Goal: Task Accomplishment & Management: Manage account settings

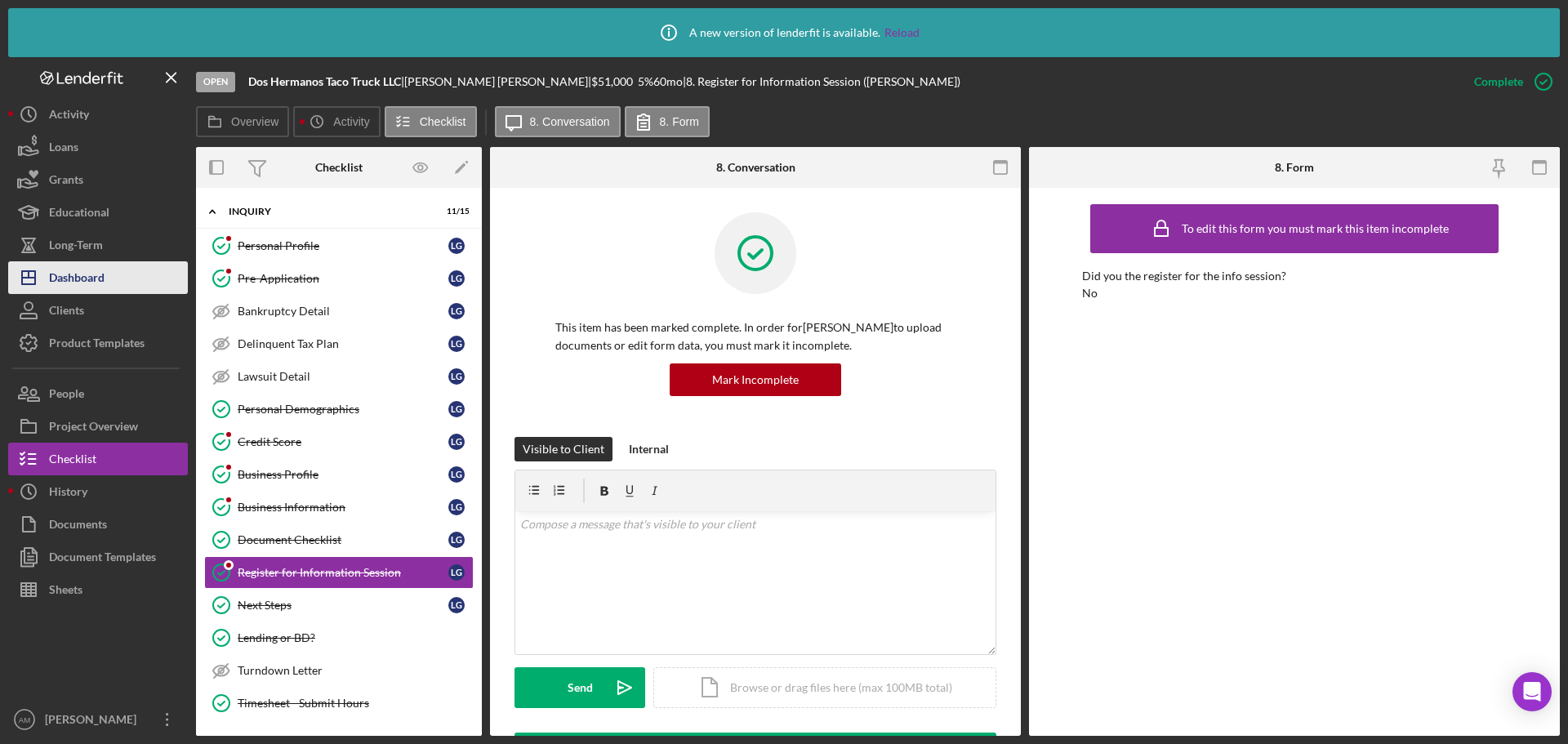
click at [77, 273] on div "Dashboard" at bounding box center [76, 279] width 55 height 37
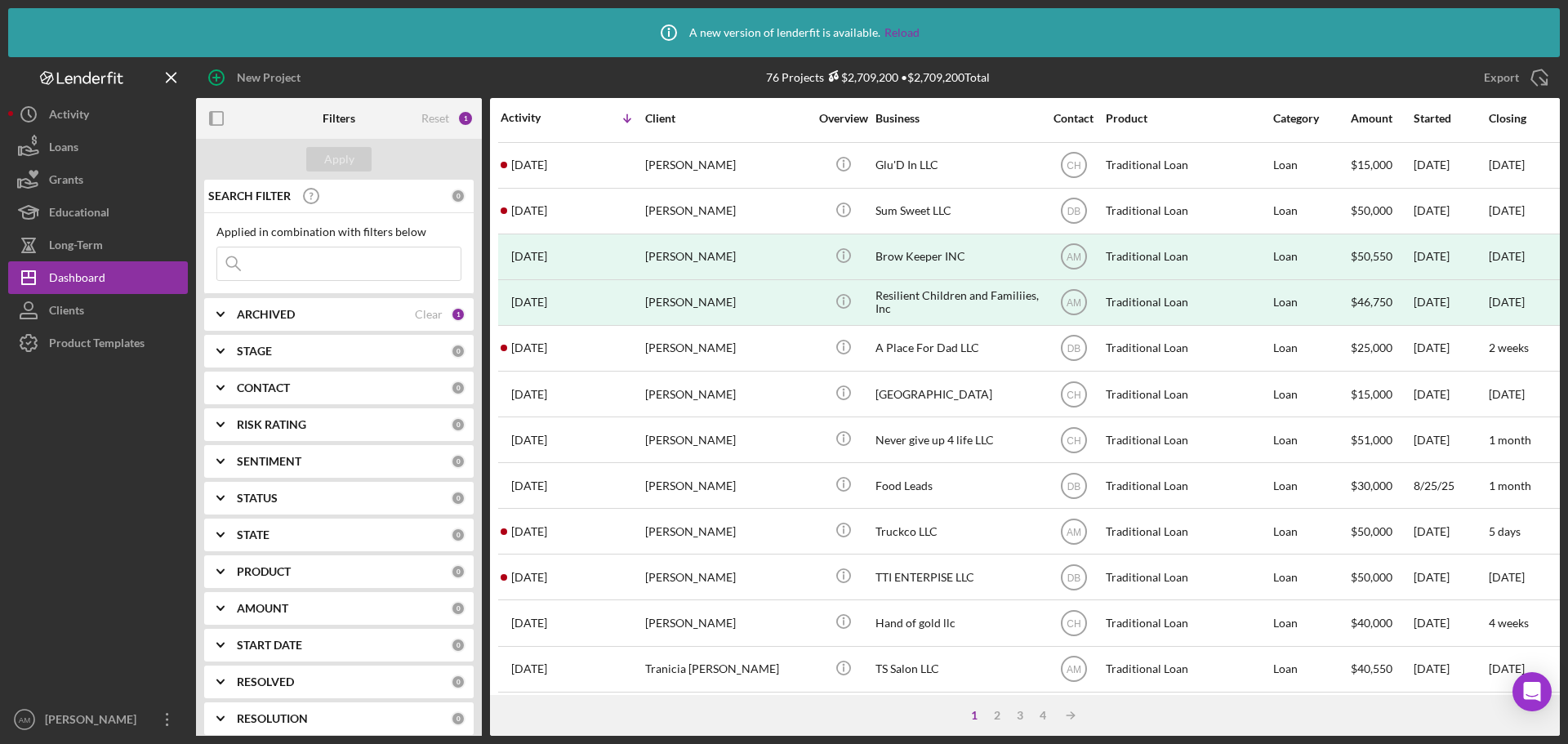
scroll to position [610, 0]
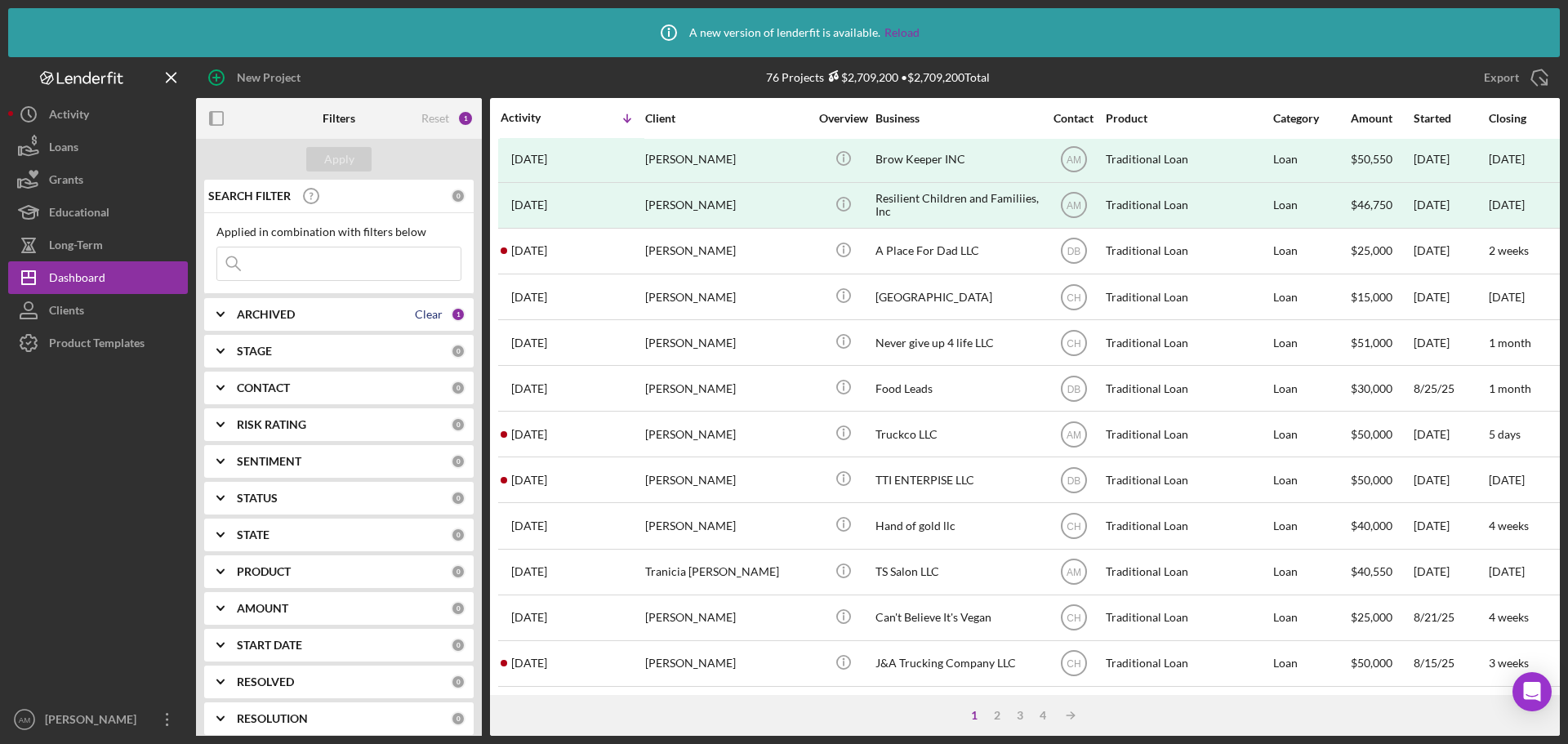
click at [417, 312] on div "Clear" at bounding box center [429, 315] width 28 height 13
click at [427, 310] on div "ARCHIVED" at bounding box center [344, 315] width 214 height 13
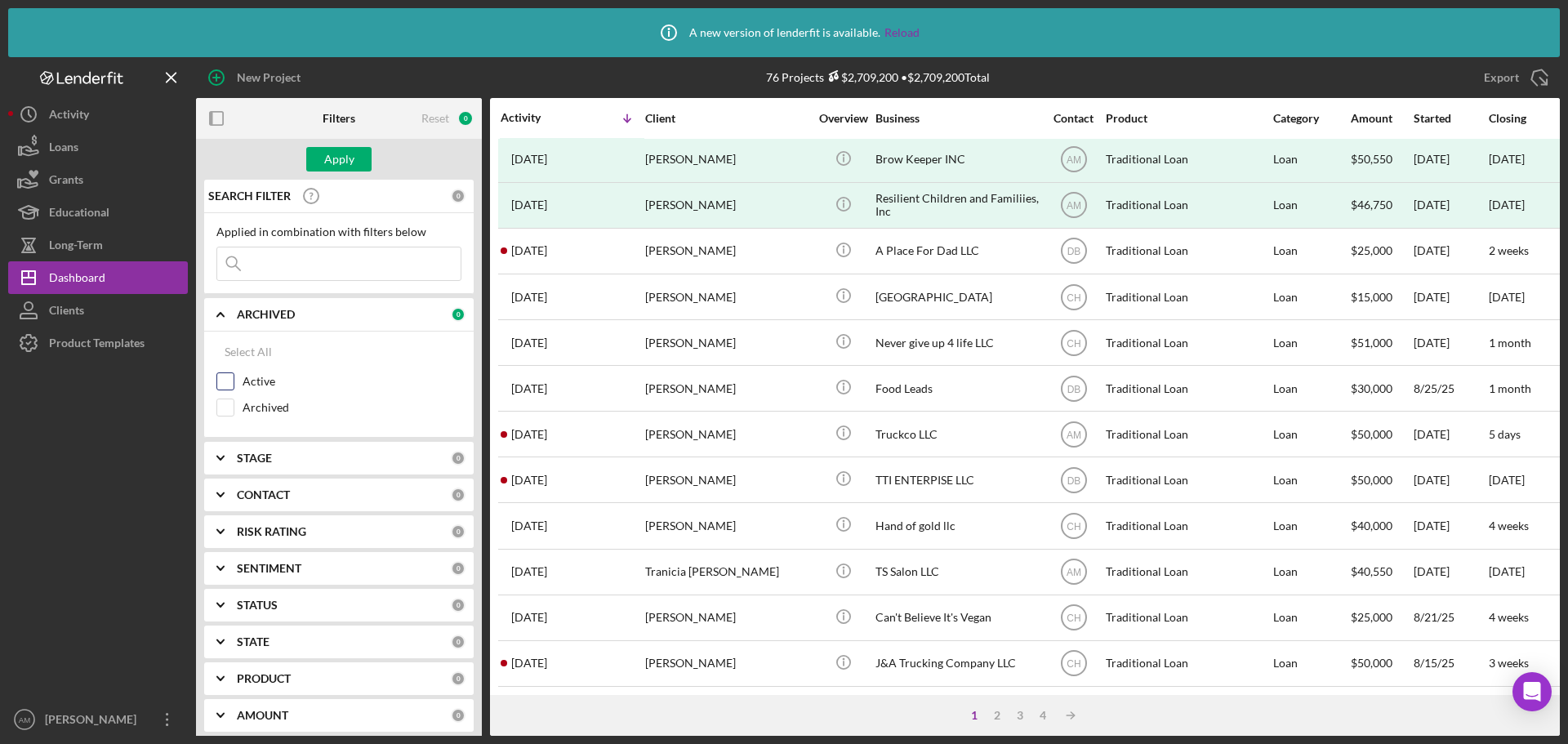
click at [230, 382] on input "Active" at bounding box center [225, 381] width 16 height 16
checkbox input "true"
click at [347, 497] on div "CONTACT" at bounding box center [344, 495] width 214 height 13
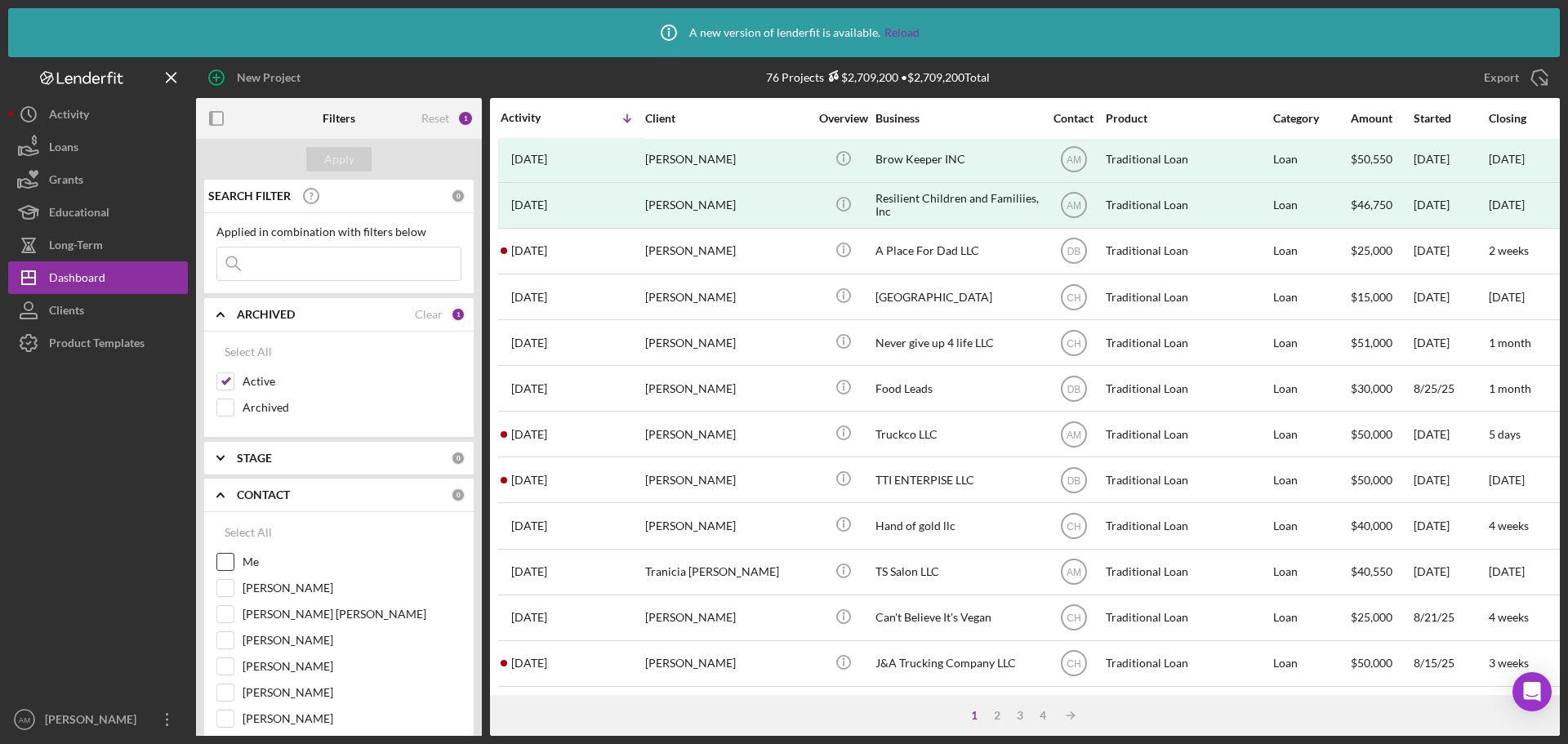
click at [226, 558] on input "Me" at bounding box center [225, 561] width 16 height 16
checkbox input "true"
click at [344, 155] on div "Apply" at bounding box center [340, 159] width 31 height 25
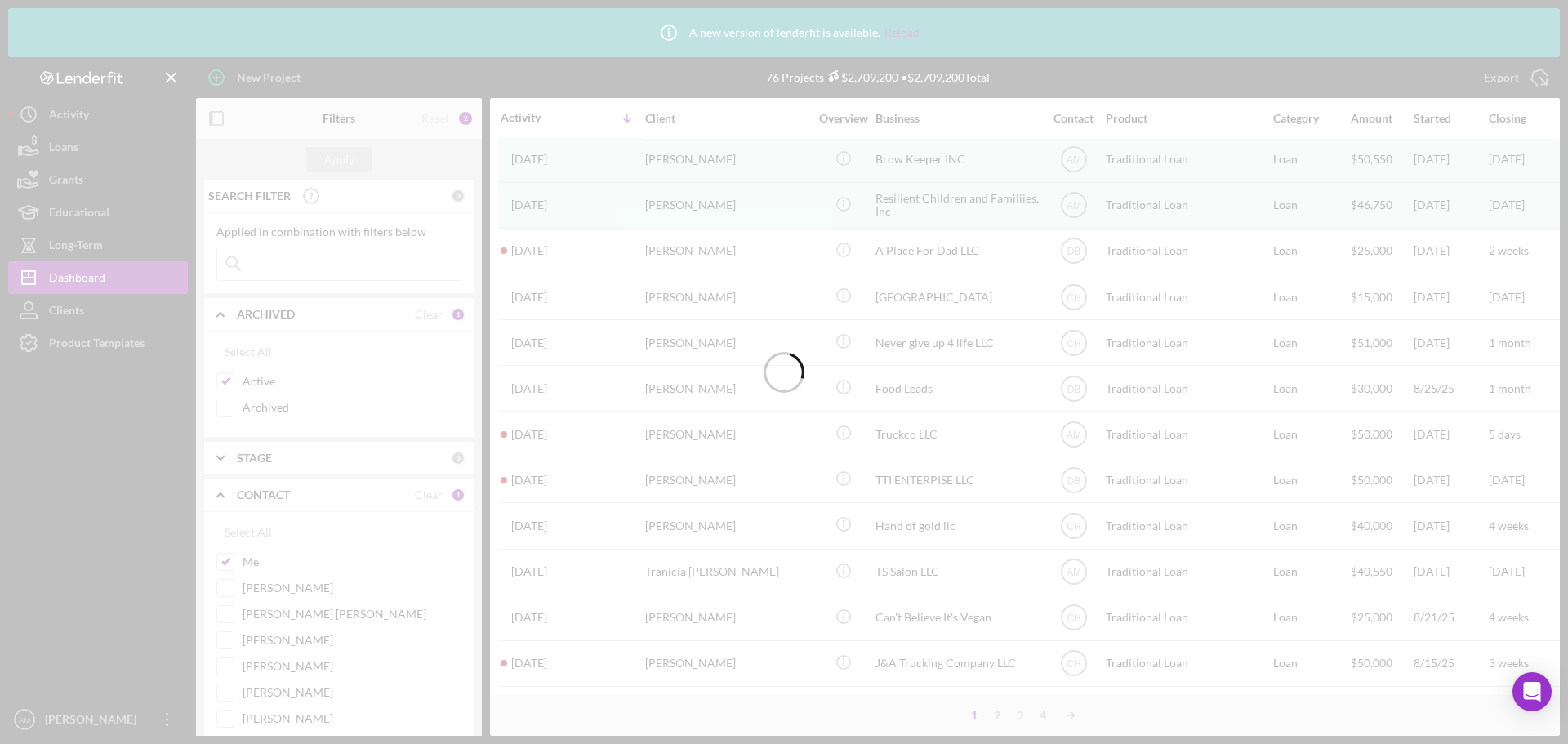
scroll to position [0, 0]
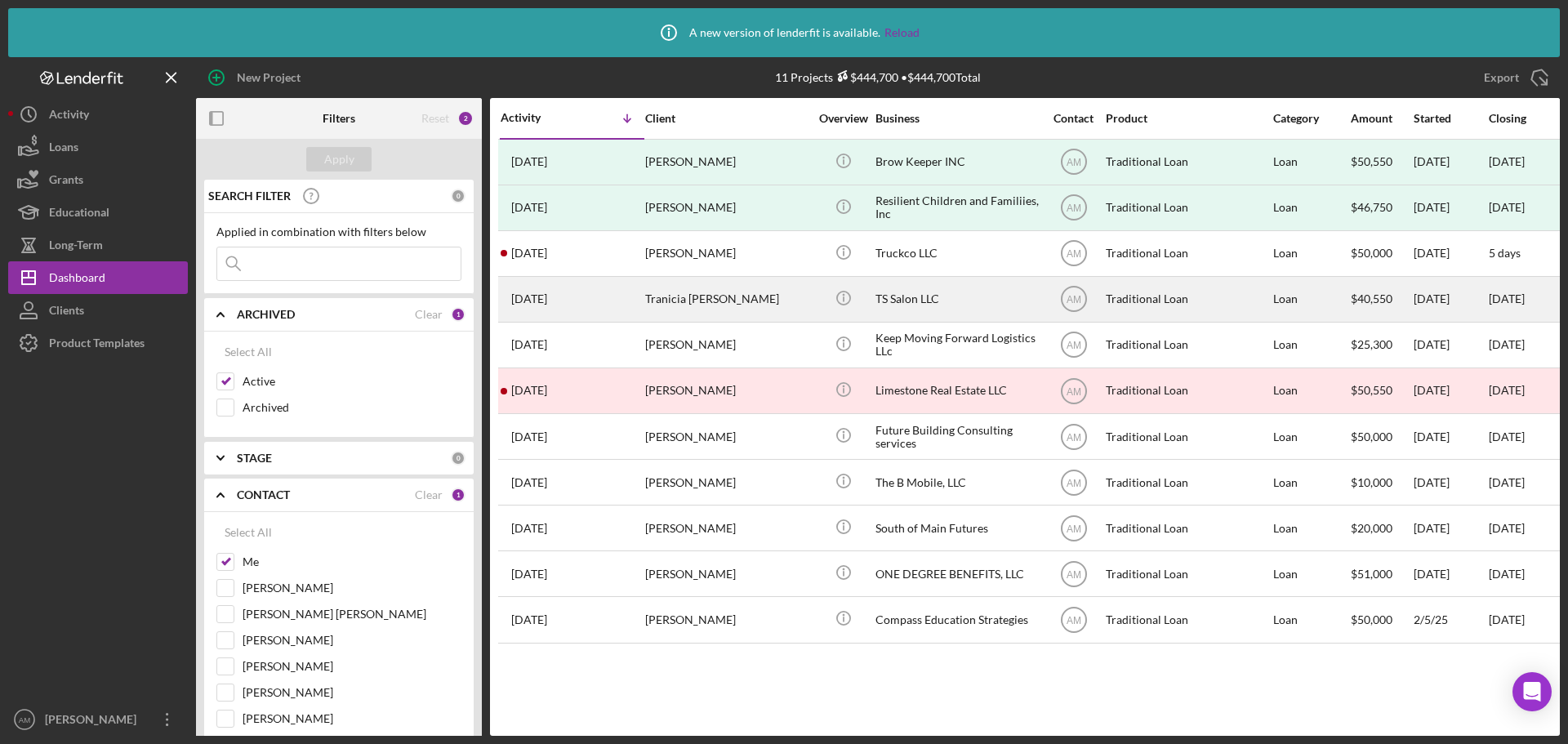
click at [878, 291] on div "TS Salon LLC" at bounding box center [957, 299] width 163 height 43
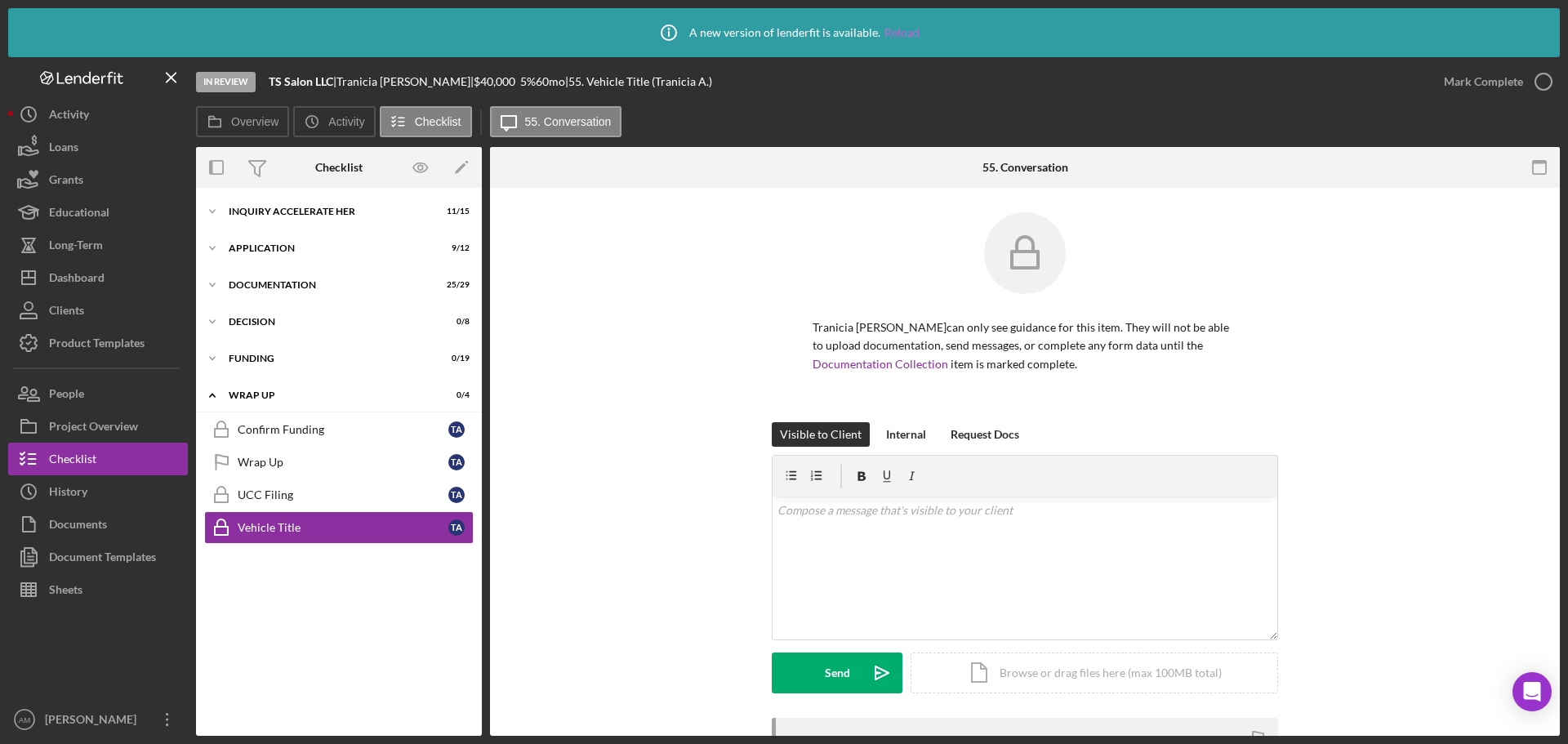
click at [904, 31] on link "Reload" at bounding box center [902, 32] width 35 height 13
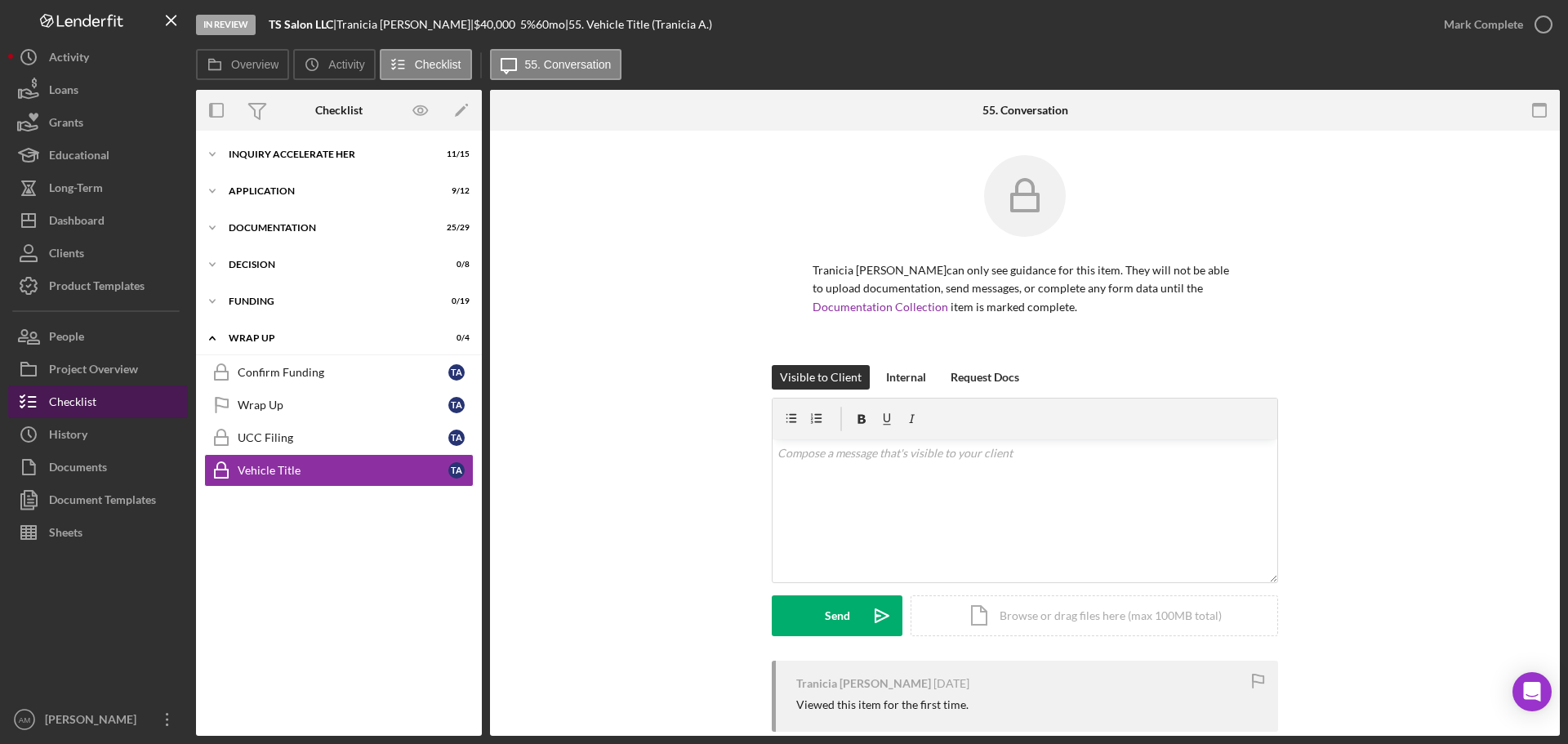
click at [76, 403] on div "Checklist" at bounding box center [73, 403] width 48 height 37
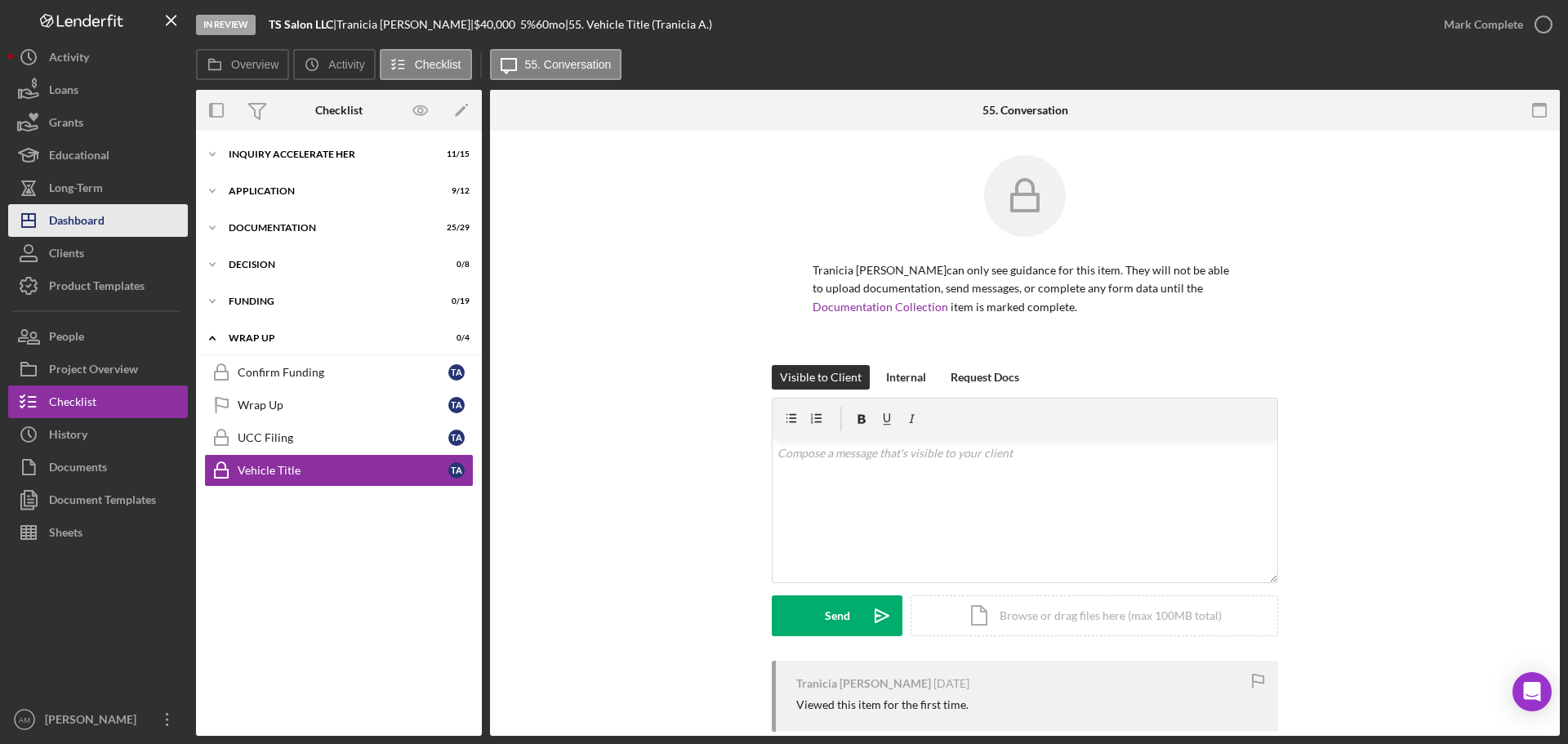
click at [88, 226] on div "Dashboard" at bounding box center [76, 222] width 55 height 37
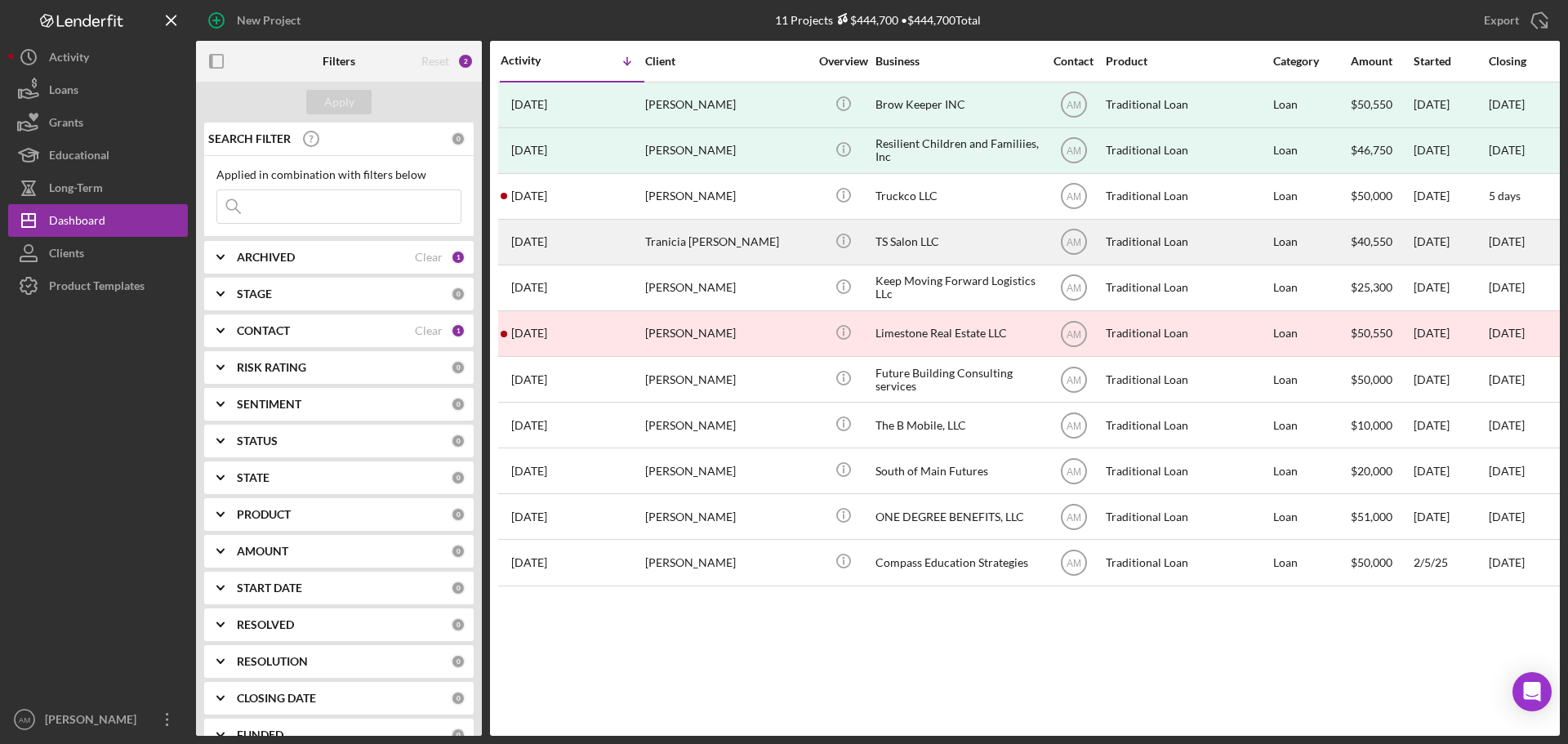
click at [733, 241] on div "Tranicia [PERSON_NAME]" at bounding box center [726, 241] width 163 height 43
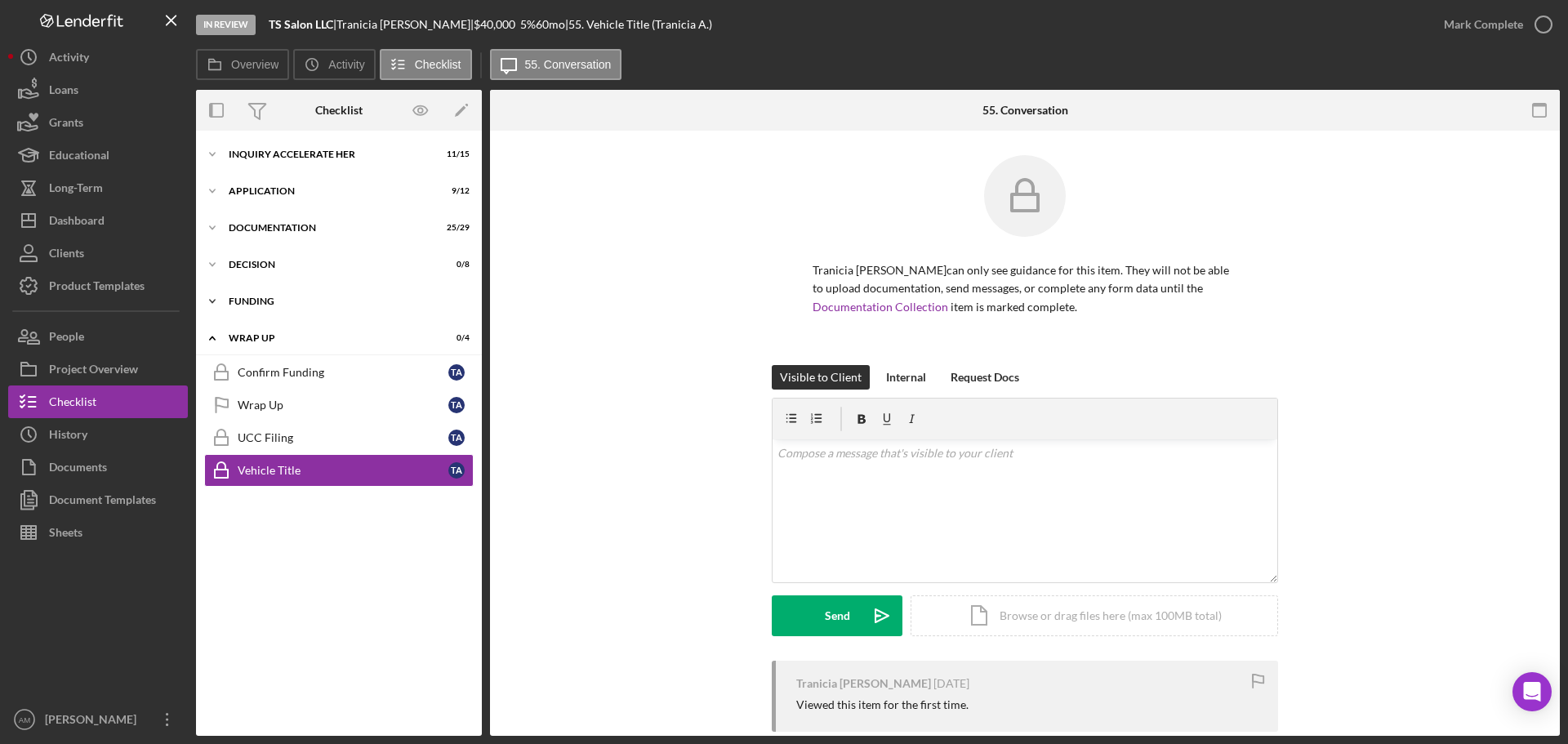
click at [247, 302] on div "Funding" at bounding box center [345, 301] width 233 height 10
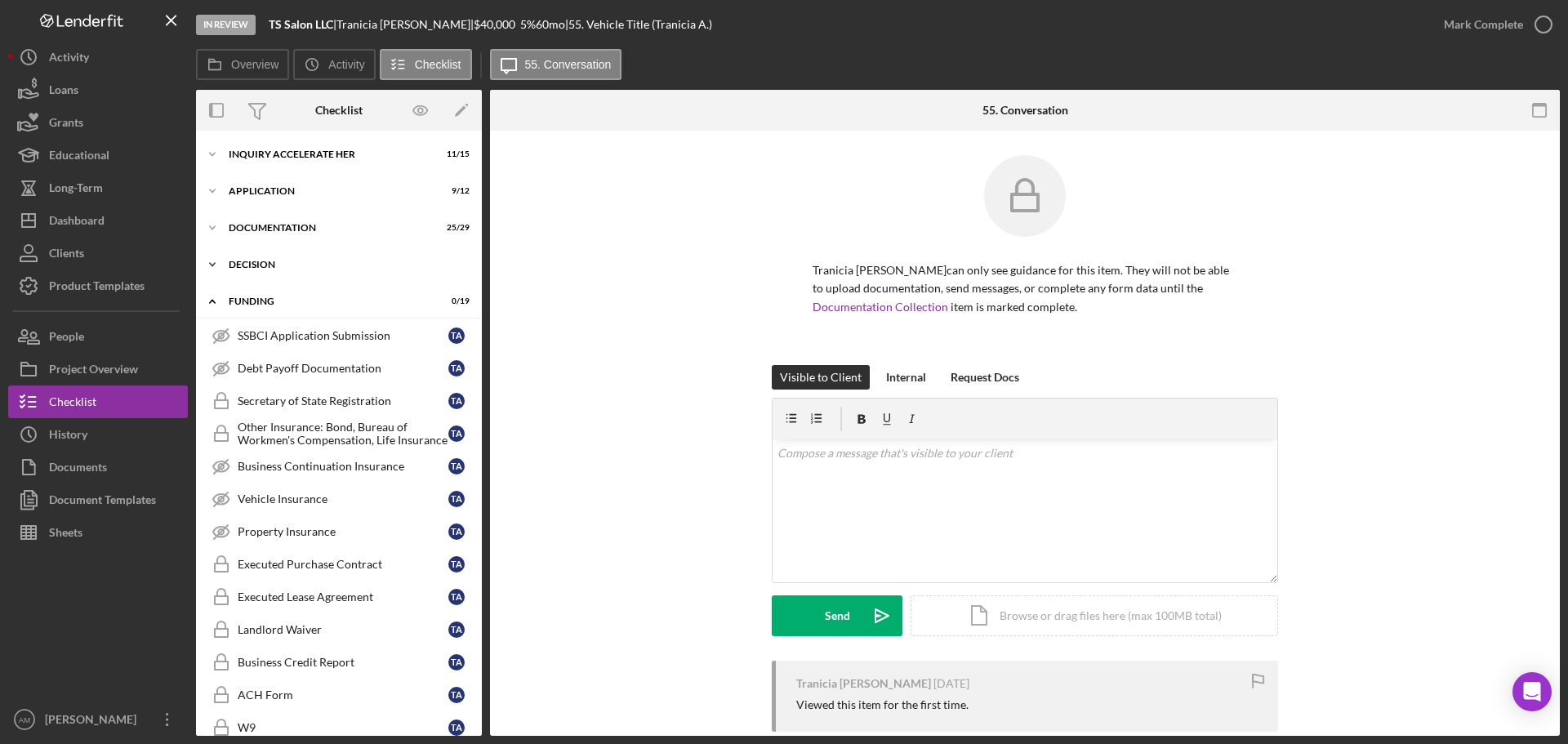
click at [252, 262] on div "Decision" at bounding box center [345, 264] width 233 height 10
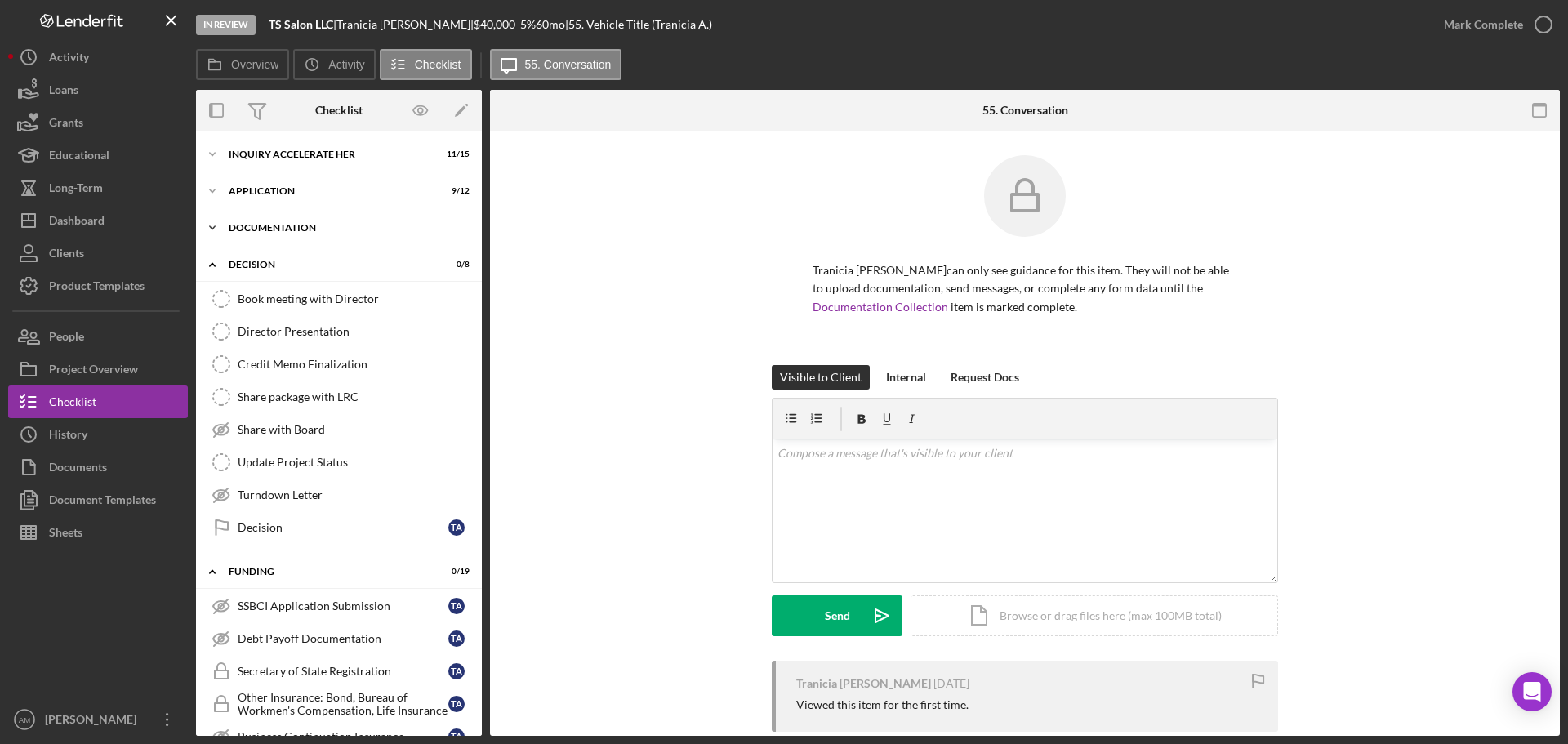
click at [263, 225] on div "Documentation" at bounding box center [345, 228] width 233 height 10
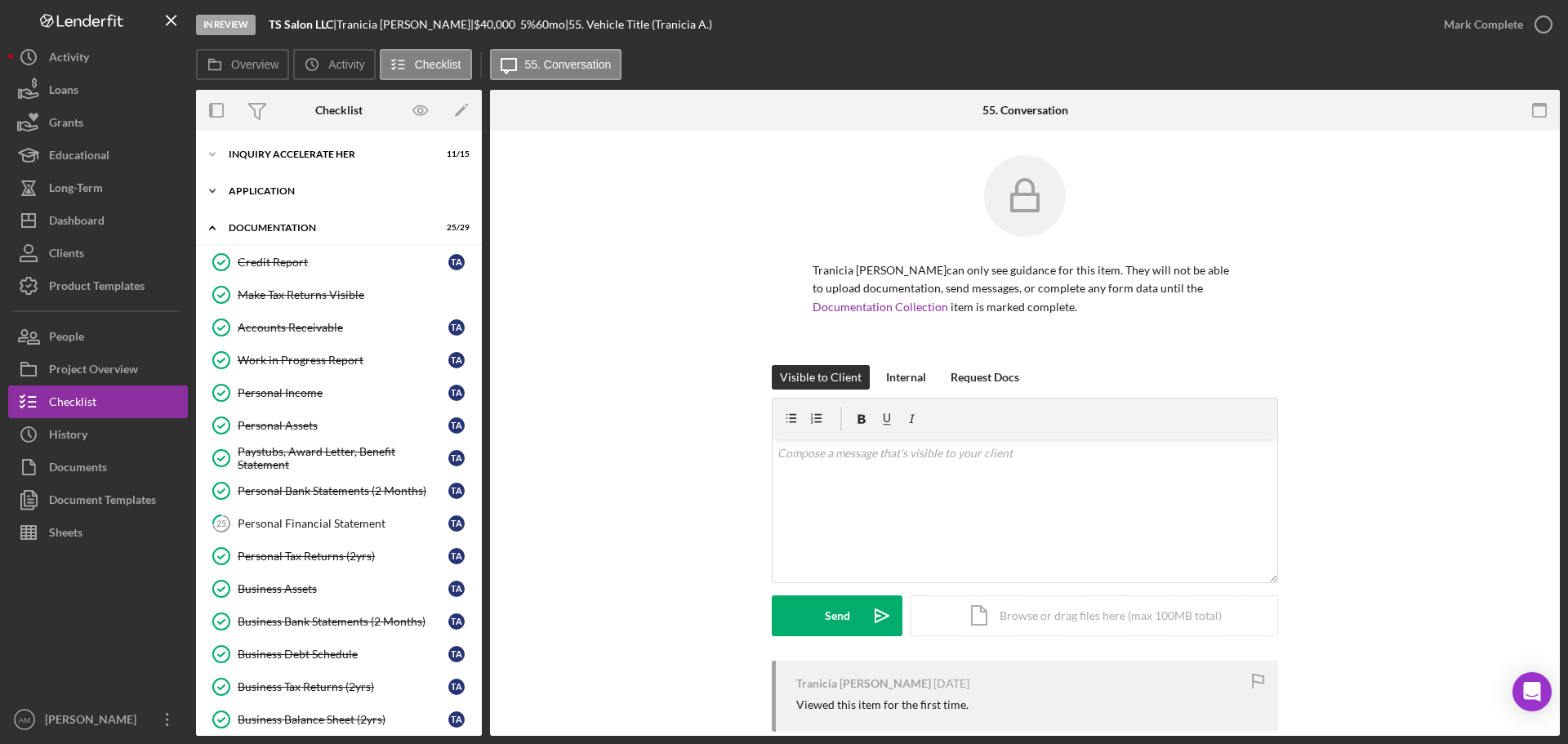
click at [263, 189] on div "Application" at bounding box center [345, 191] width 233 height 10
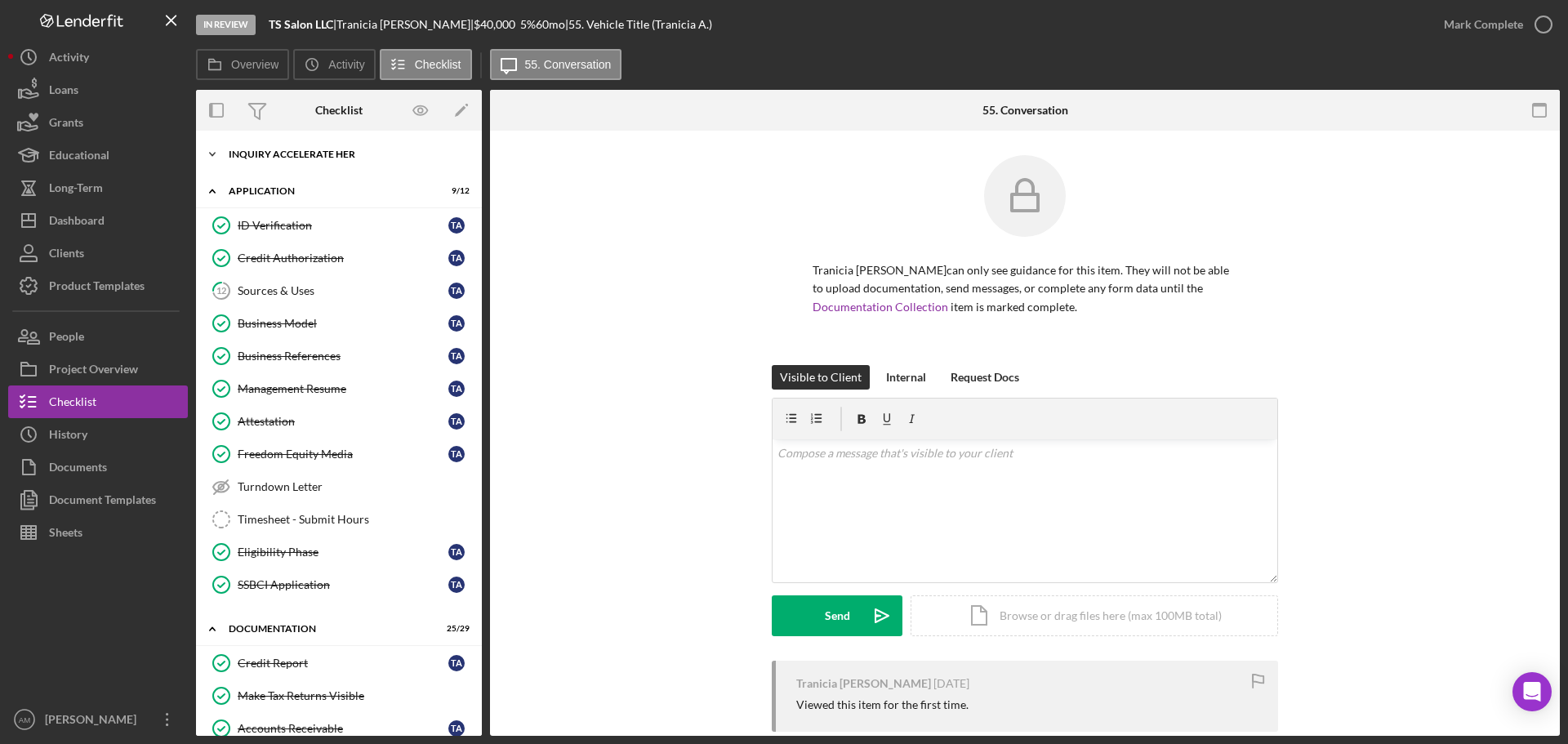
click at [292, 152] on div "Inquiry Accelerate Her" at bounding box center [345, 155] width 233 height 10
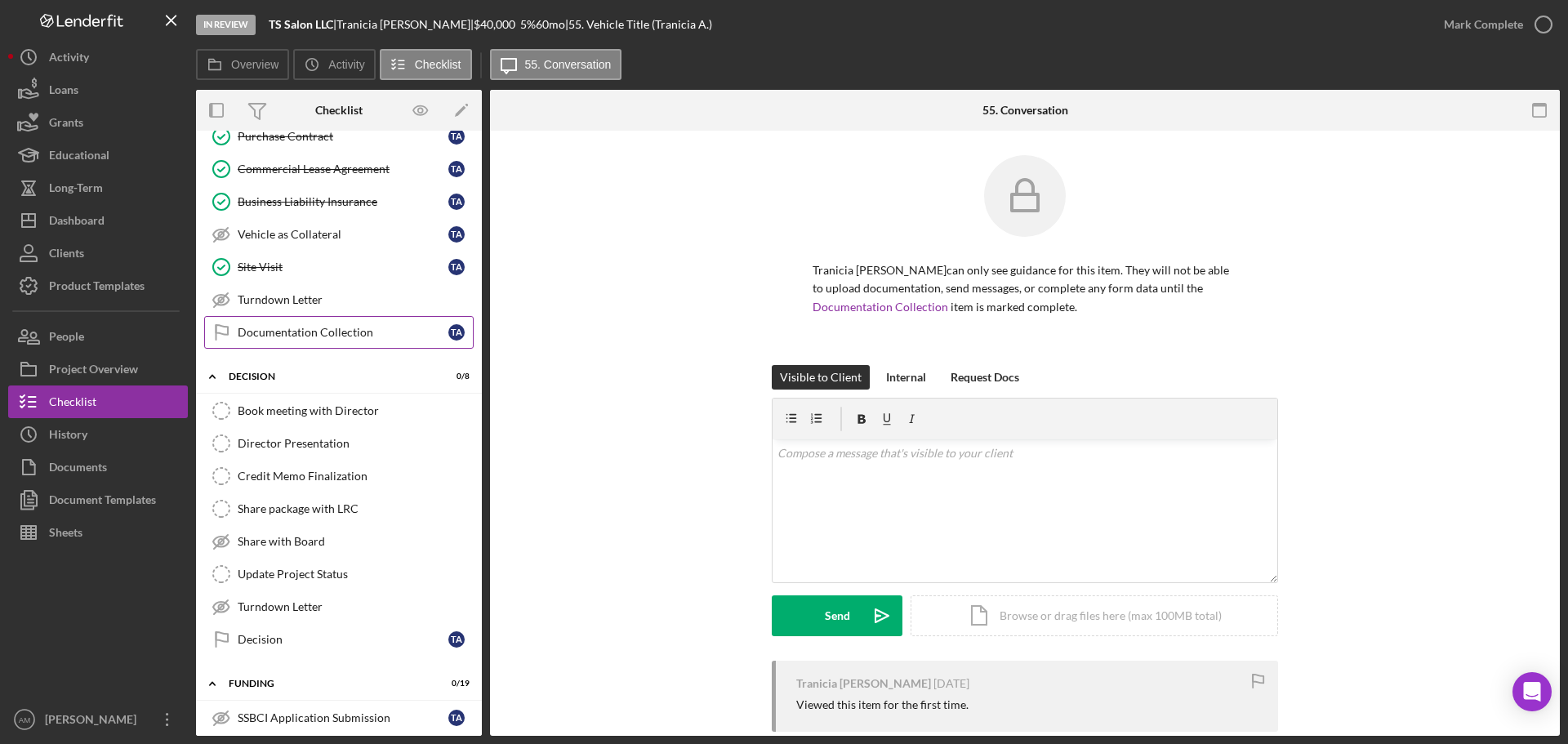
scroll to position [1714, 0]
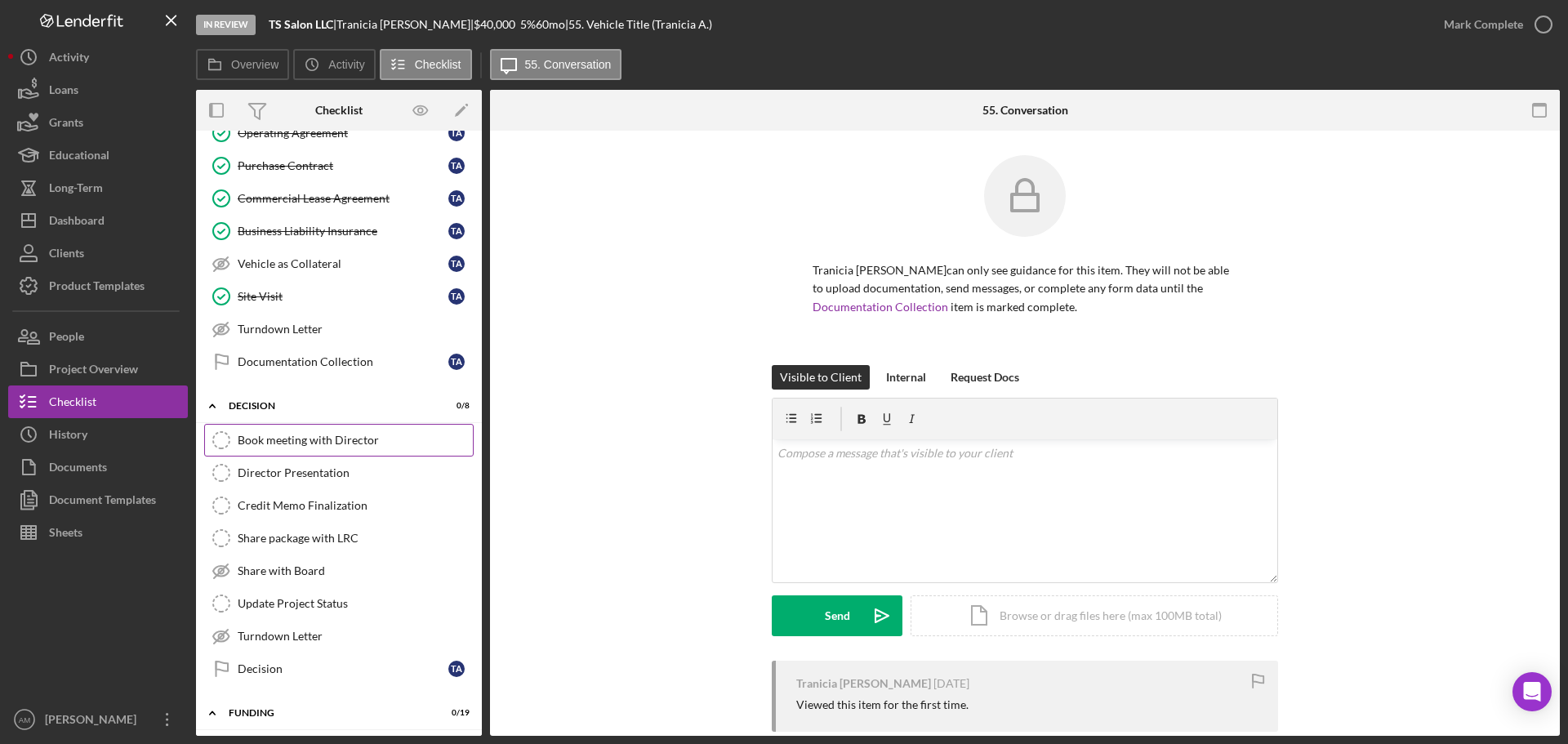
click at [337, 444] on div "Book meeting with Director" at bounding box center [355, 440] width 236 height 13
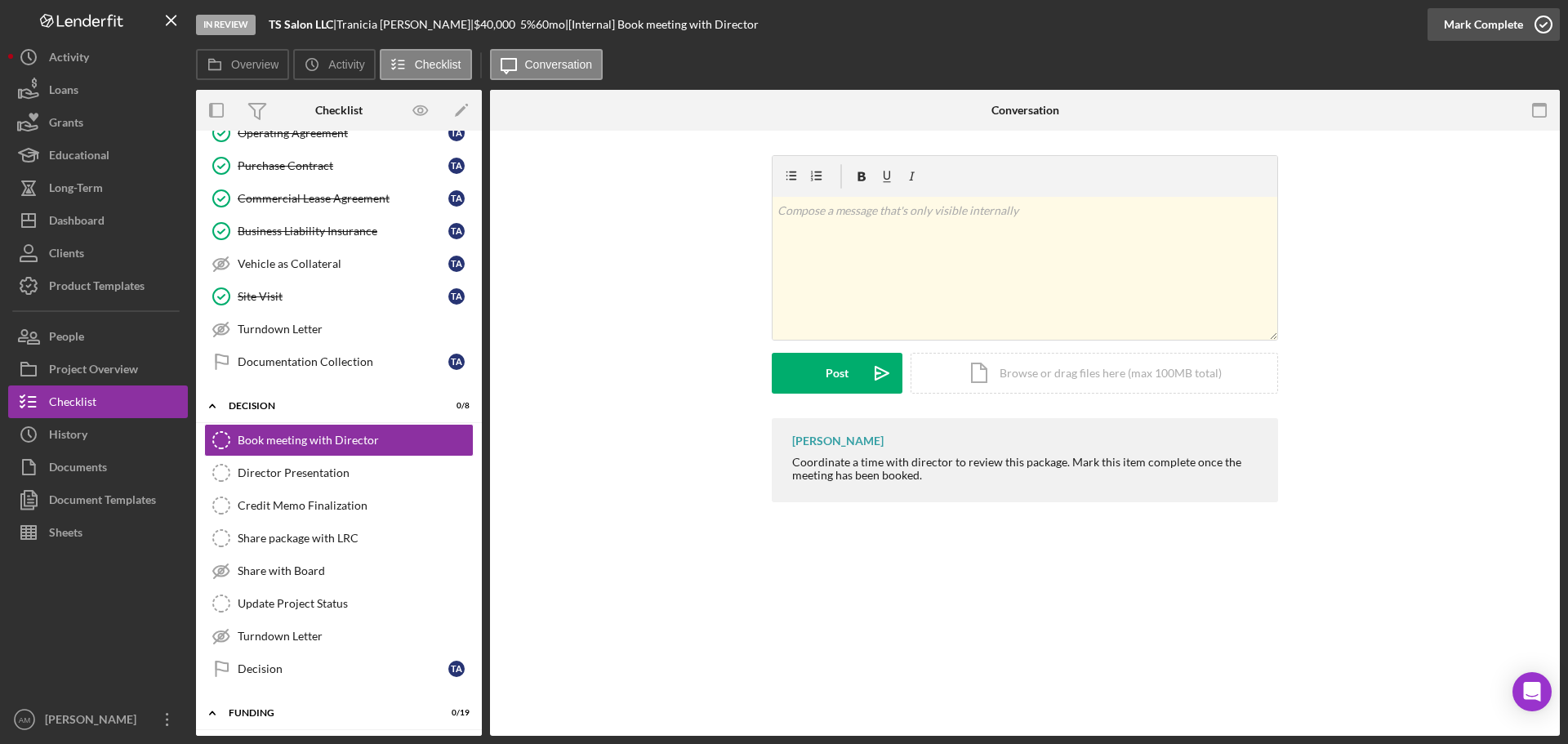
click at [1483, 25] on div "Mark Complete" at bounding box center [1483, 25] width 79 height 32
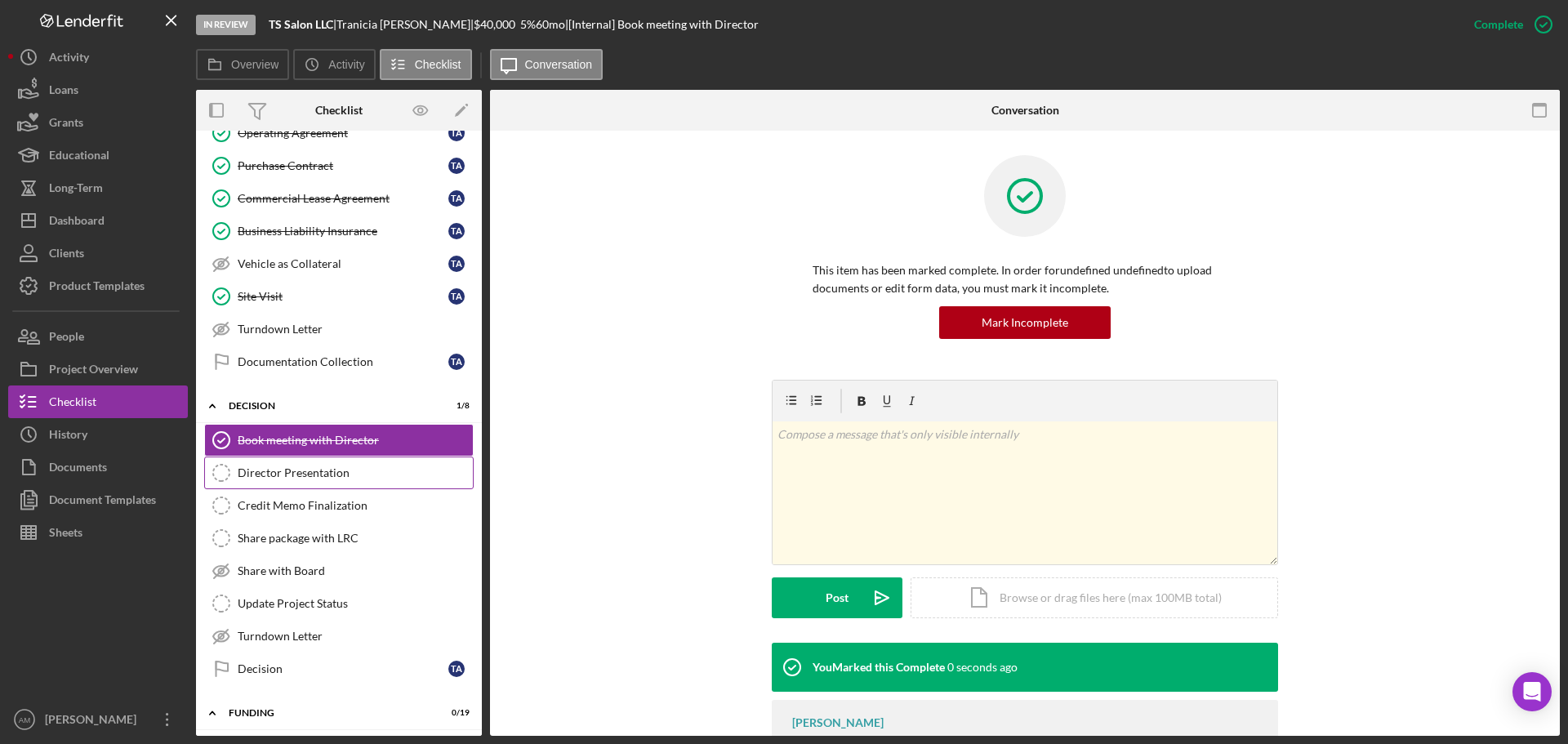
click at [287, 473] on div "Director Presentation" at bounding box center [355, 473] width 236 height 13
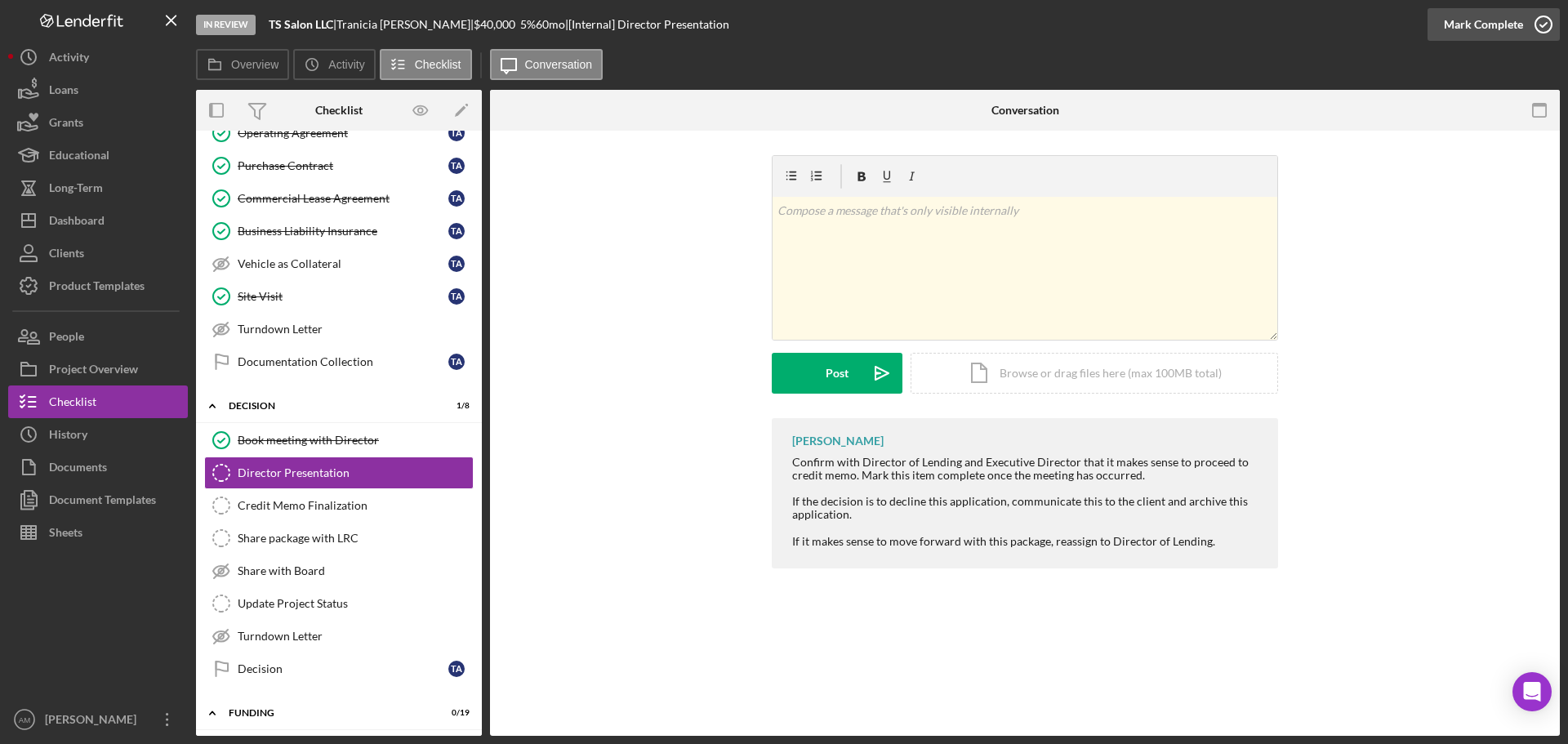
click at [1486, 19] on div "Mark Complete" at bounding box center [1483, 25] width 79 height 32
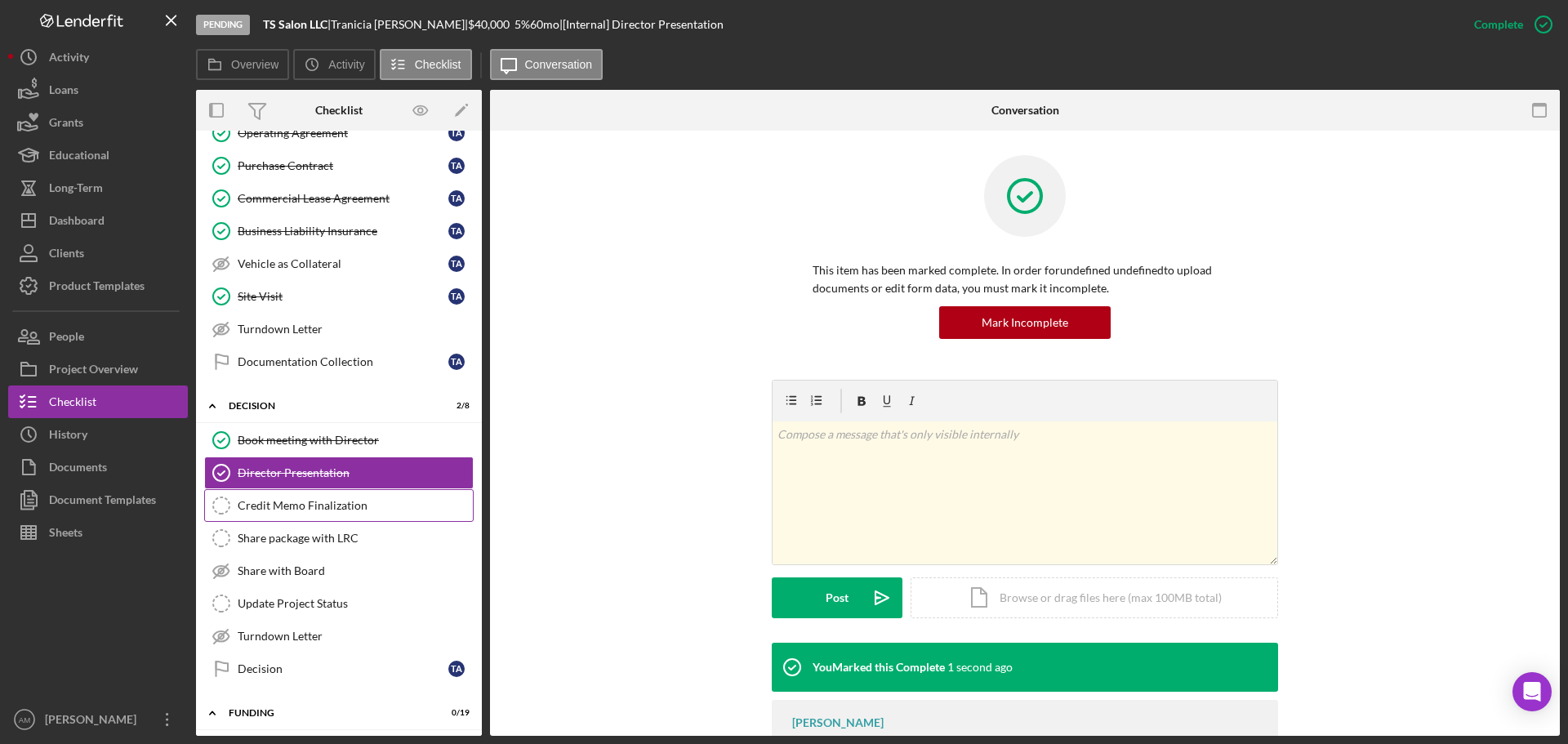
click at [298, 508] on div "Credit Memo Finalization" at bounding box center [355, 506] width 236 height 13
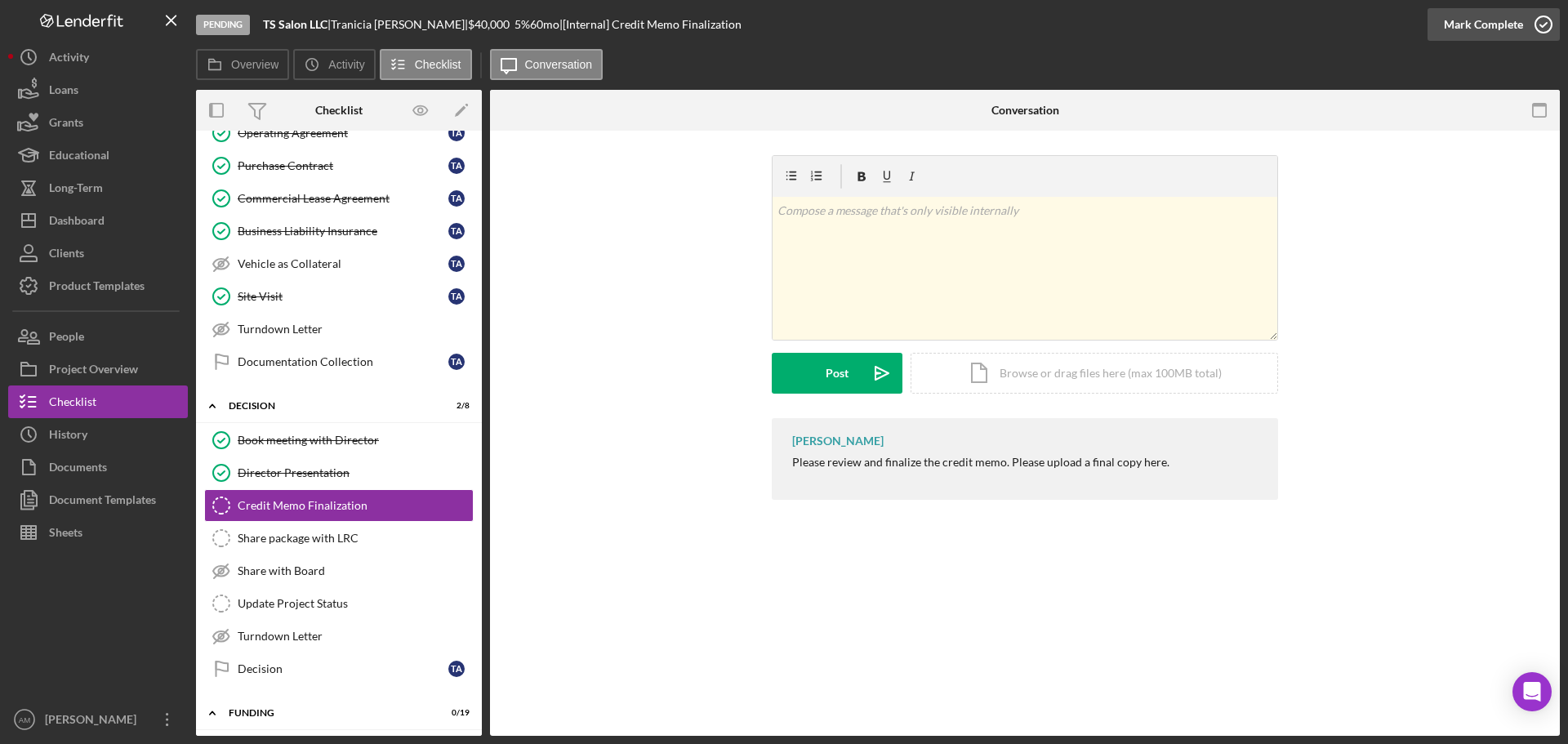
click at [1491, 20] on div "Mark Complete" at bounding box center [1483, 25] width 79 height 32
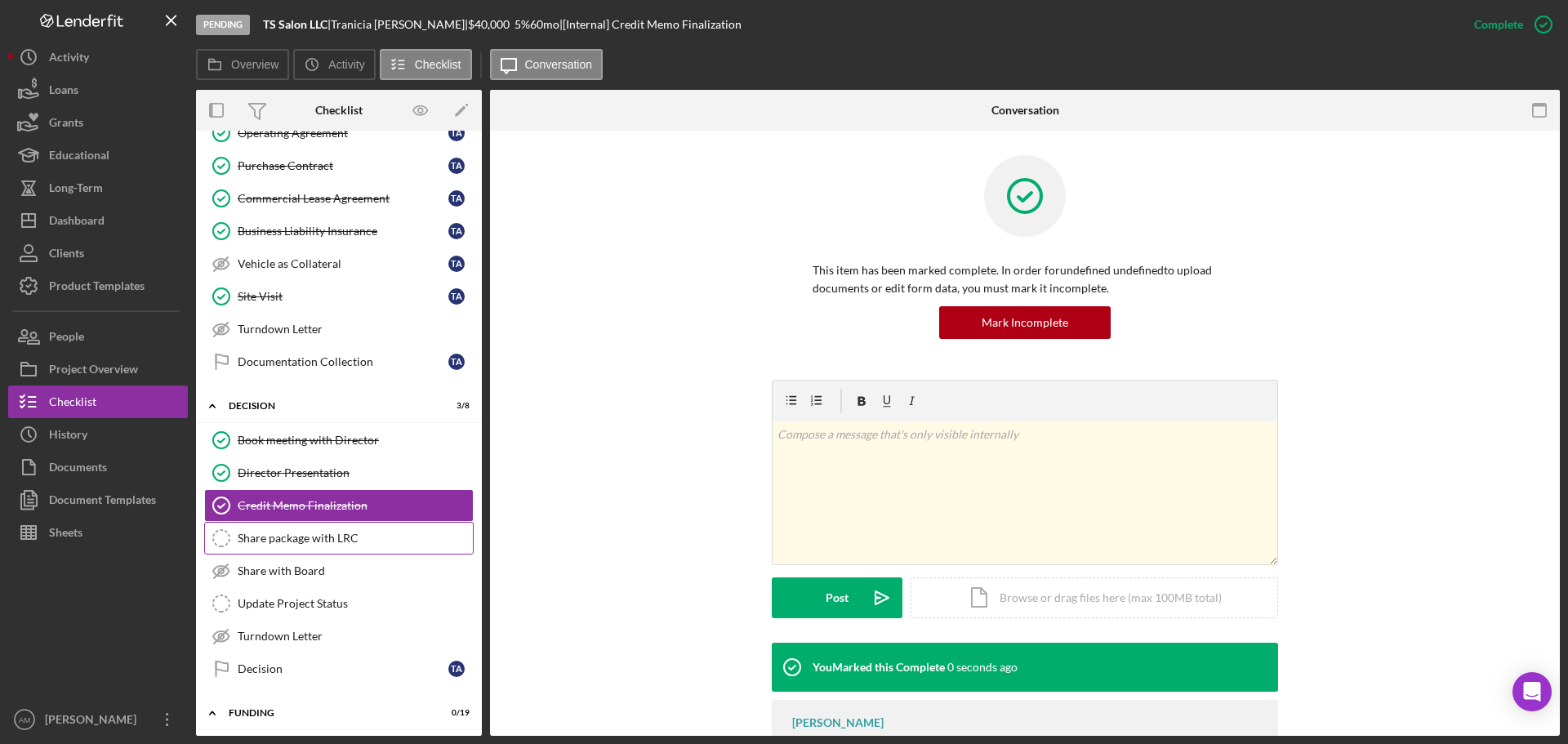
click at [306, 540] on div "Share package with LRC" at bounding box center [355, 538] width 236 height 13
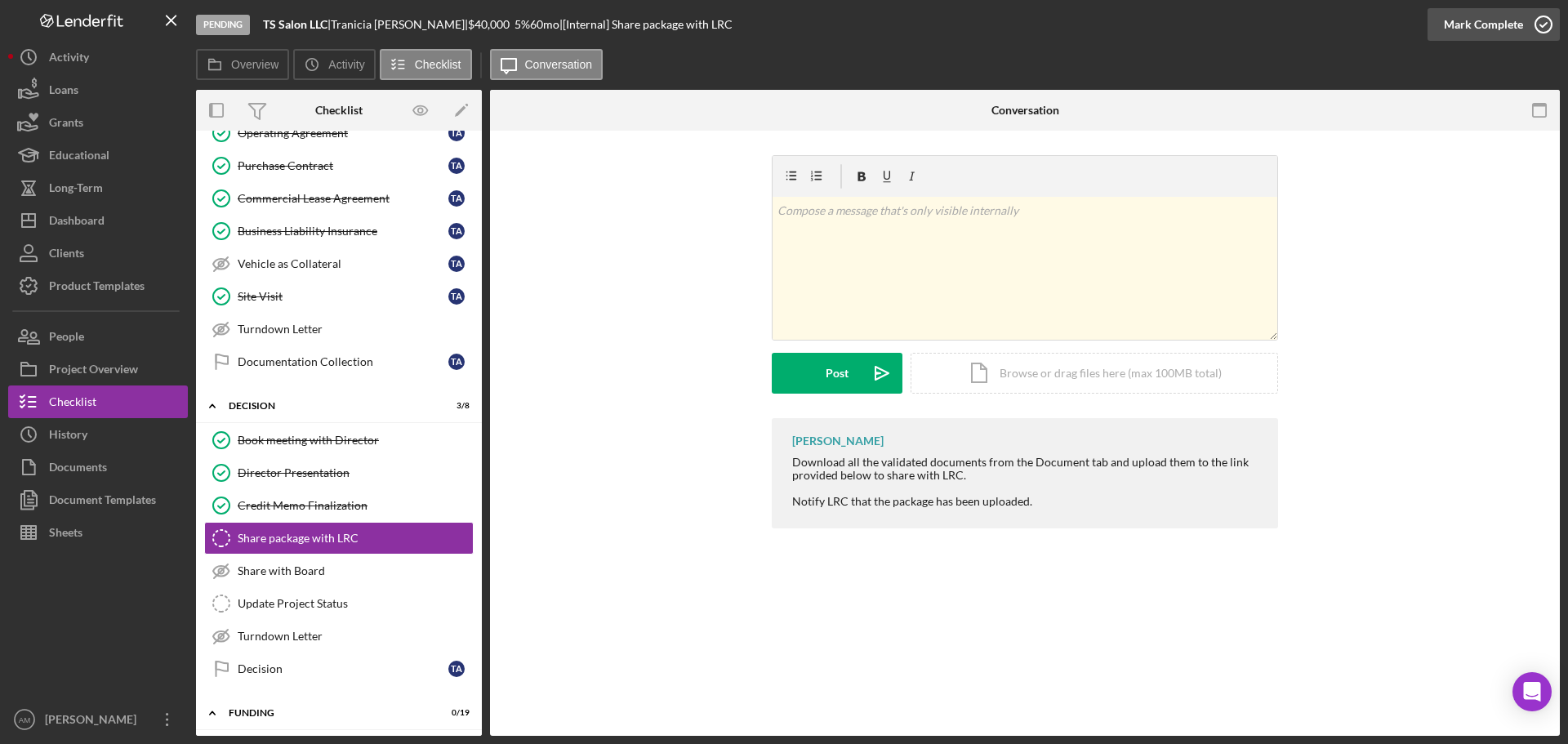
click at [1486, 22] on div "Mark Complete" at bounding box center [1483, 25] width 79 height 32
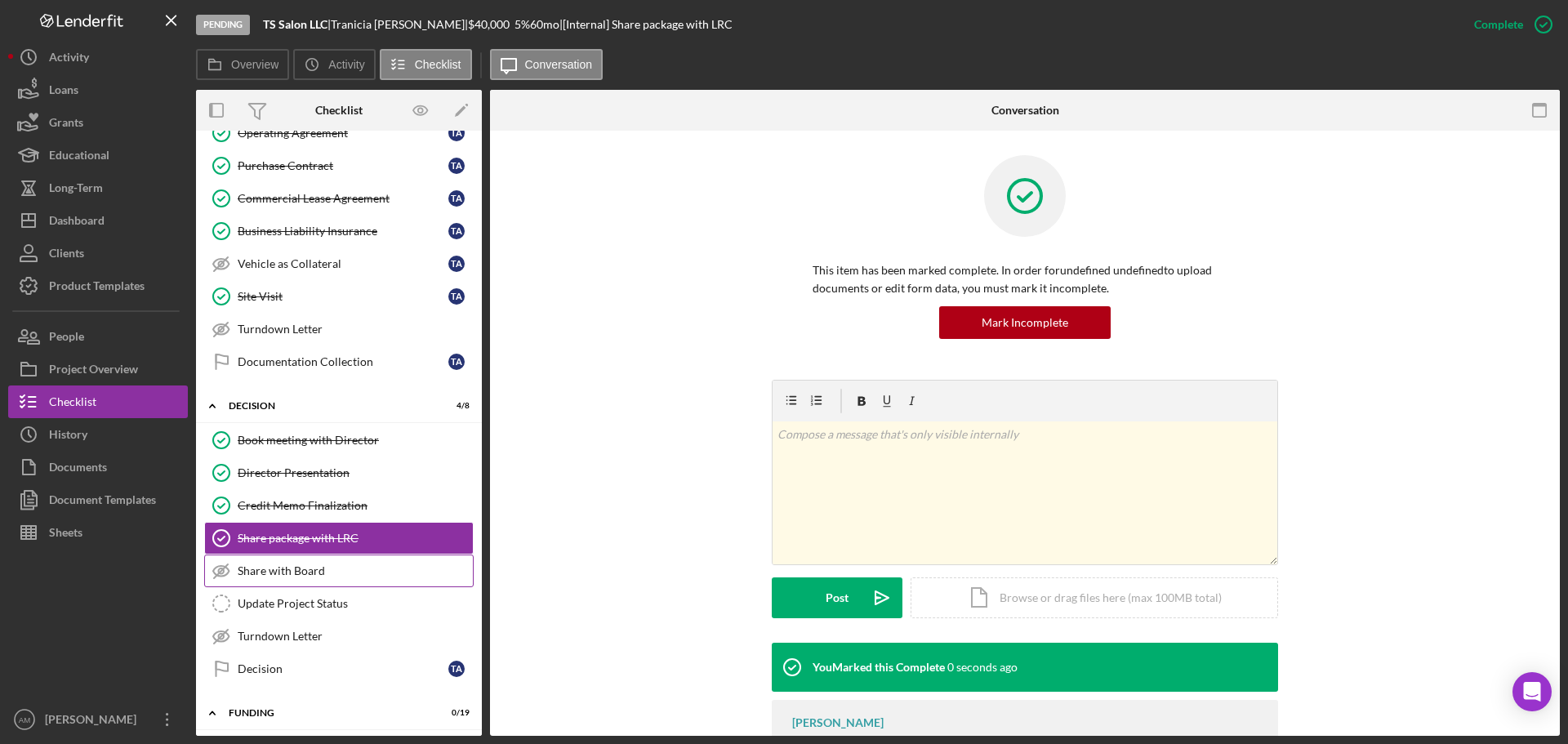
click at [282, 570] on div "Share with Board" at bounding box center [355, 570] width 236 height 13
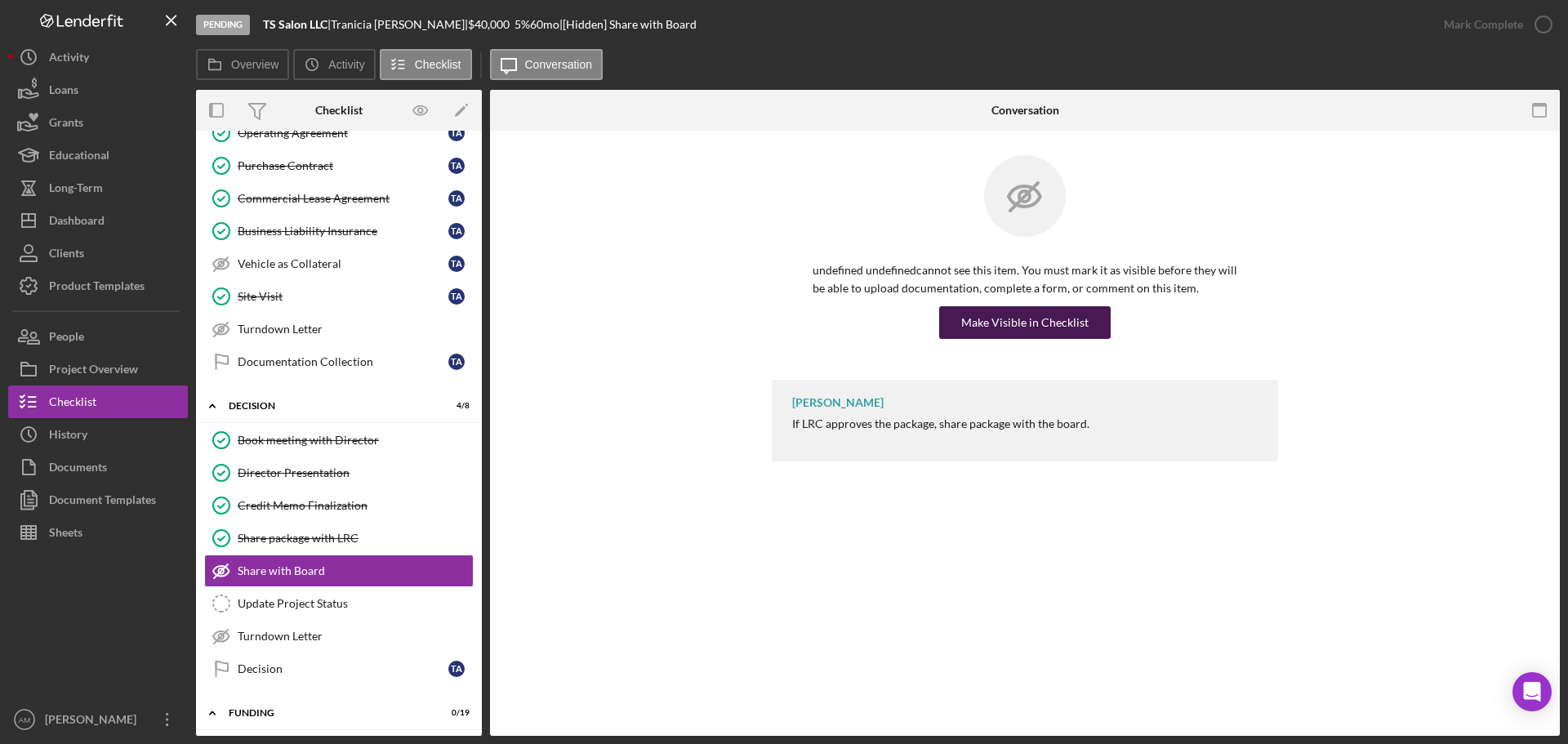
click at [1027, 313] on div "Make Visible in Checklist" at bounding box center [1025, 322] width 128 height 32
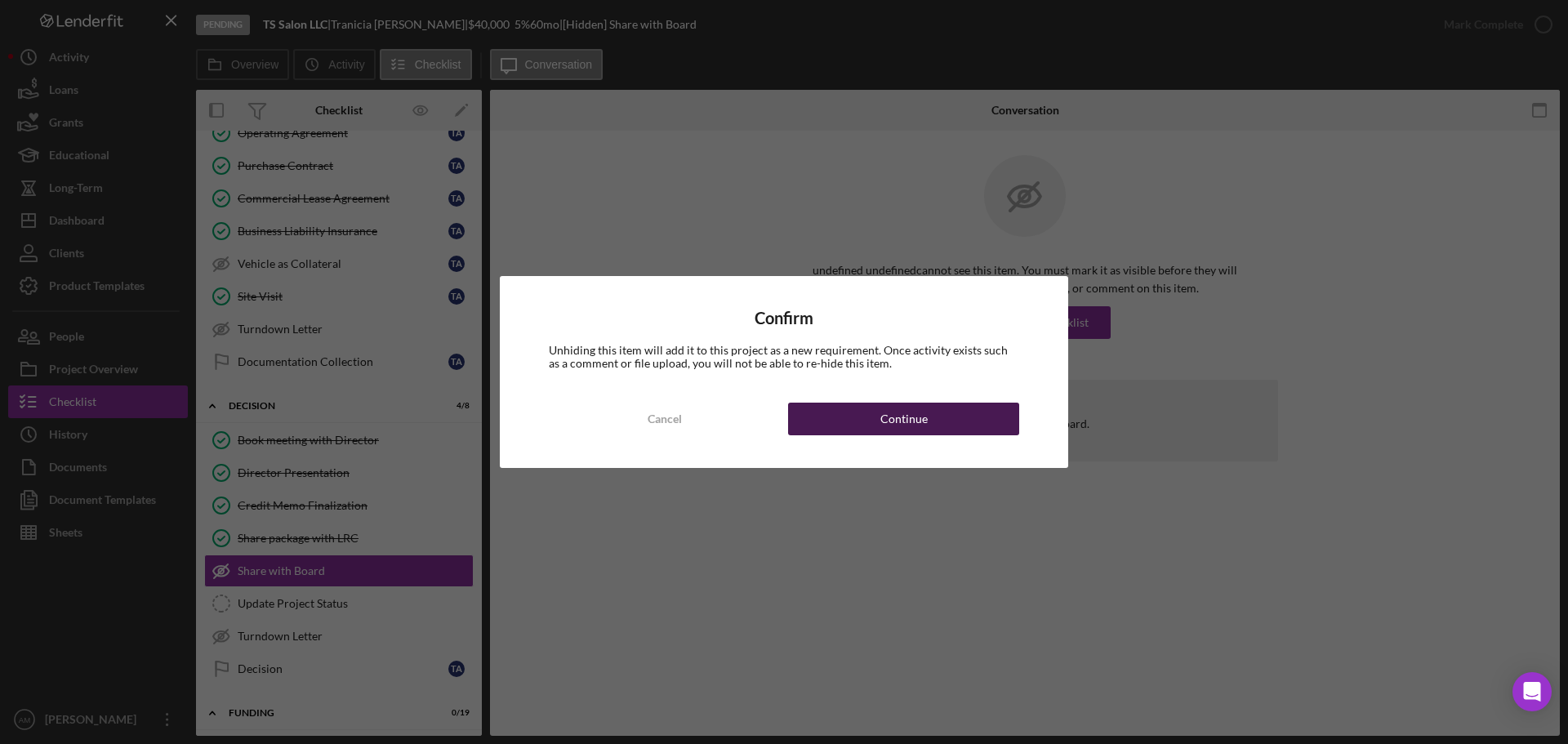
click at [897, 423] on div "Continue" at bounding box center [905, 419] width 48 height 32
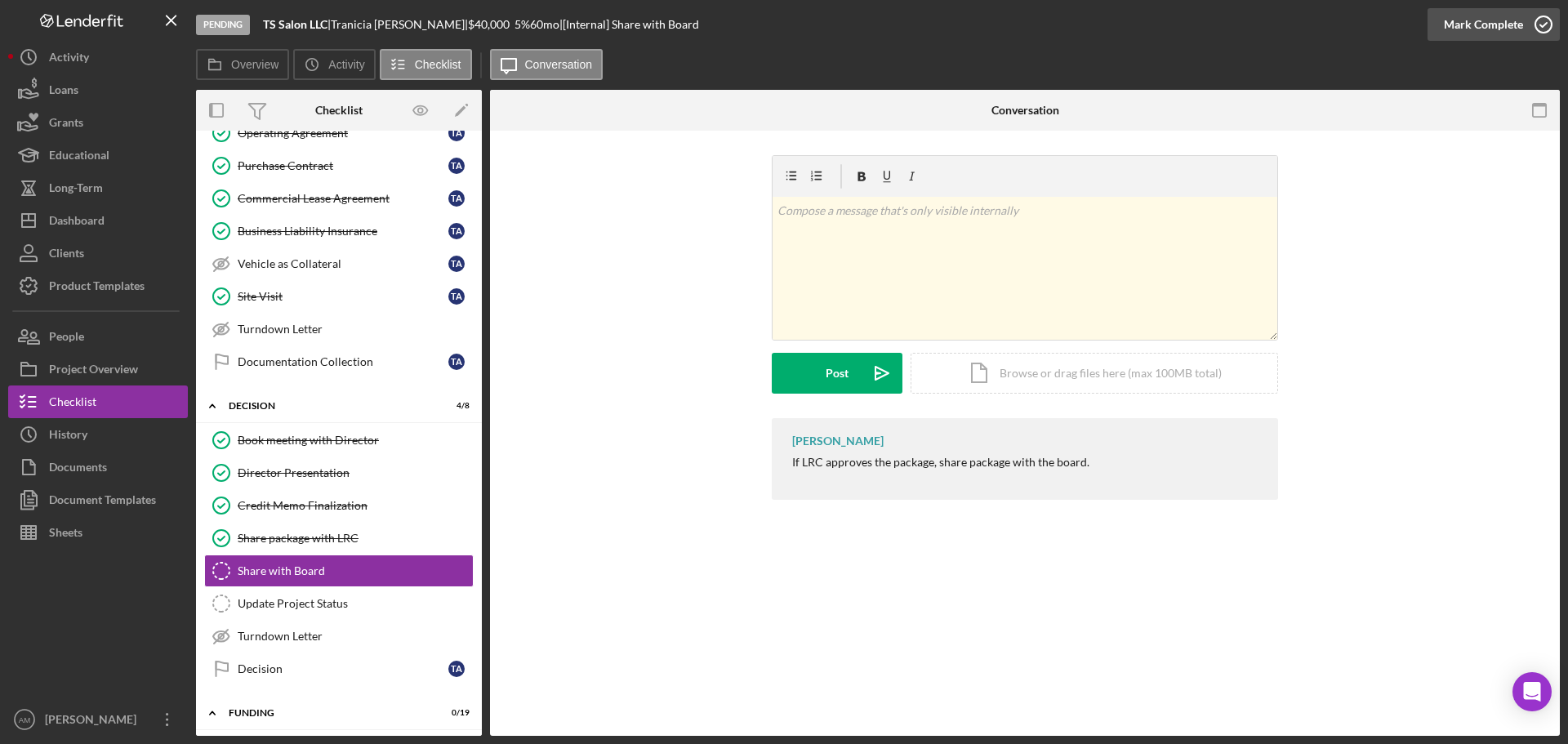
click at [1470, 23] on div "Mark Complete" at bounding box center [1483, 25] width 79 height 32
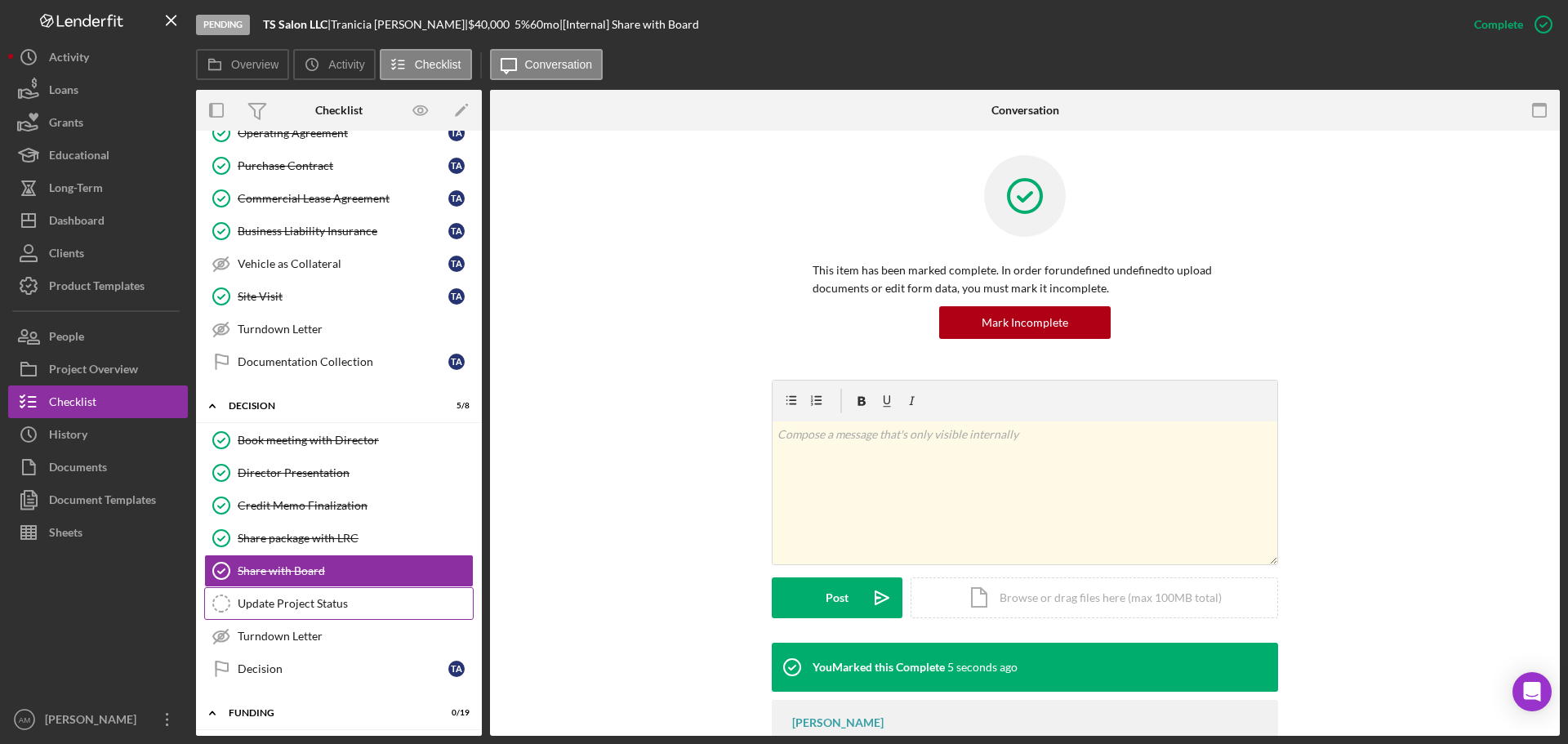
click at [311, 606] on div "Update Project Status" at bounding box center [355, 604] width 236 height 13
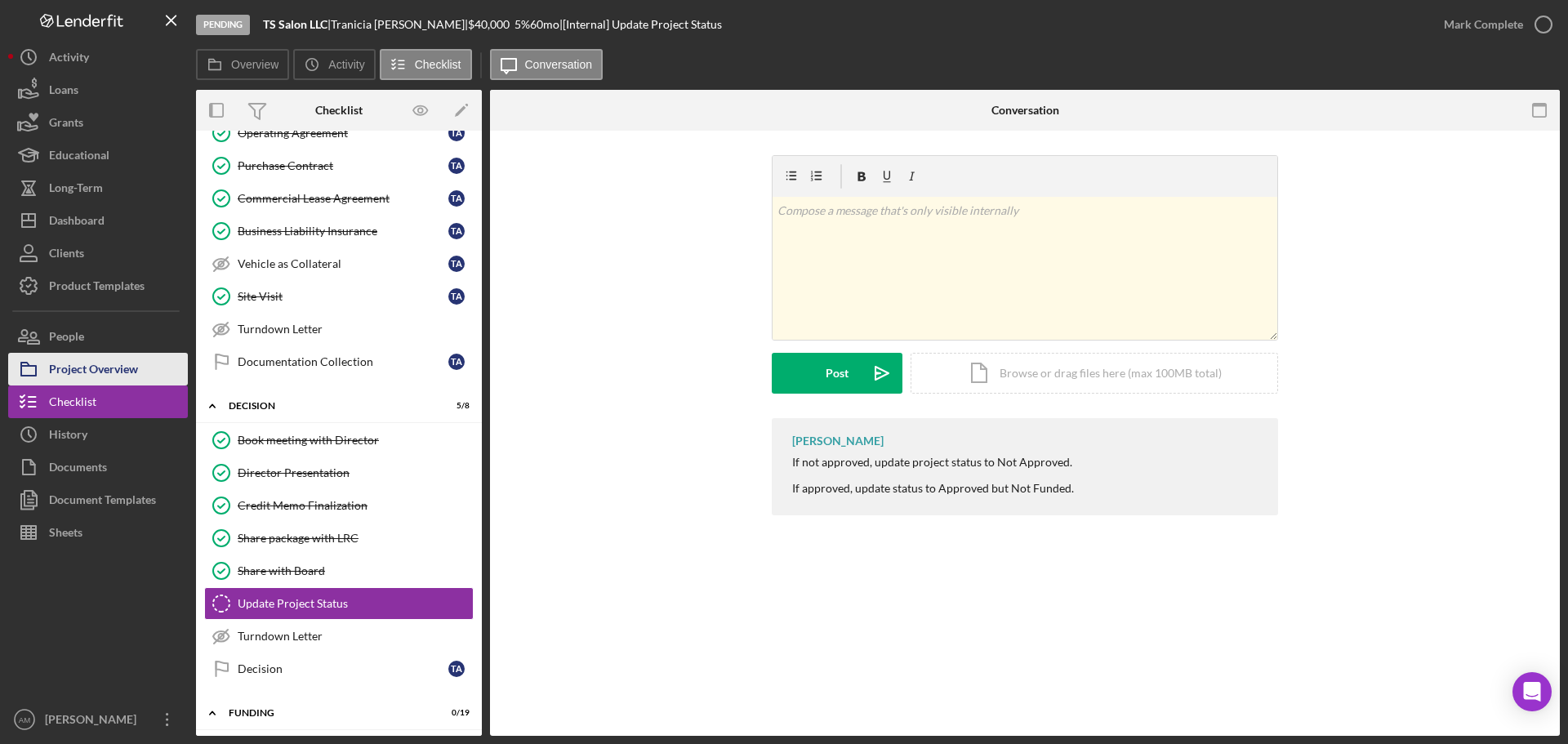
click at [91, 366] on div "Project Overview" at bounding box center [93, 371] width 89 height 37
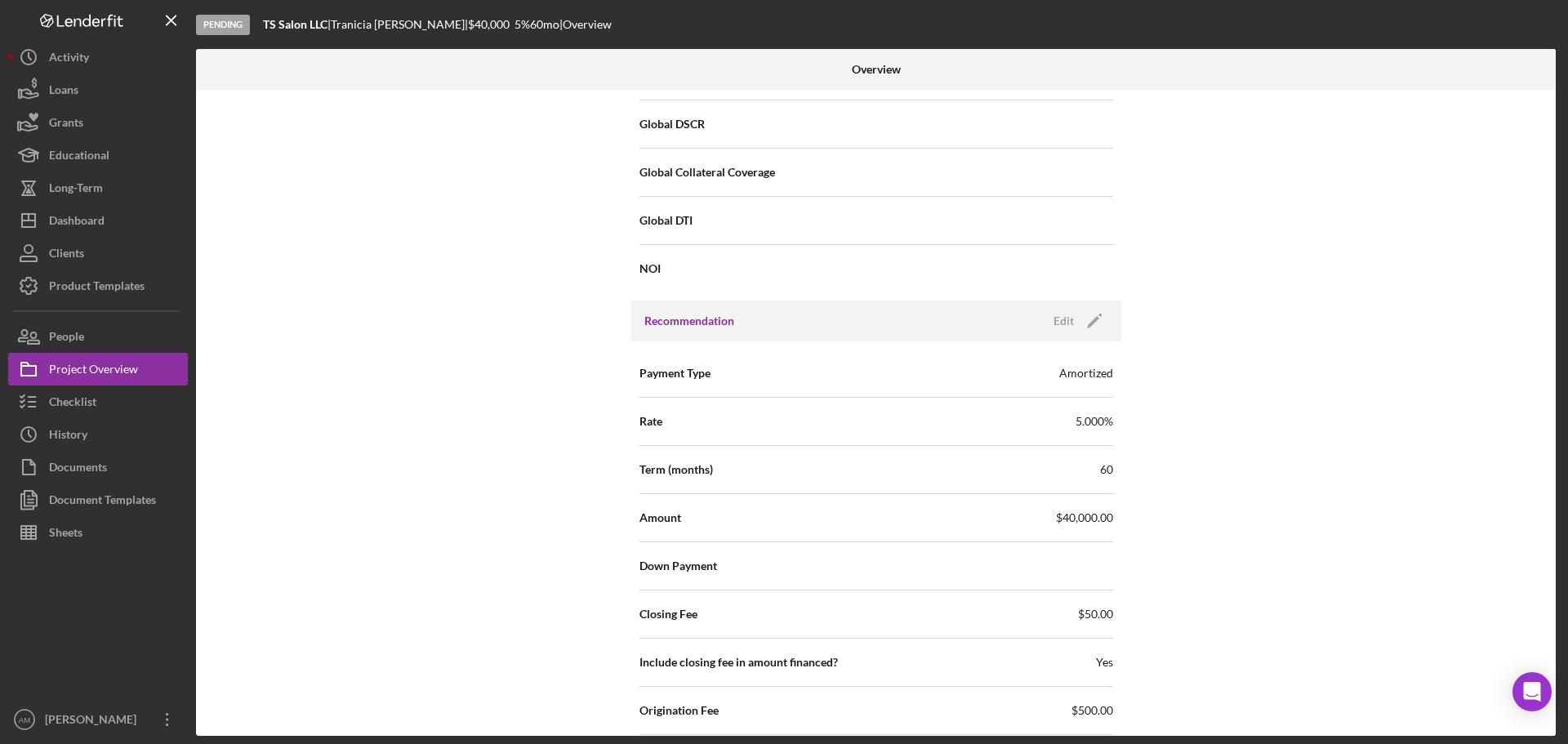
scroll to position [1551, 0]
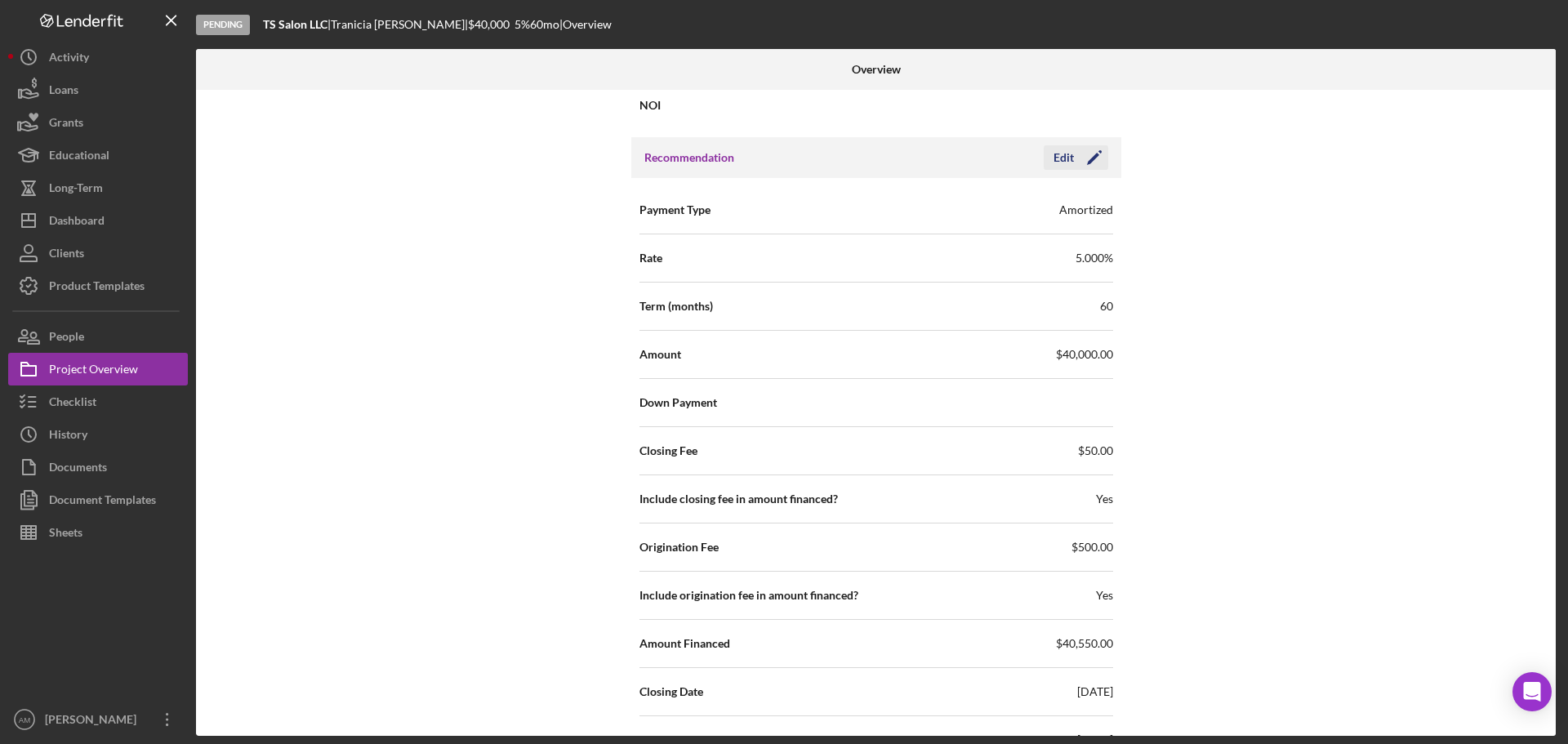
click at [1063, 157] on div "Edit" at bounding box center [1063, 157] width 20 height 25
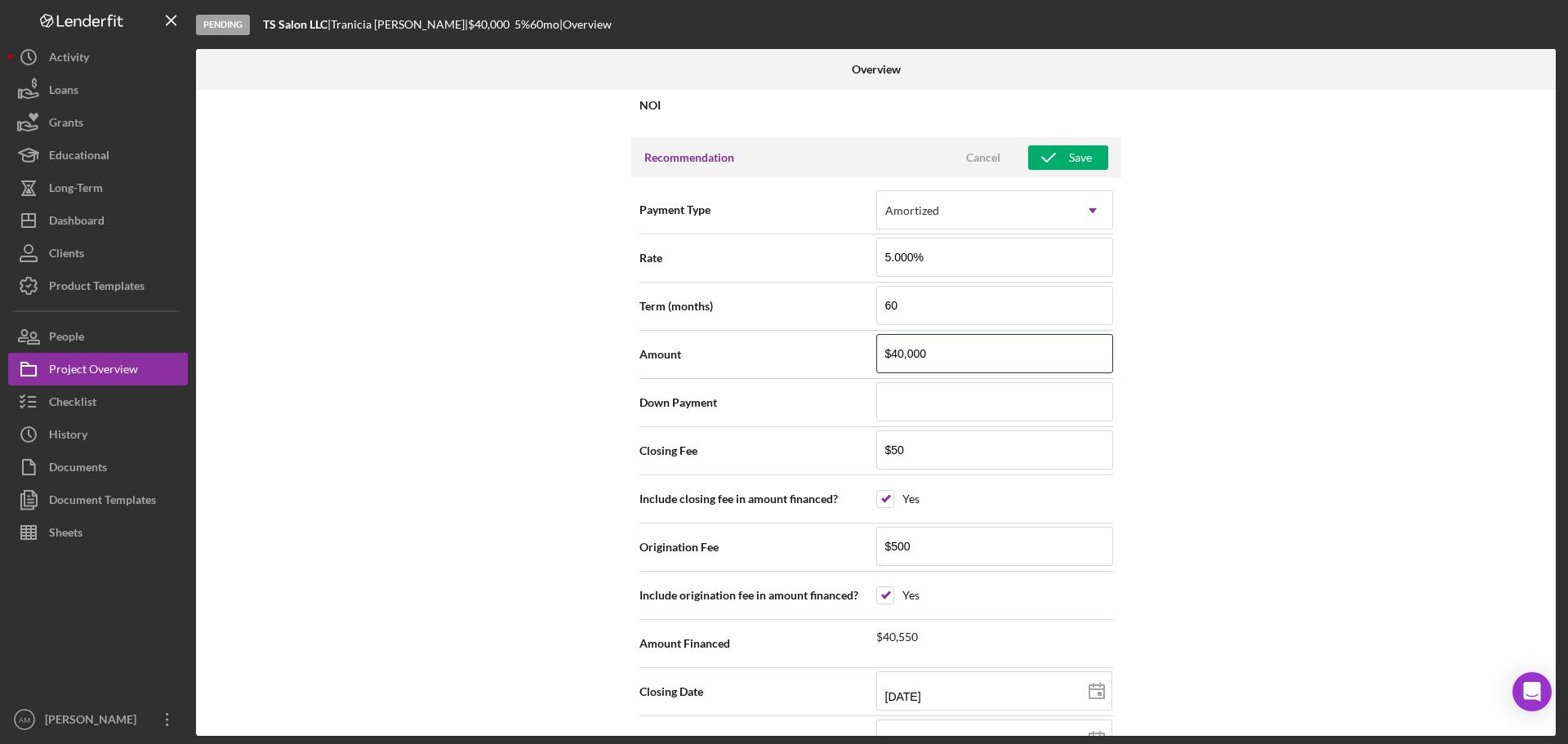
drag, startPoint x: 944, startPoint y: 356, endPoint x: 862, endPoint y: 351, distance: 82.2
click at [862, 351] on div "Amount $40,000" at bounding box center [876, 354] width 473 height 41
type input "$25,300"
click at [1020, 440] on input "$50" at bounding box center [994, 449] width 237 height 39
click at [952, 359] on input "$25,300" at bounding box center [994, 353] width 237 height 39
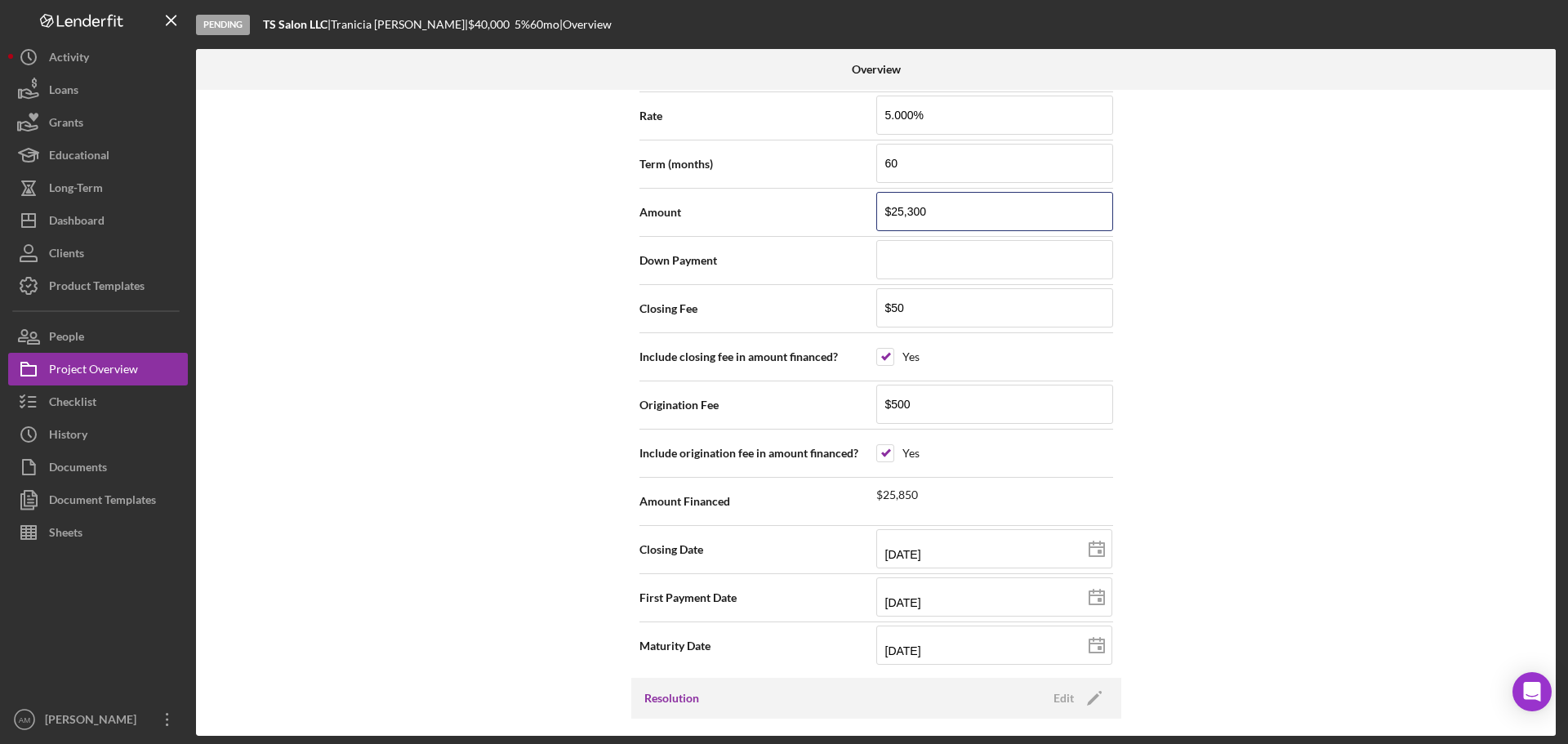
scroll to position [1796, 0]
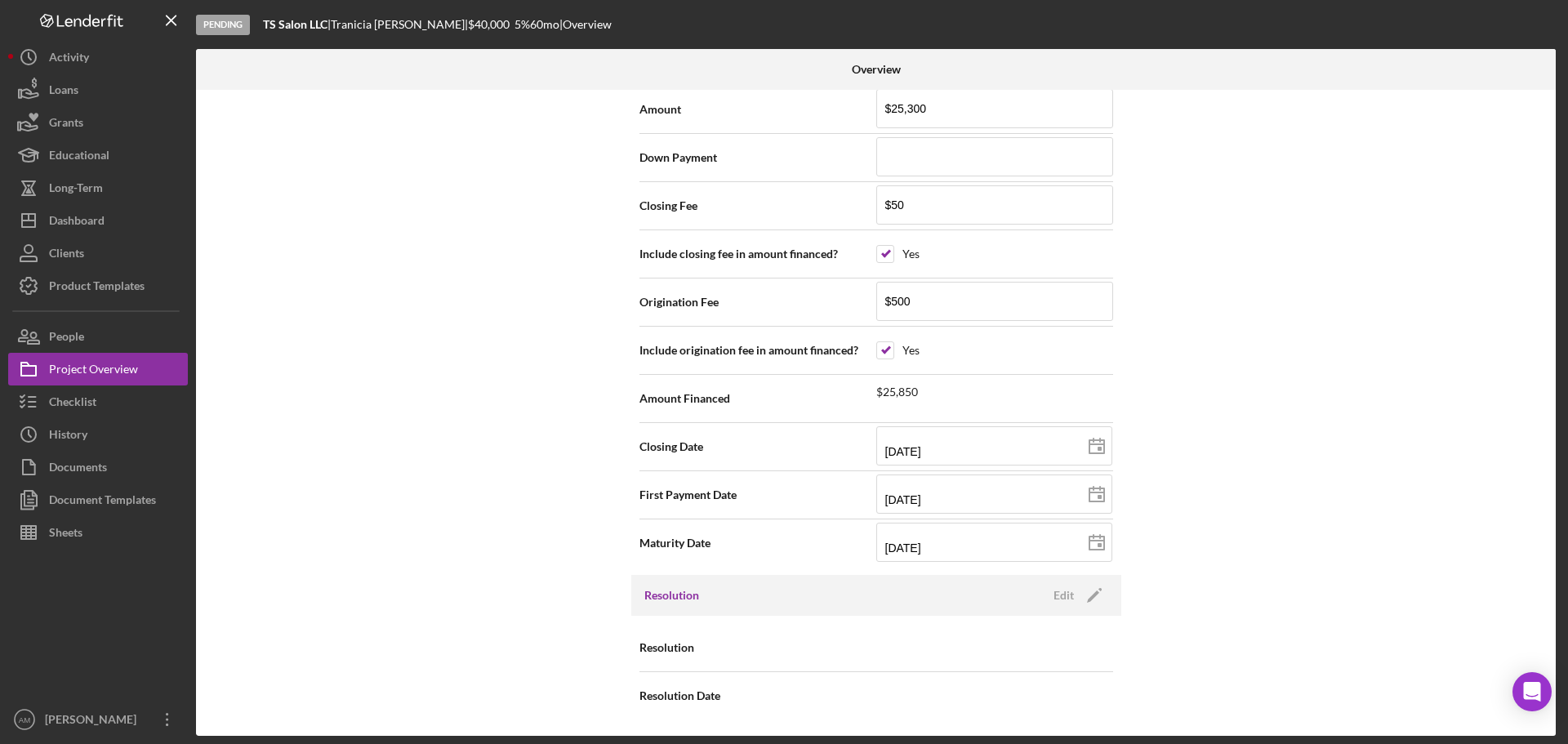
click at [1273, 487] on div "Internal Workflow Stage Pending Icon/Dropdown Arrow Archive (can unarchive late…" at bounding box center [875, 412] width 1360 height 646
click at [1068, 594] on div "Edit" at bounding box center [1063, 595] width 20 height 25
click at [999, 651] on div "Select..." at bounding box center [974, 648] width 196 height 37
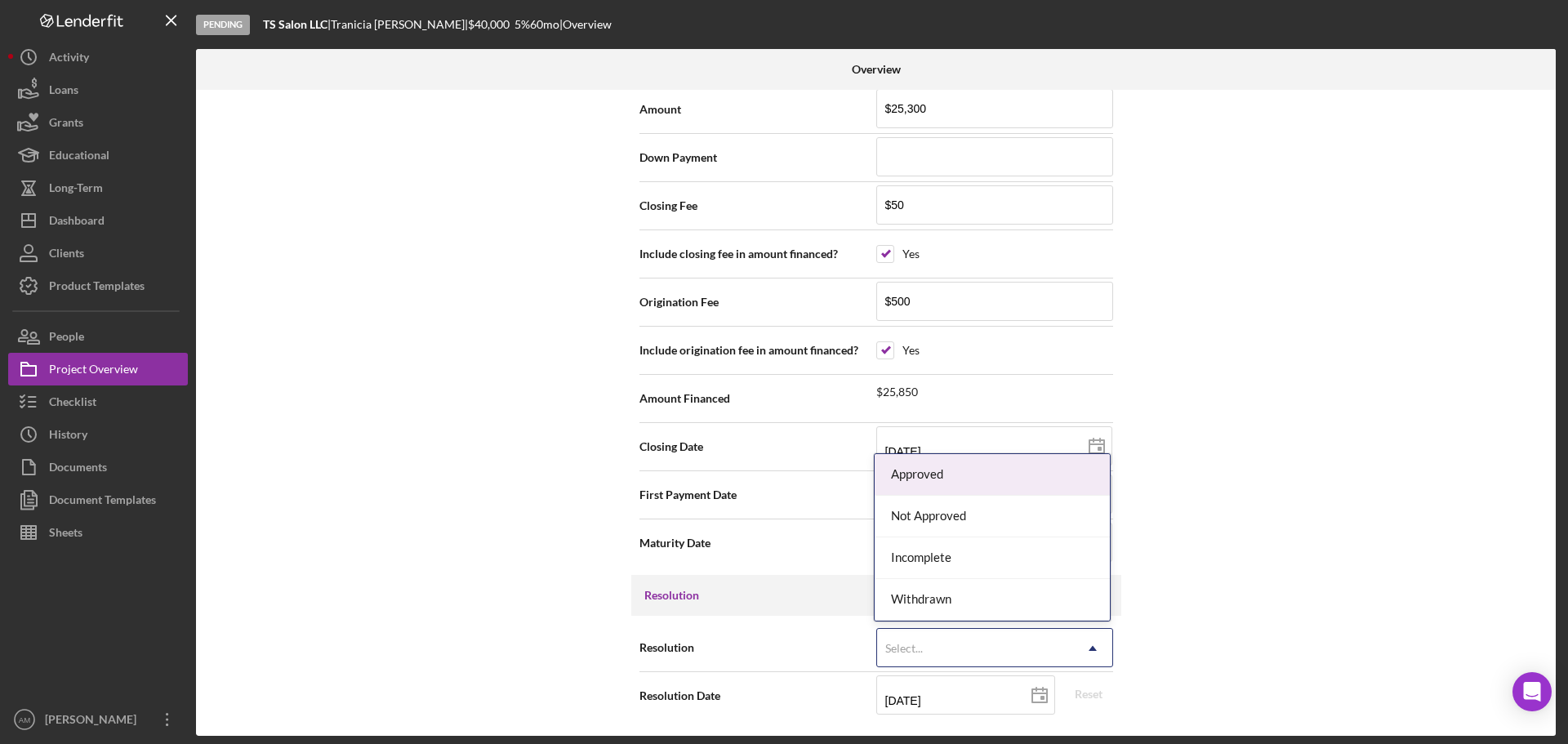
click at [938, 468] on div "Approved" at bounding box center [993, 475] width 236 height 42
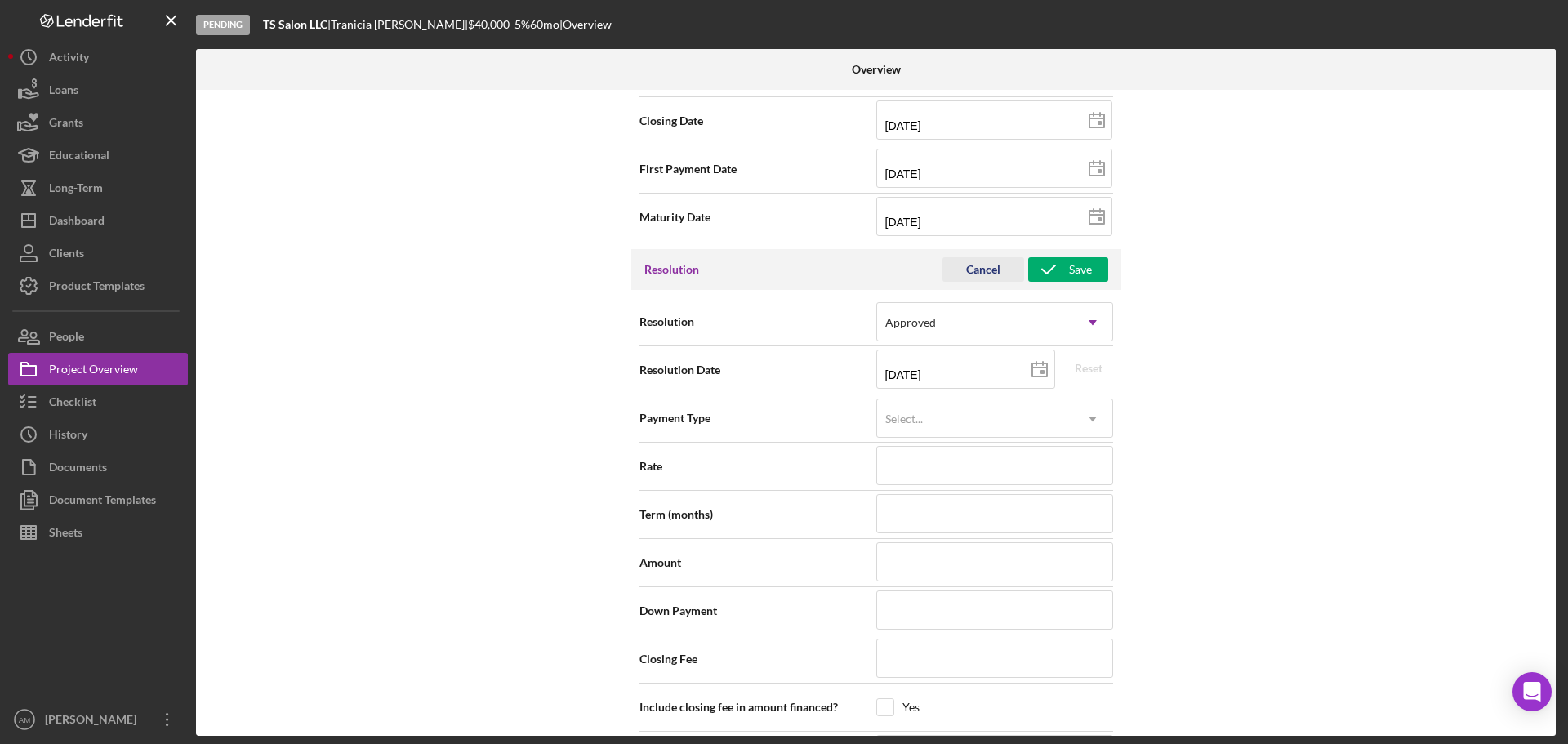
scroll to position [2122, 0]
click at [971, 364] on input "[DATE]" at bounding box center [965, 367] width 178 height 39
click at [1042, 371] on icon at bounding box center [1039, 368] width 41 height 41
type input "[DATE]"
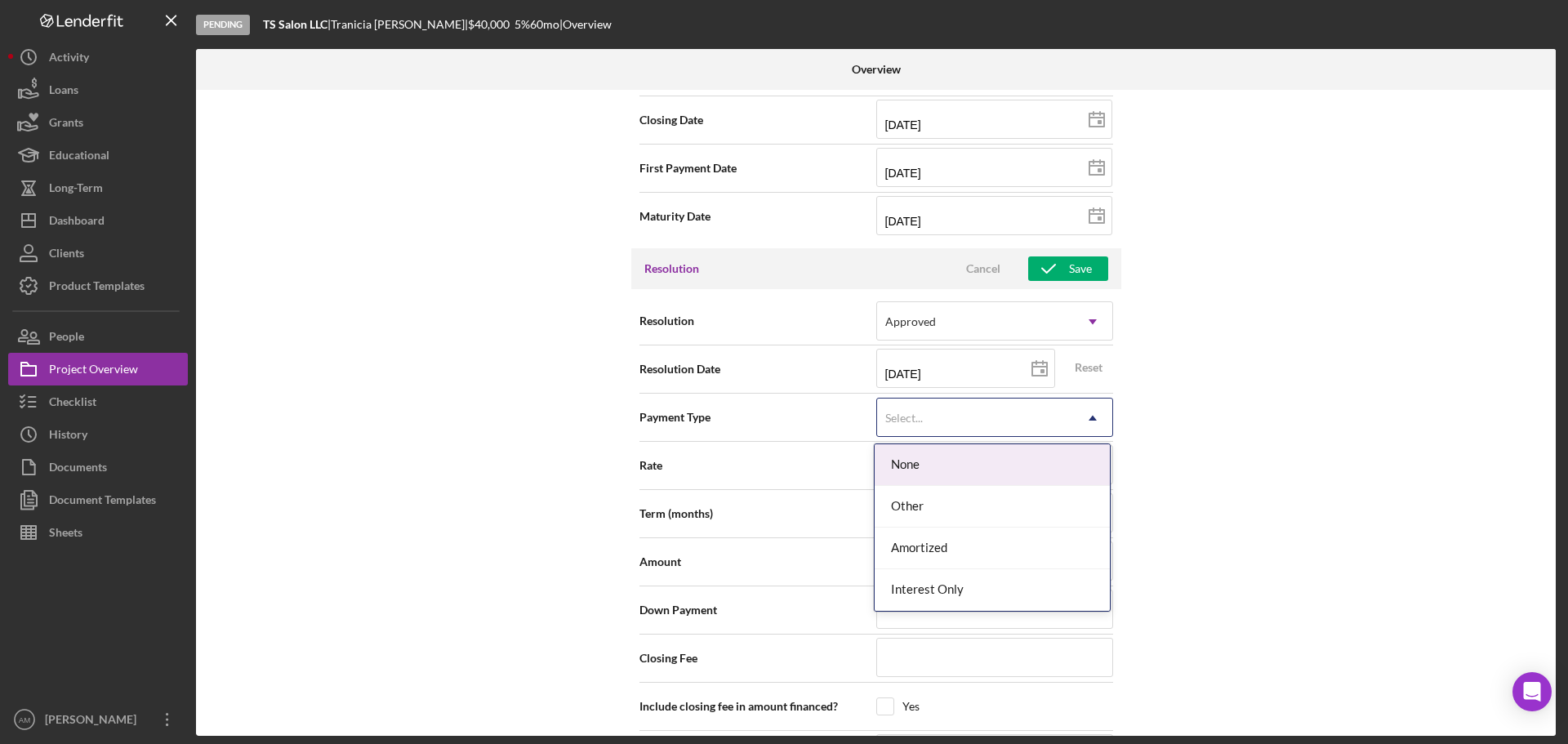
click at [966, 421] on div "Select..." at bounding box center [974, 418] width 196 height 37
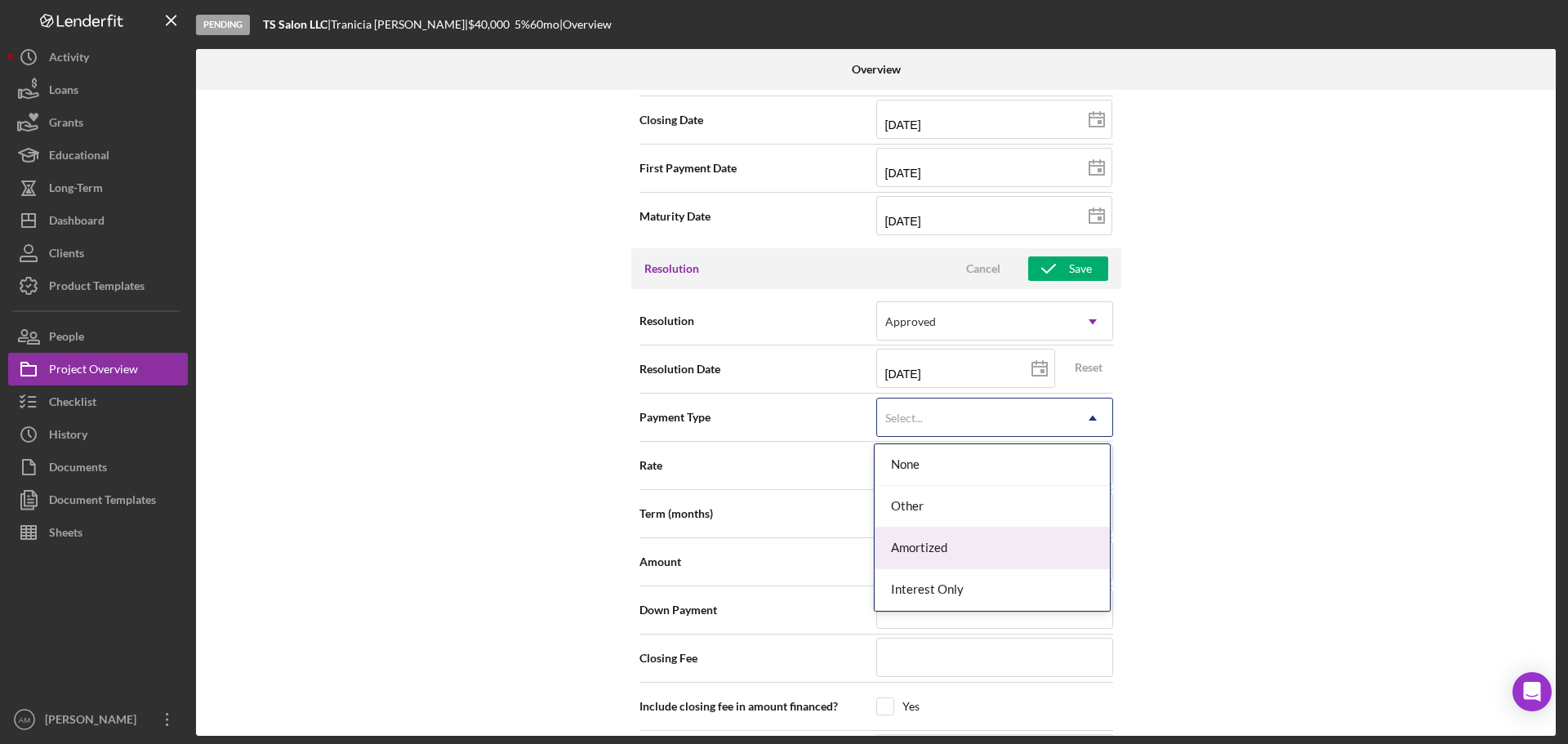
click at [940, 551] on div "Amortized" at bounding box center [993, 548] width 236 height 42
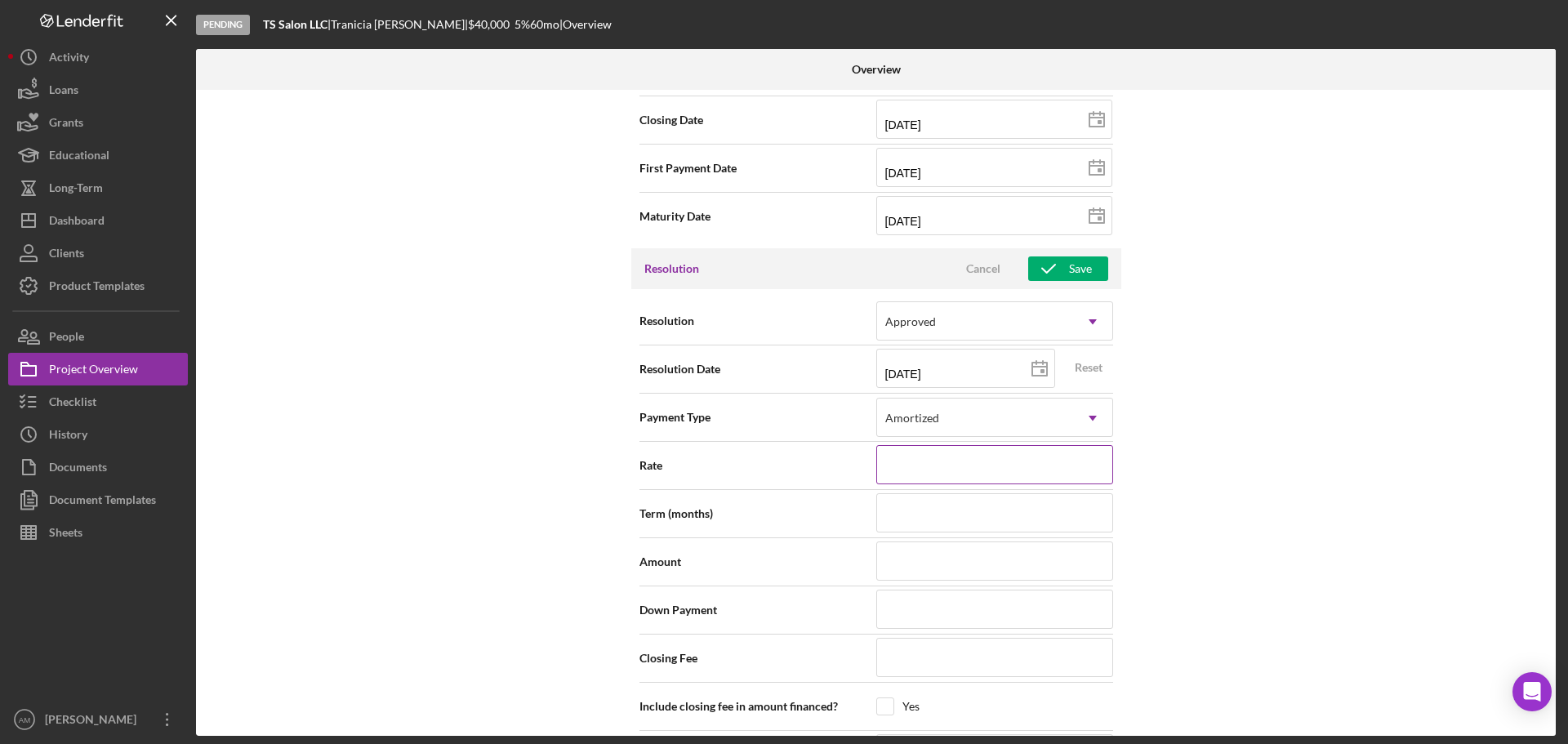
click at [927, 466] on input at bounding box center [994, 464] width 237 height 39
type input "5.000%"
click at [928, 522] on input at bounding box center [994, 512] width 237 height 39
type input "60"
click at [928, 571] on input at bounding box center [994, 560] width 237 height 39
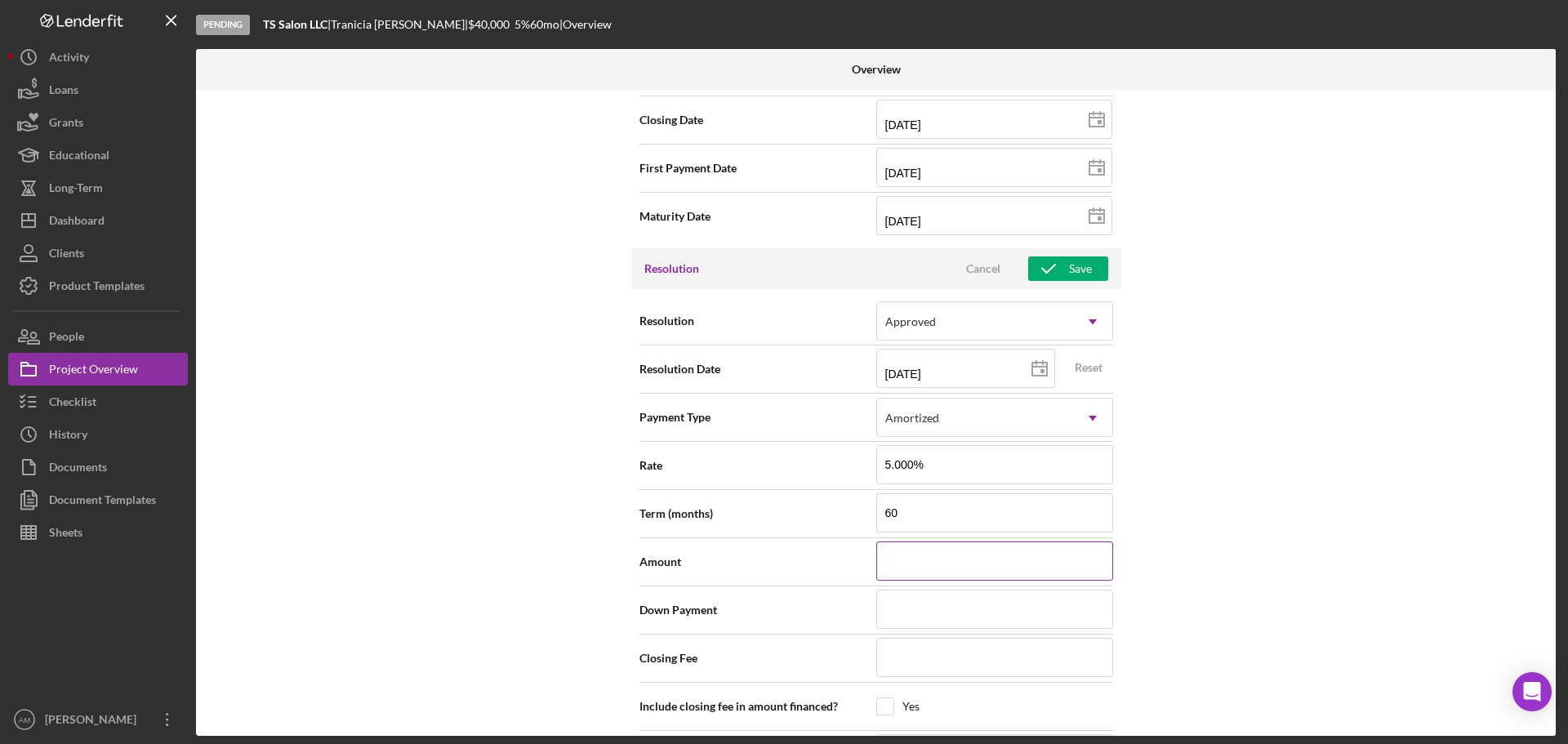
type input "$1"
type input "$15"
type input "$150"
type input "$1,500"
type input "$15,000"
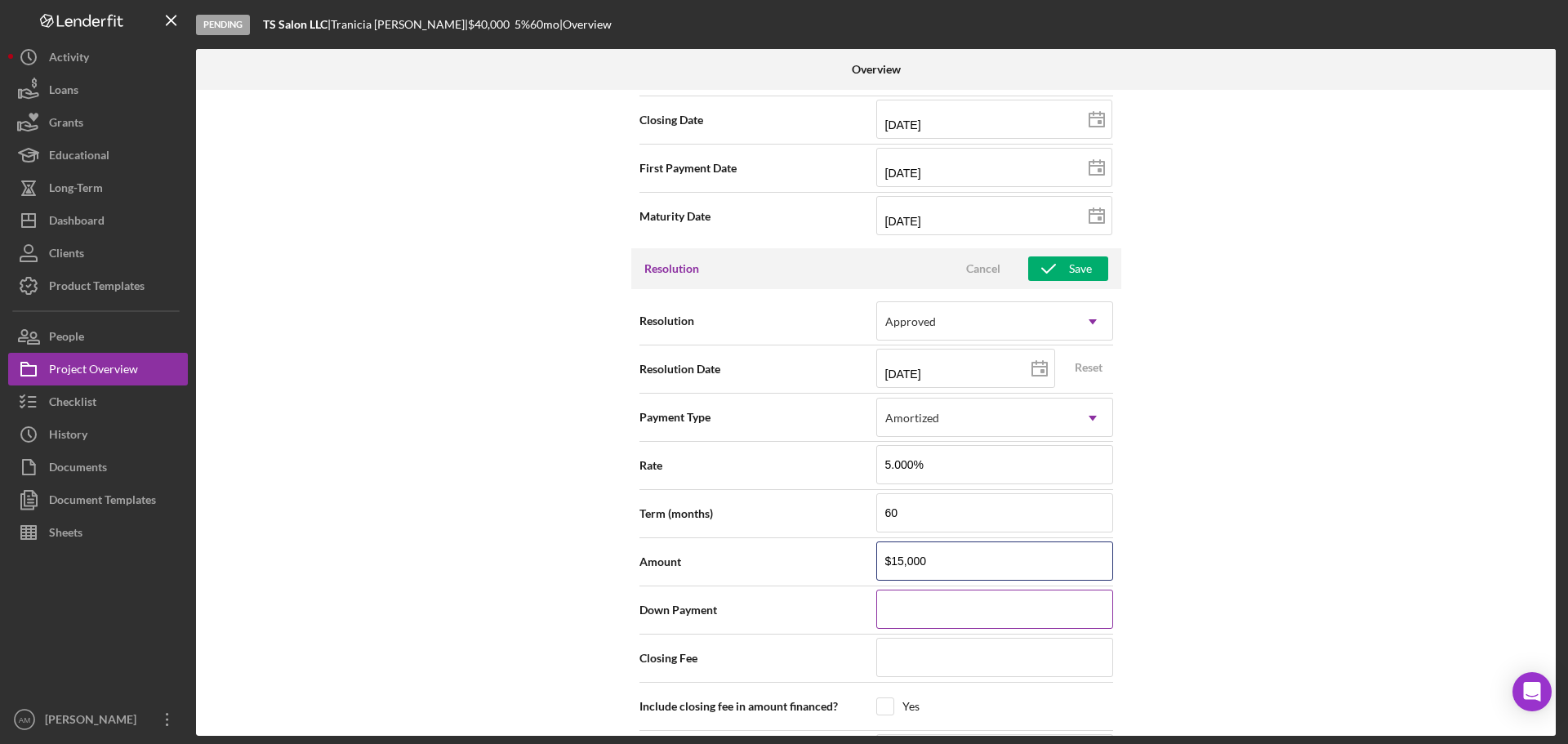
type input "$15,000"
click at [917, 616] on input at bounding box center [994, 609] width 237 height 39
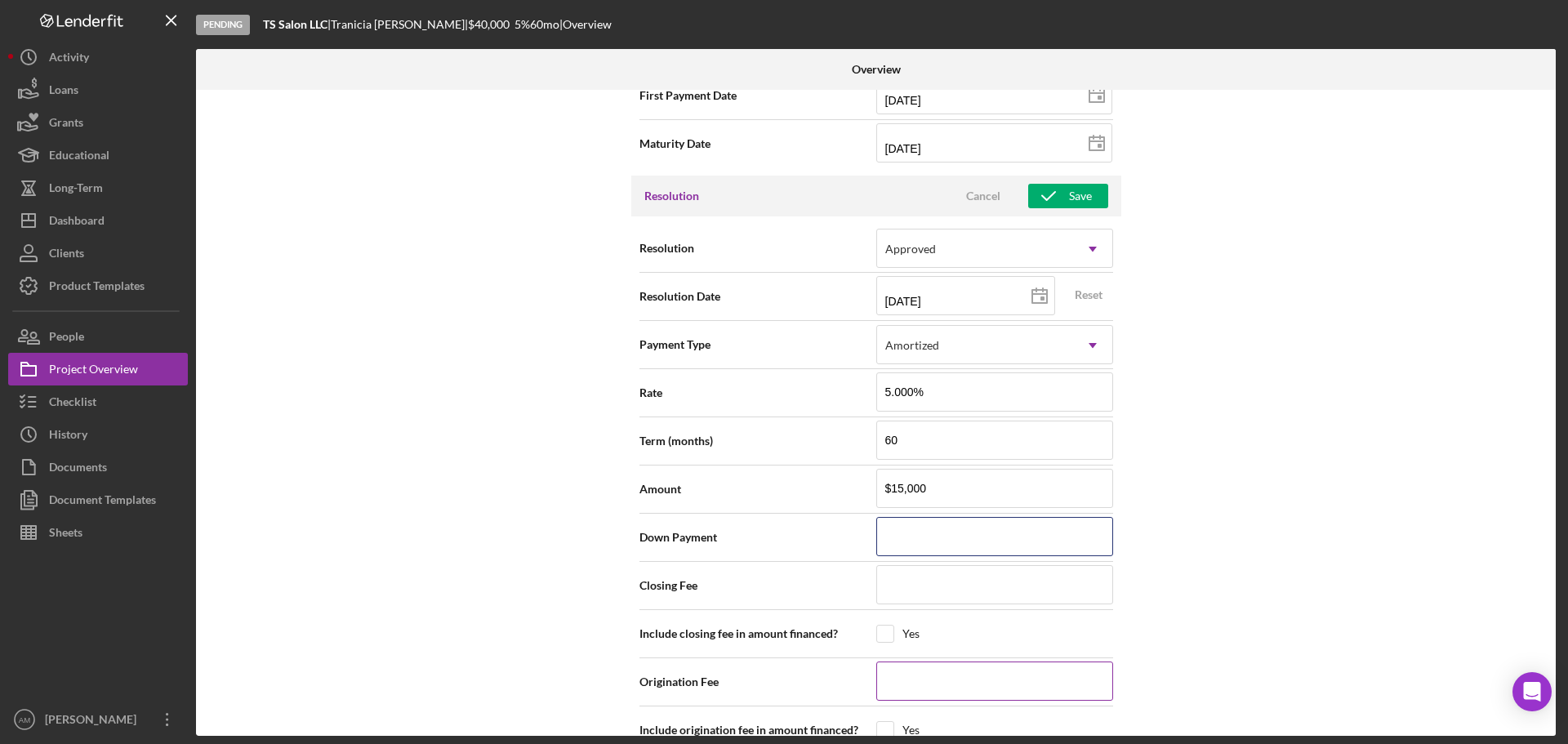
scroll to position [2286, 0]
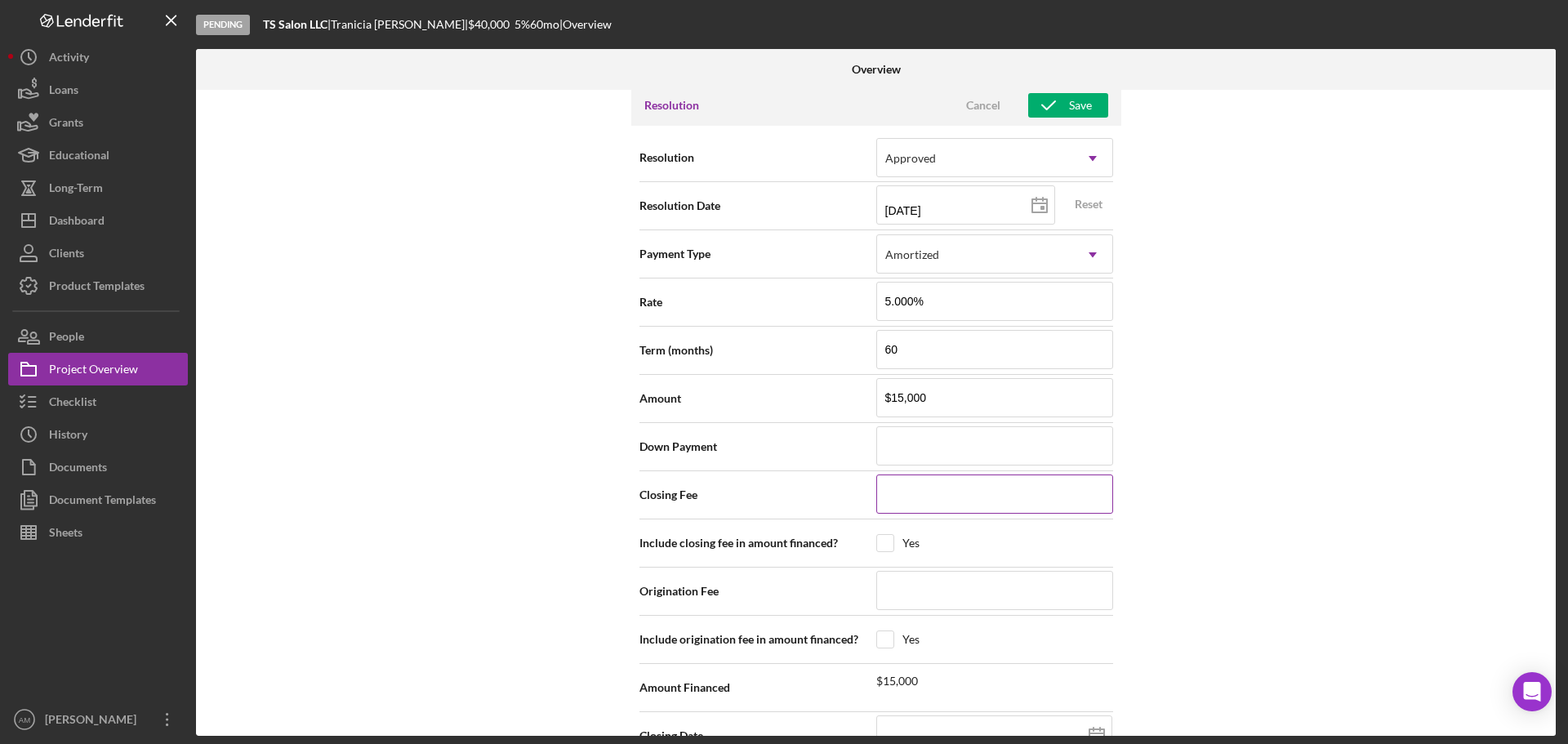
click at [899, 500] on input at bounding box center [994, 493] width 237 height 39
type input "$50"
click at [887, 541] on input "checkbox" at bounding box center [885, 543] width 16 height 16
checkbox input "true"
click at [900, 589] on input at bounding box center [994, 589] width 237 height 39
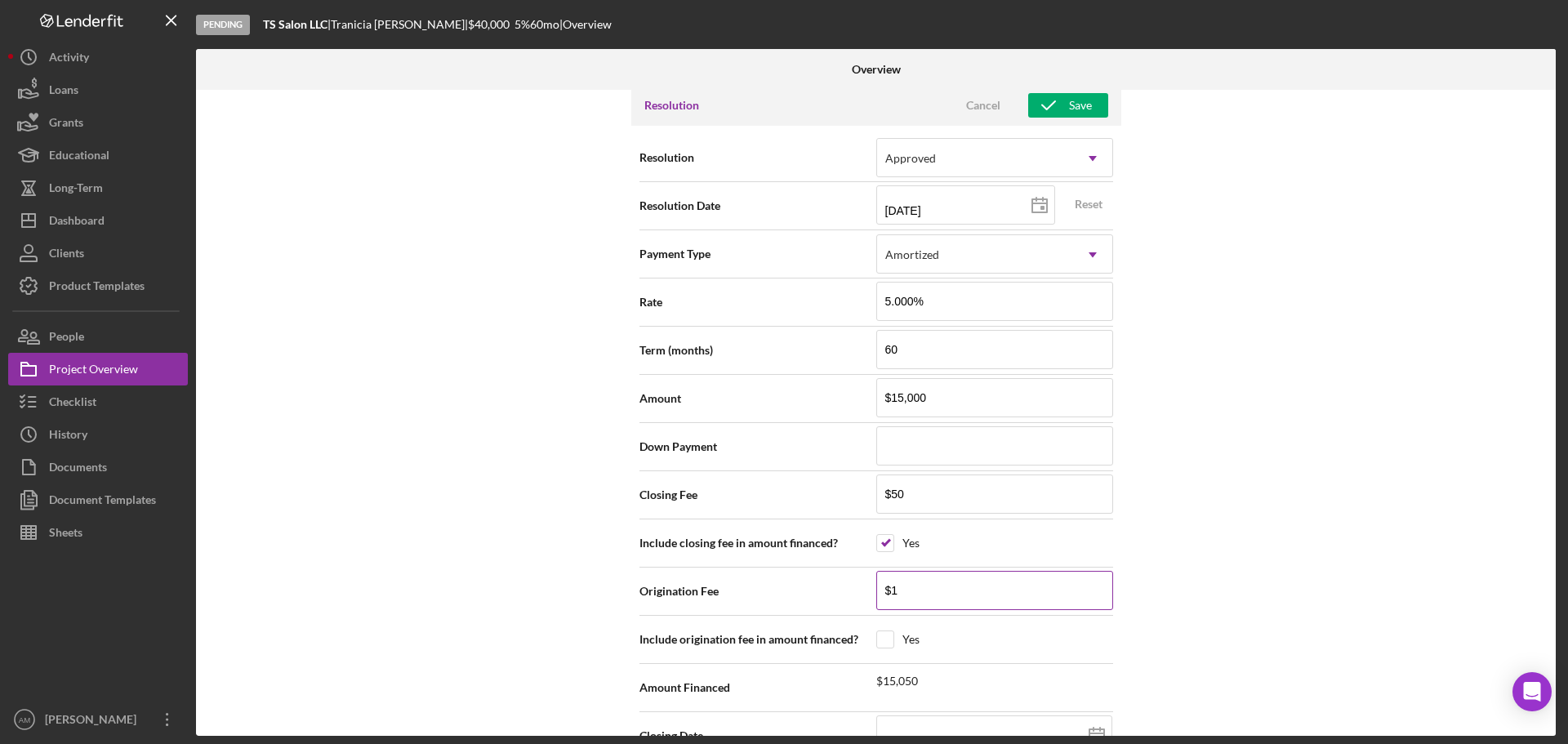
type input "$15"
type input "$150"
click at [878, 630] on div at bounding box center [885, 639] width 18 height 18
checkbox input "true"
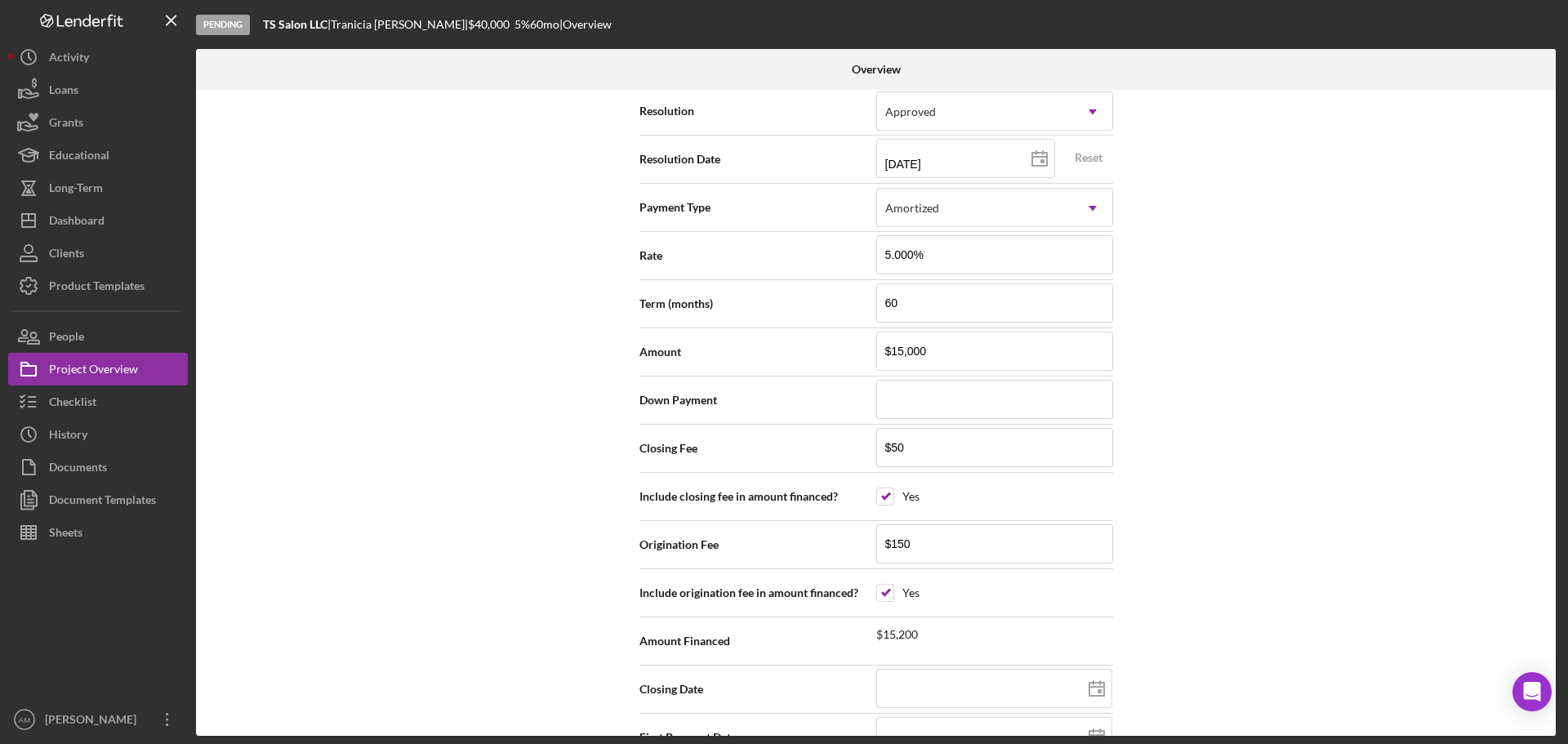
scroll to position [2422, 0]
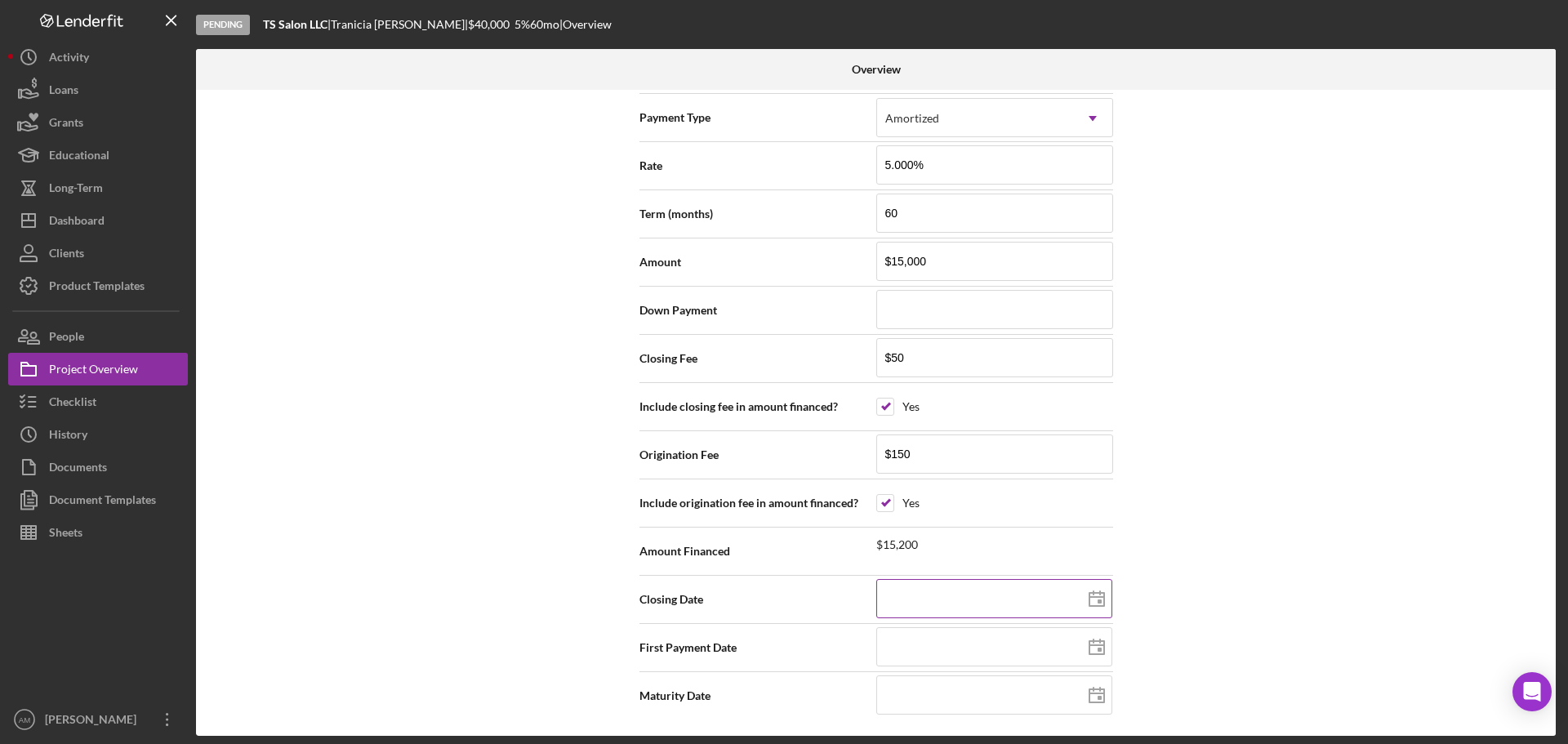
click at [1097, 597] on line at bounding box center [1097, 597] width 14 height 0
type input "[DATE]"
click at [1036, 643] on input at bounding box center [993, 646] width 236 height 39
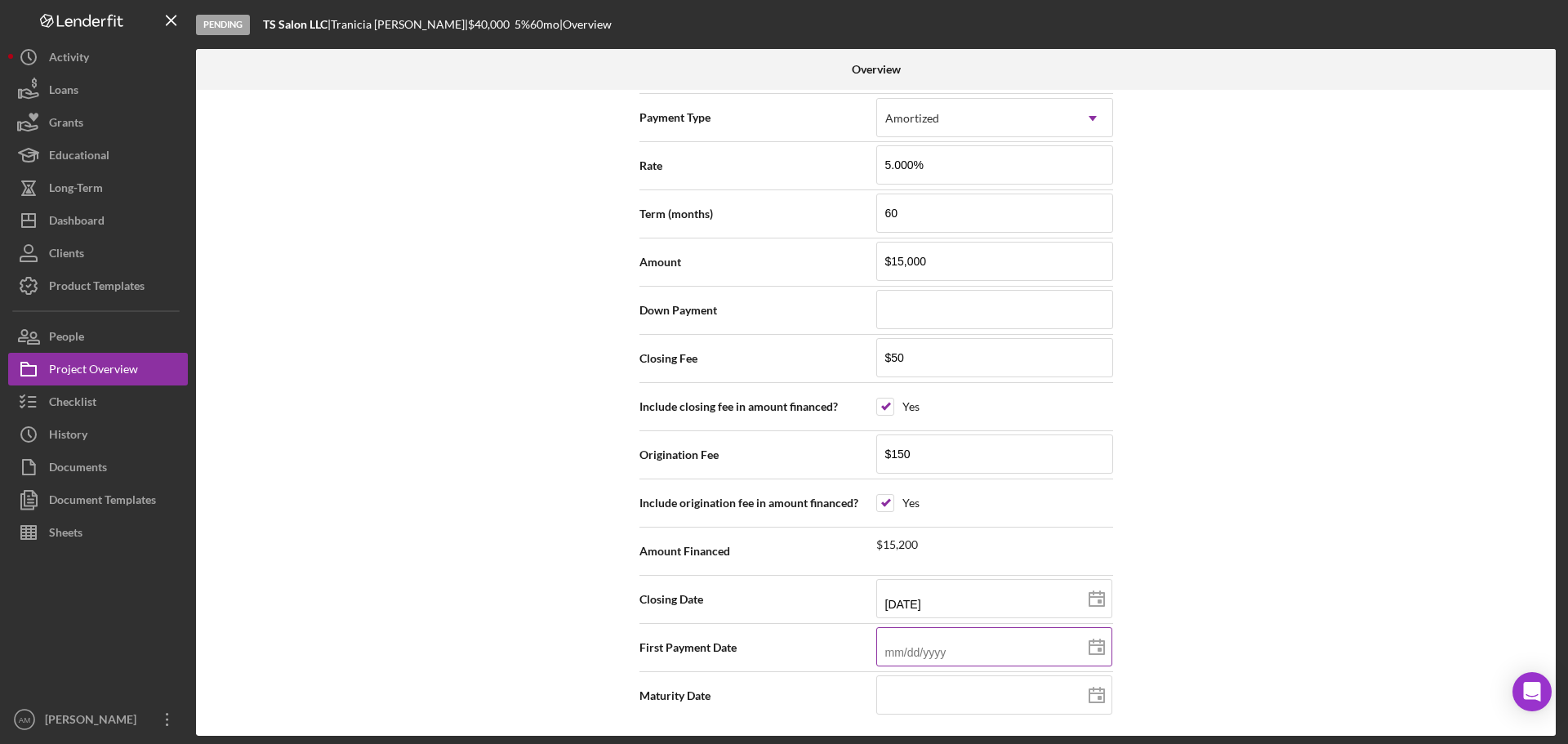
click at [962, 650] on input at bounding box center [993, 646] width 236 height 39
type input "1m/dd/yyyy"
type input "11/dd/yyyy"
type input "11/1d/yyyy"
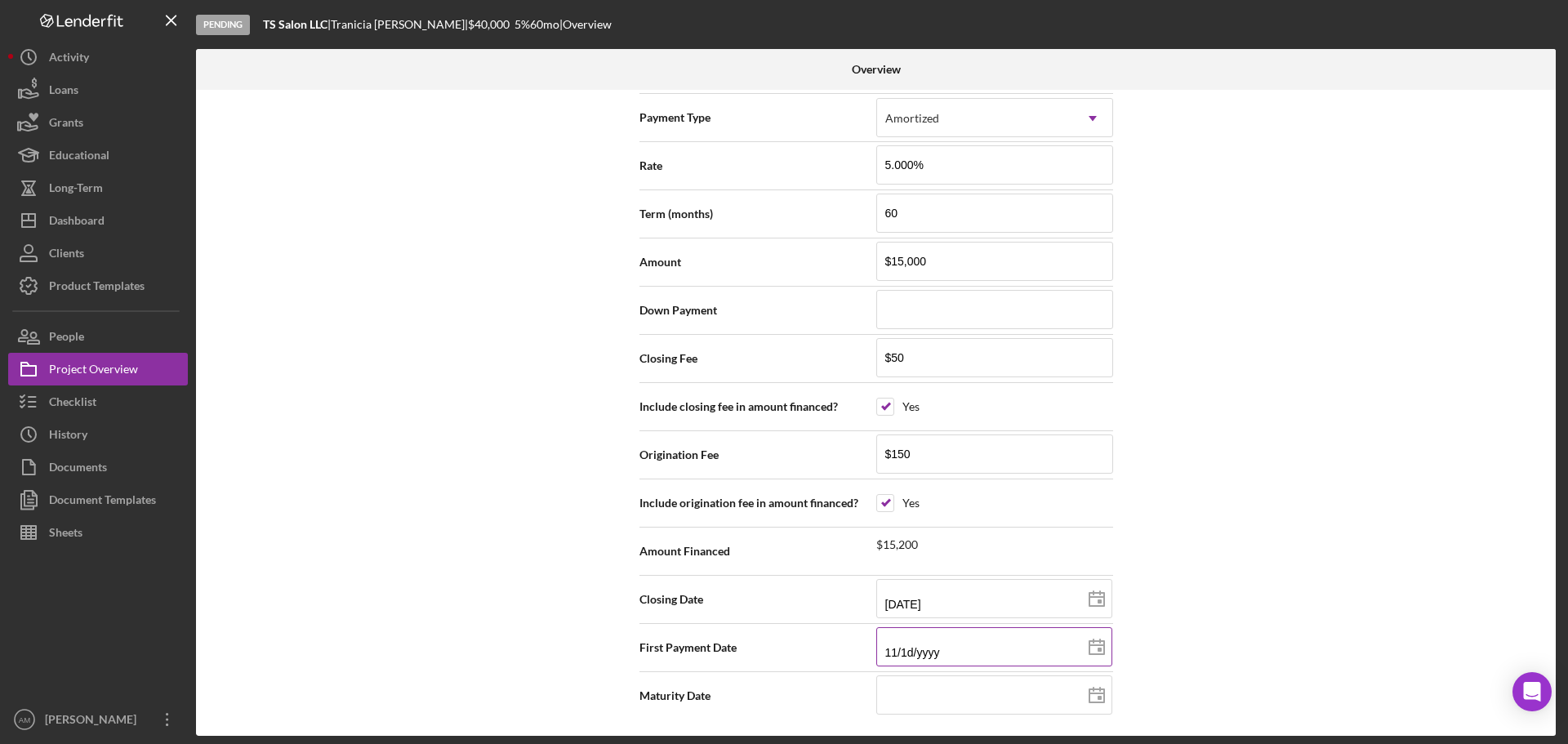
type input "11/15/yyyy"
type input "11/15/2yyy"
type input "11/15/20yy"
type input "11/15/202y"
type input "[DATE]"
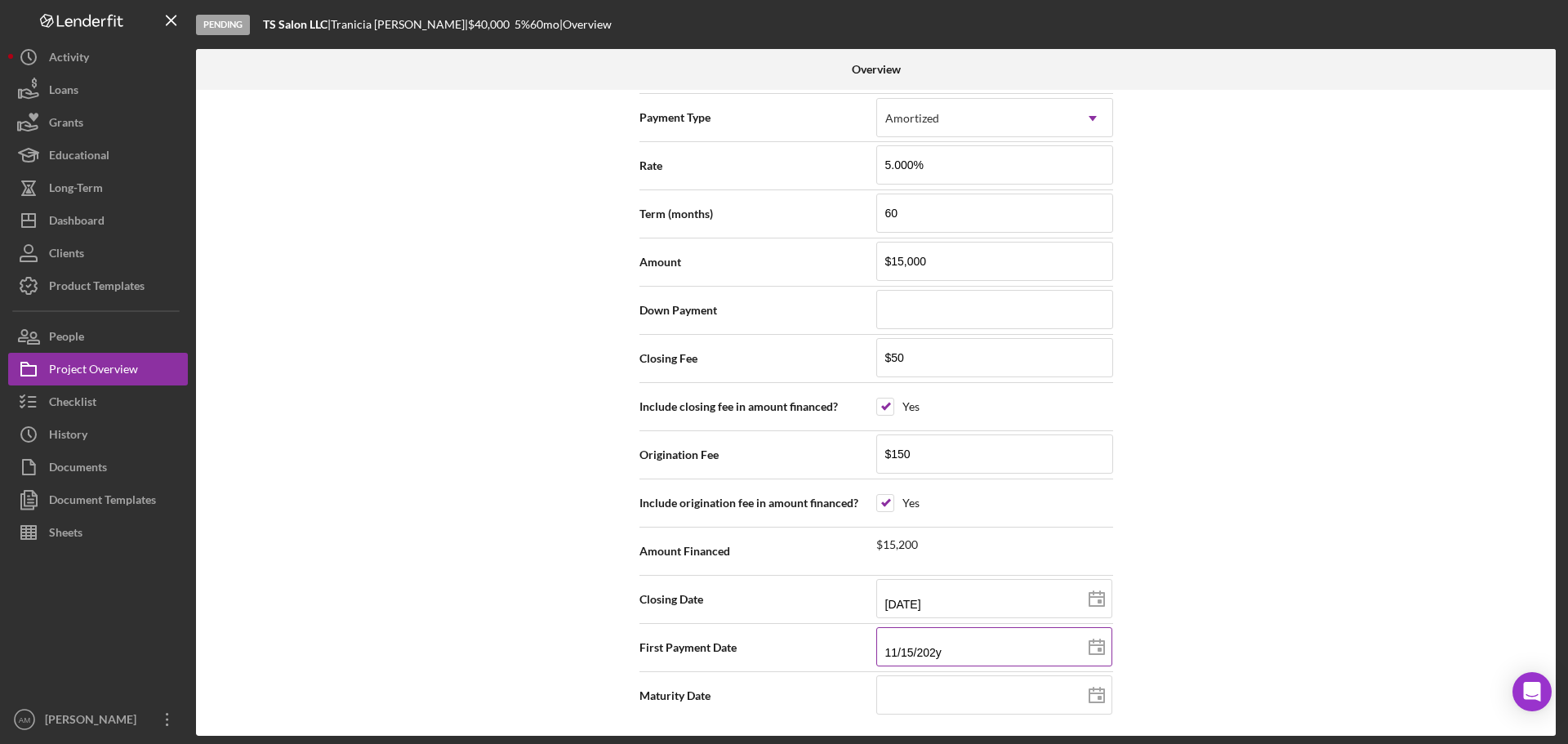
type input "[DATE]"
click at [1214, 672] on div "Internal Workflow Stage Pending Icon/Dropdown Arrow Archive (can unarchive late…" at bounding box center [875, 412] width 1360 height 646
click at [979, 695] on input at bounding box center [993, 694] width 236 height 39
type input "1m/dd/yyyy"
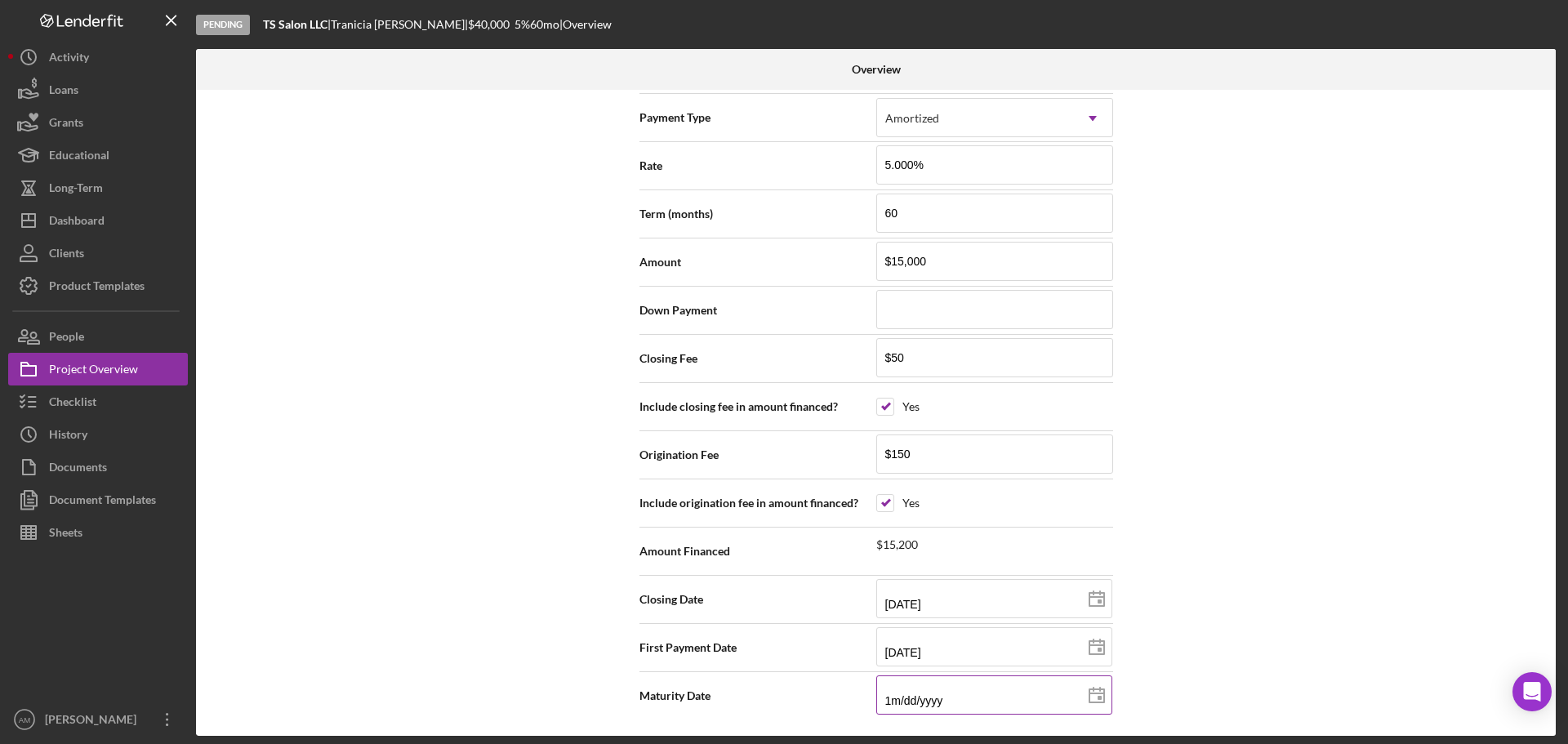
type input "10/dd/yyyy"
type input "10/1d/yyyy"
type input "10/15/yyyy"
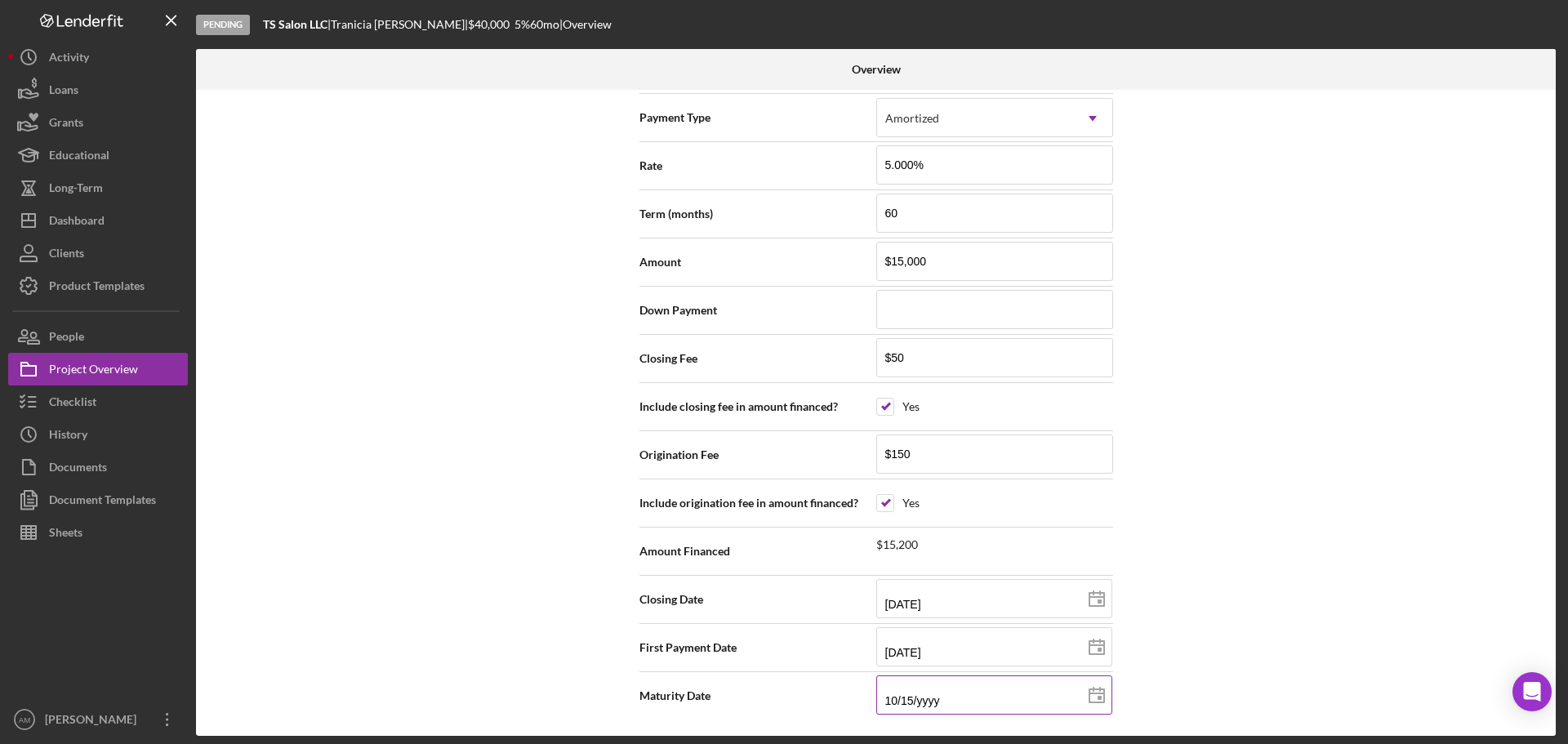
type input "10/15/2yyy"
type input "10/15/20yy"
type input "10/15/203y"
type input "[DATE]"
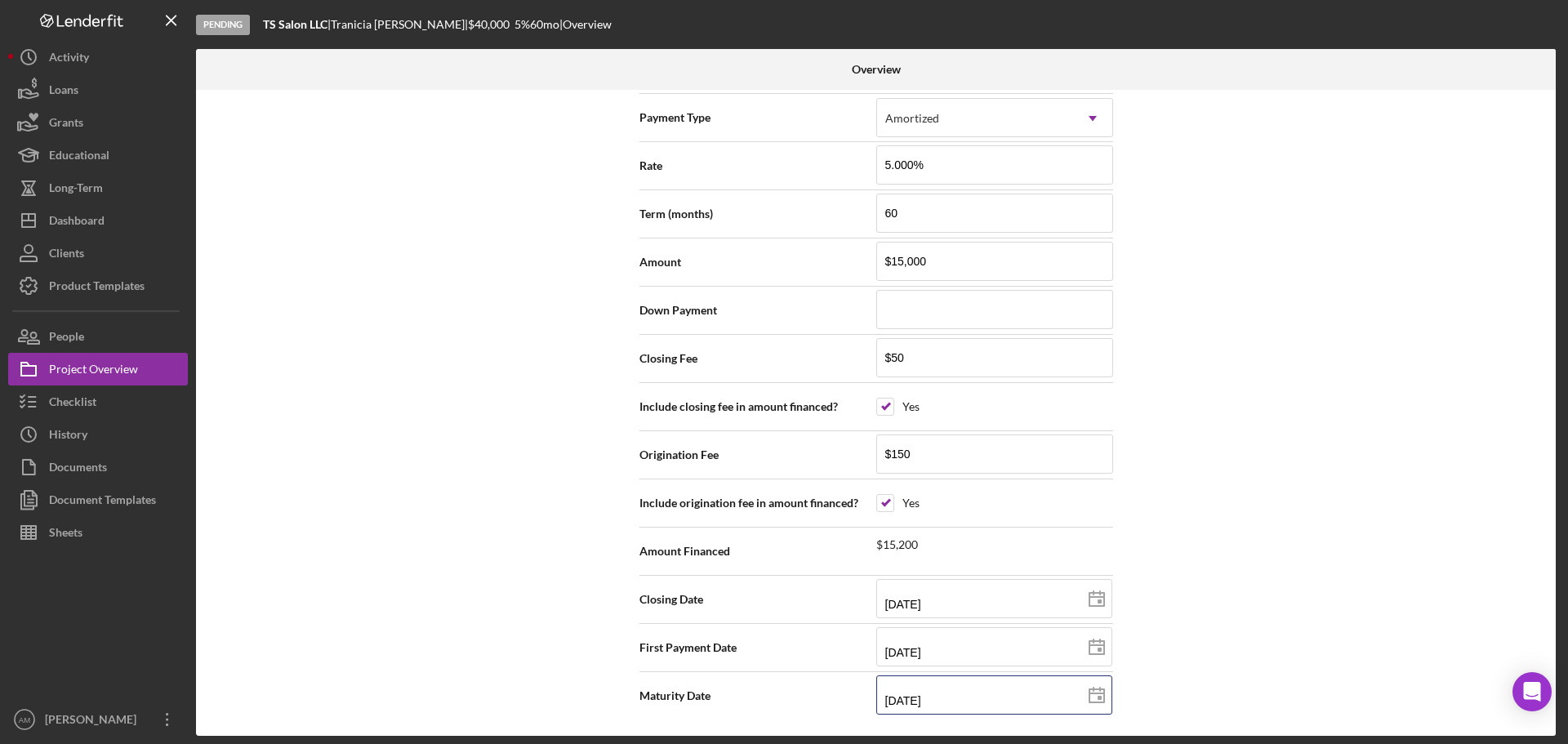
type input "[DATE]"
click at [1222, 649] on div "Internal Workflow Stage Pending Icon/Dropdown Arrow Archive (can unarchive late…" at bounding box center [875, 412] width 1360 height 646
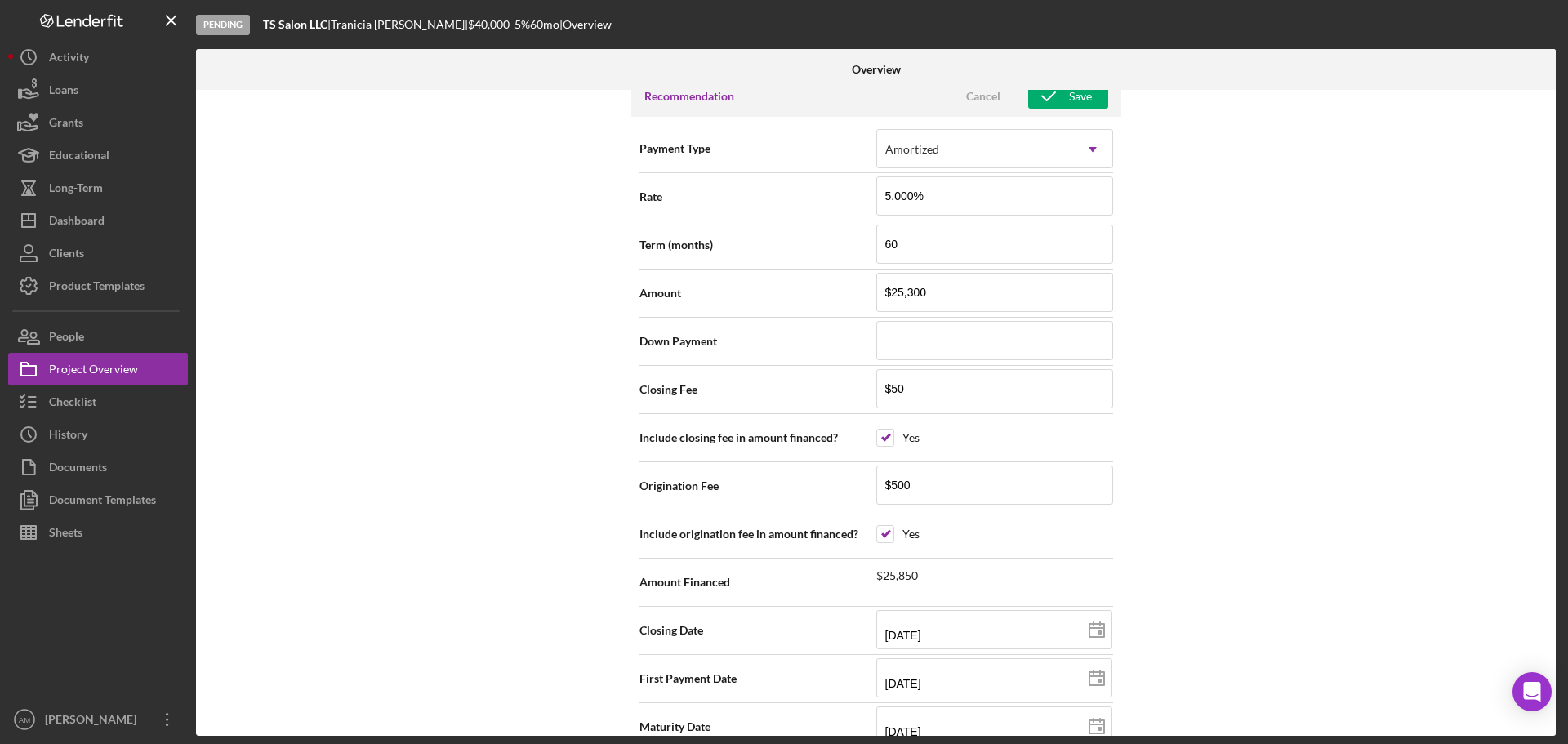
scroll to position [1769, 0]
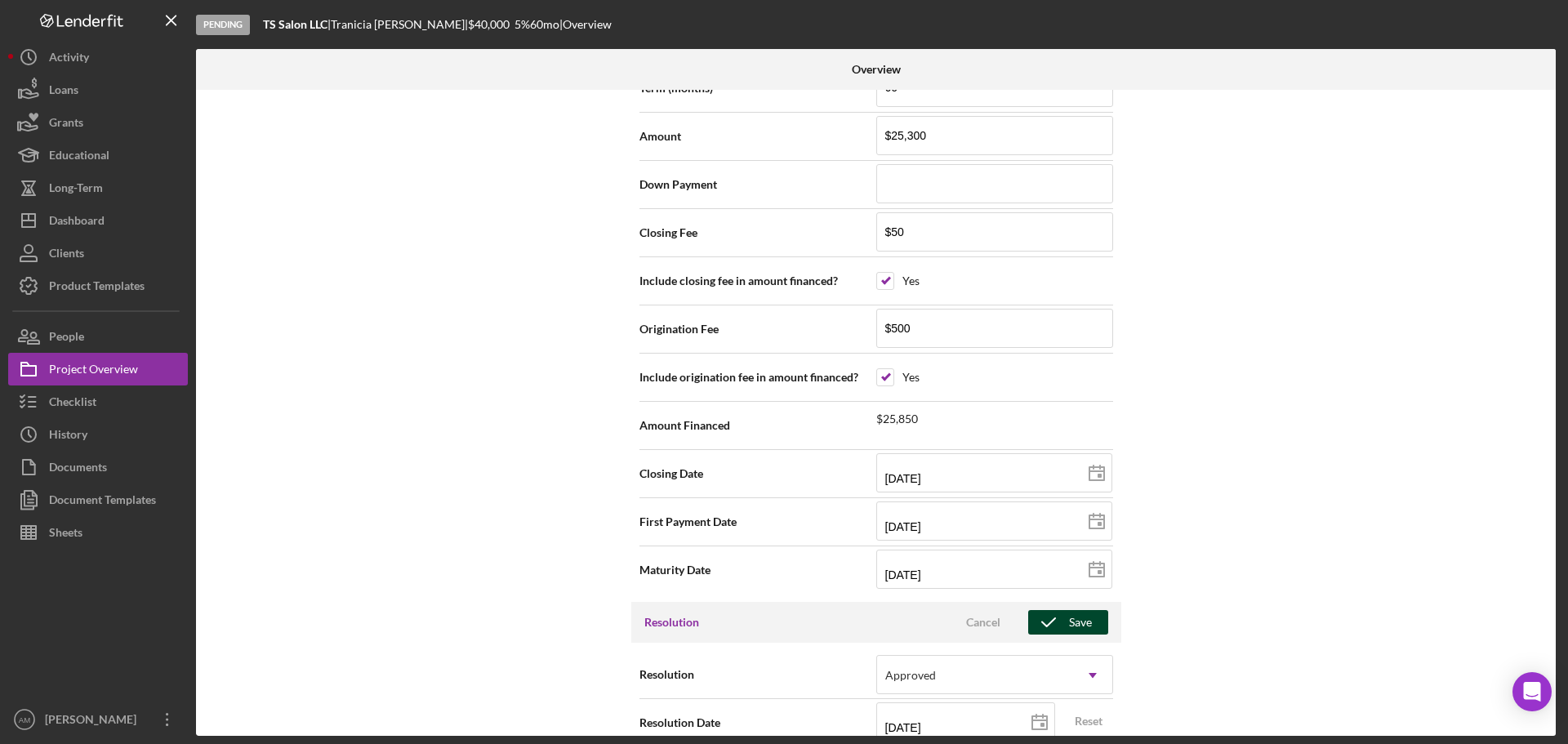
click at [1069, 620] on div "Save" at bounding box center [1080, 622] width 23 height 25
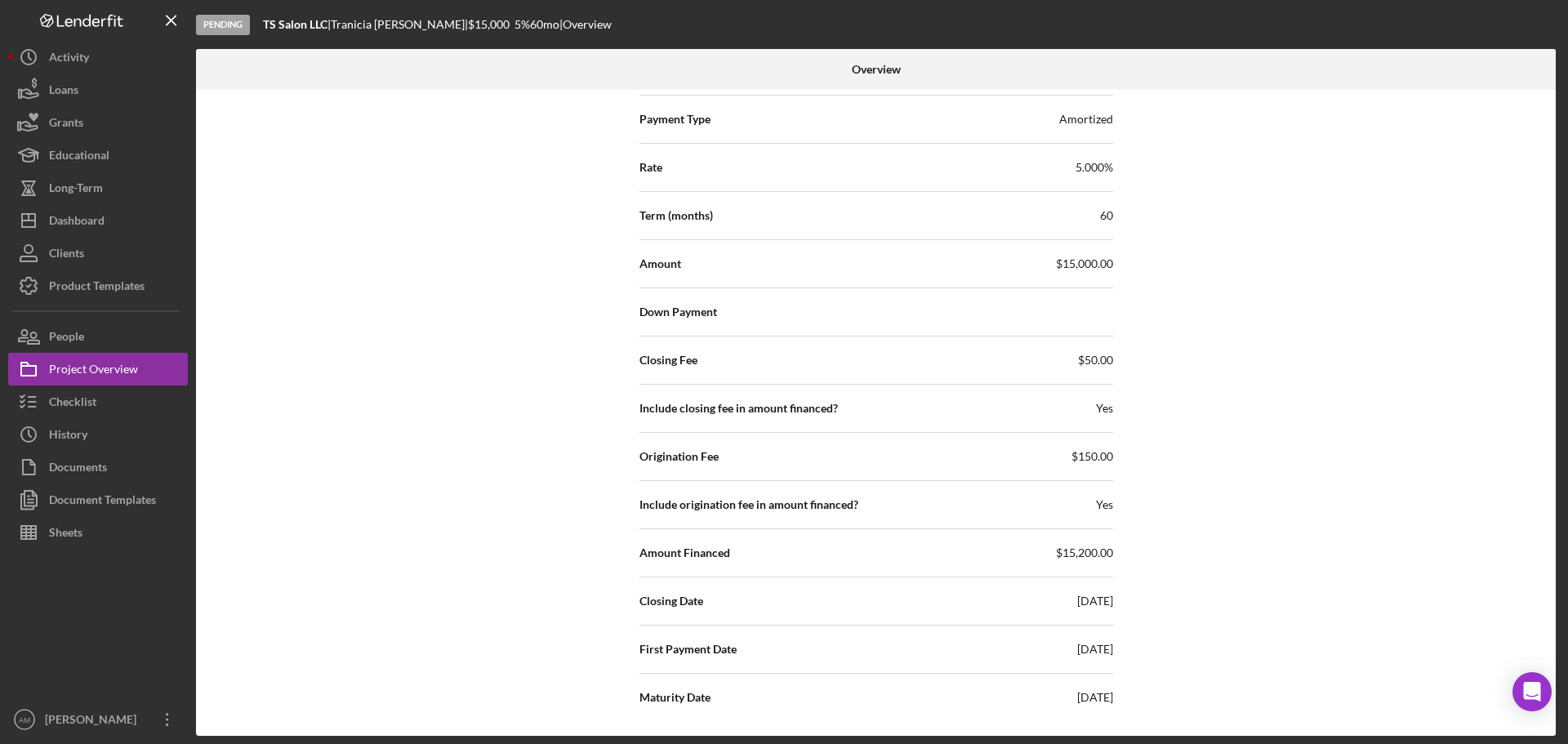
scroll to position [2422, 0]
click at [65, 401] on div "Checklist" at bounding box center [73, 403] width 48 height 37
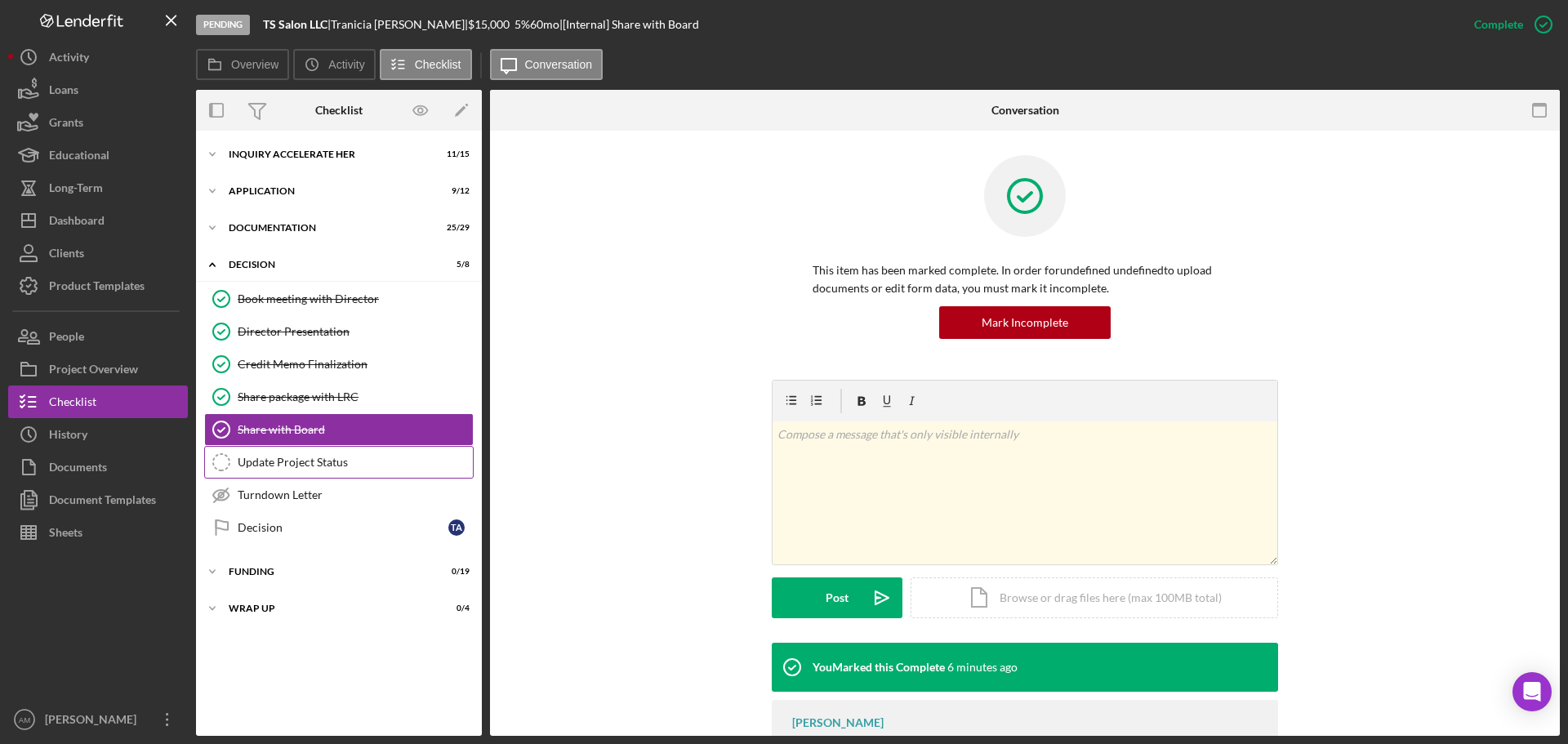
click at [284, 461] on div "Update Project Status" at bounding box center [355, 463] width 236 height 13
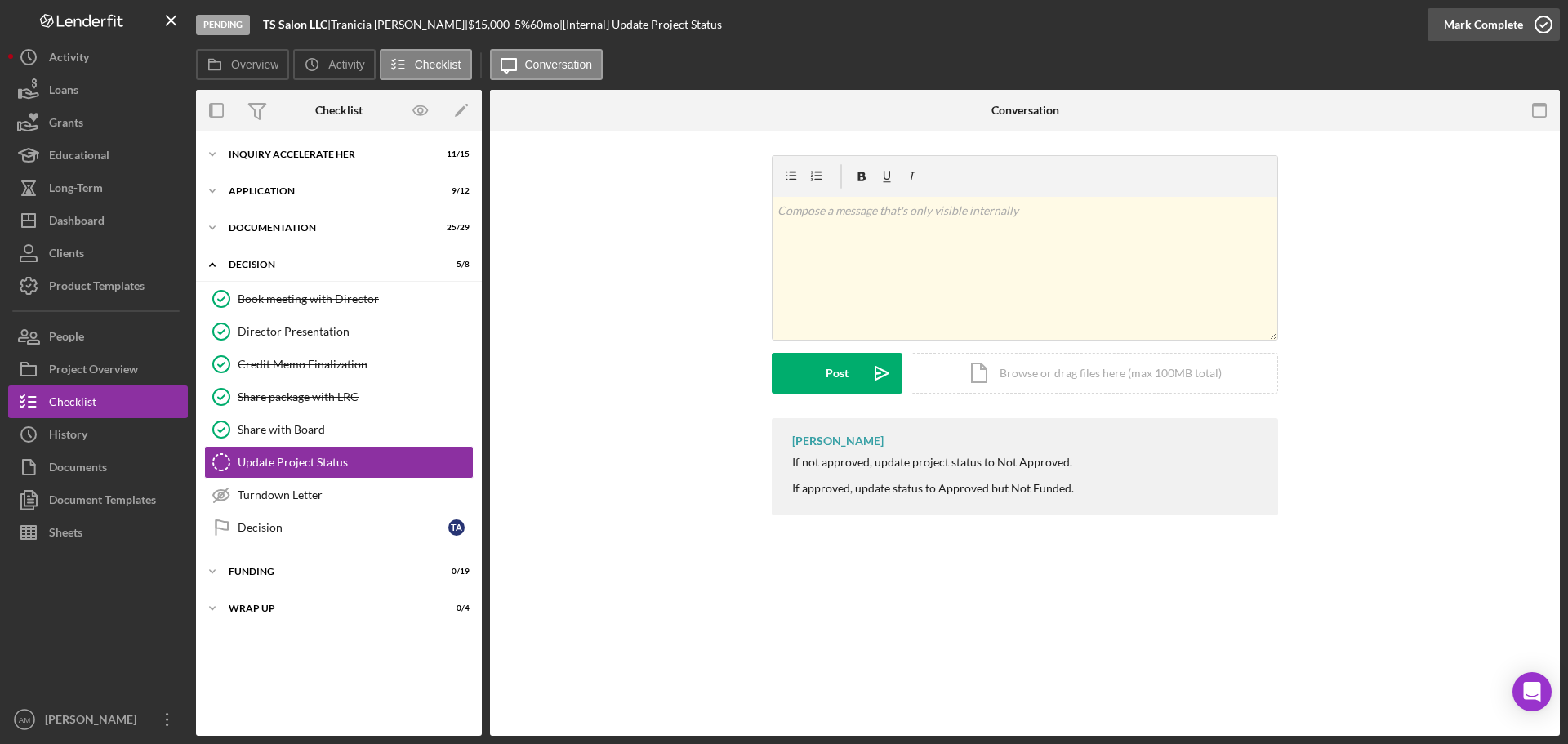
click at [1471, 25] on div "Mark Complete" at bounding box center [1483, 25] width 79 height 32
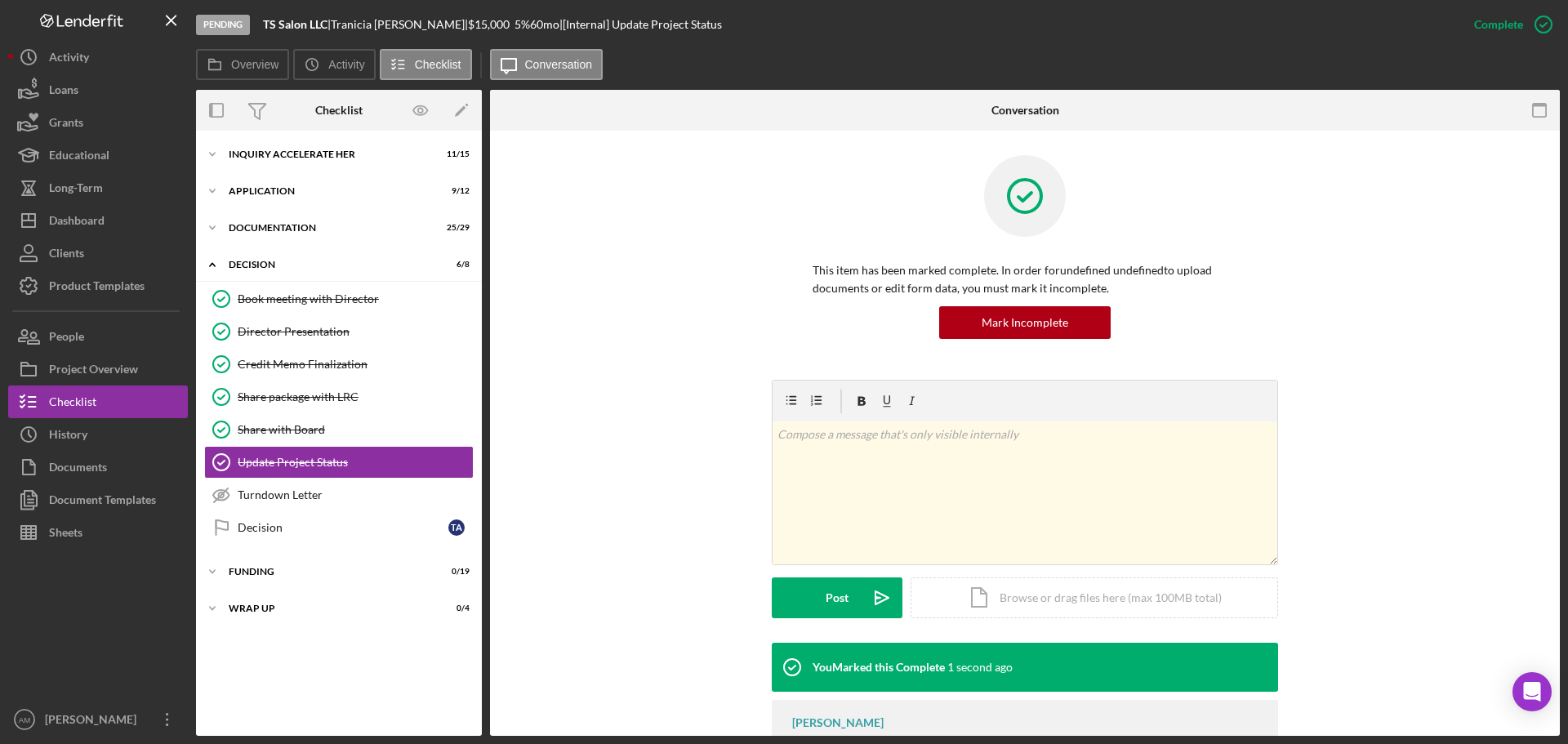
click at [322, 631] on div "Icon/Expander Inquiry Accelerate Her 11 / 15 Icon/Expander Application 9 / 12 I…" at bounding box center [339, 433] width 286 height 589
click at [295, 526] on div "Decision" at bounding box center [343, 527] width 211 height 13
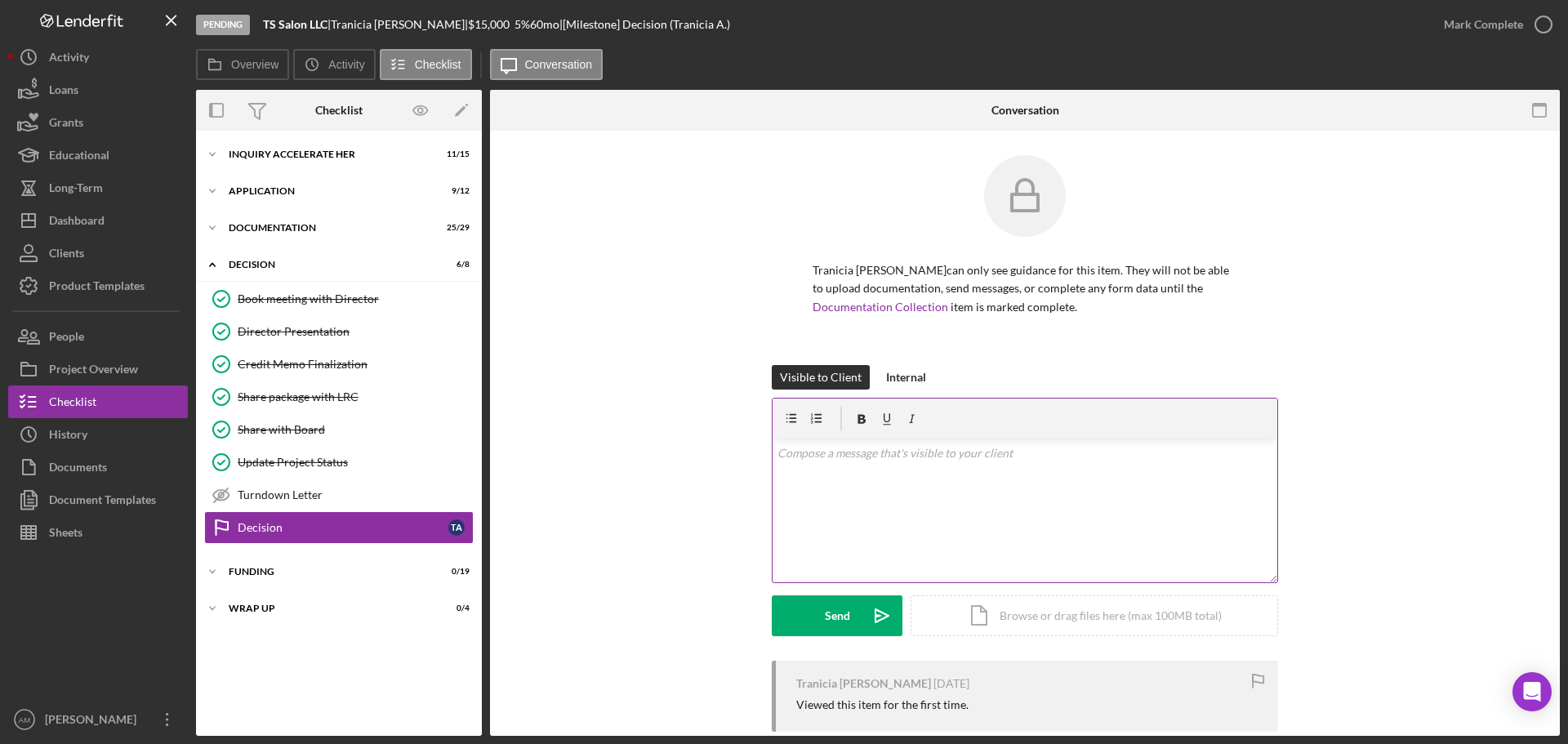
click at [863, 476] on div "v Color teal Color pink Remove color Add row above Add row below Add column bef…" at bounding box center [1025, 510] width 505 height 143
click at [264, 575] on div "Funding" at bounding box center [345, 571] width 233 height 10
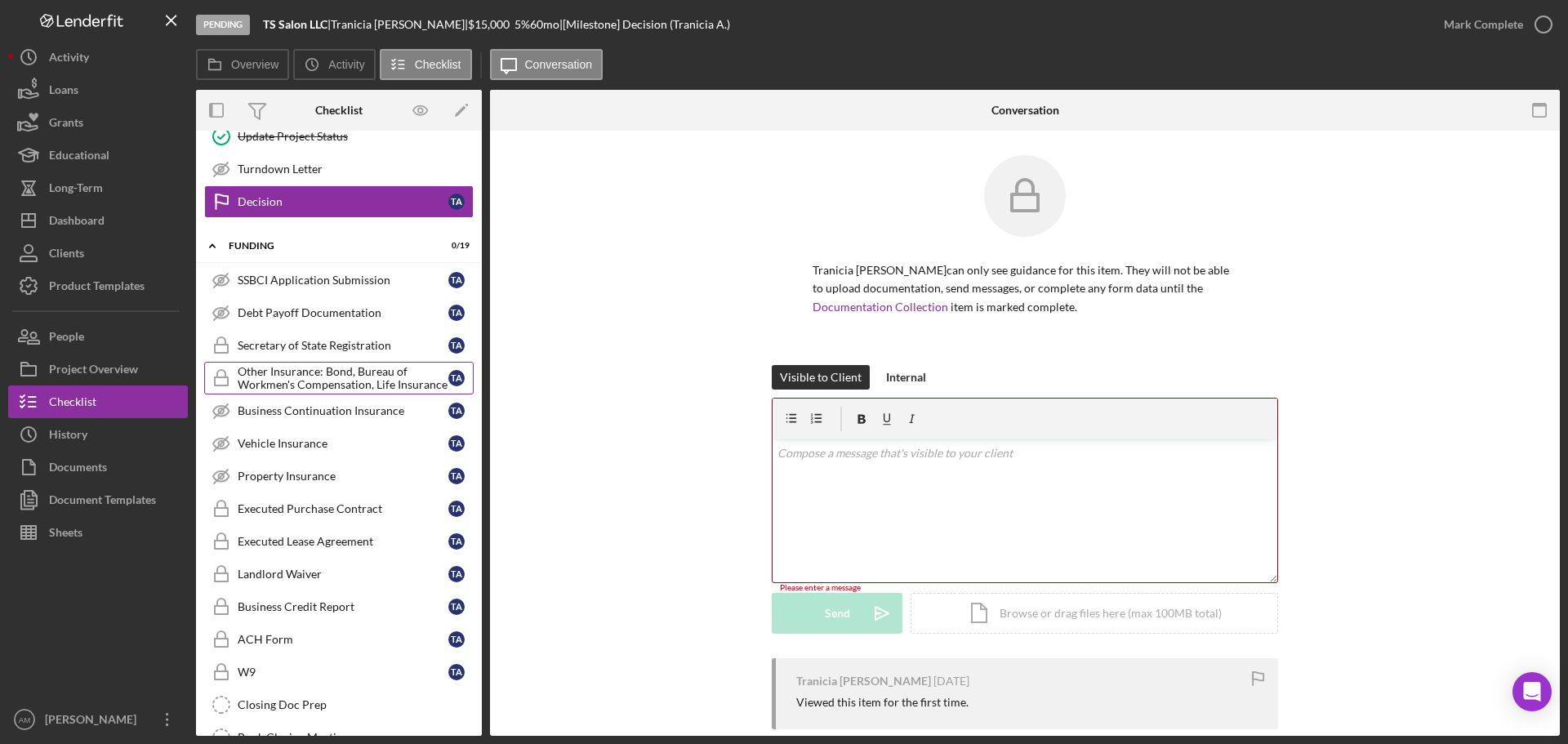
scroll to position [326, 0]
click at [330, 308] on div "Debt Payoff Documentation" at bounding box center [343, 312] width 211 height 13
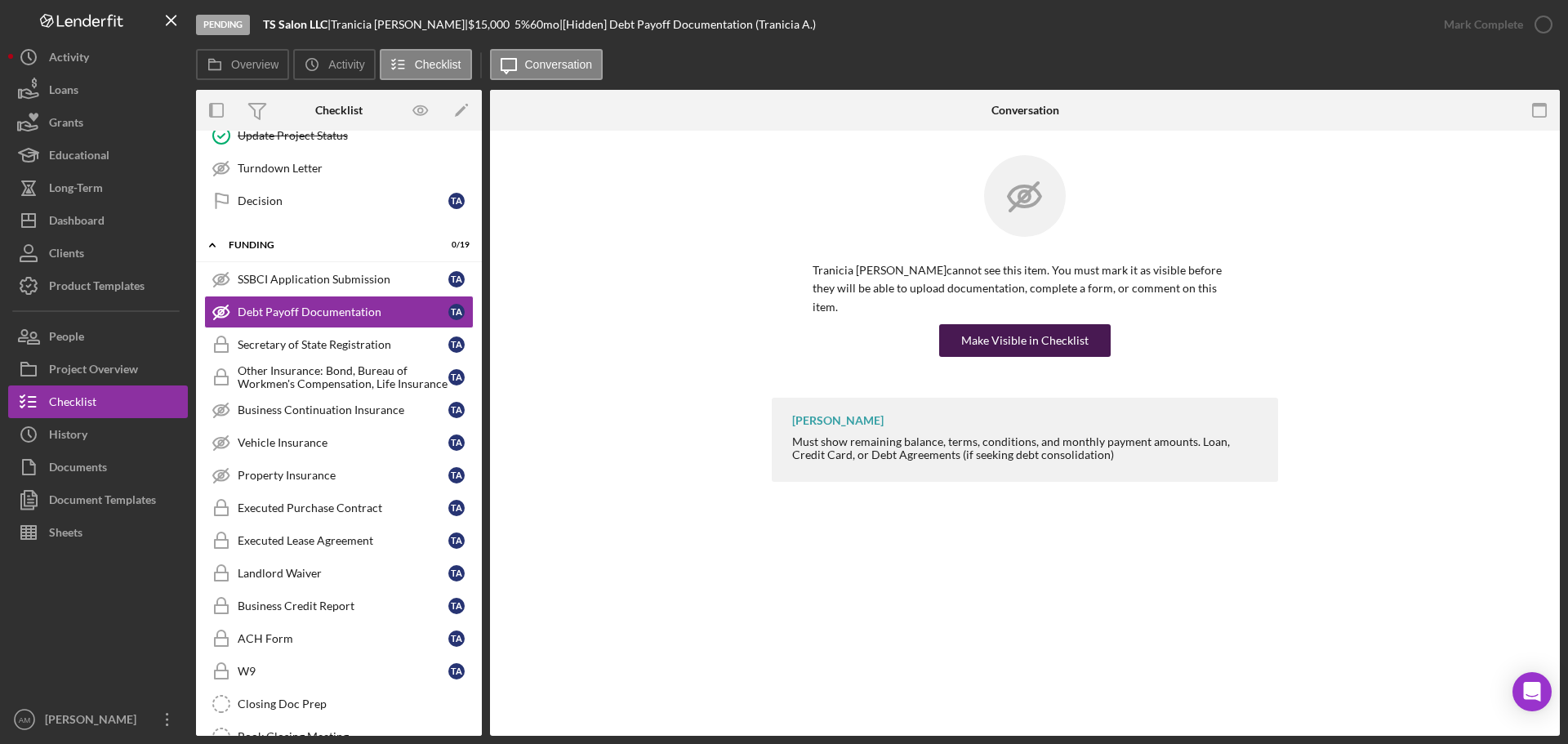
click at [1008, 324] on div "Make Visible in Checklist" at bounding box center [1025, 341] width 128 height 32
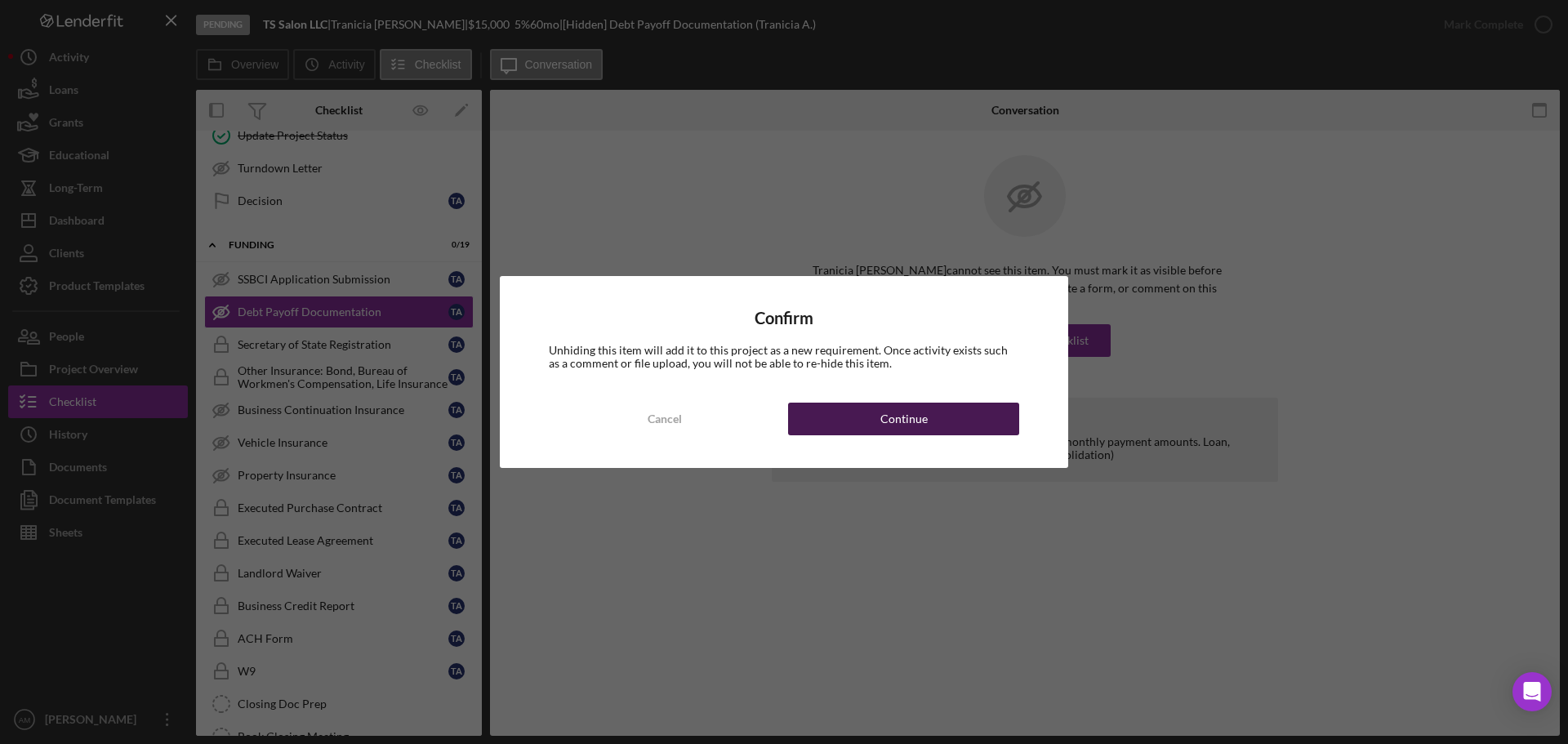
click at [927, 420] on button "Continue" at bounding box center [904, 419] width 231 height 32
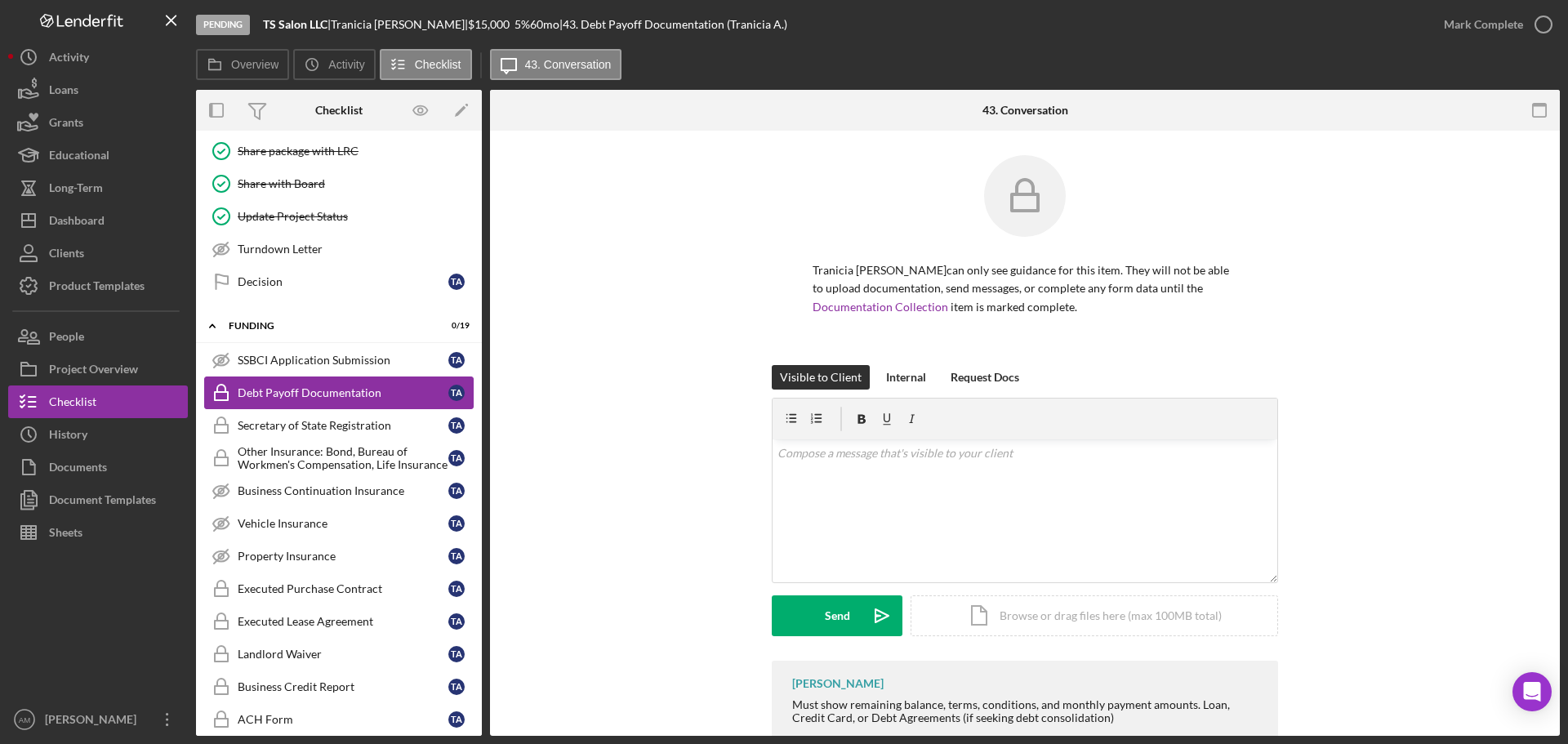
scroll to position [245, 0]
click at [265, 282] on div "Decision" at bounding box center [343, 282] width 211 height 13
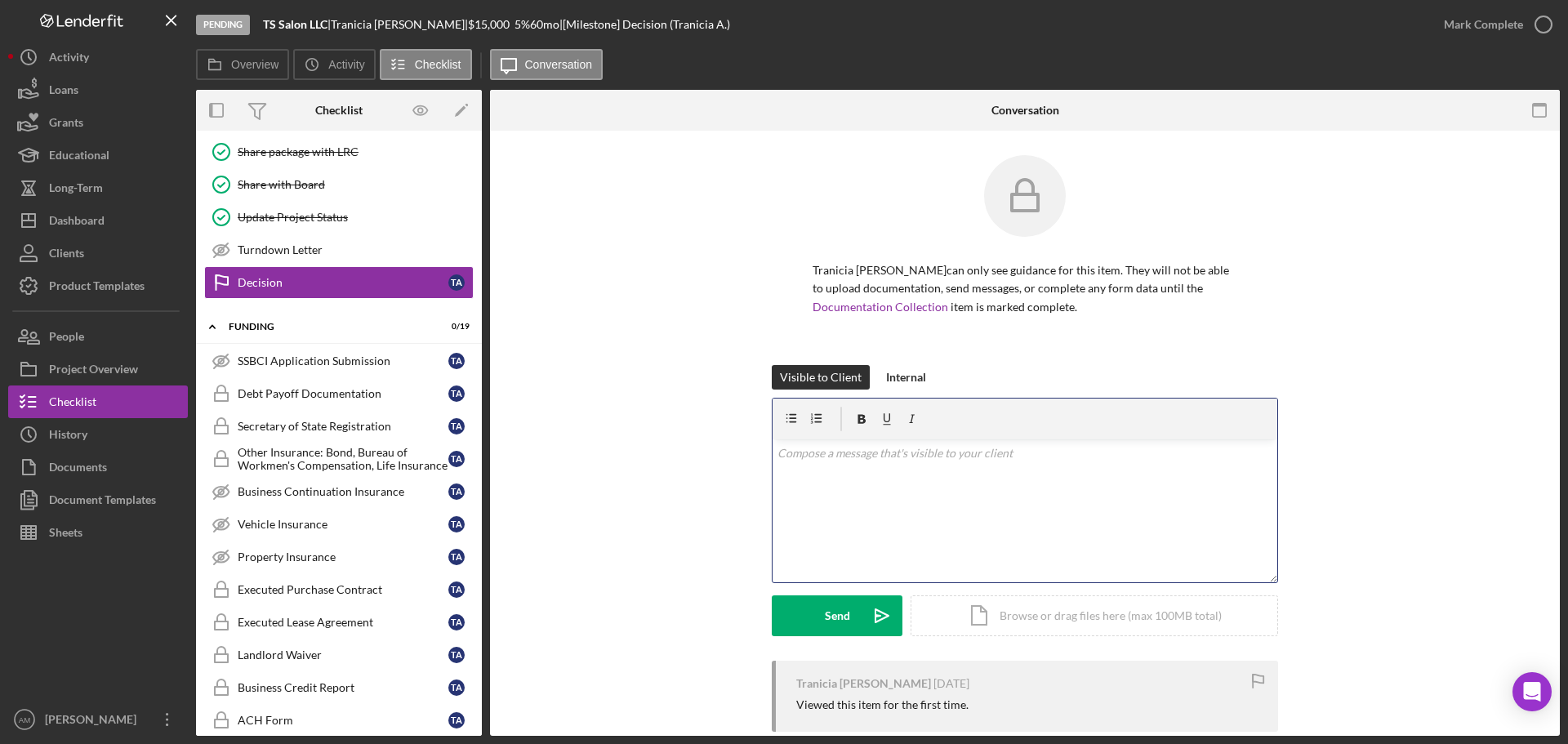
click at [827, 486] on div "v Color teal Color pink Remove color Add row above Add row below Add column bef…" at bounding box center [1025, 510] width 505 height 143
click at [844, 621] on div "Send" at bounding box center [837, 615] width 26 height 41
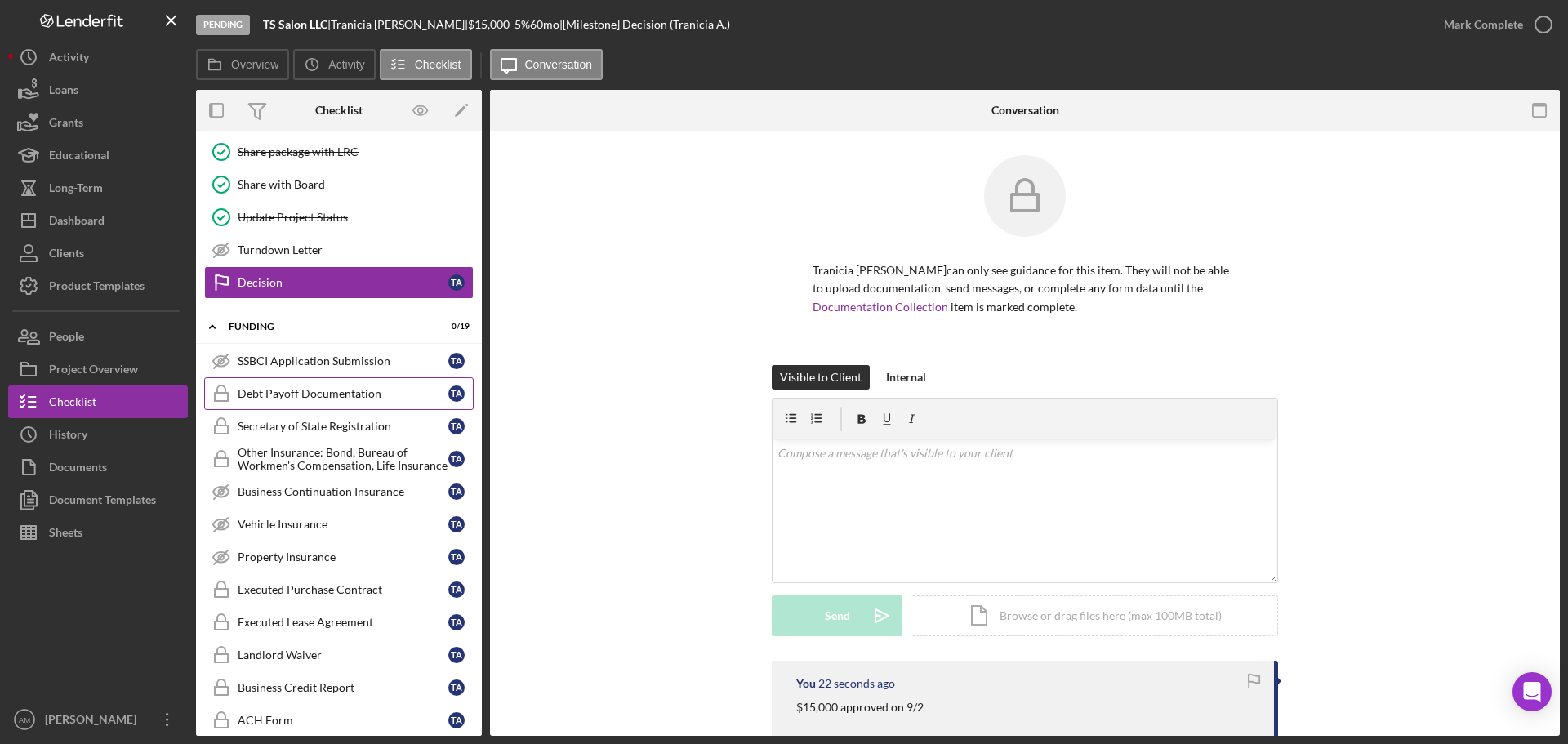
click at [309, 400] on div "Debt Payoff Documentation" at bounding box center [343, 394] width 211 height 13
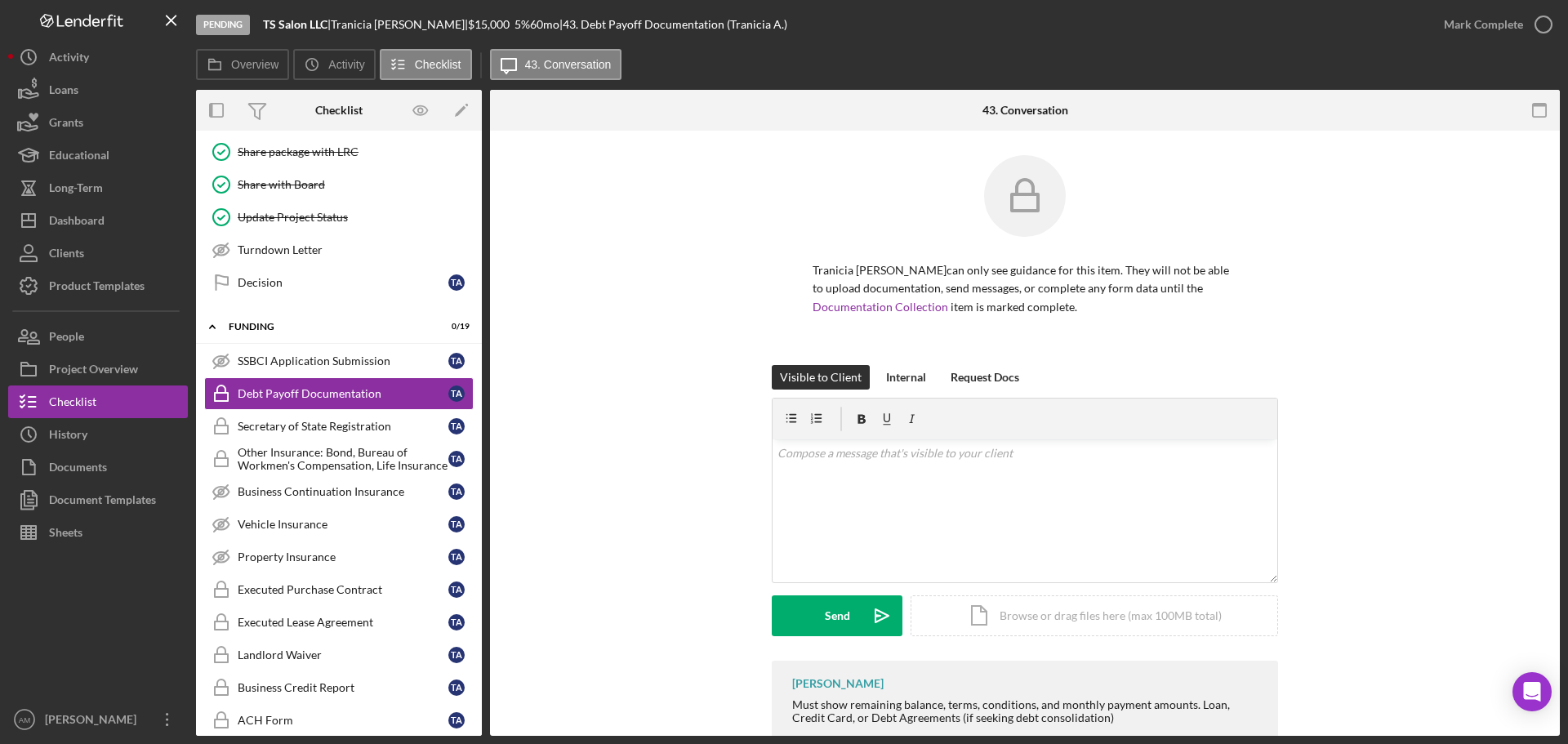
click at [647, 452] on div "Visible to Client Internal Request Docs v Color teal Color pink Remove color Ad…" at bounding box center [1025, 513] width 1021 height 296
click at [282, 360] on div "SSBCI Application Submission" at bounding box center [343, 361] width 211 height 13
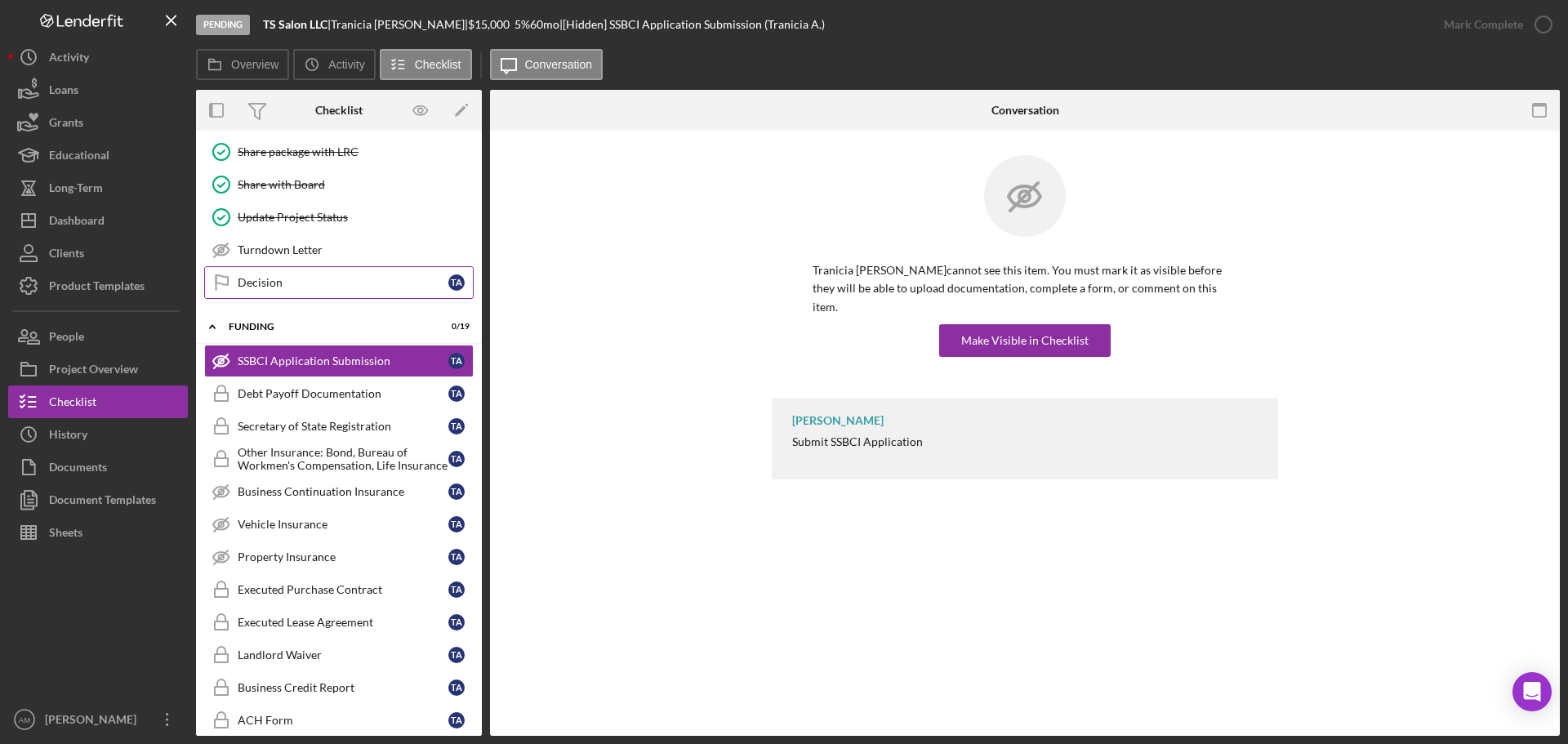
click at [274, 280] on div "Decision" at bounding box center [343, 282] width 211 height 13
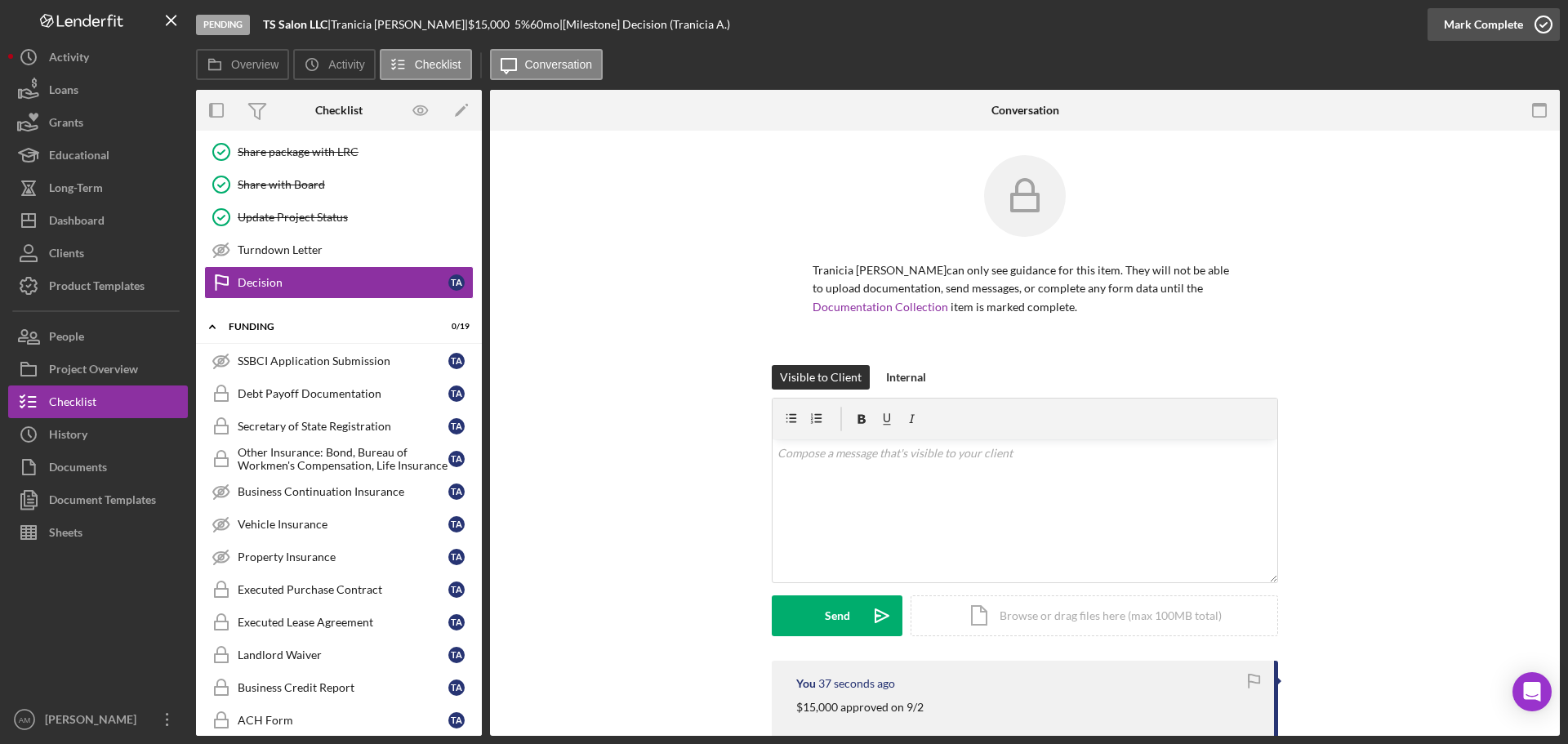
click at [1465, 20] on div "Mark Complete" at bounding box center [1483, 25] width 79 height 32
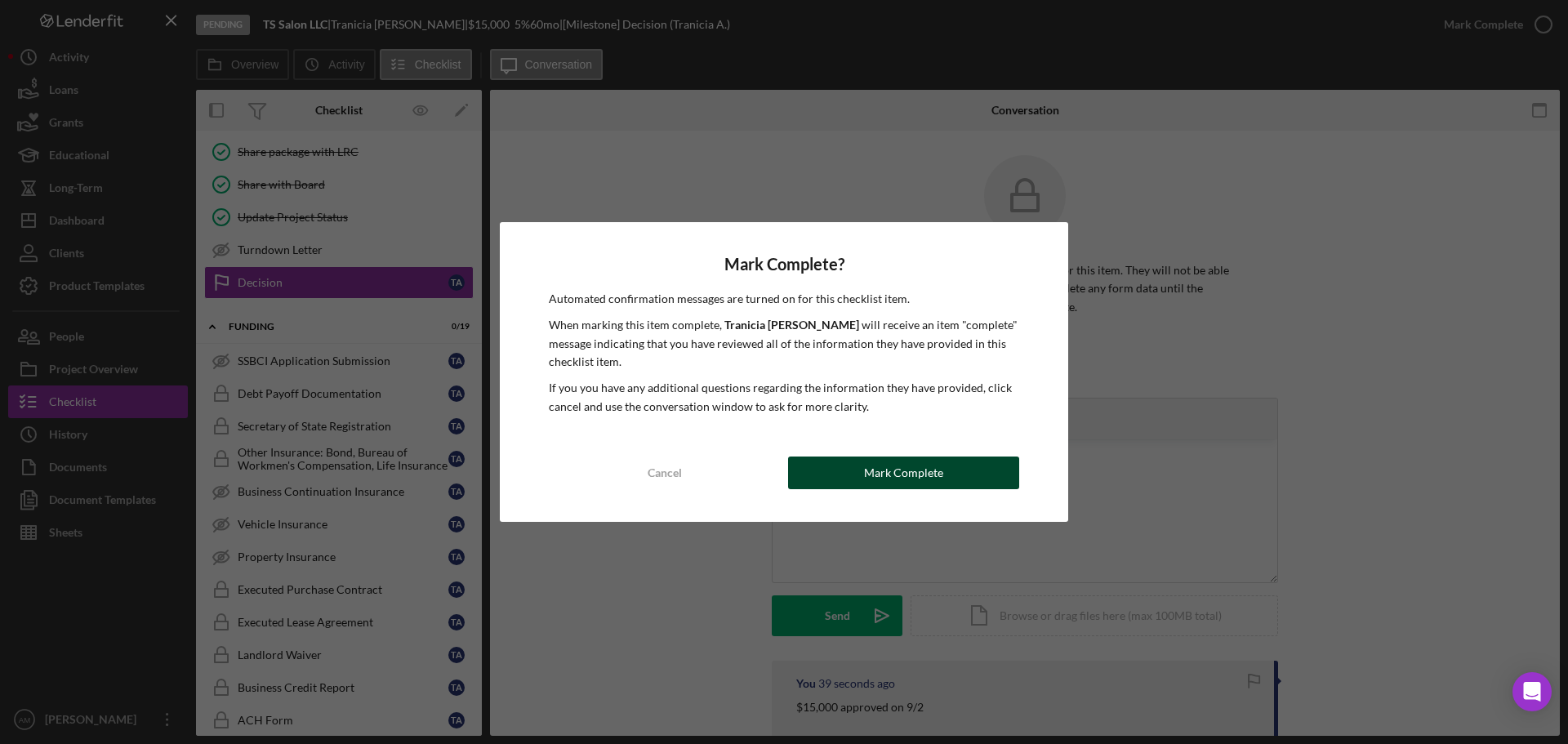
click at [918, 478] on div "Mark Complete" at bounding box center [904, 472] width 79 height 32
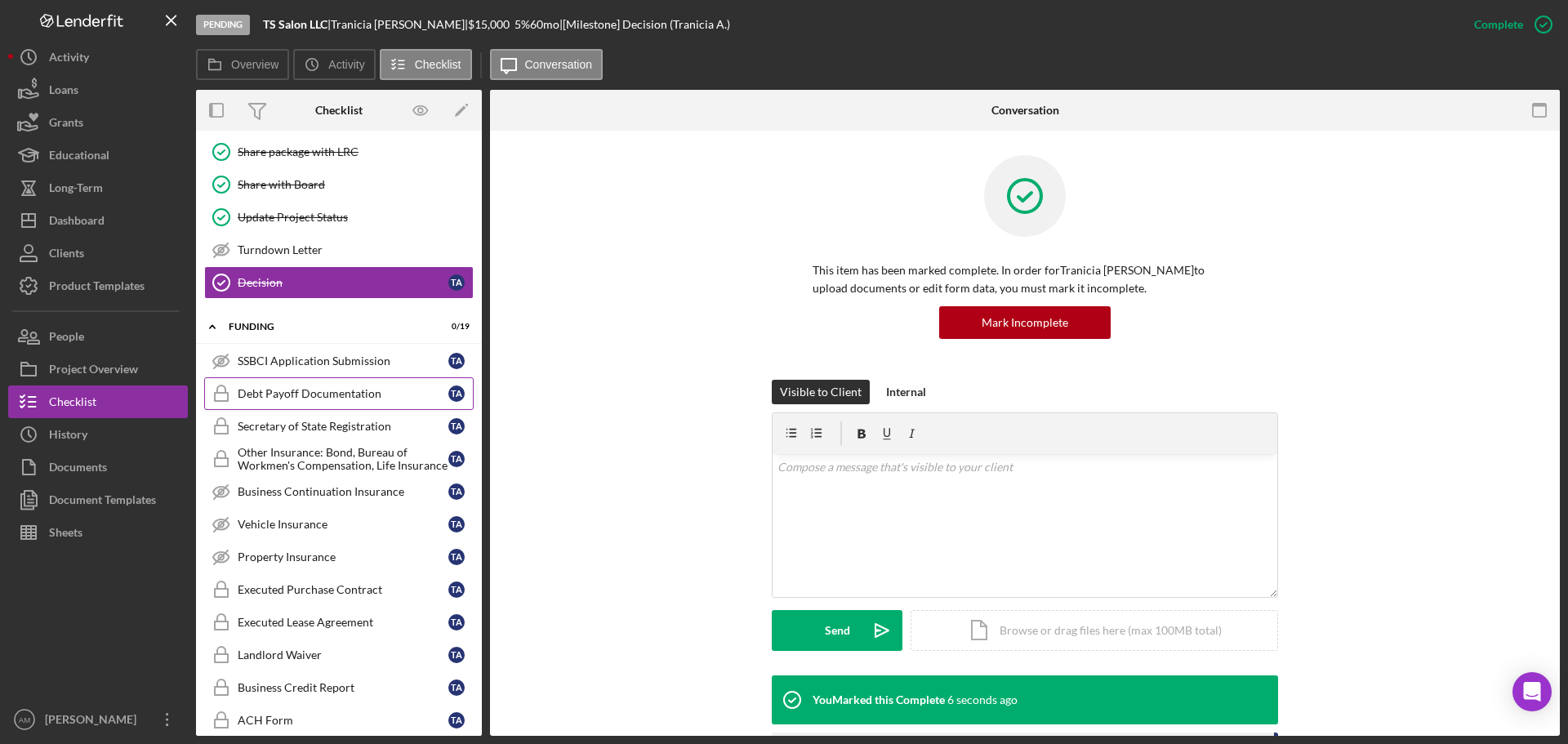
click at [299, 387] on div "Debt Payoff Documentation" at bounding box center [343, 394] width 211 height 13
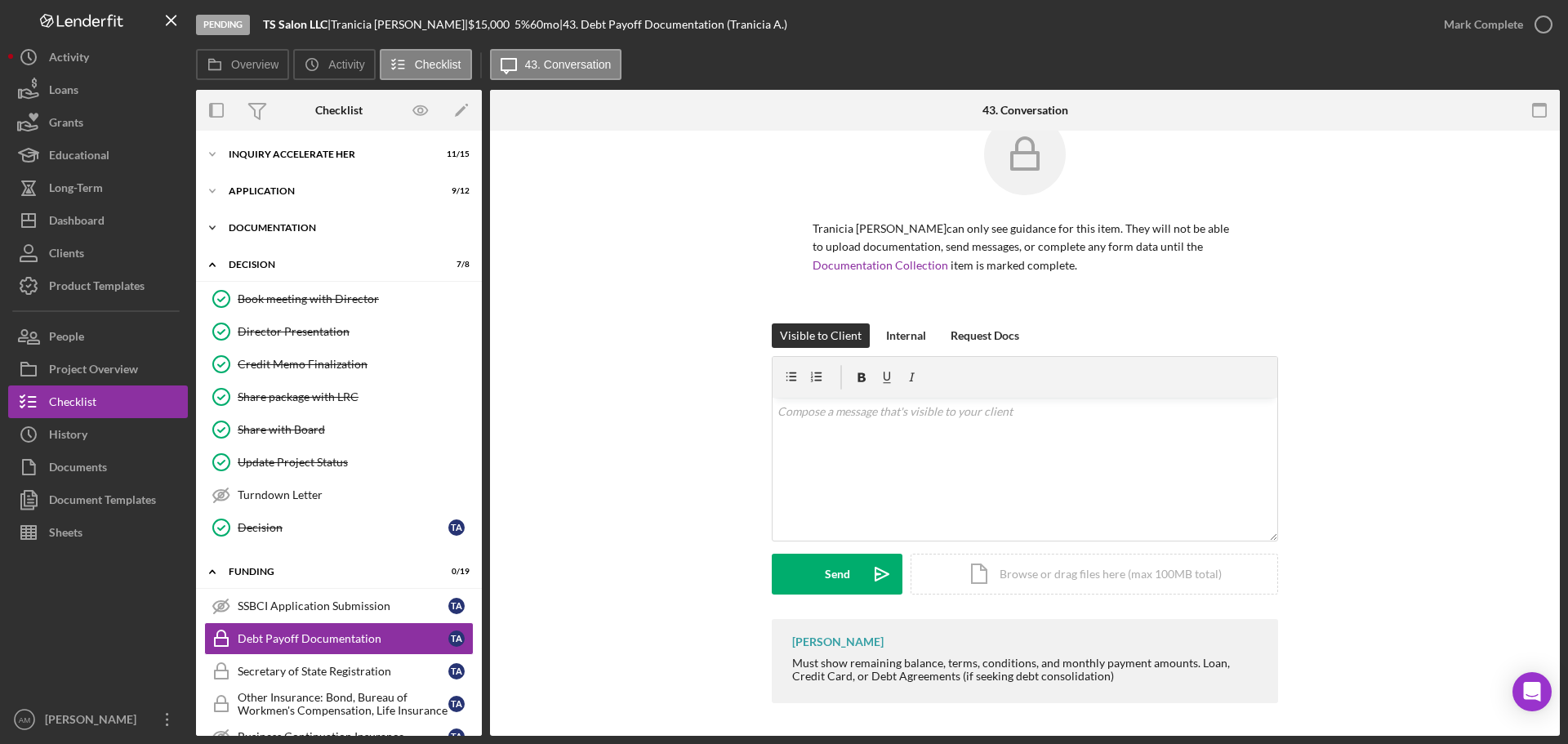
click at [286, 224] on div "Documentation" at bounding box center [345, 228] width 233 height 10
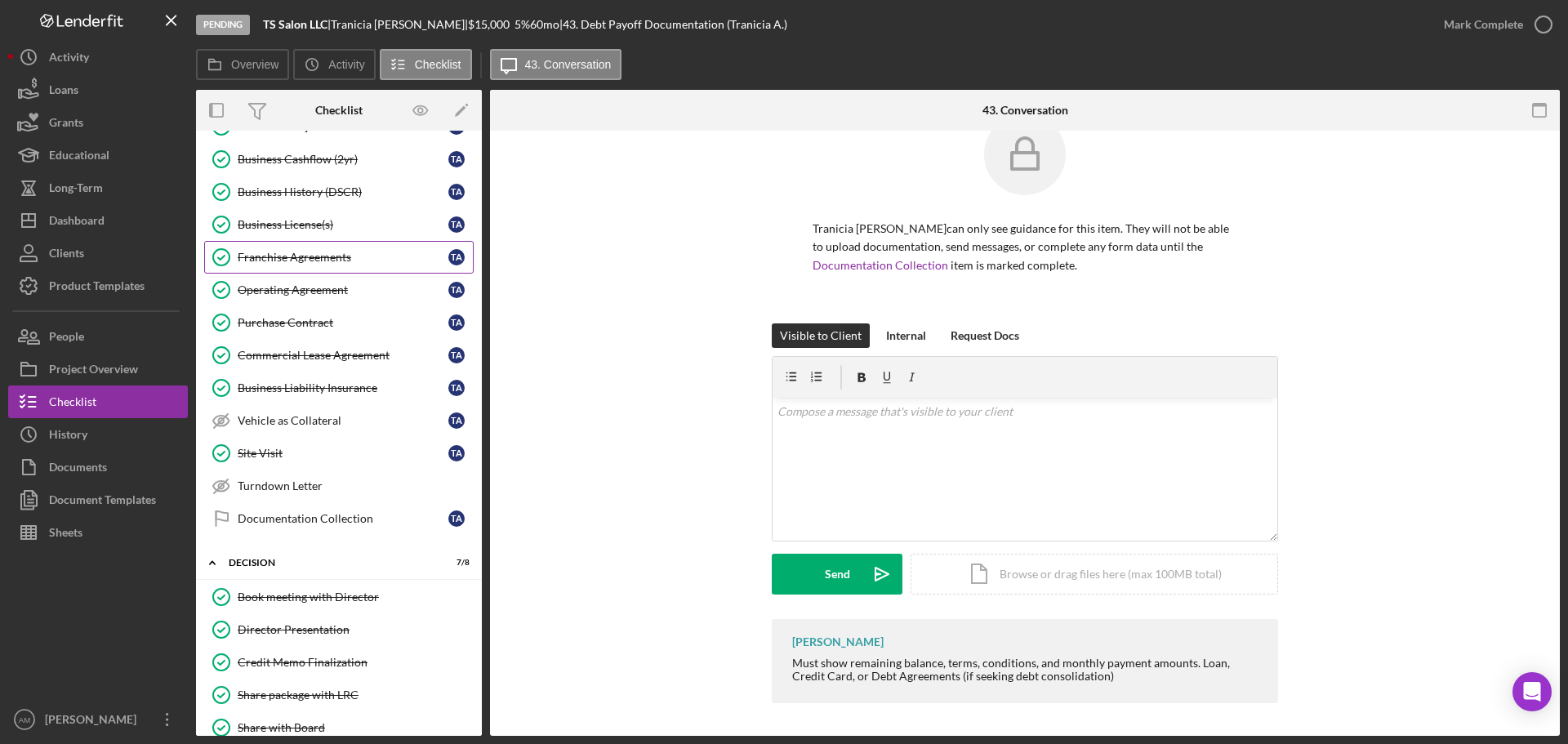
scroll to position [816, 0]
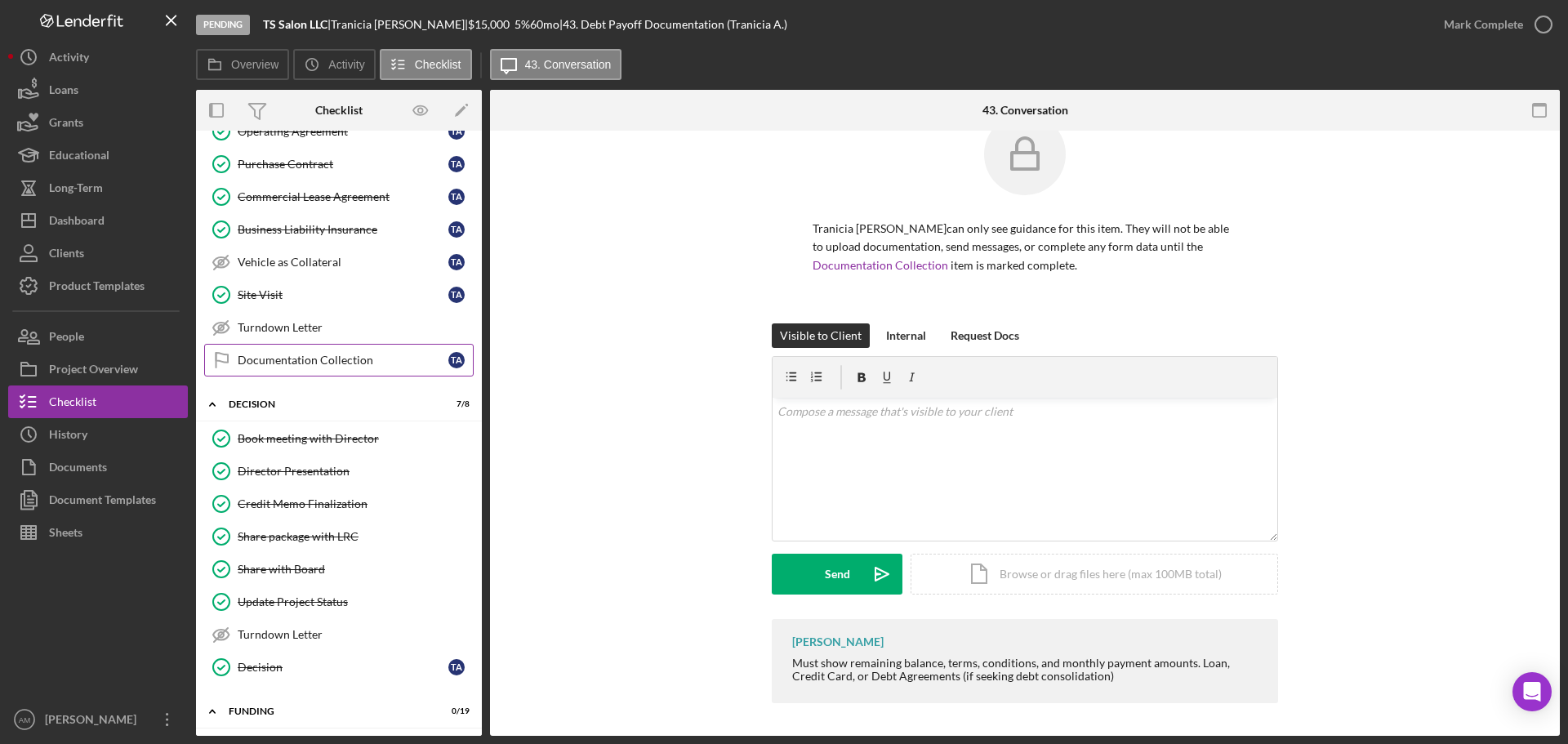
click at [301, 354] on div "Documentation Collection" at bounding box center [343, 361] width 211 height 13
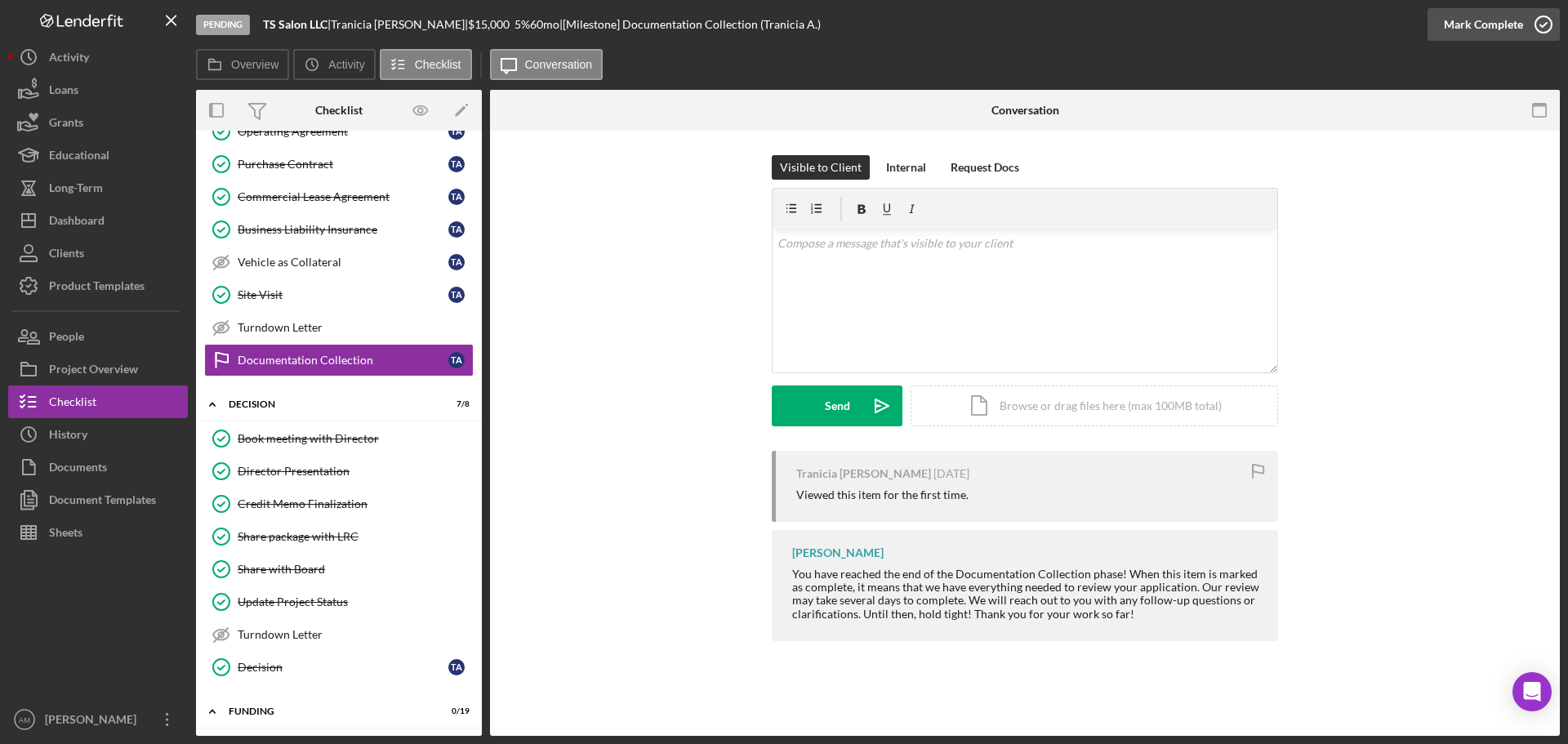
click at [1473, 20] on div "Mark Complete" at bounding box center [1483, 25] width 79 height 32
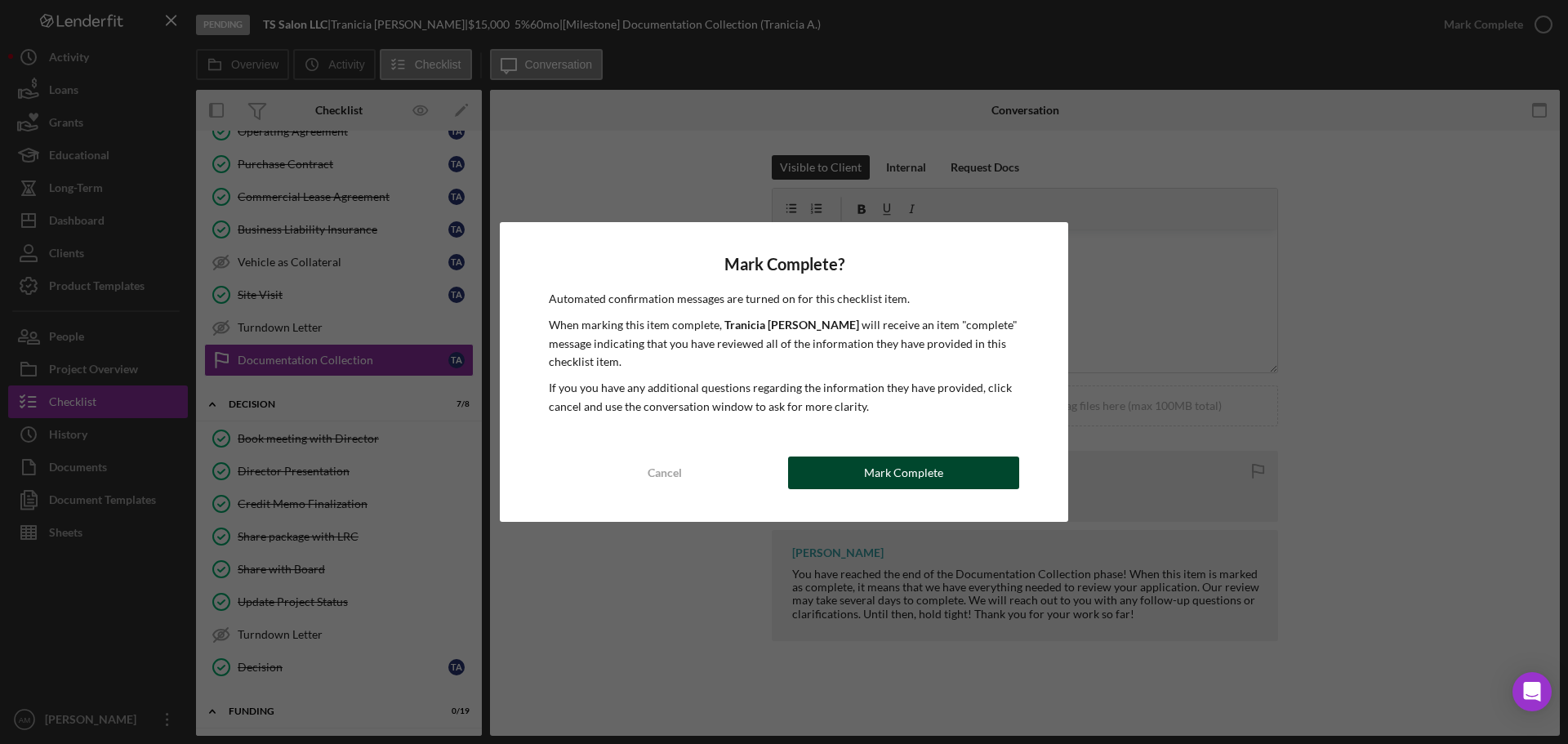
click at [894, 474] on div "Mark Complete" at bounding box center [904, 472] width 79 height 32
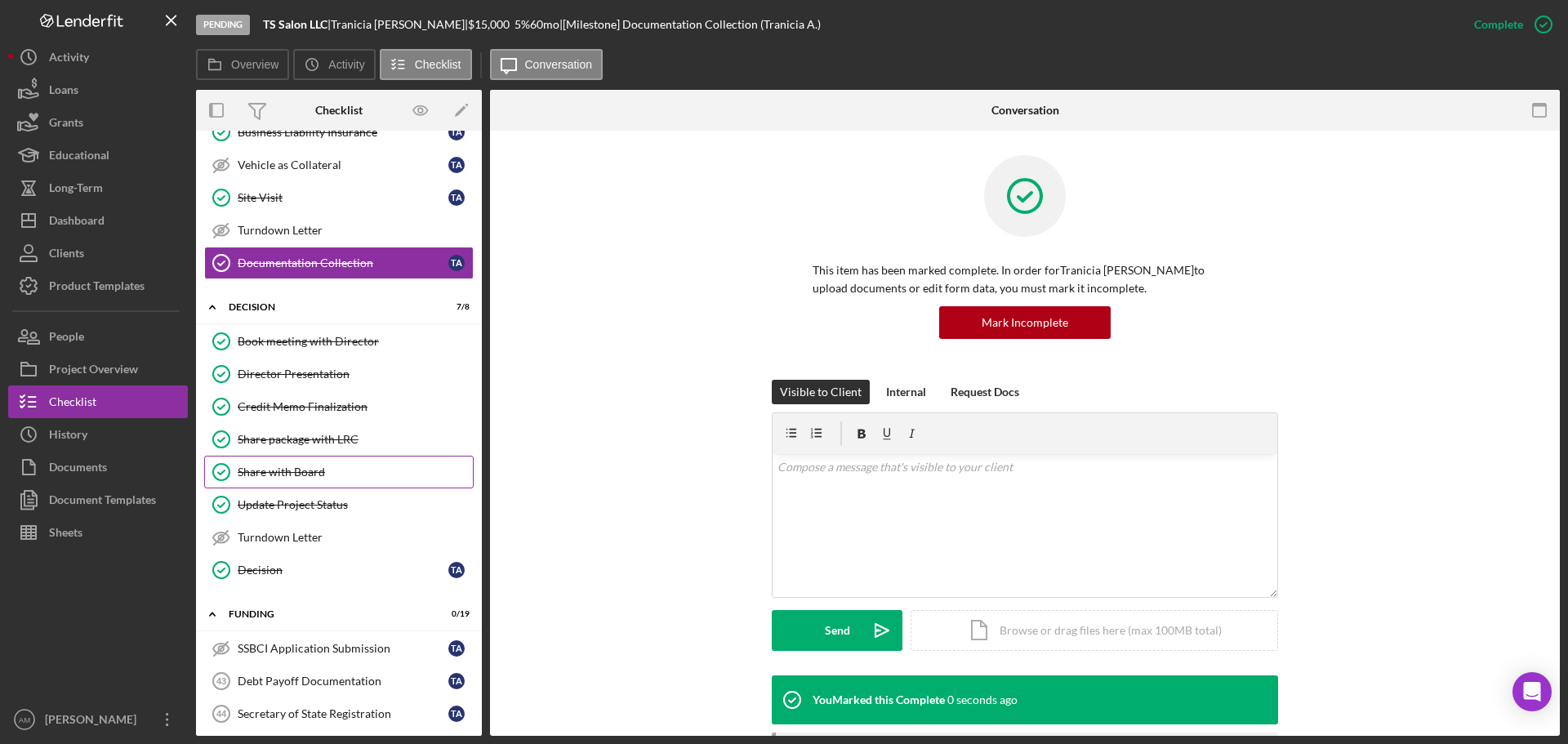
scroll to position [1143, 0]
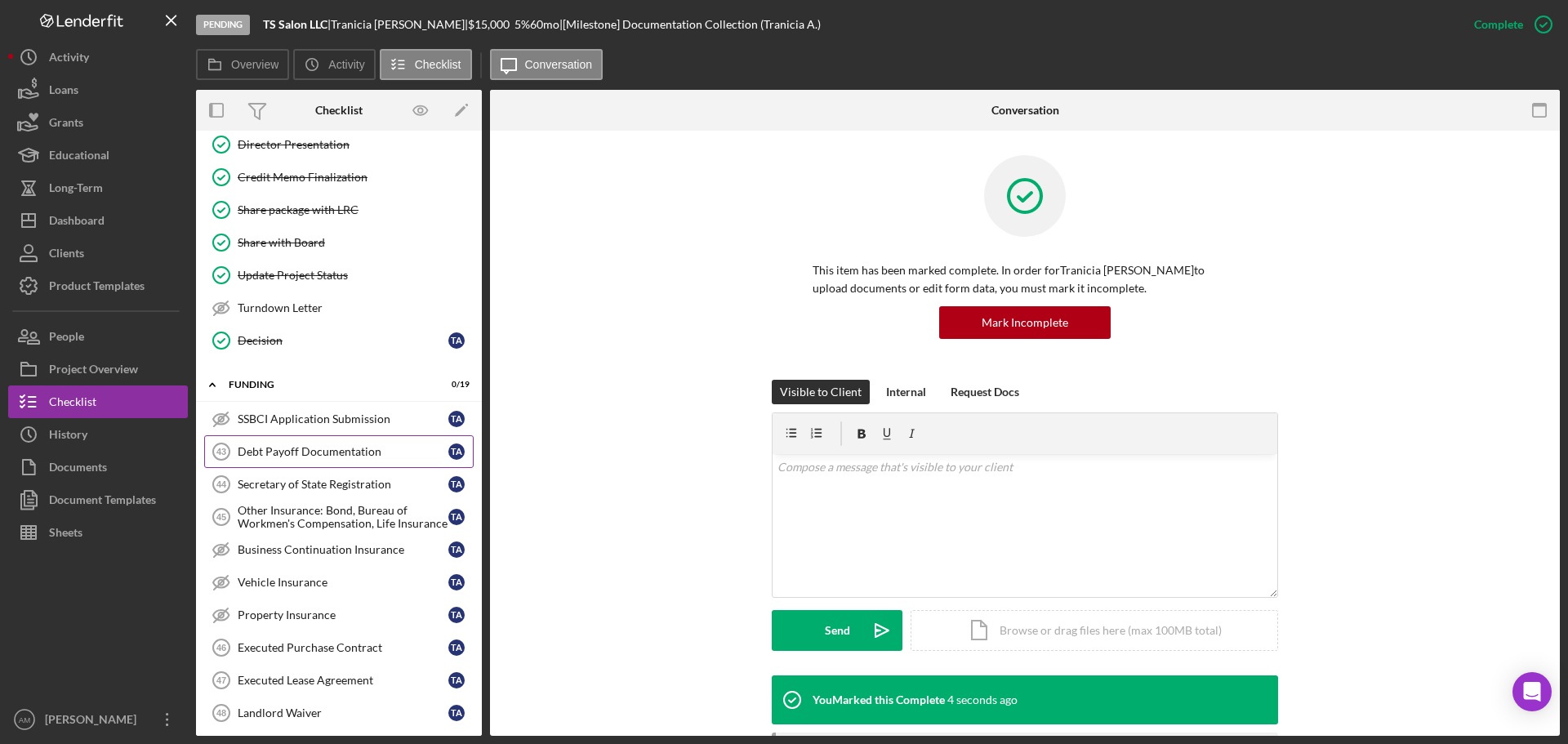
click at [322, 451] on div "Debt Payoff Documentation" at bounding box center [343, 451] width 211 height 13
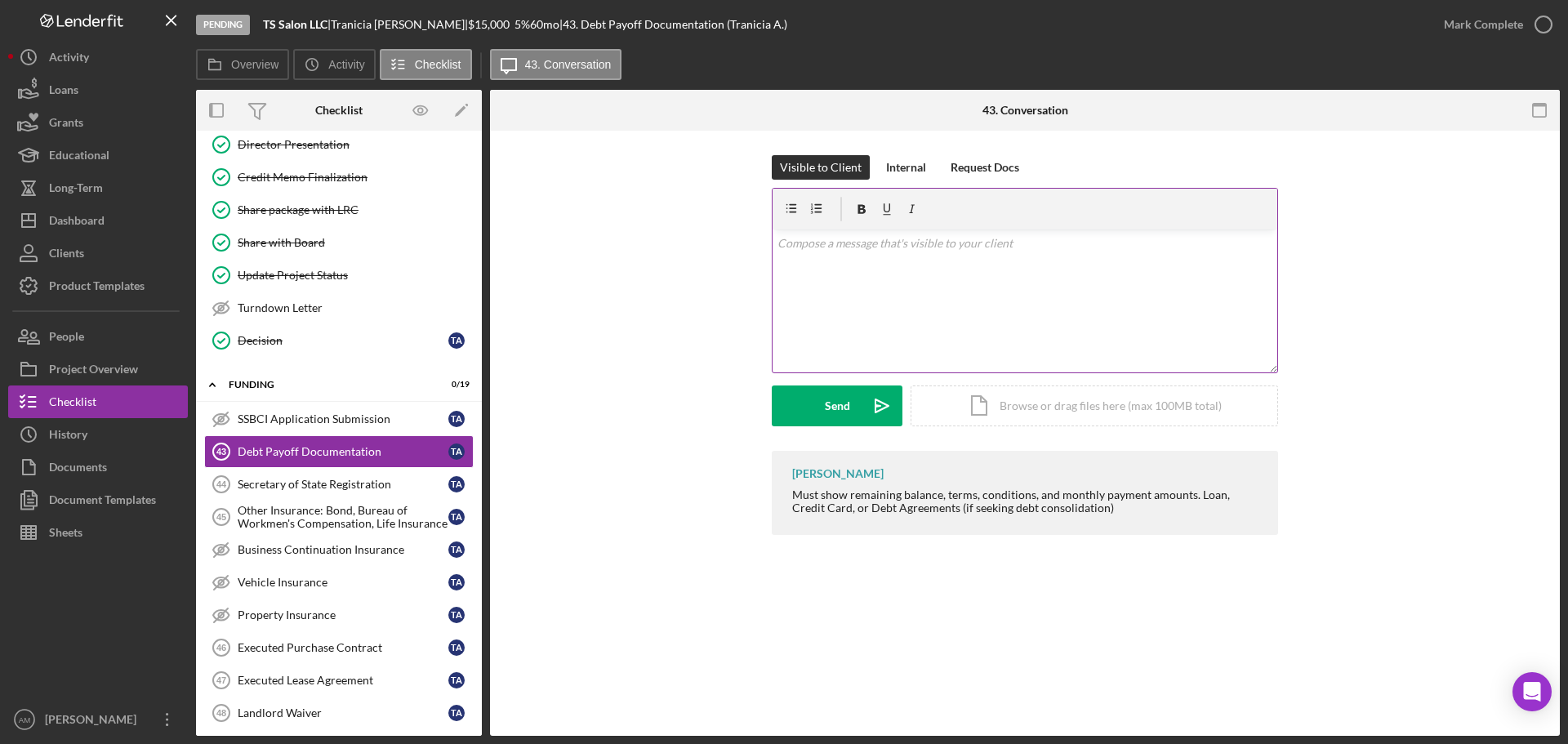
click at [837, 277] on div "v Color teal Color pink Remove color Add row above Add row below Add column bef…" at bounding box center [1025, 301] width 505 height 143
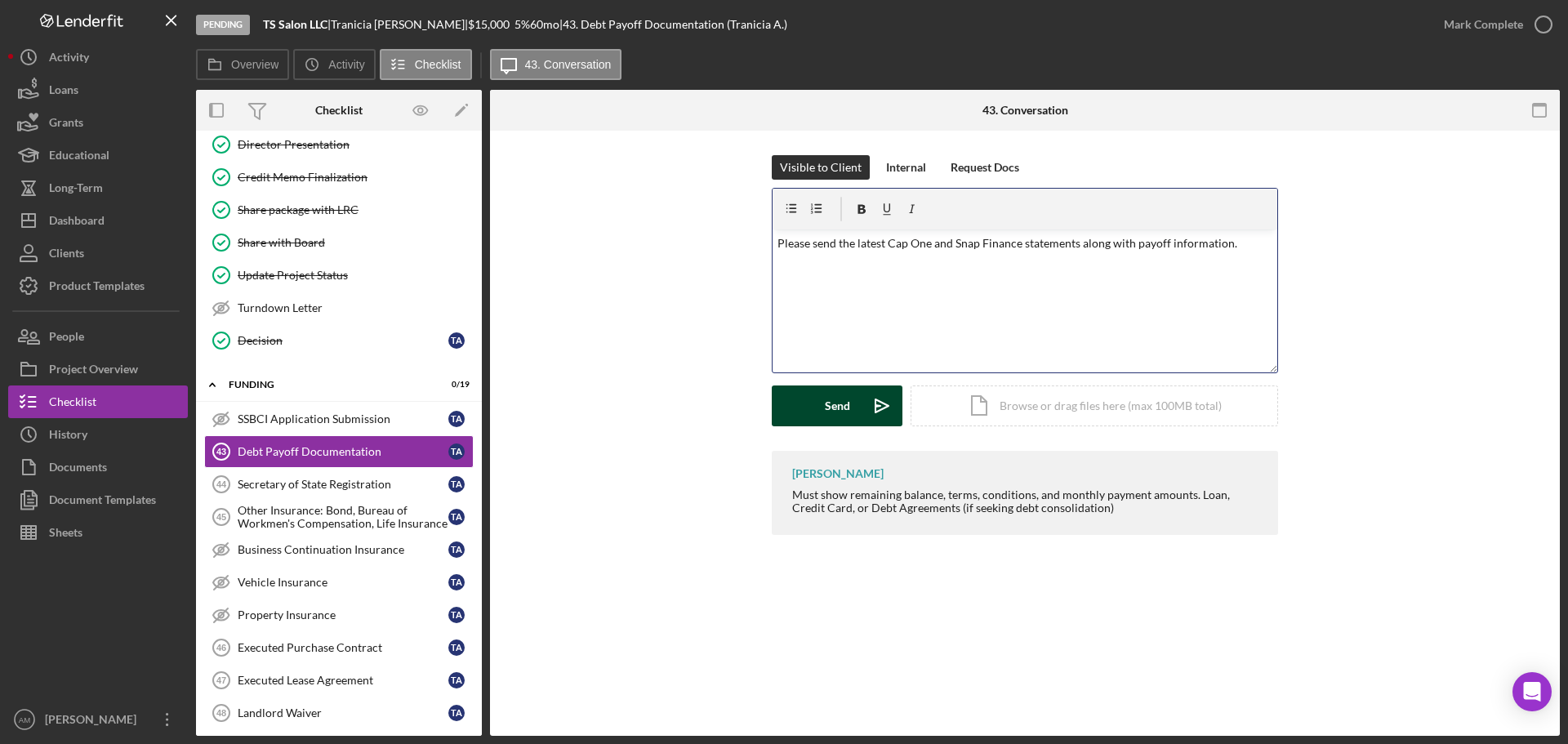
click at [841, 402] on div "Send" at bounding box center [837, 405] width 26 height 41
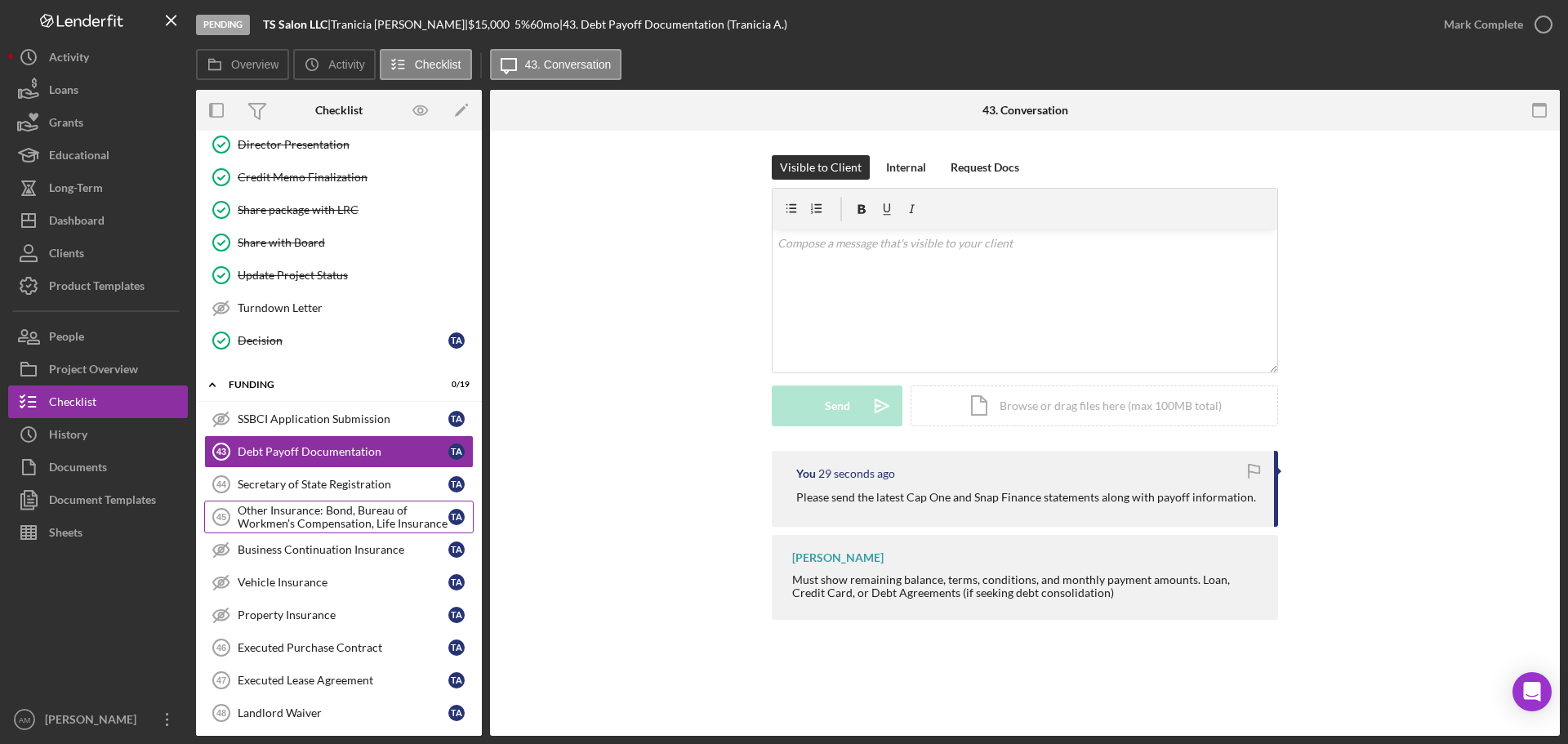
click at [292, 519] on div "Other Insurance: Bond, Bureau of Workmen's Compensation, Life Insurance" at bounding box center [343, 516] width 211 height 26
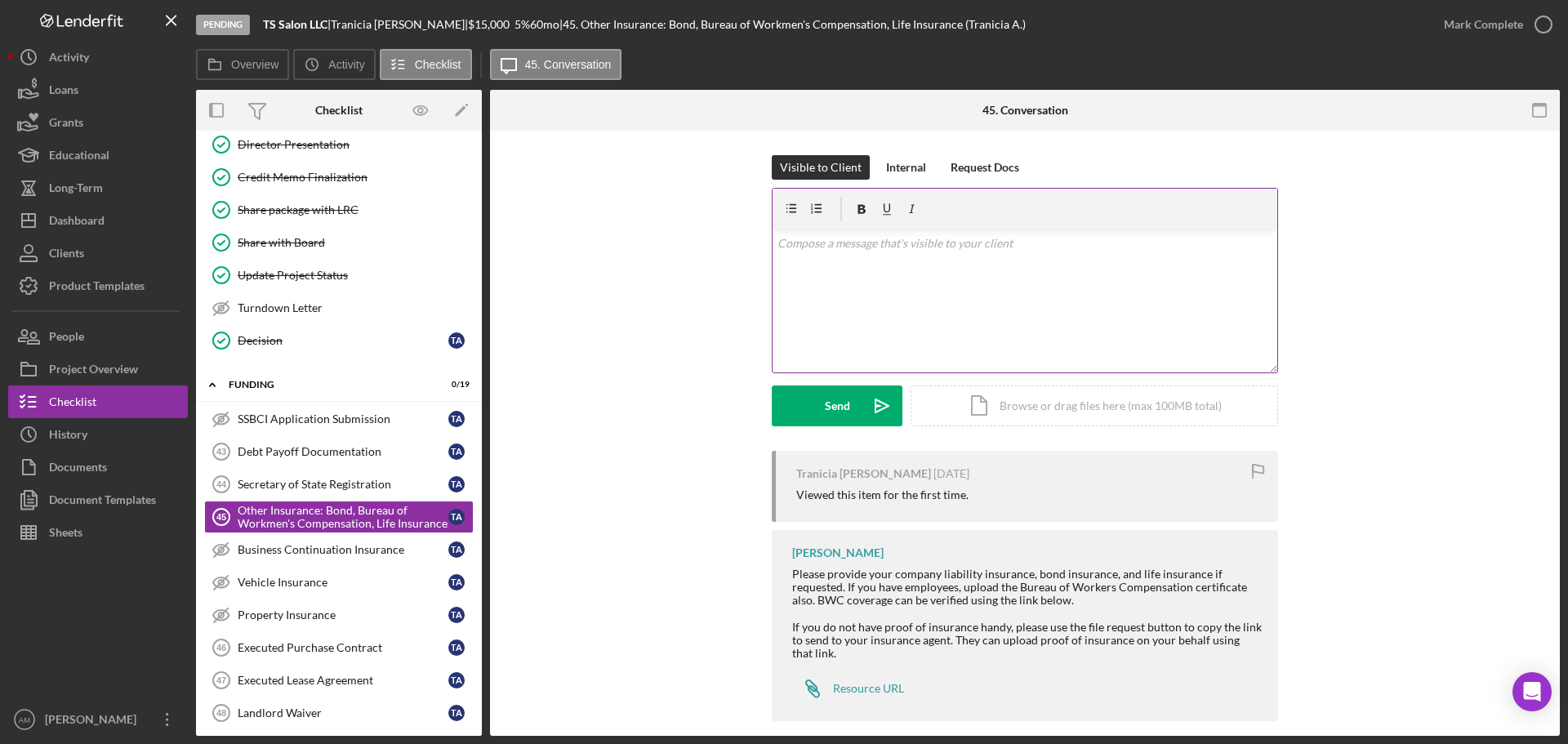
click at [819, 273] on div "v Color teal Color pink Remove color Add row above Add row below Add column bef…" at bounding box center [1025, 301] width 505 height 143
drag, startPoint x: 794, startPoint y: 573, endPoint x: 1052, endPoint y: 656, distance: 271.0
click at [1052, 656] on div "Please provide your company liability insurance, bond insurance, and life insur…" at bounding box center [1027, 610] width 470 height 93
drag, startPoint x: 950, startPoint y: 588, endPoint x: 886, endPoint y: 583, distance: 64.2
click at [886, 583] on div "Please provide your company liability insurance, bond insurance, and life insur…" at bounding box center [1027, 584] width 470 height 39
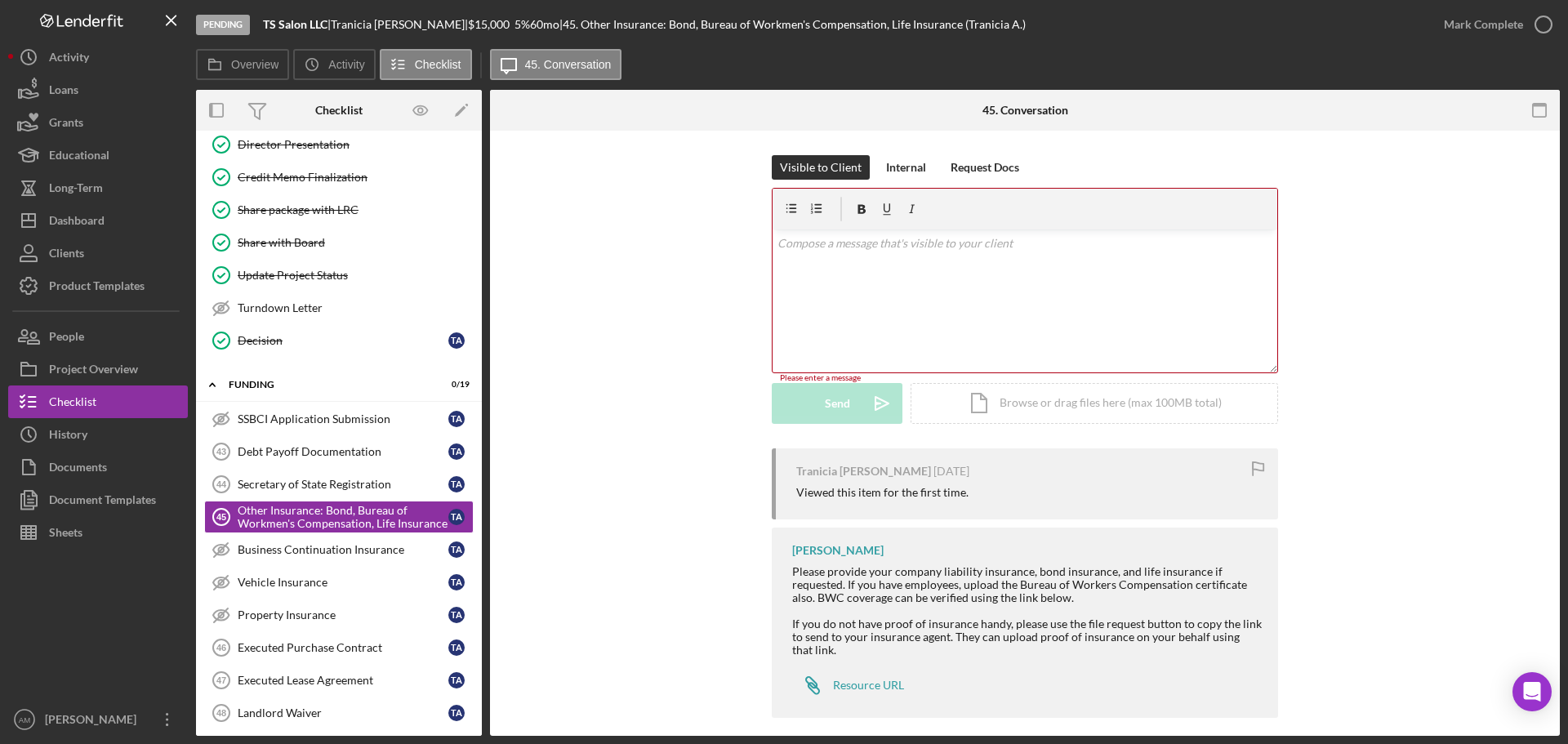
drag, startPoint x: 789, startPoint y: 569, endPoint x: 958, endPoint y: 644, distance: 184.9
click at [958, 644] on div "[PERSON_NAME] Please provide your company liability insurance, bond insurance, …" at bounding box center [1025, 623] width 507 height 191
copy div "Please provide your company liability insurance, bond insurance, and life insur…"
click at [831, 279] on div "v Color teal Color pink Remove color Add row above Add row below Add column bef…" at bounding box center [1025, 301] width 505 height 143
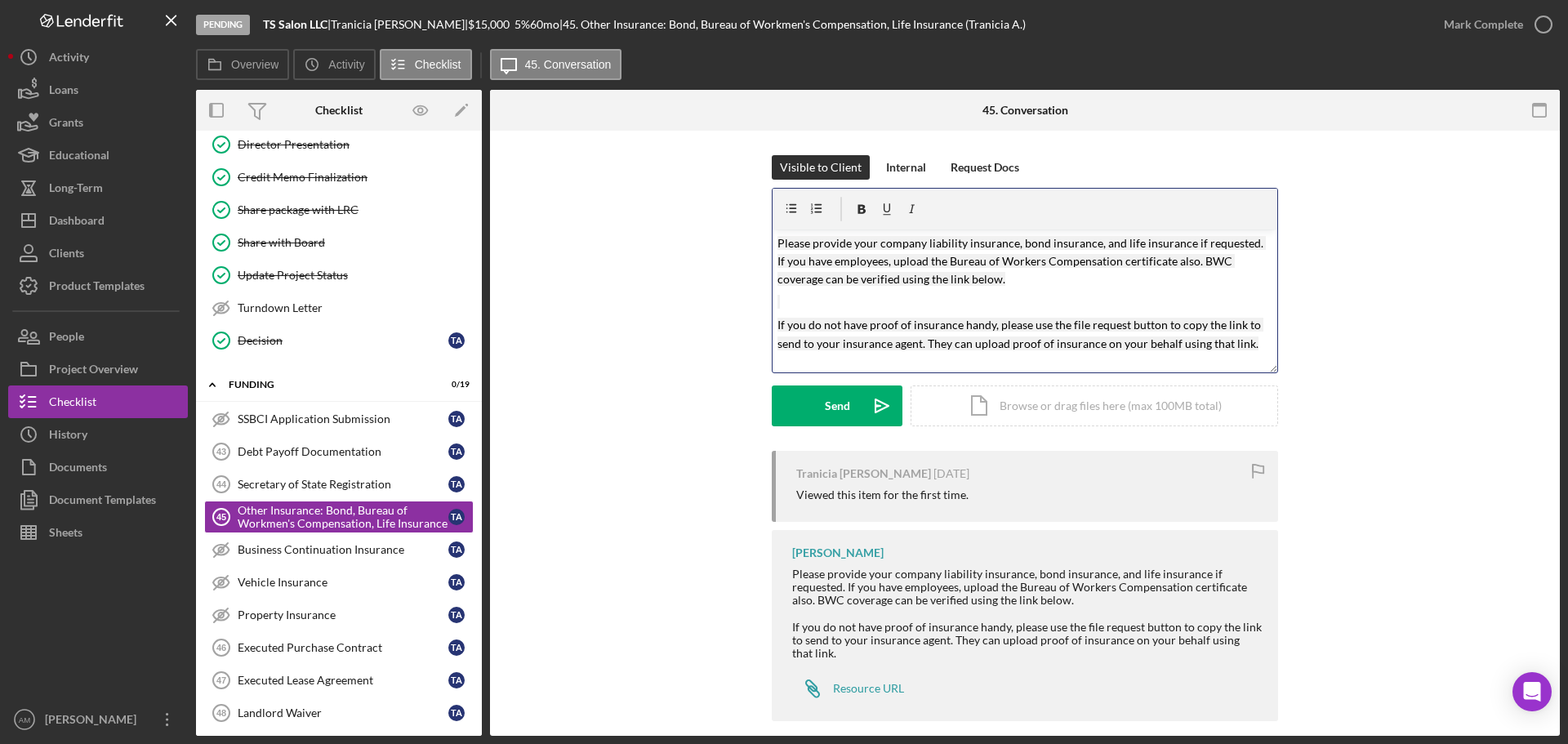
click at [1012, 240] on mark "Please provide your company liability insurance, bond insurance, and life insur…" at bounding box center [1022, 260] width 489 height 51
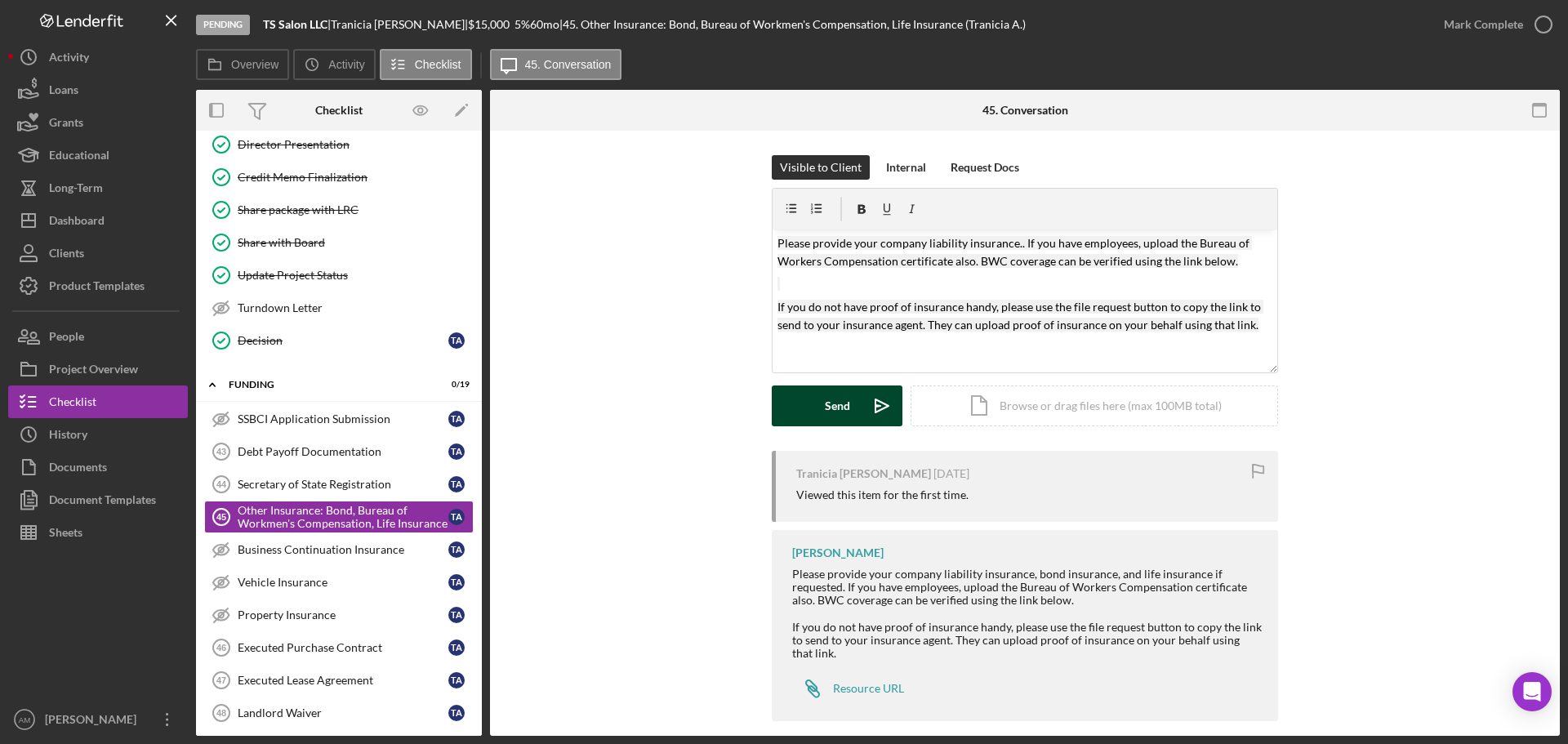
click at [842, 414] on div "Send" at bounding box center [837, 405] width 26 height 41
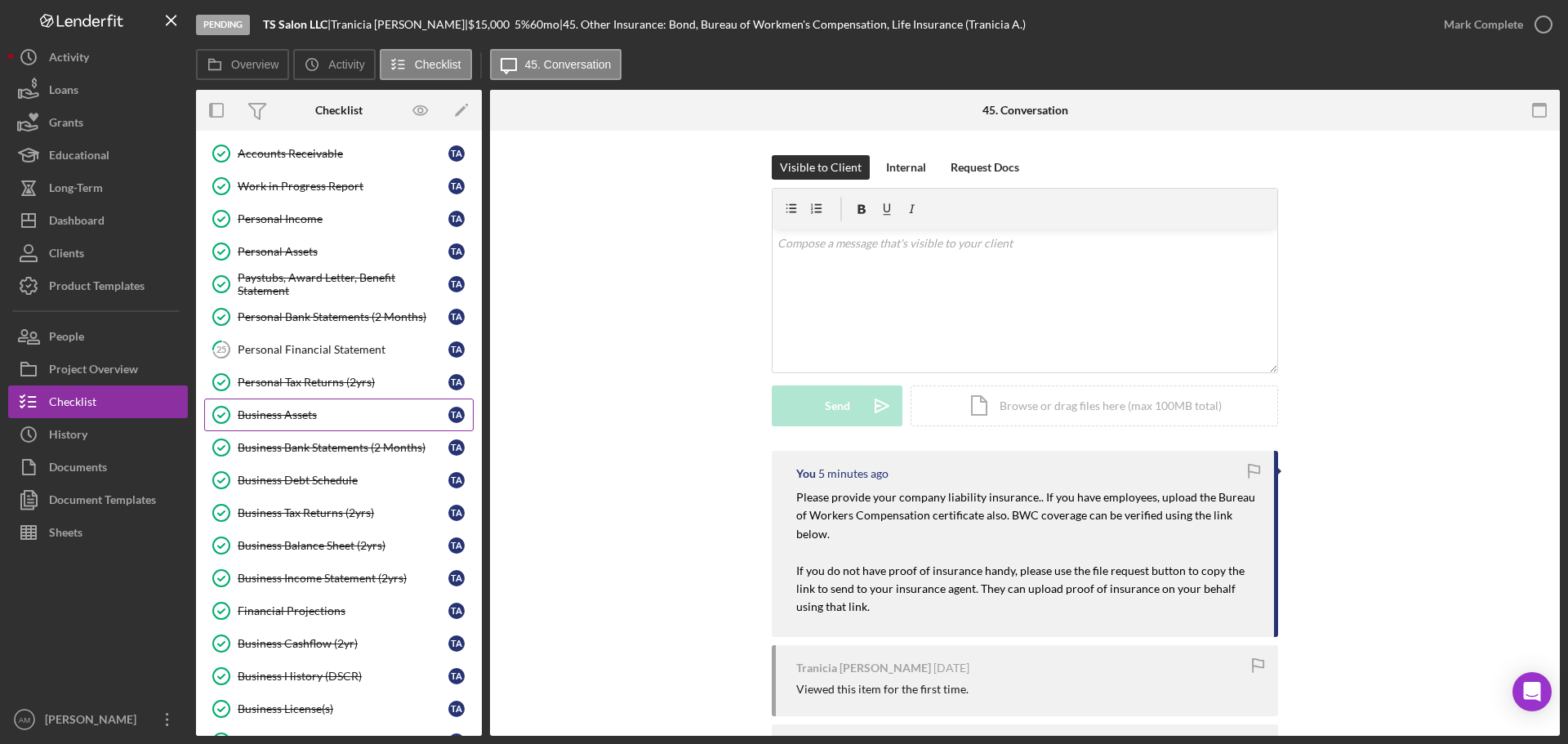
scroll to position [163, 0]
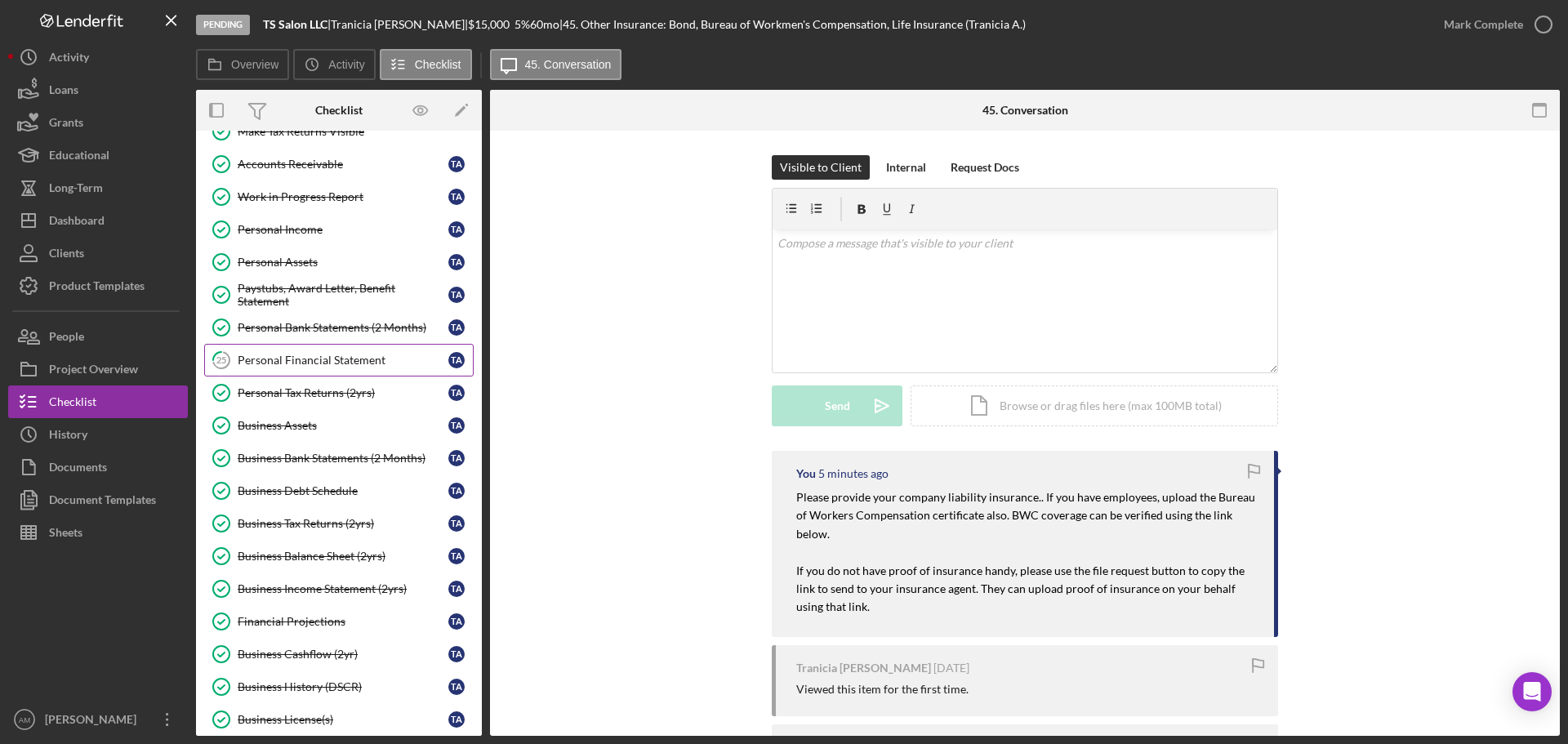
click at [325, 354] on div "Personal Financial Statement" at bounding box center [343, 361] width 211 height 13
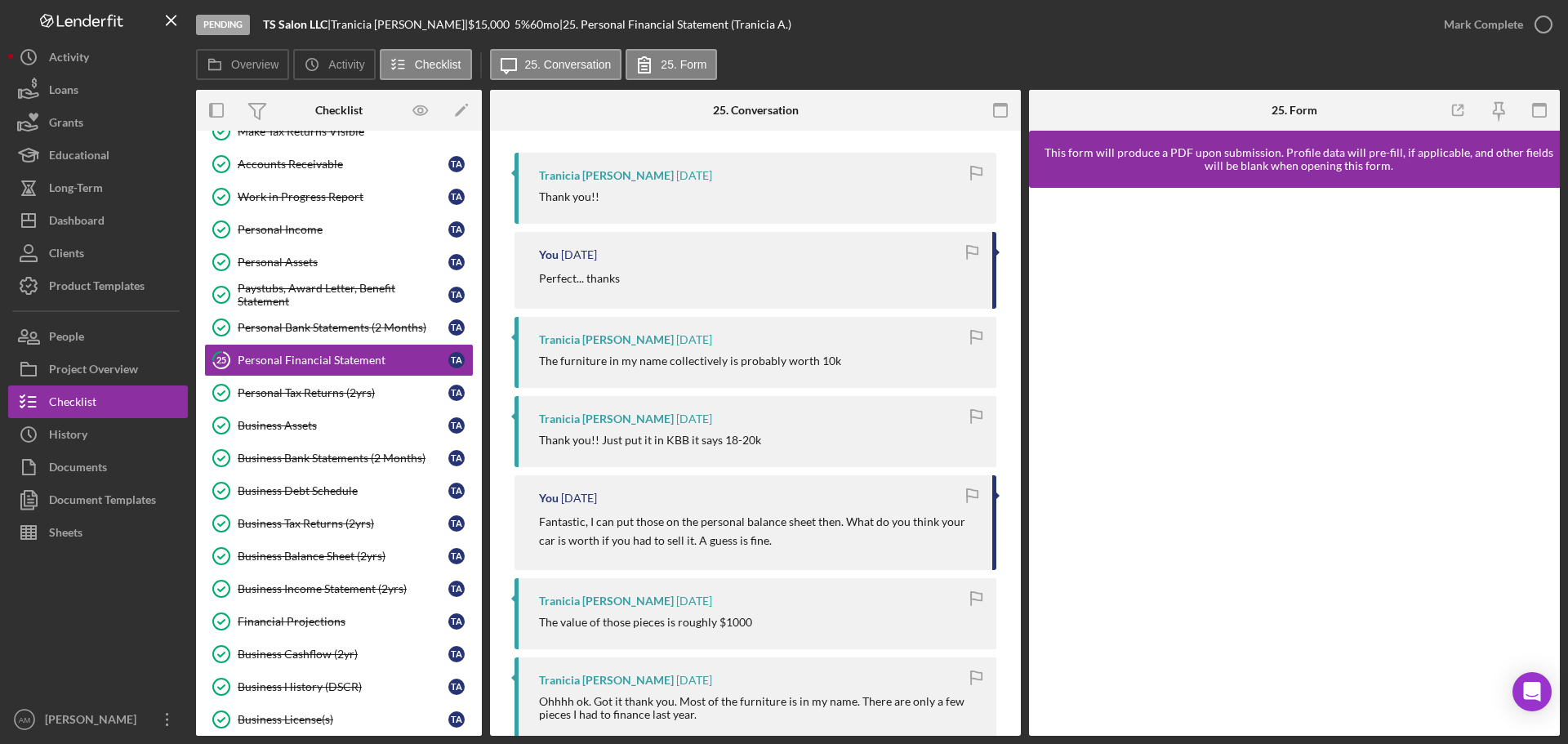
scroll to position [245, 0]
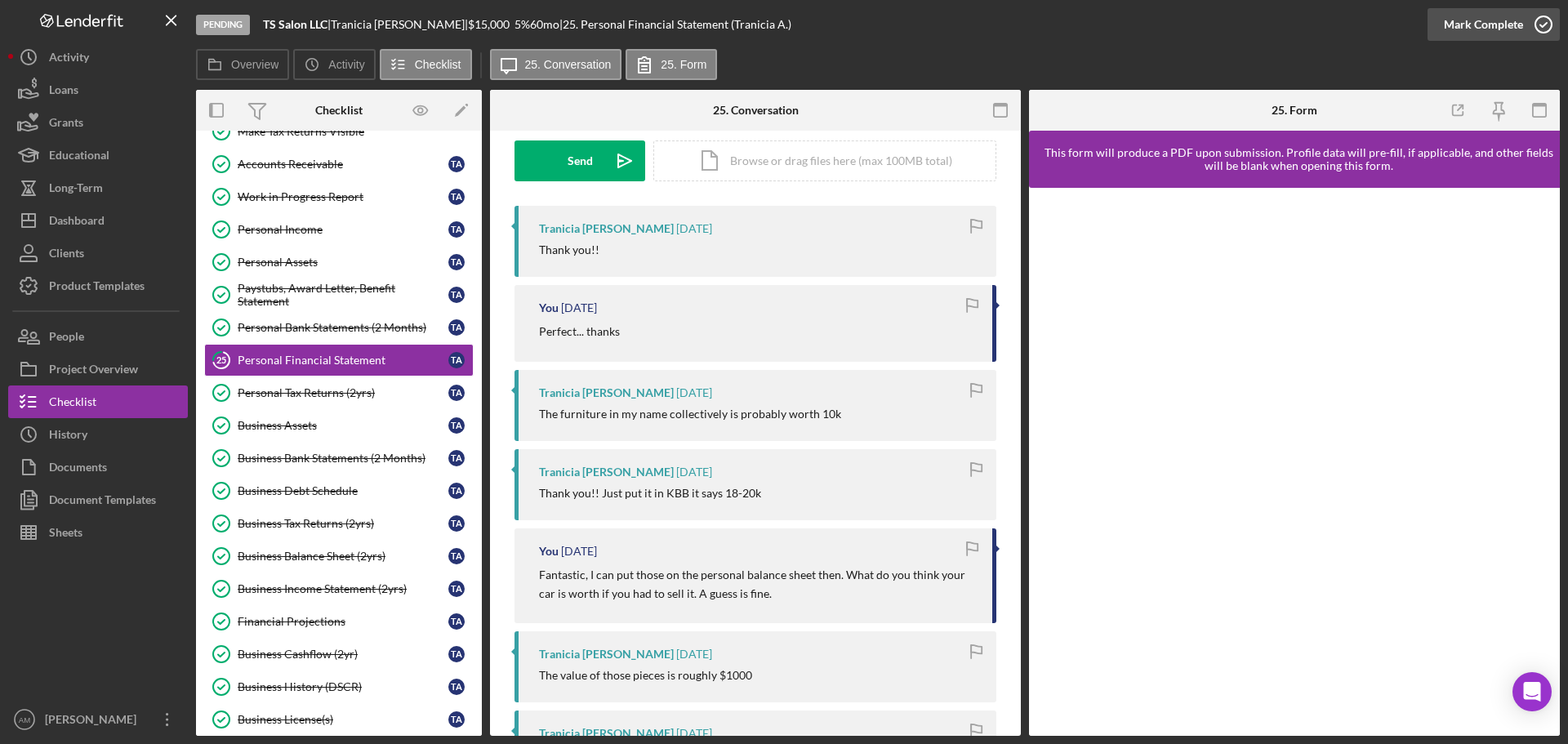
click at [1486, 22] on div "Mark Complete" at bounding box center [1483, 25] width 79 height 32
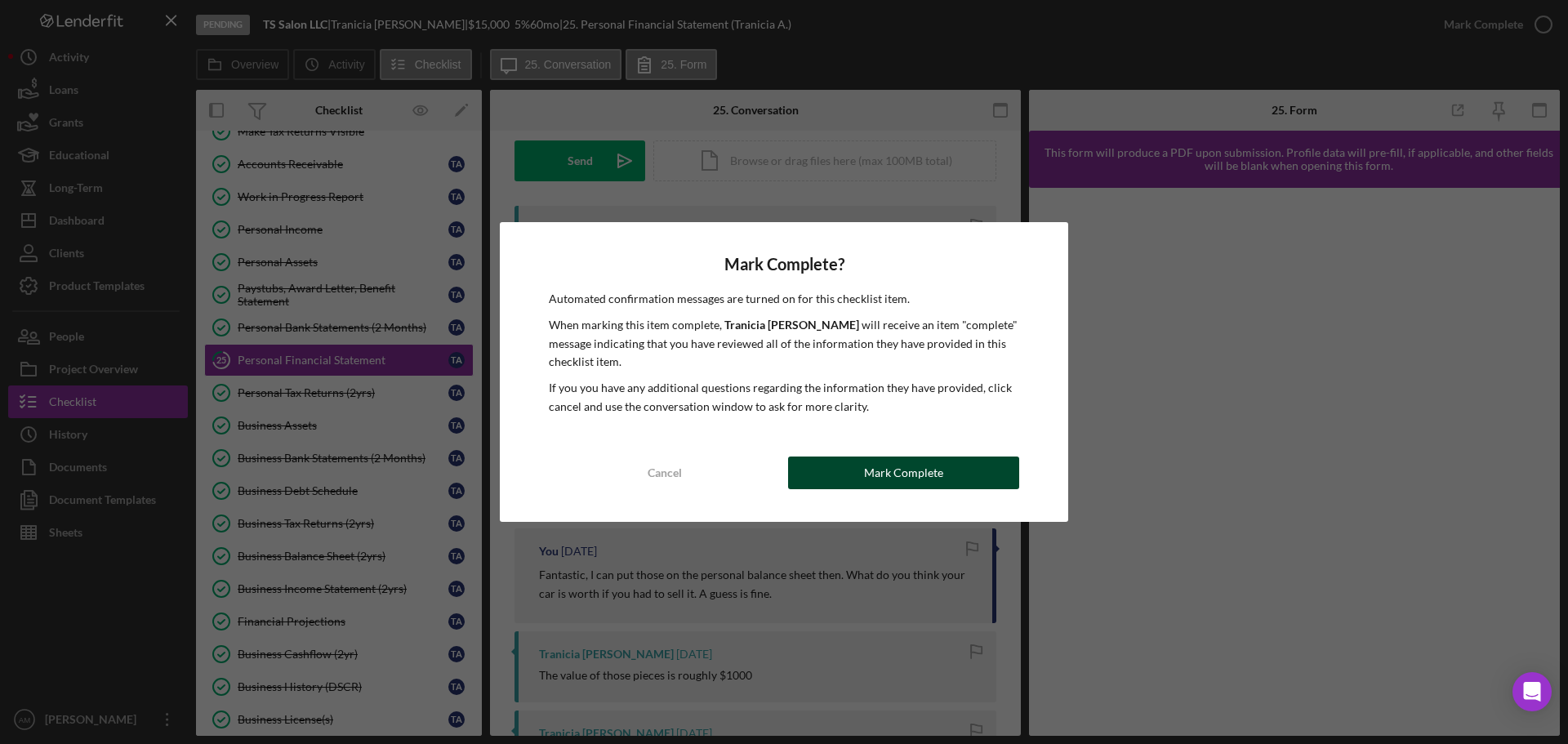
click at [937, 479] on div "Mark Complete" at bounding box center [904, 472] width 79 height 32
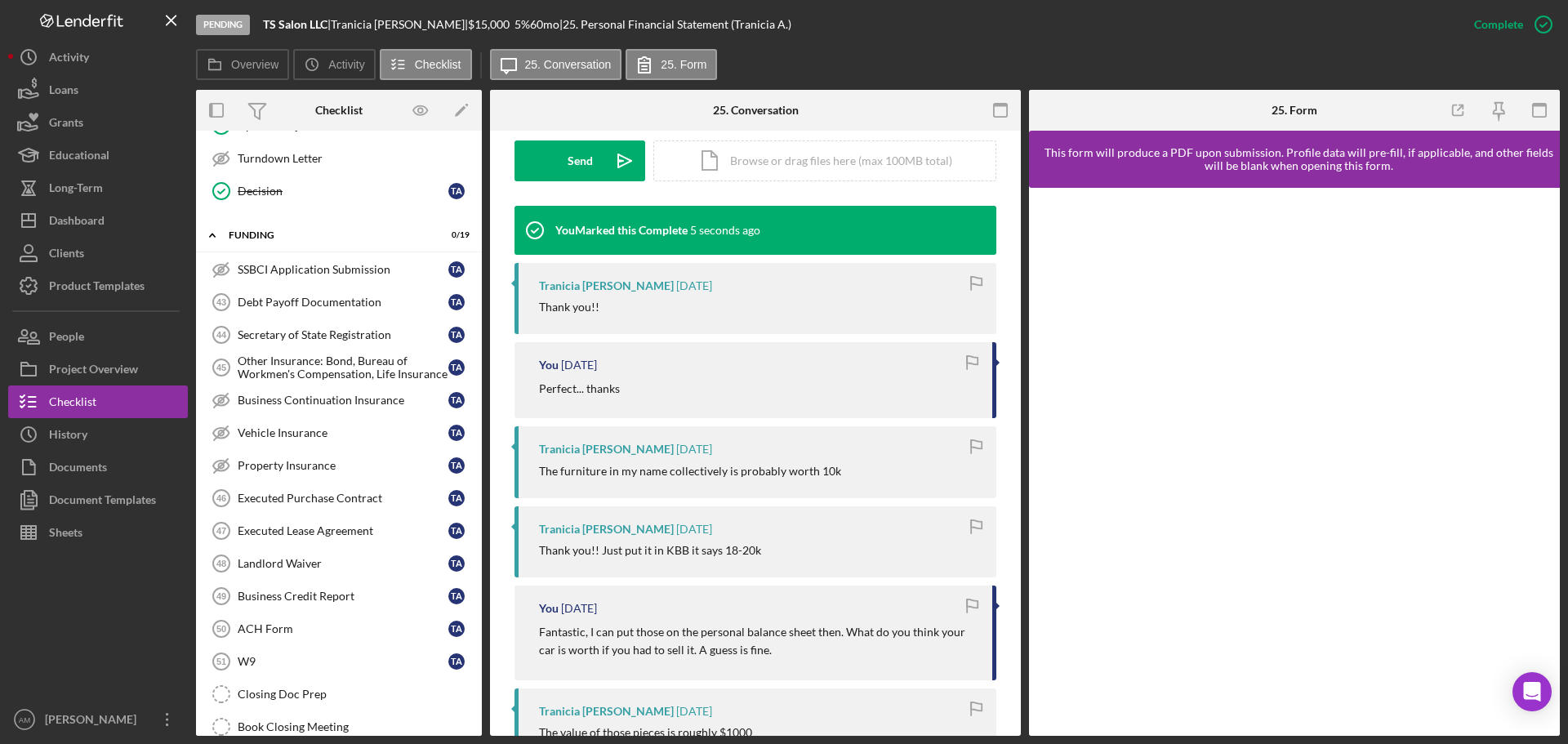
scroll to position [1306, 0]
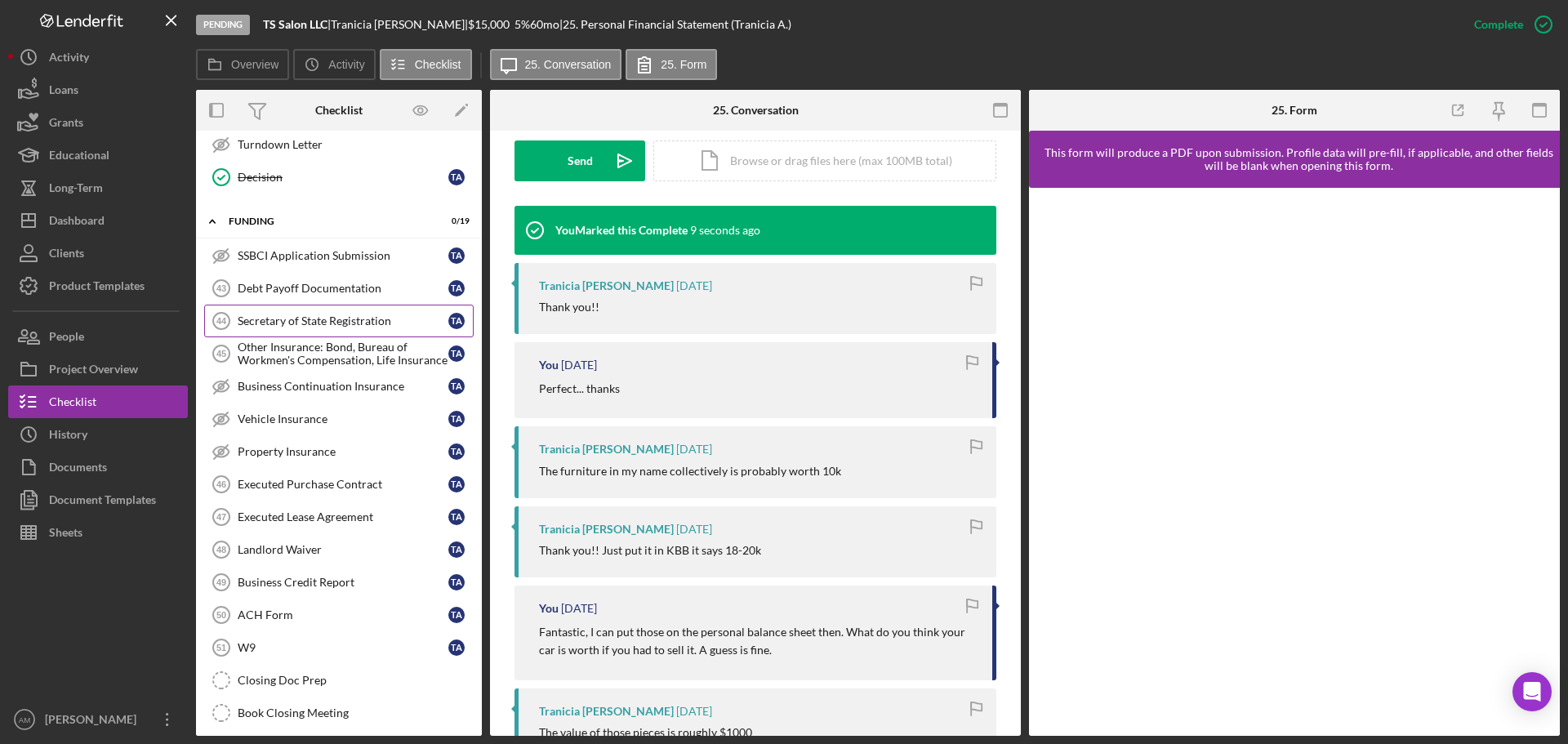
click at [293, 317] on div "Secretary of State Registration" at bounding box center [343, 321] width 211 height 13
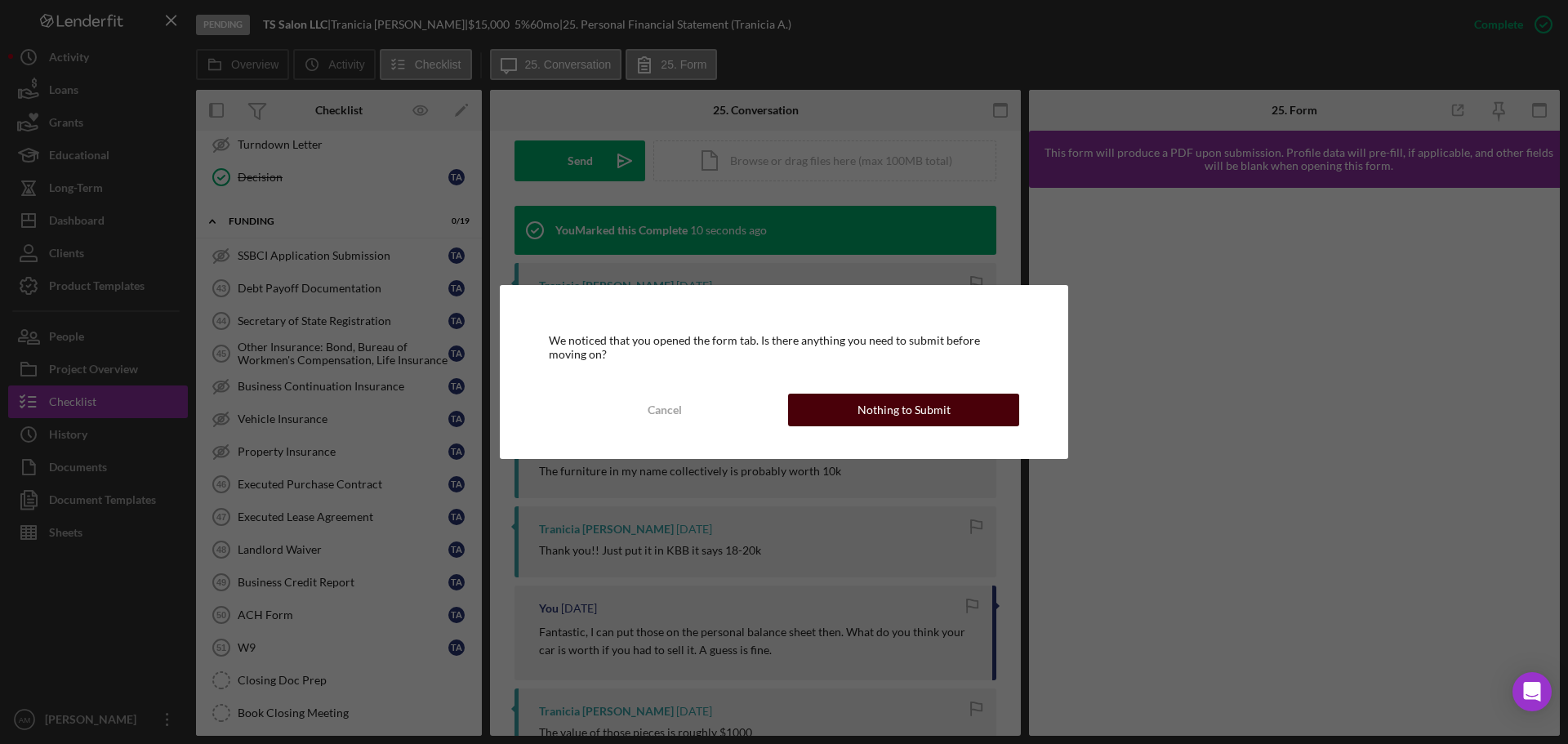
click at [873, 416] on div "Nothing to Submit" at bounding box center [905, 410] width 94 height 32
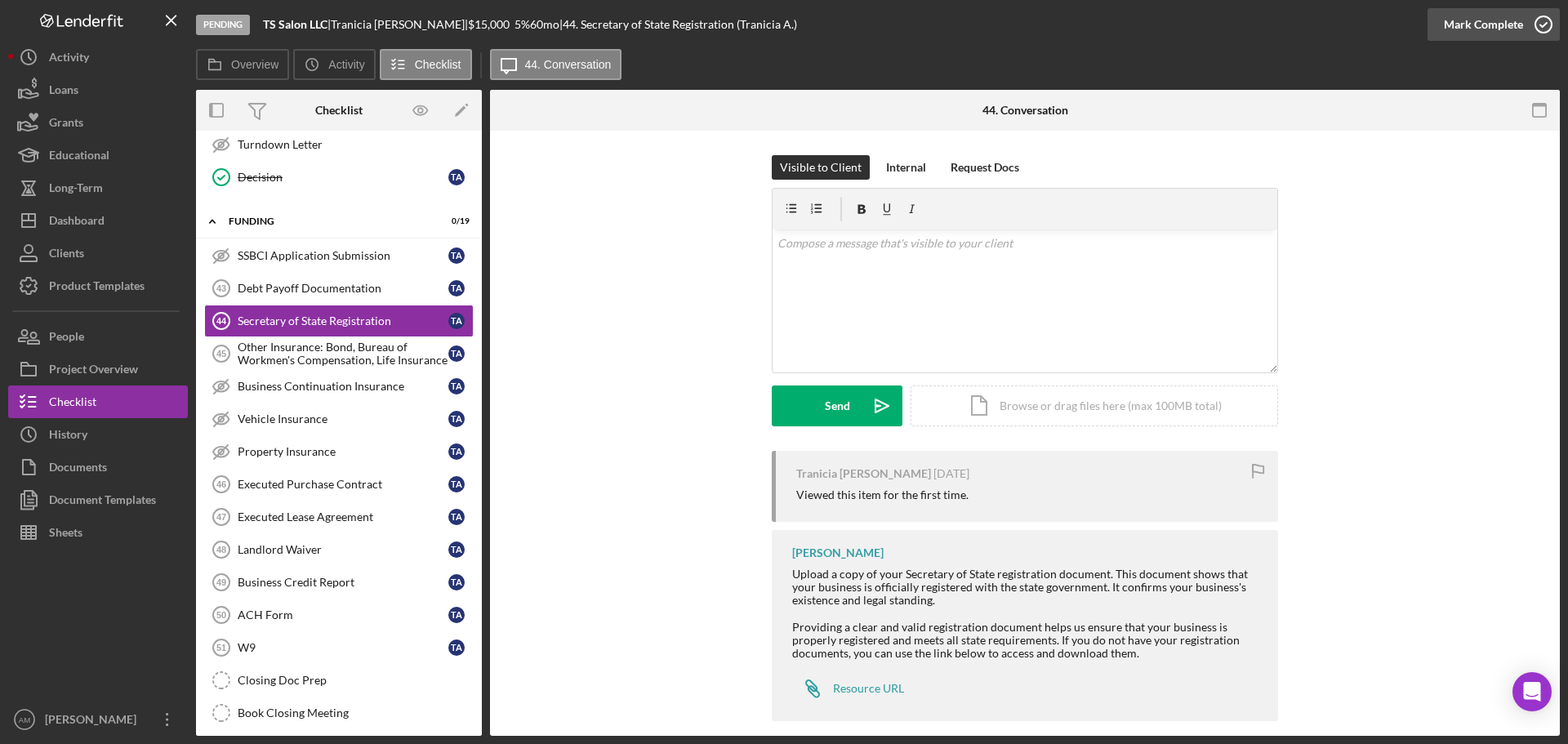
click at [1476, 24] on div "Mark Complete" at bounding box center [1483, 25] width 79 height 32
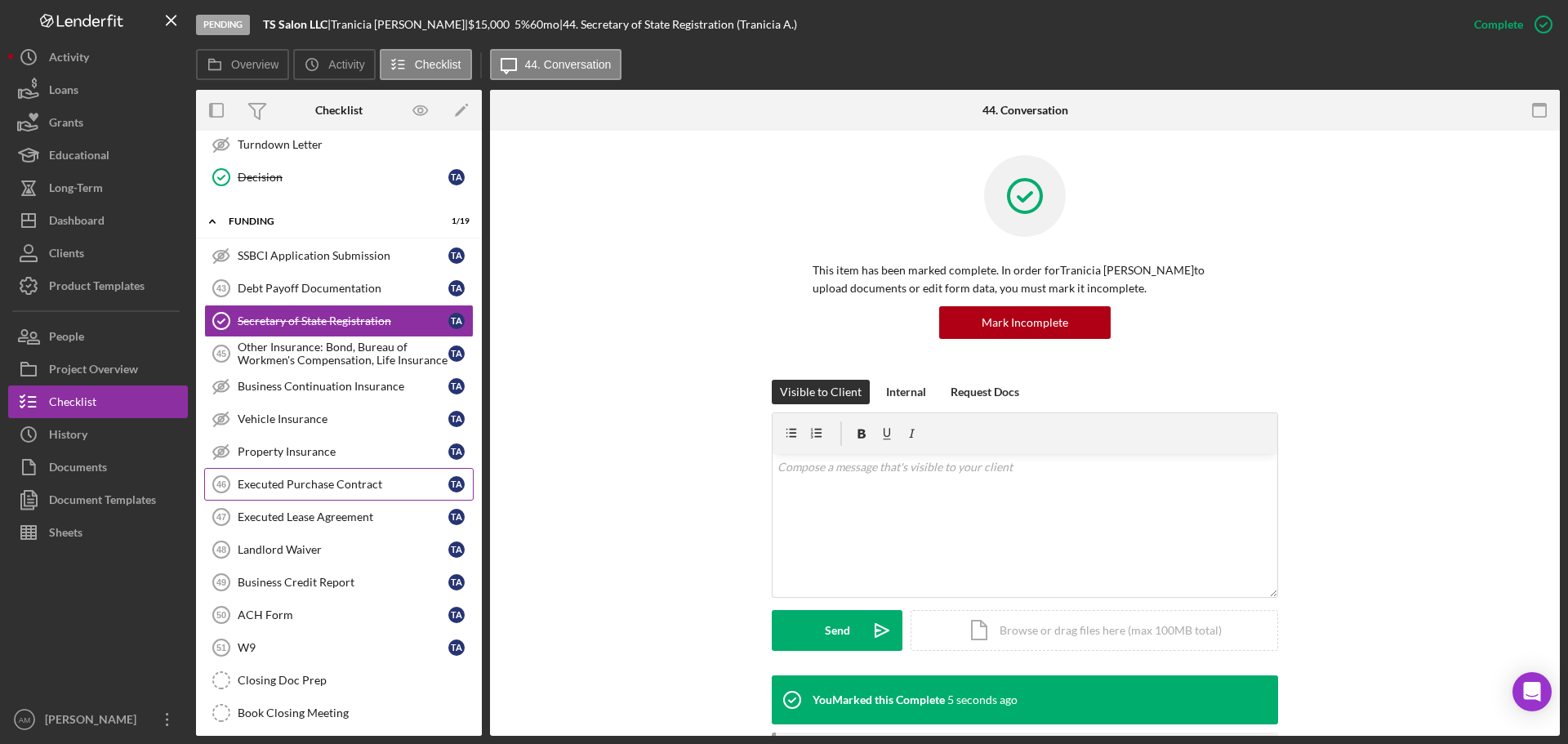
click at [321, 485] on div "Executed Purchase Contract" at bounding box center [343, 485] width 211 height 13
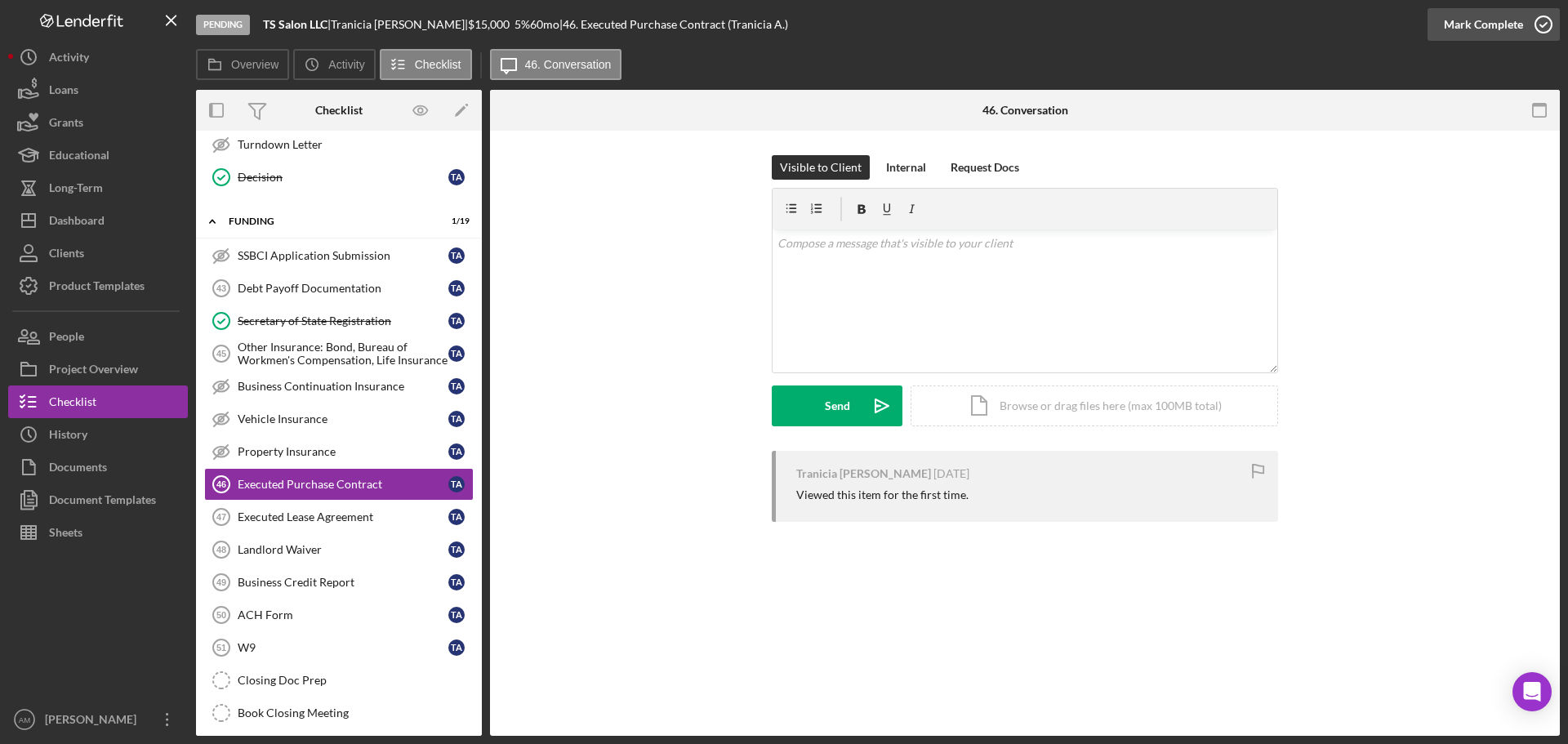
click at [1468, 23] on div "Mark Complete" at bounding box center [1483, 25] width 79 height 32
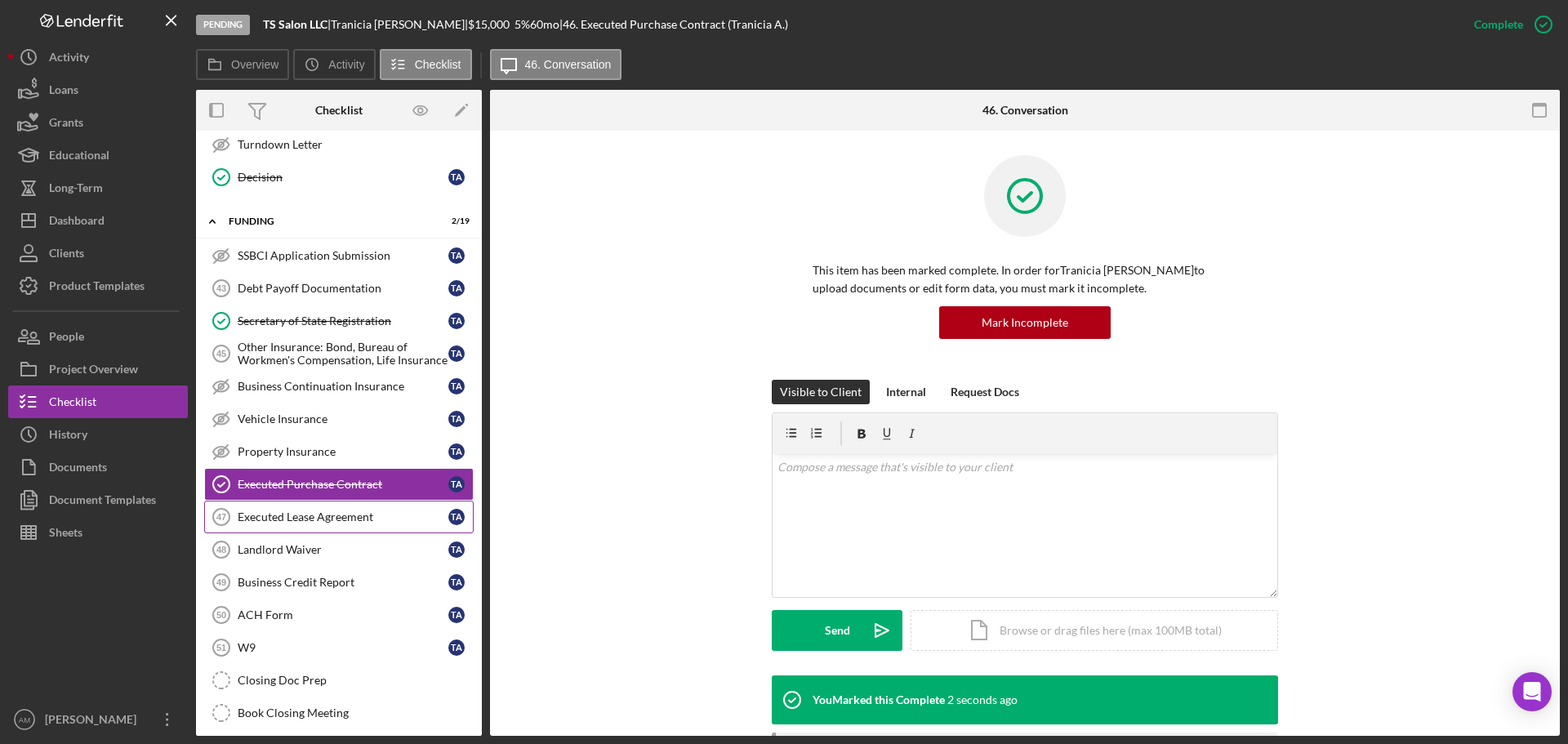
click at [304, 514] on div "Executed Lease Agreement" at bounding box center [343, 517] width 211 height 13
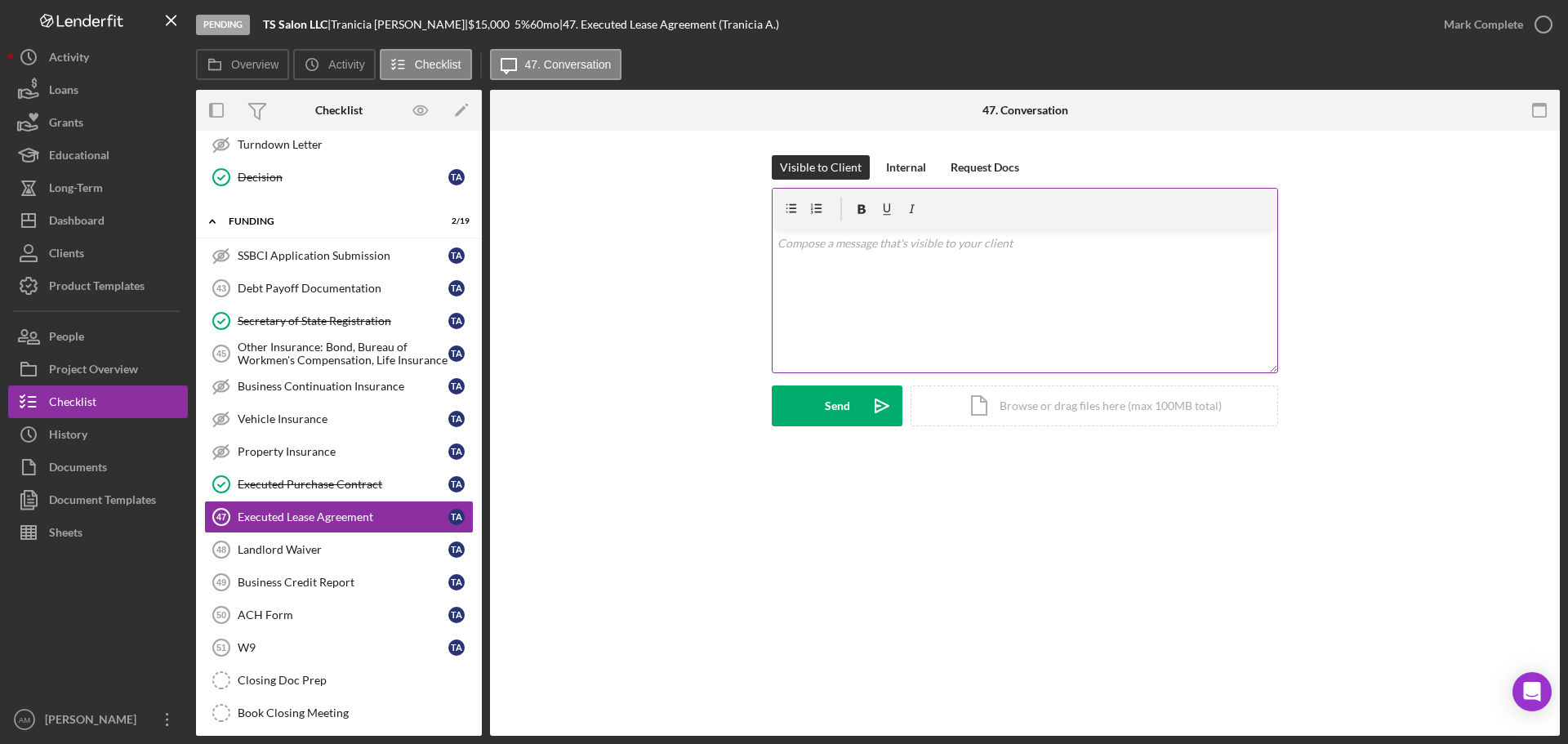
click at [817, 268] on div "v Color teal Color pink Remove color Add row above Add row below Add column bef…" at bounding box center [1025, 301] width 505 height 143
click at [1479, 20] on div "Mark Complete" at bounding box center [1483, 25] width 79 height 32
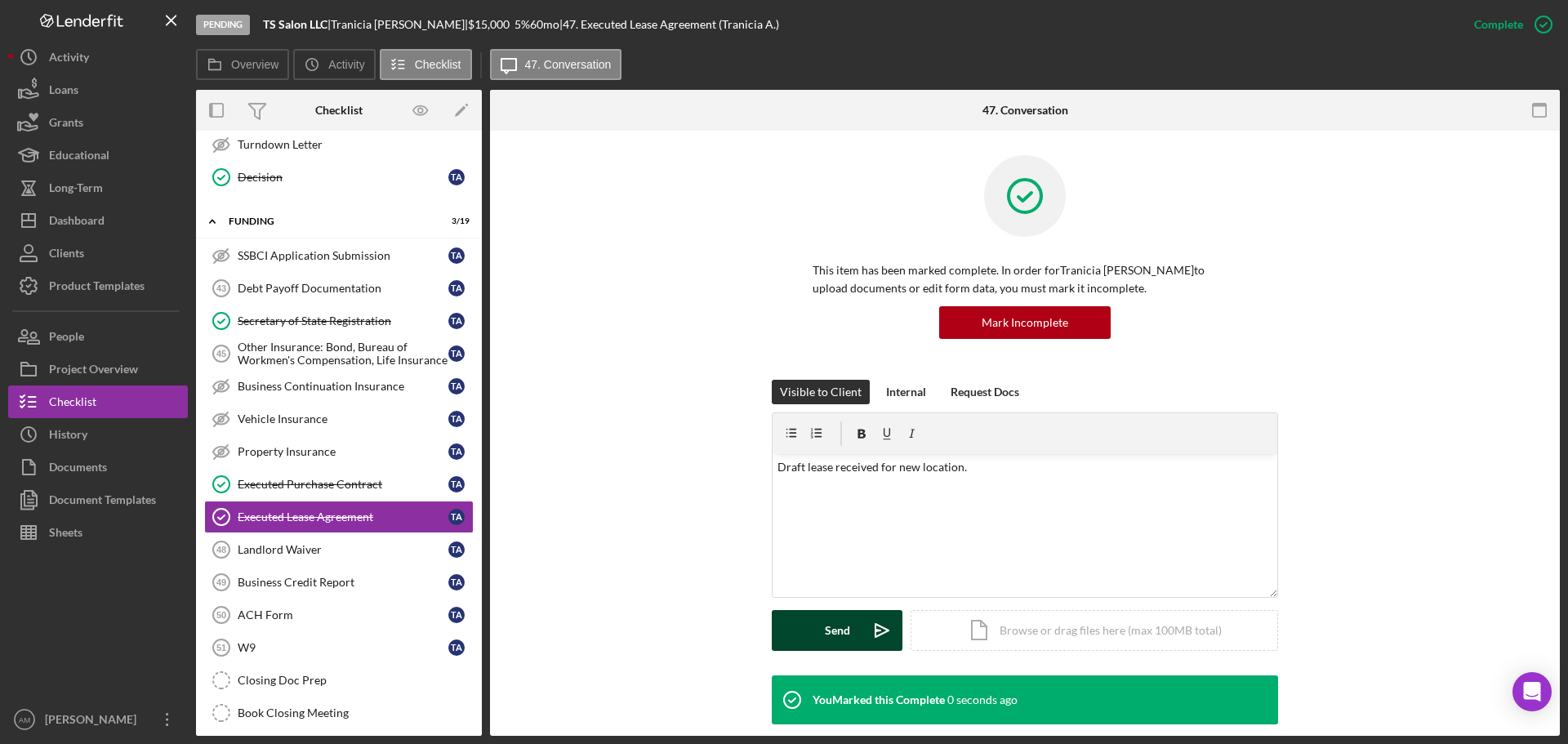
click at [831, 627] on div "Send" at bounding box center [837, 630] width 26 height 41
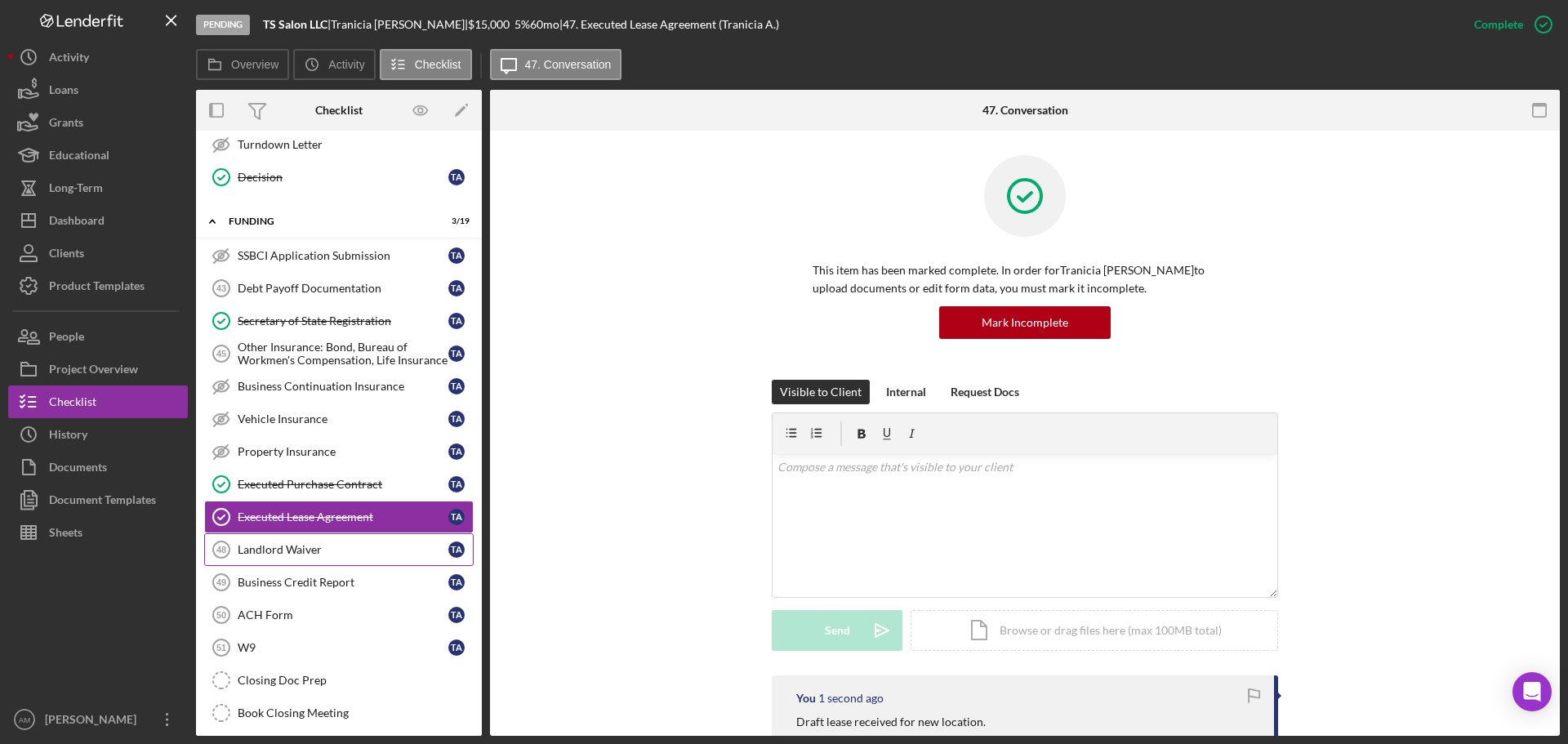
click at [304, 552] on div "Landlord Waiver" at bounding box center [343, 549] width 211 height 13
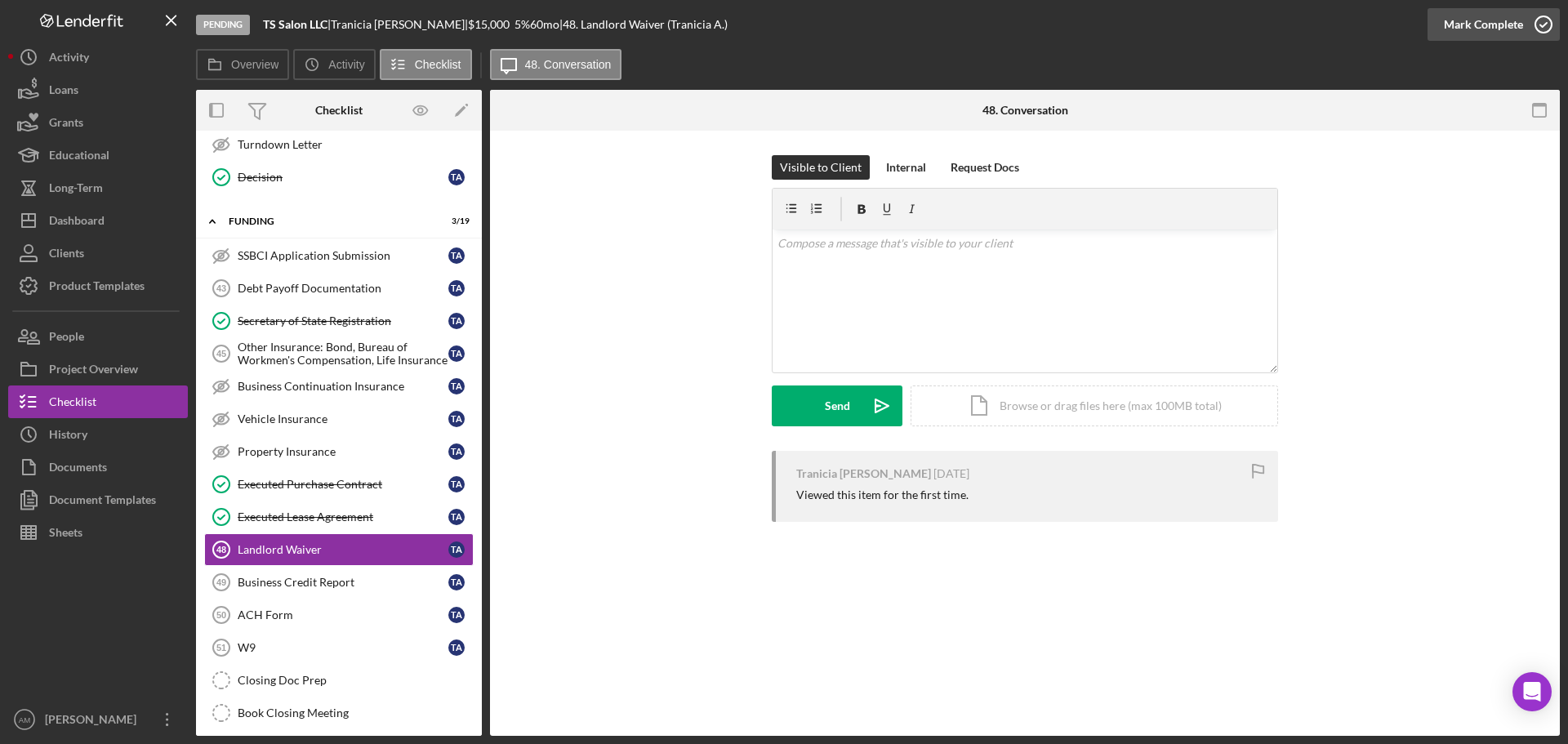
click at [1477, 24] on div "Mark Complete" at bounding box center [1483, 25] width 79 height 32
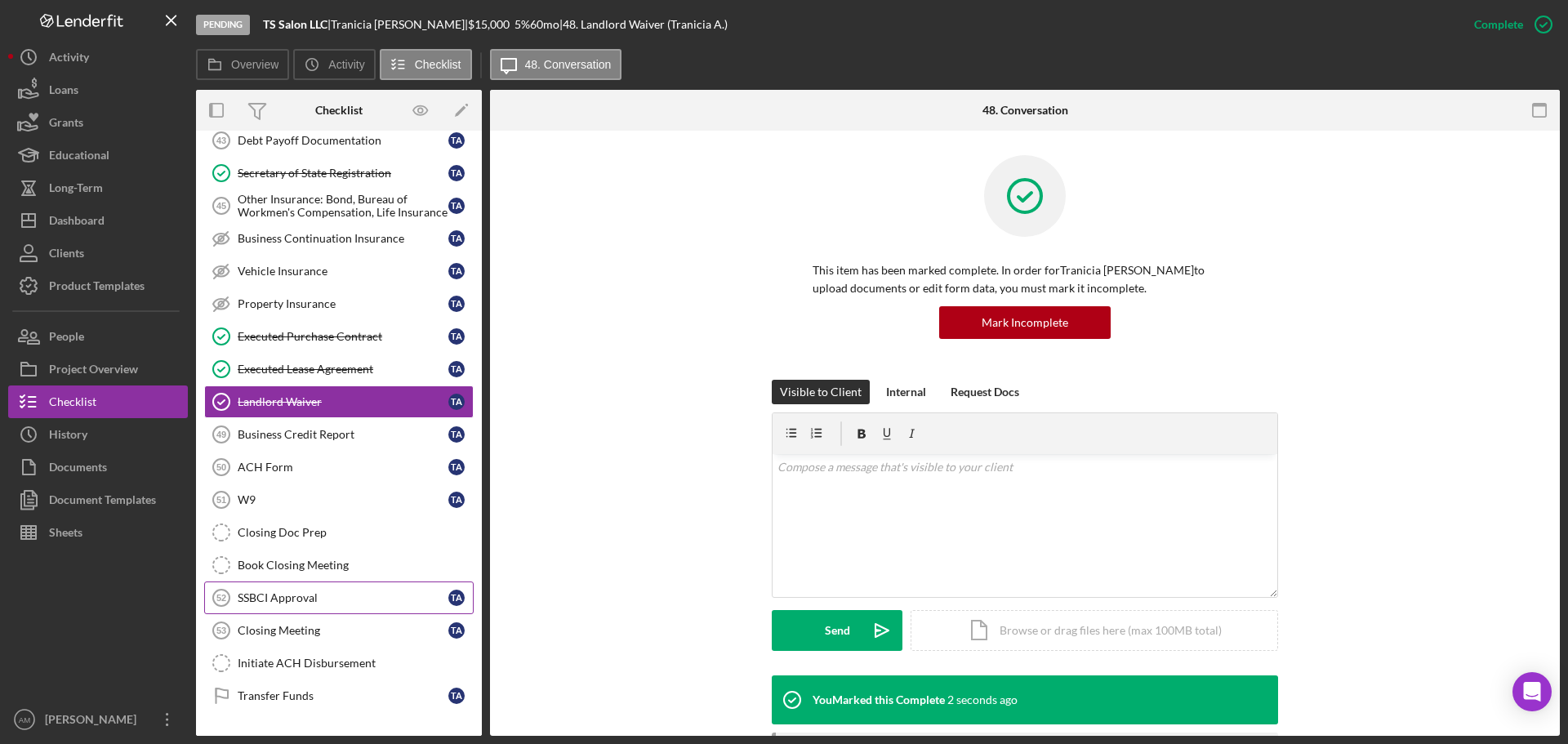
scroll to position [1470, 0]
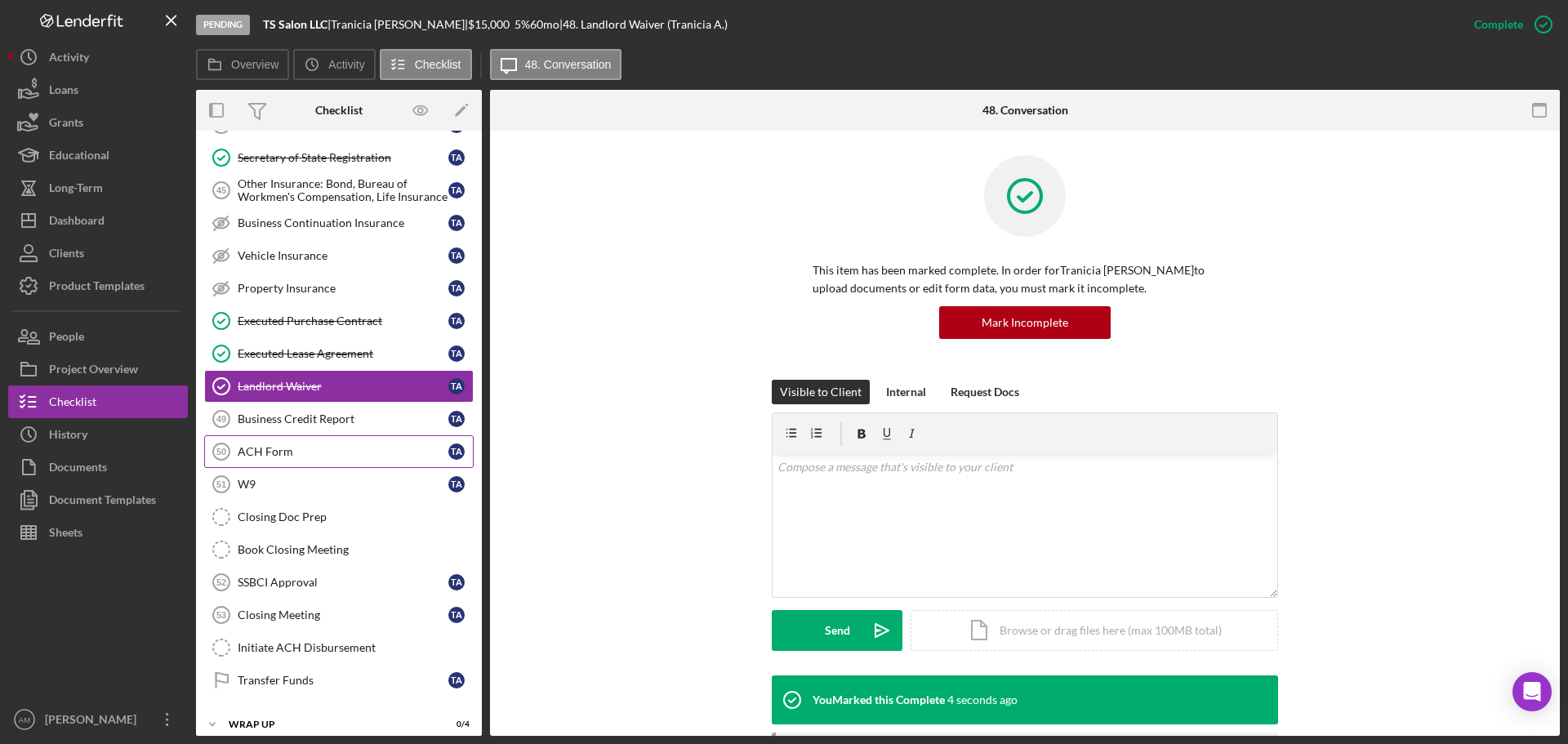
click at [282, 451] on div "ACH Form" at bounding box center [343, 451] width 211 height 13
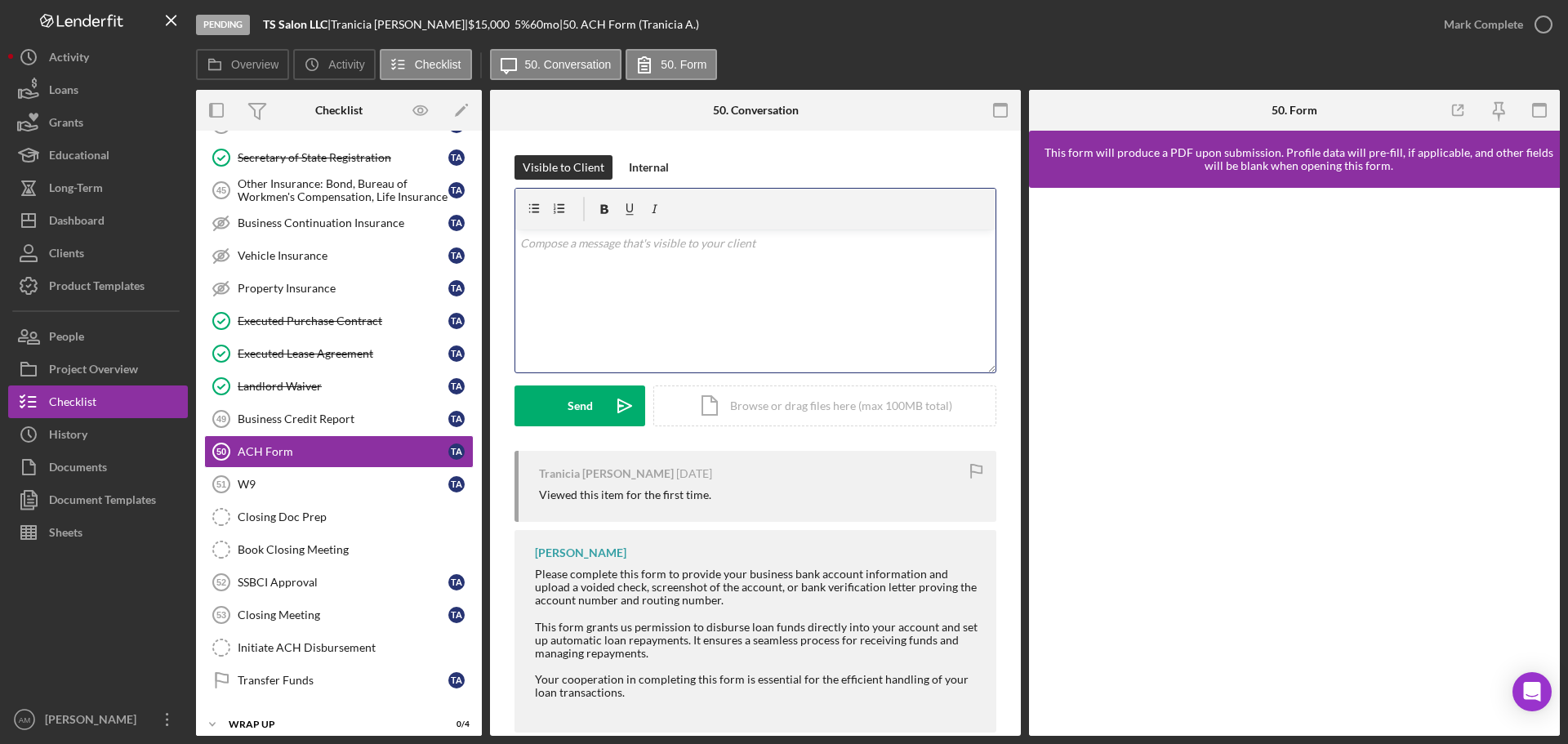
click at [619, 280] on div "v Color teal Color pink Remove color Add row above Add row below Add column bef…" at bounding box center [755, 301] width 480 height 143
click at [589, 401] on div "Send" at bounding box center [580, 405] width 26 height 41
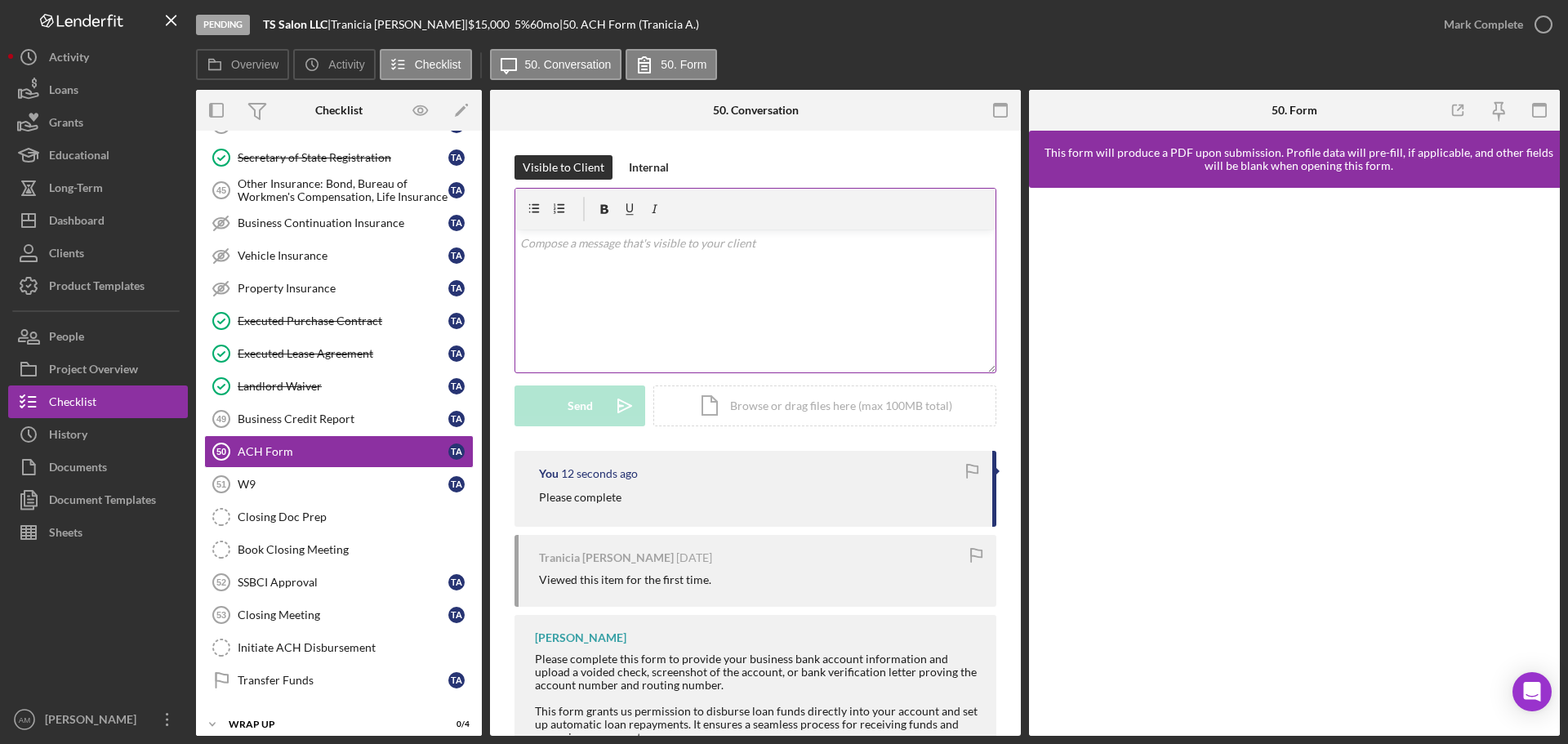
click at [554, 272] on div "v Color teal Color pink Remove color Add row above Add row below Add column bef…" at bounding box center [755, 301] width 480 height 143
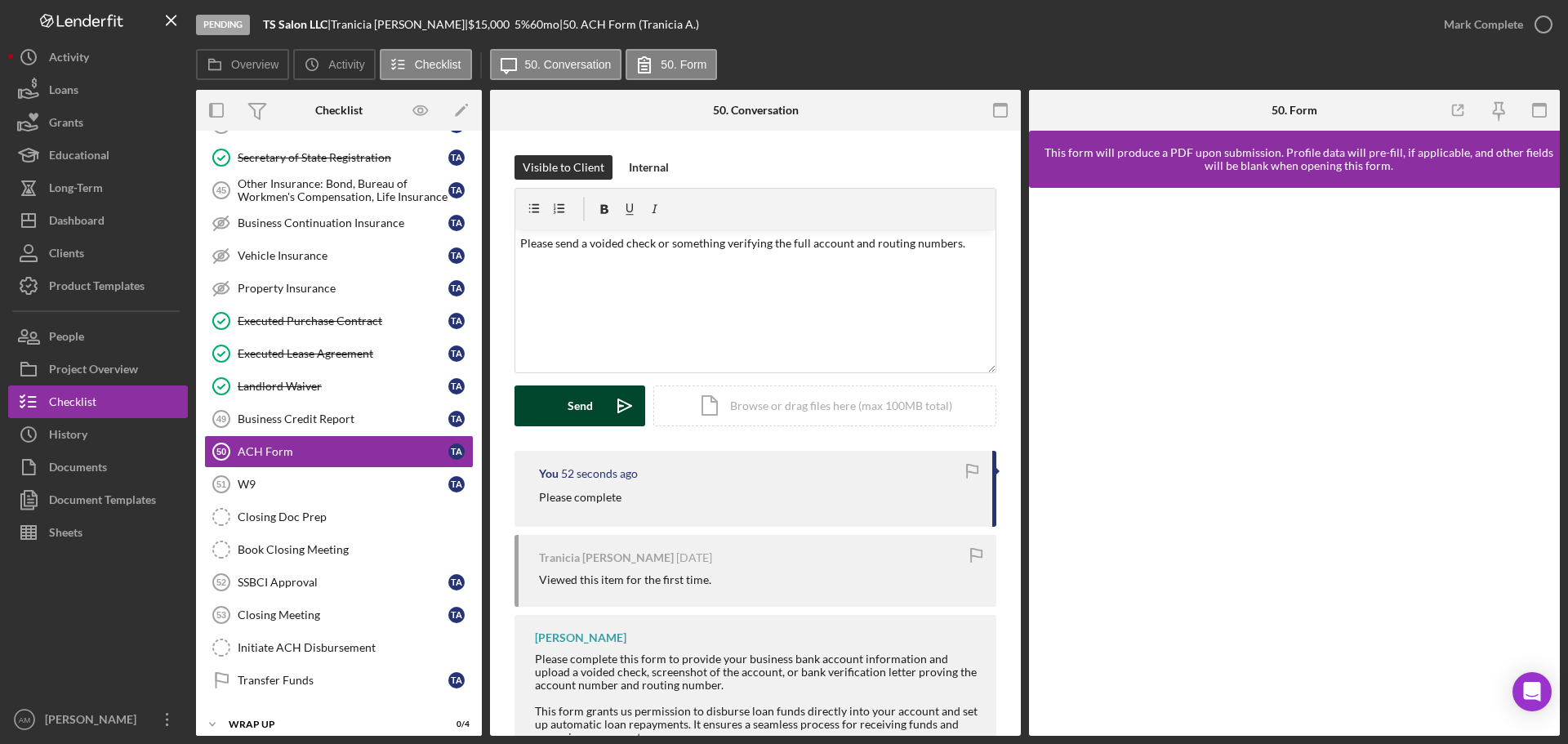
click at [573, 420] on div "Send" at bounding box center [580, 405] width 26 height 41
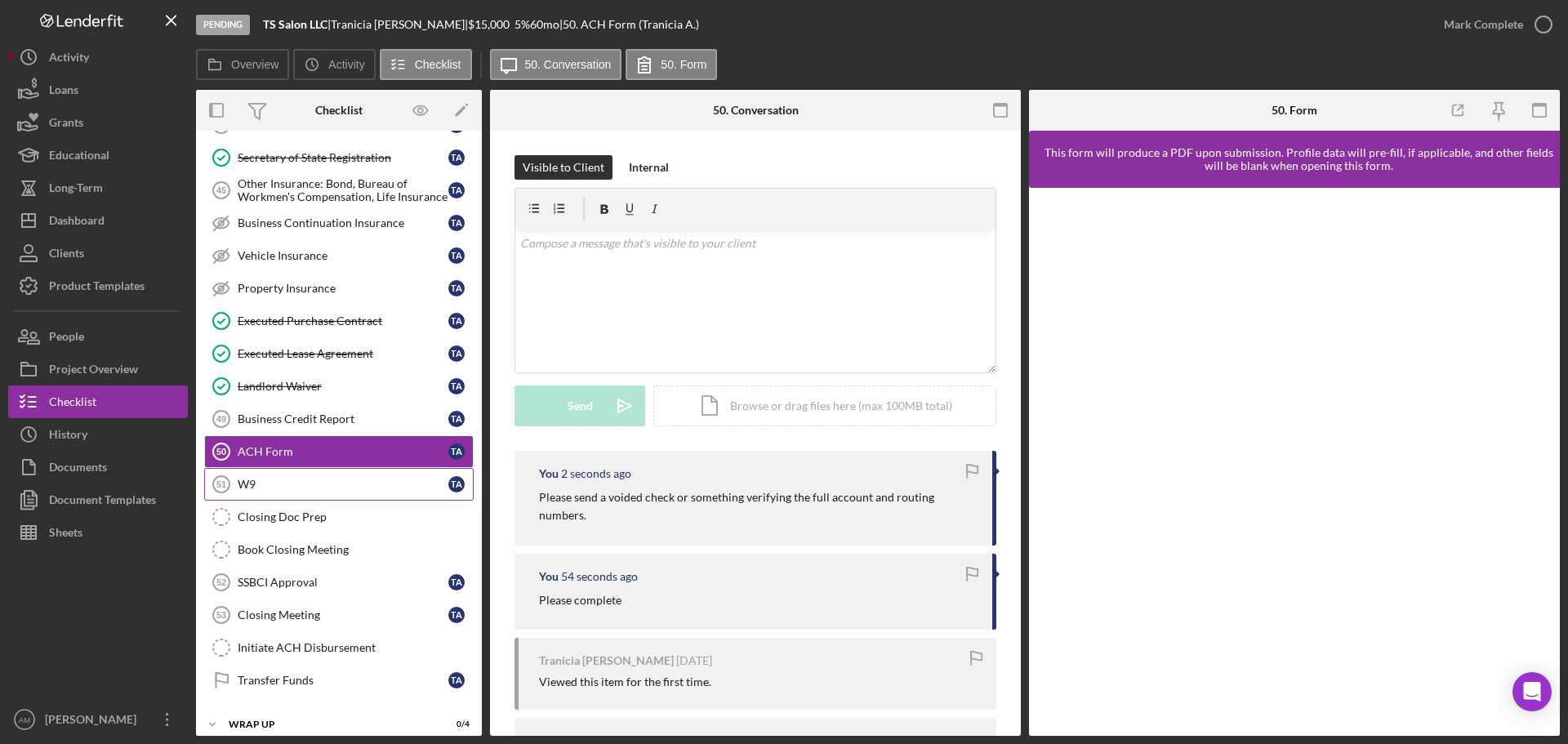
click at [288, 482] on div "W9" at bounding box center [343, 485] width 211 height 13
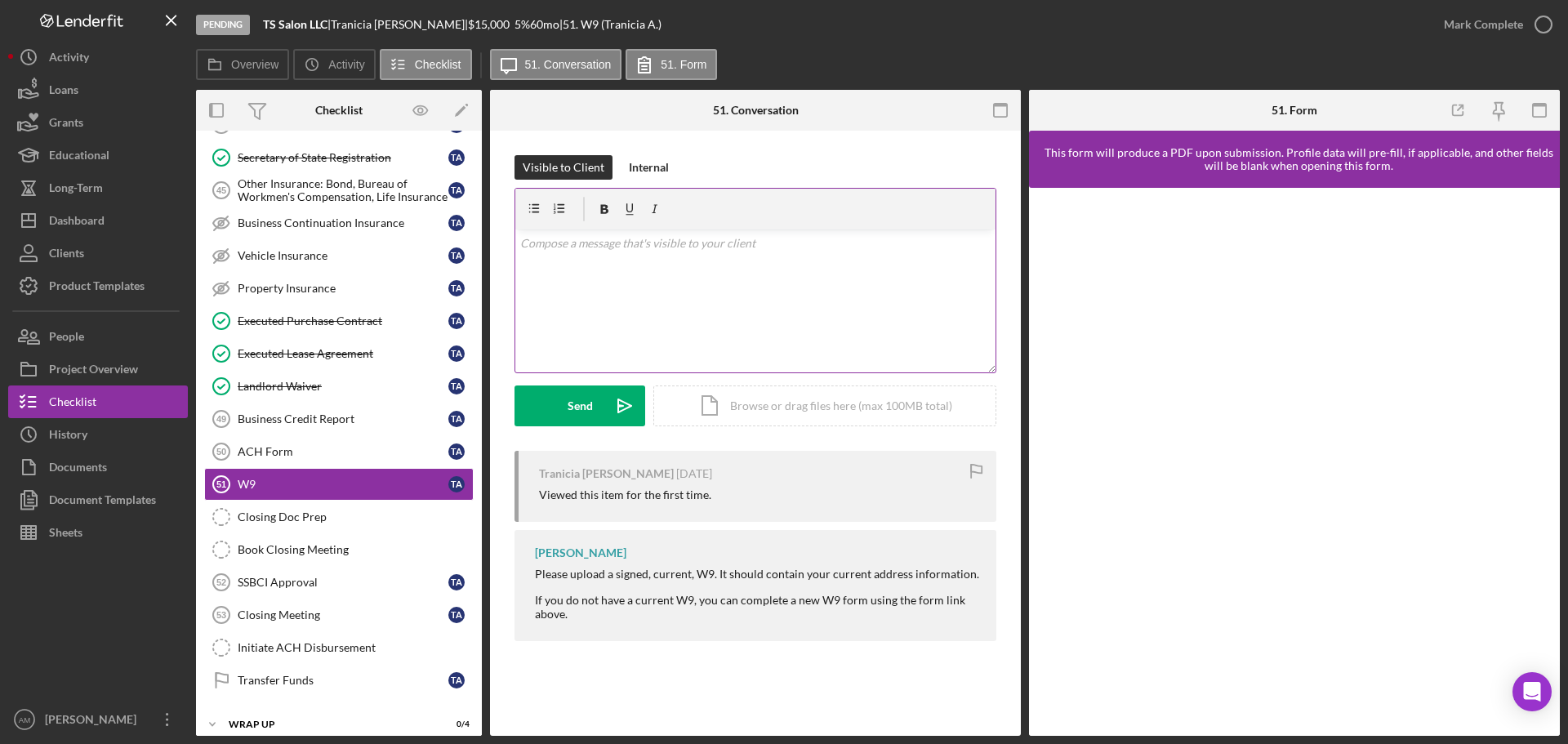
click at [633, 254] on div "v Color teal Color pink Remove color Add row above Add row below Add column bef…" at bounding box center [755, 301] width 480 height 143
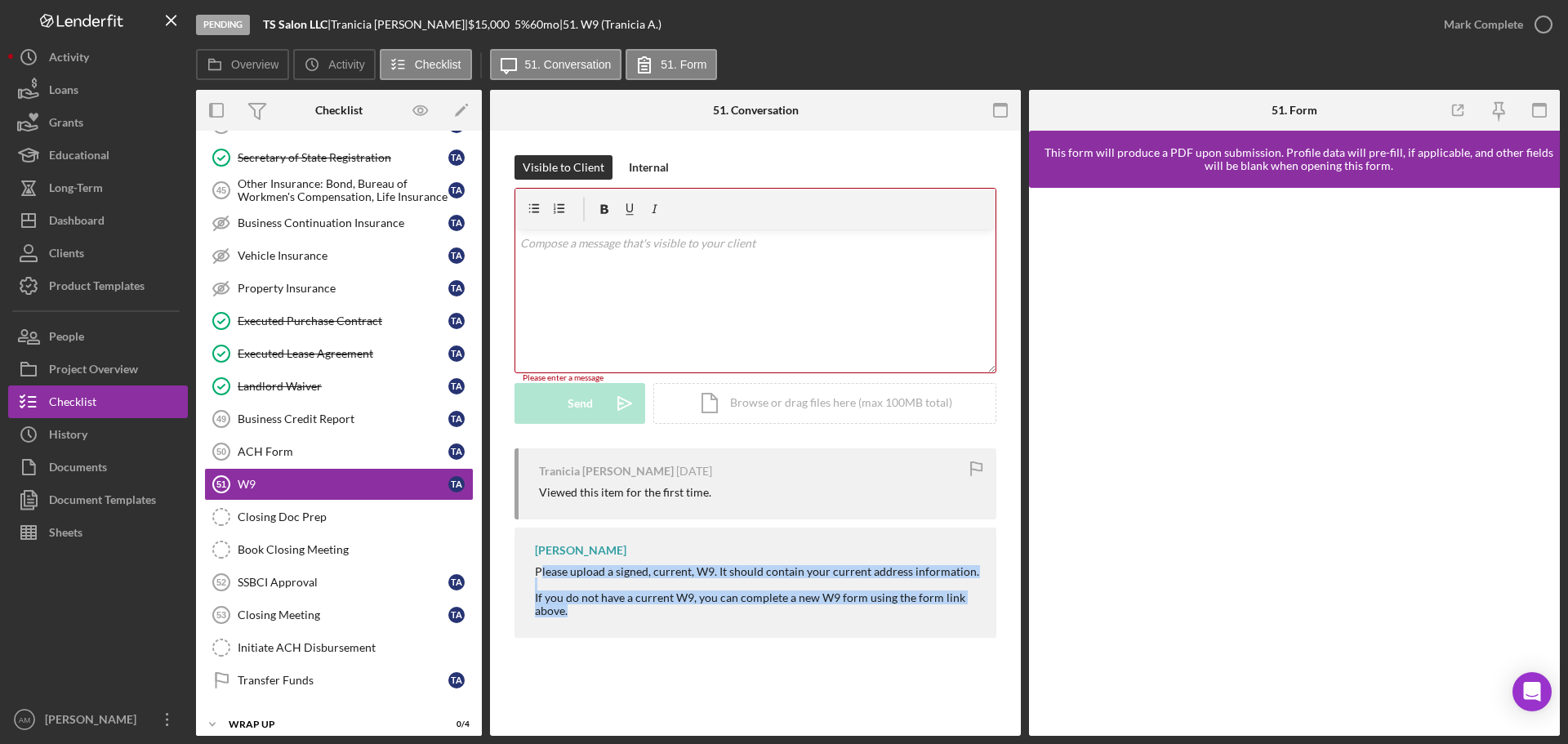
drag, startPoint x: 541, startPoint y: 572, endPoint x: 664, endPoint y: 626, distance: 134.3
click at [664, 626] on div "[PERSON_NAME] Please upload a signed, current, W9. It should contain your curre…" at bounding box center [755, 583] width 482 height 111
click at [575, 593] on div "Please upload a signed, current, W9. It should contain your current address inf…" at bounding box center [758, 590] width 445 height 52
drag, startPoint x: 587, startPoint y: 611, endPoint x: 517, endPoint y: 568, distance: 82.2
click at [517, 568] on div "[PERSON_NAME] Please upload a signed, current, W9. It should contain your curre…" at bounding box center [755, 583] width 482 height 111
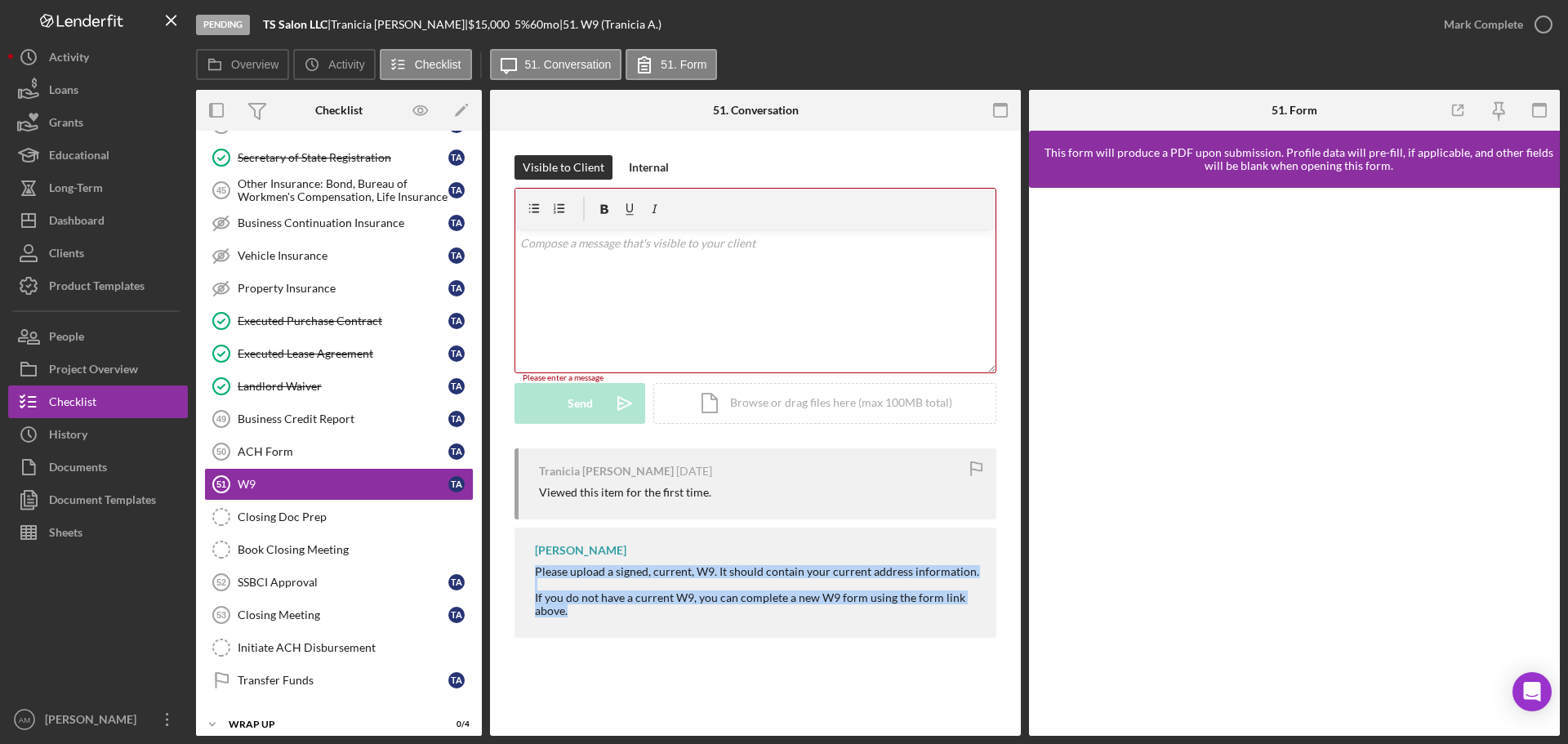
copy div "Please upload a signed, current, W9. It should contain your current address inf…"
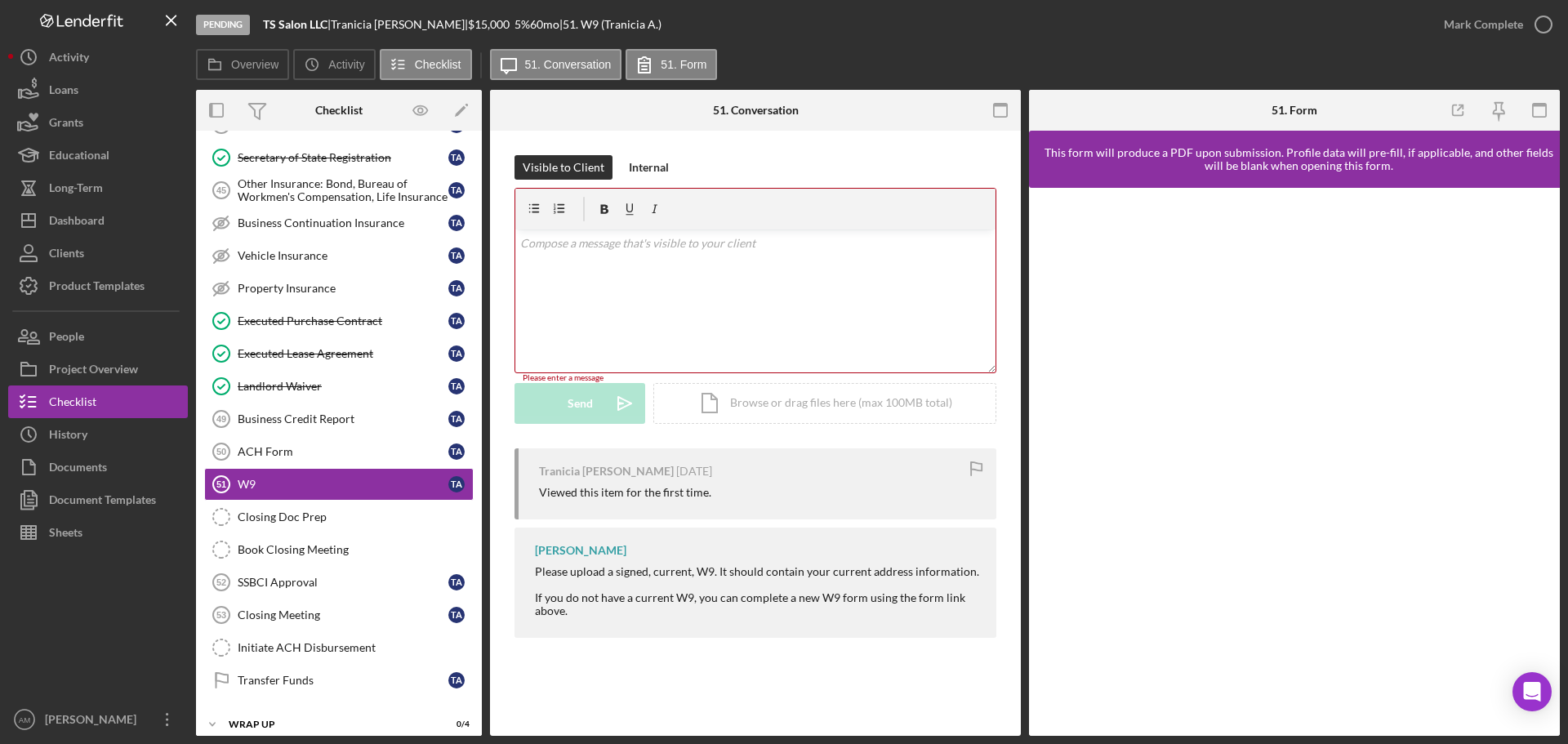
click at [582, 269] on div "v Color teal Color pink Remove color Add row above Add row below Add column bef…" at bounding box center [755, 301] width 480 height 143
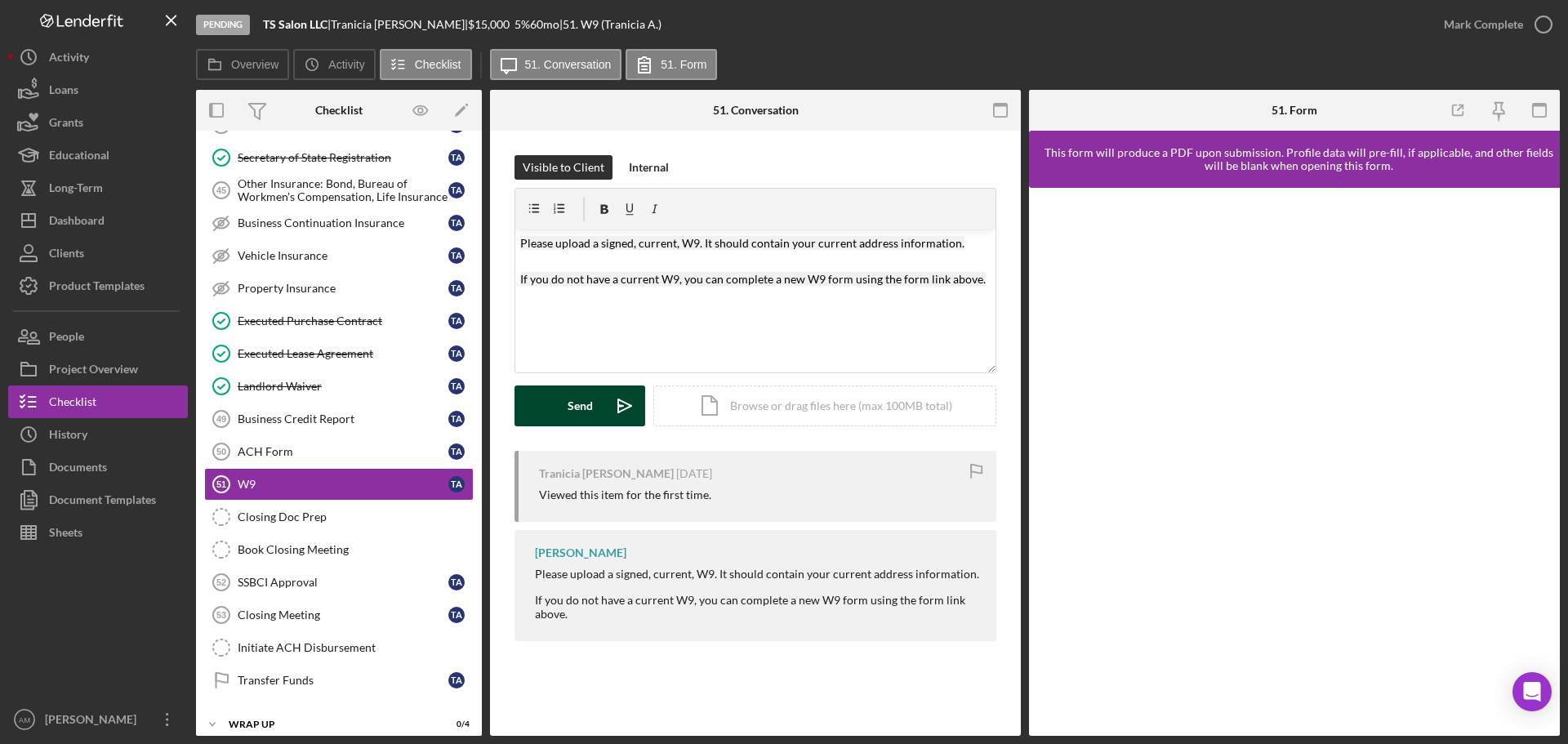
click at [584, 410] on div "Send" at bounding box center [580, 405] width 26 height 41
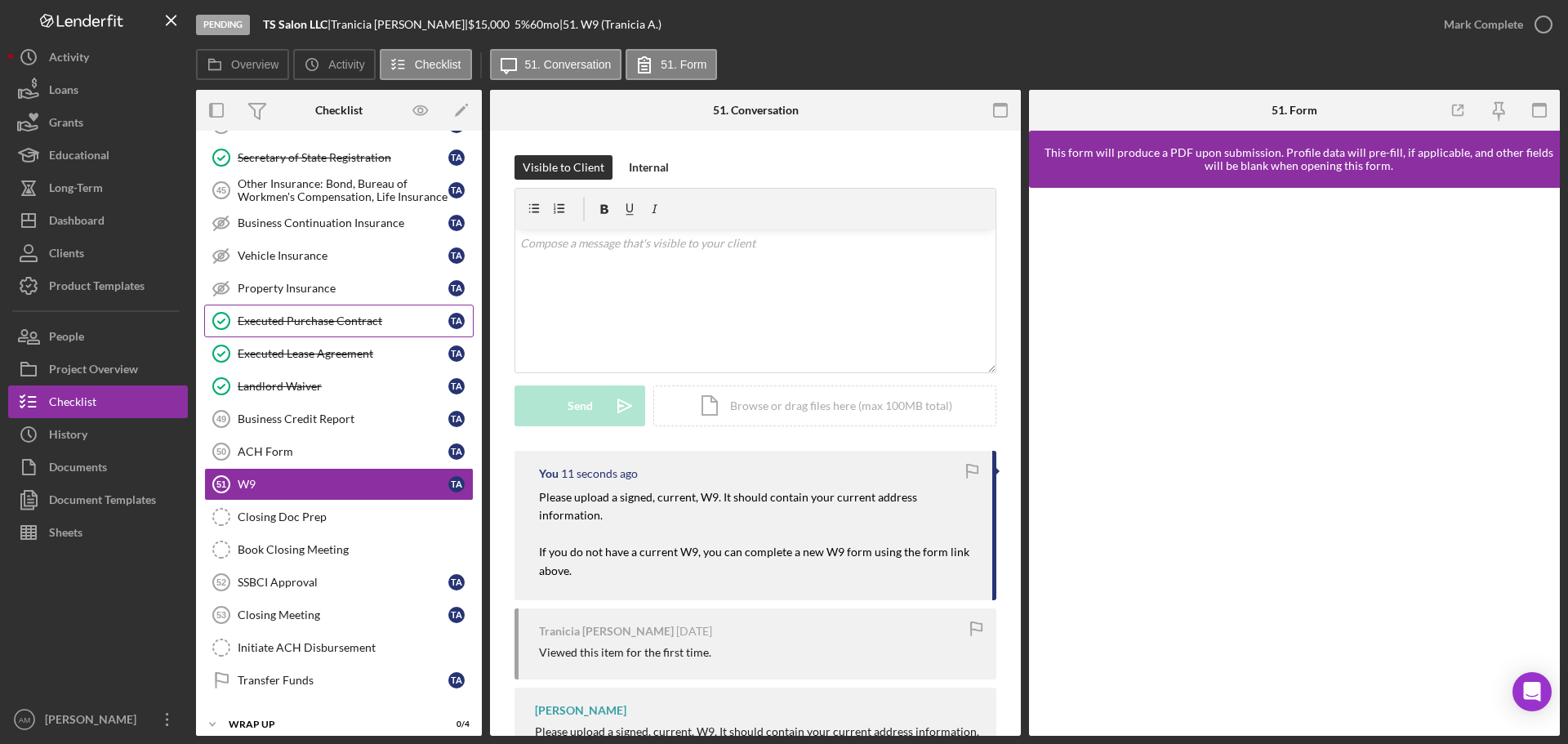
click at [355, 322] on div "Executed Purchase Contract" at bounding box center [343, 321] width 211 height 13
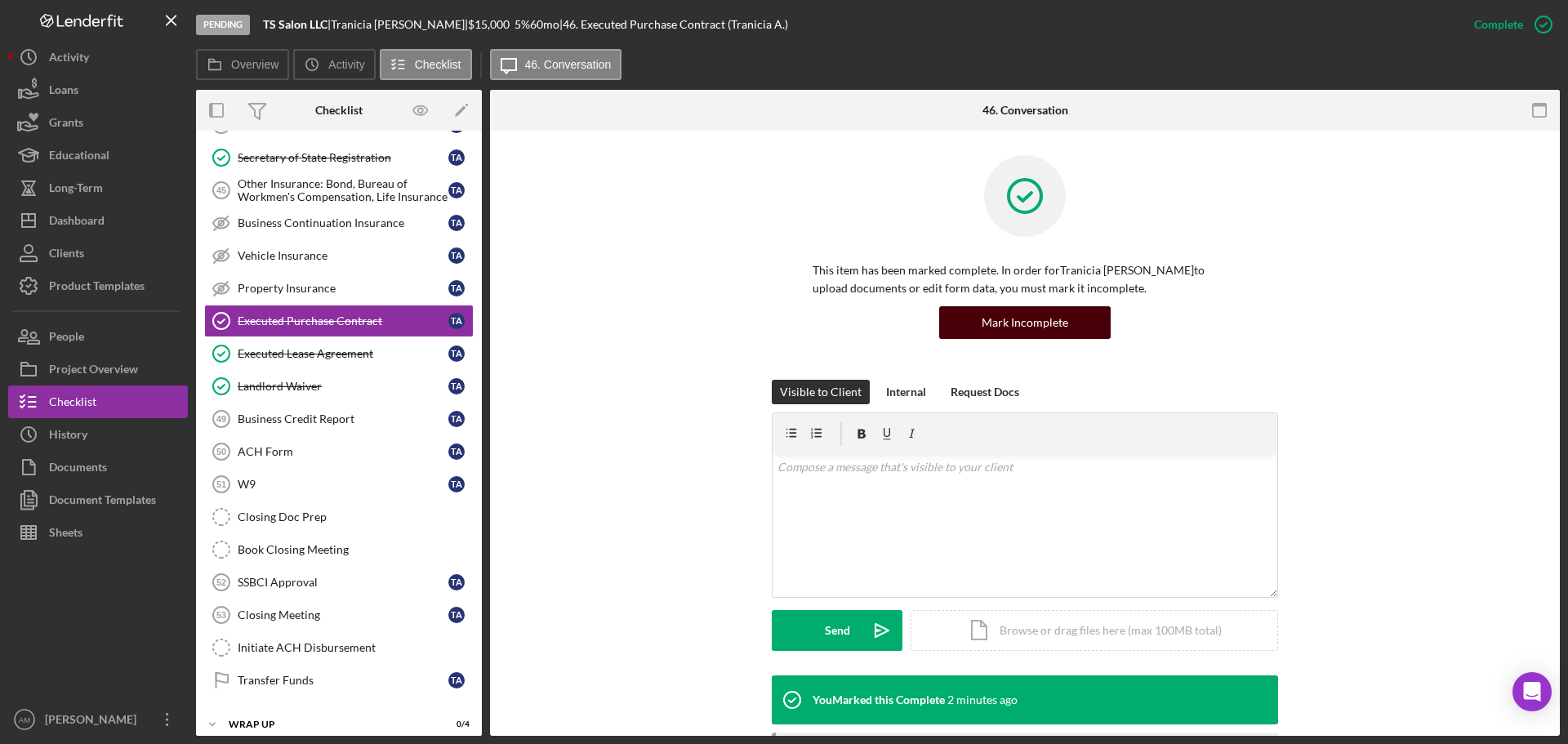
click at [1034, 323] on div "Mark Incomplete" at bounding box center [1025, 322] width 87 height 32
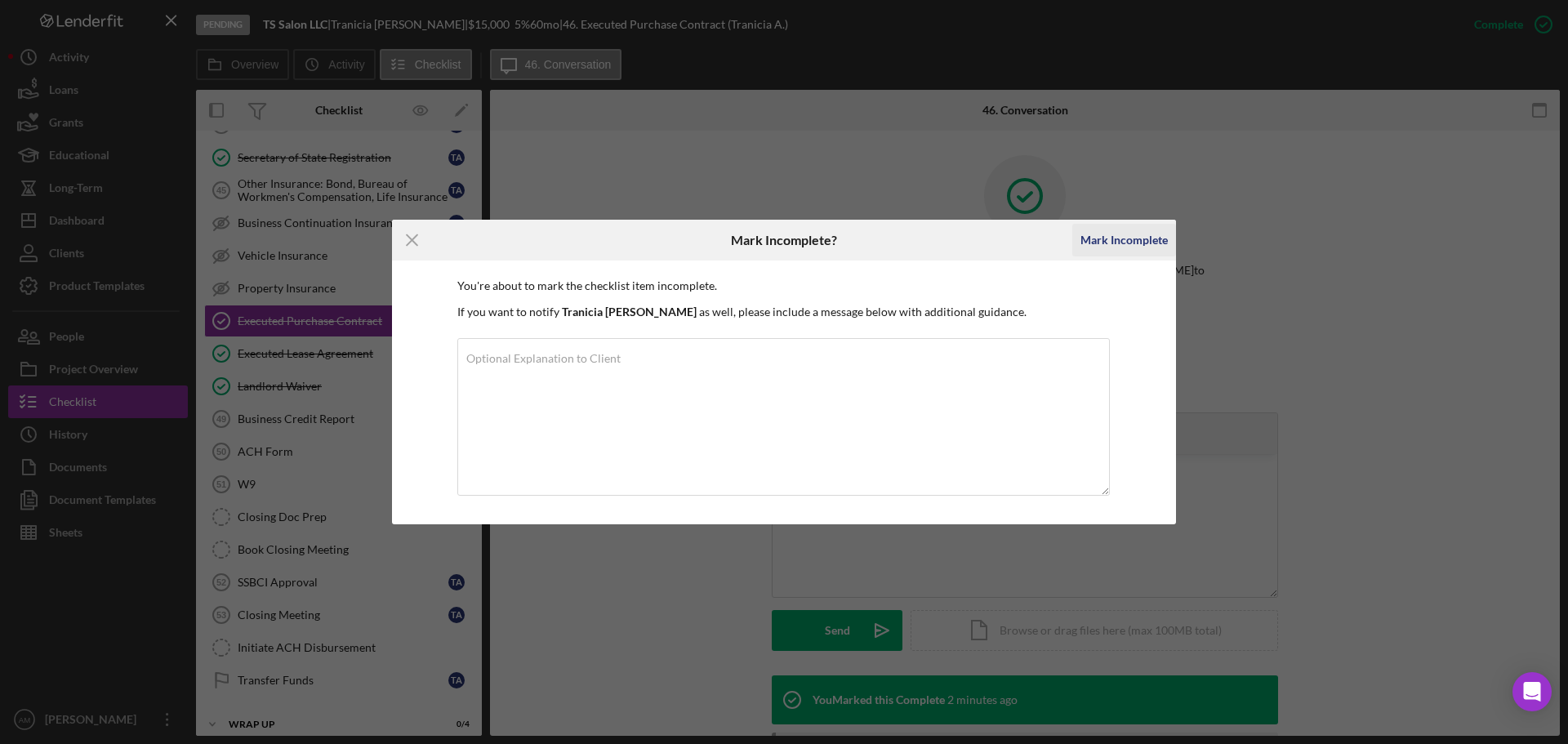
click at [1114, 237] on div "Mark Incomplete" at bounding box center [1124, 240] width 88 height 32
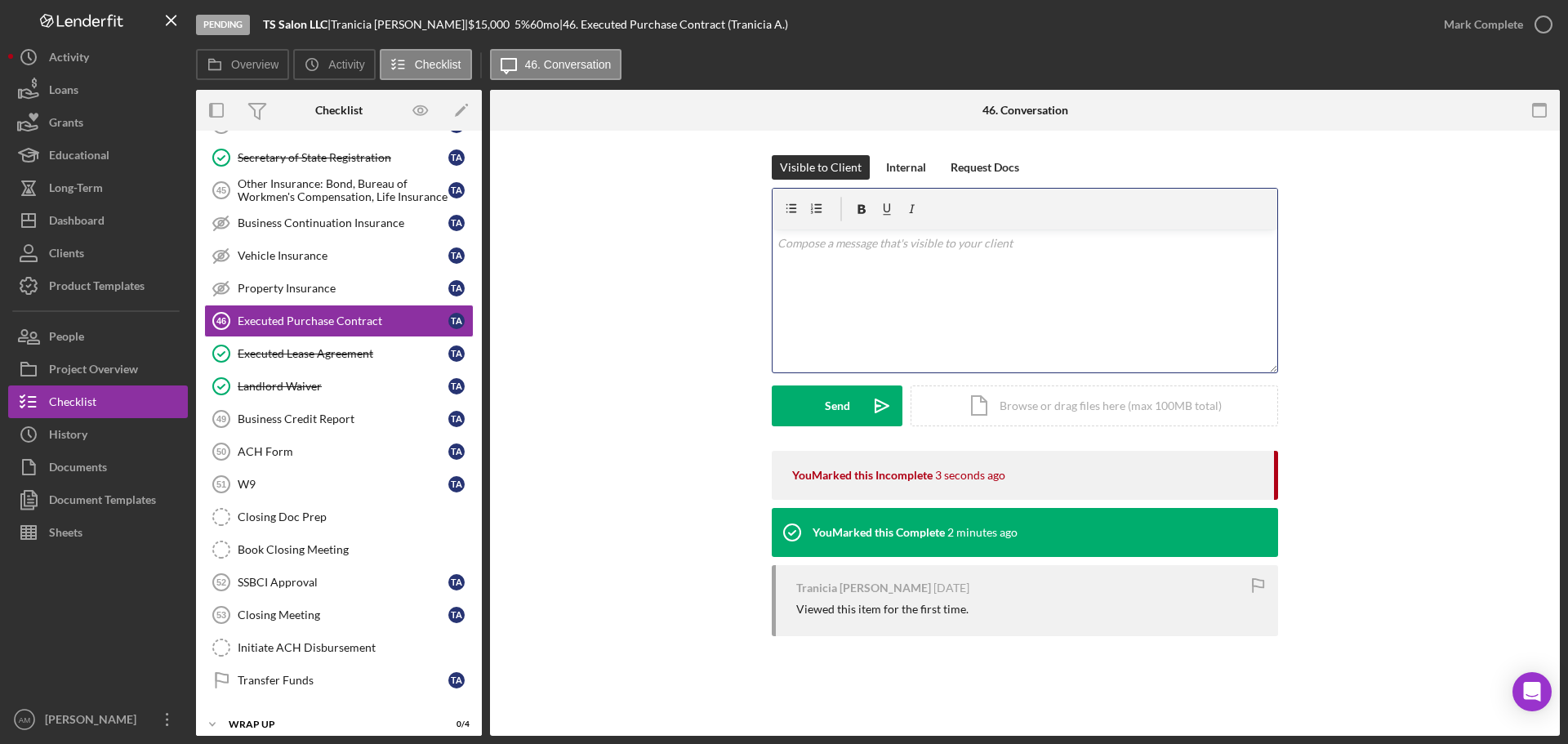
click at [826, 263] on div "v Color teal Color pink Remove color Add row above Add row below Add column bef…" at bounding box center [1025, 301] width 505 height 143
click at [658, 429] on div "Visible to Client Internal Request Docs v Color teal Color pink Remove color Ad…" at bounding box center [1025, 303] width 1021 height 296
click at [1397, 274] on div "Visible to Client Internal Request Docs v Color teal Color pink Remove color Ad…" at bounding box center [1025, 303] width 1021 height 296
drag, startPoint x: 864, startPoint y: 248, endPoint x: 700, endPoint y: 245, distance: 164.0
click at [700, 245] on div "Visible to Client Internal Request Docs v Color teal Color pink Remove color Ad…" at bounding box center [1025, 303] width 1021 height 296
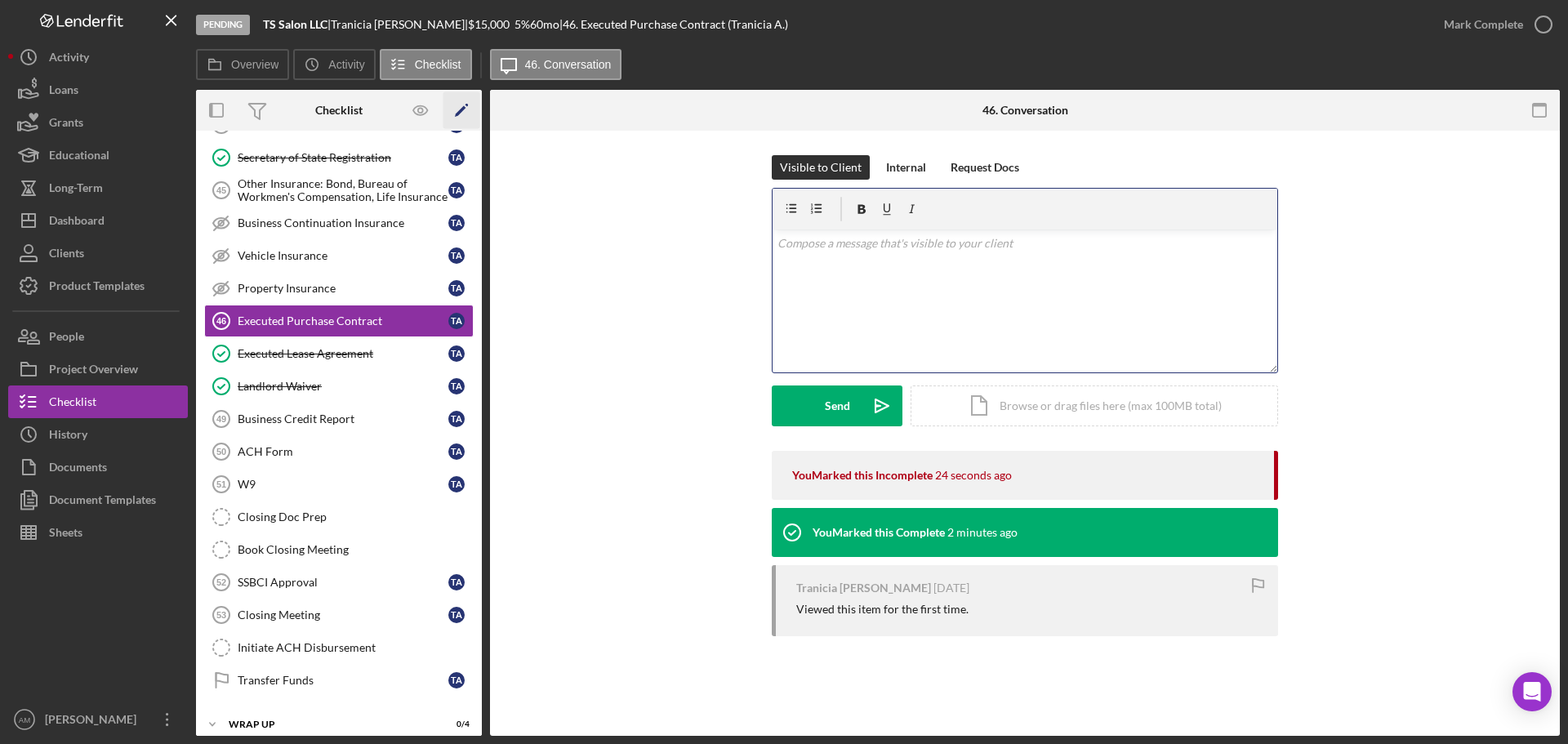
click at [459, 110] on icon "Icon/Edit" at bounding box center [462, 111] width 37 height 37
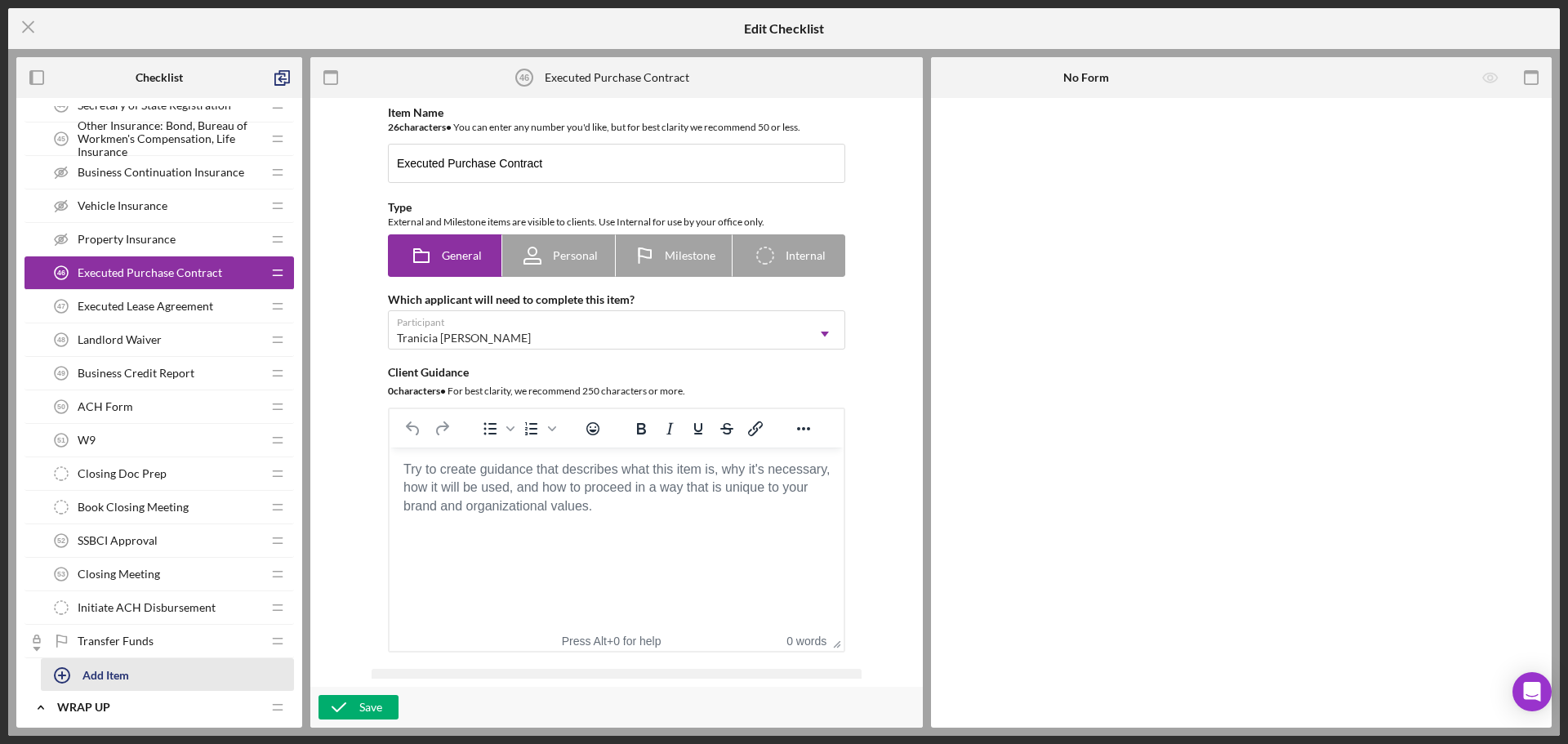
scroll to position [2606, 0]
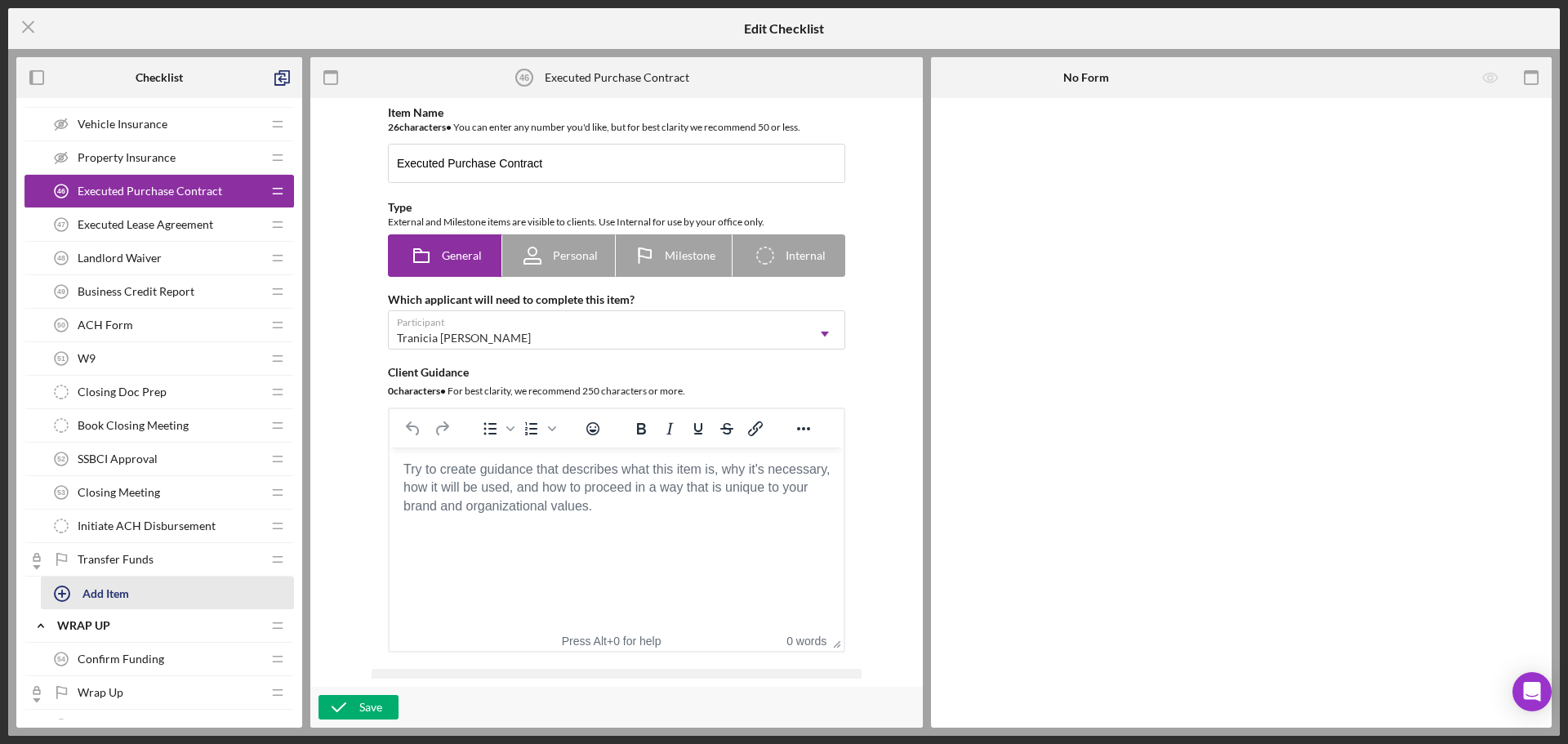
click at [101, 590] on div "Add Item" at bounding box center [105, 592] width 47 height 31
type input "Leasehold Improvement quote"
click at [59, 637] on div "Add" at bounding box center [59, 638] width 21 height 25
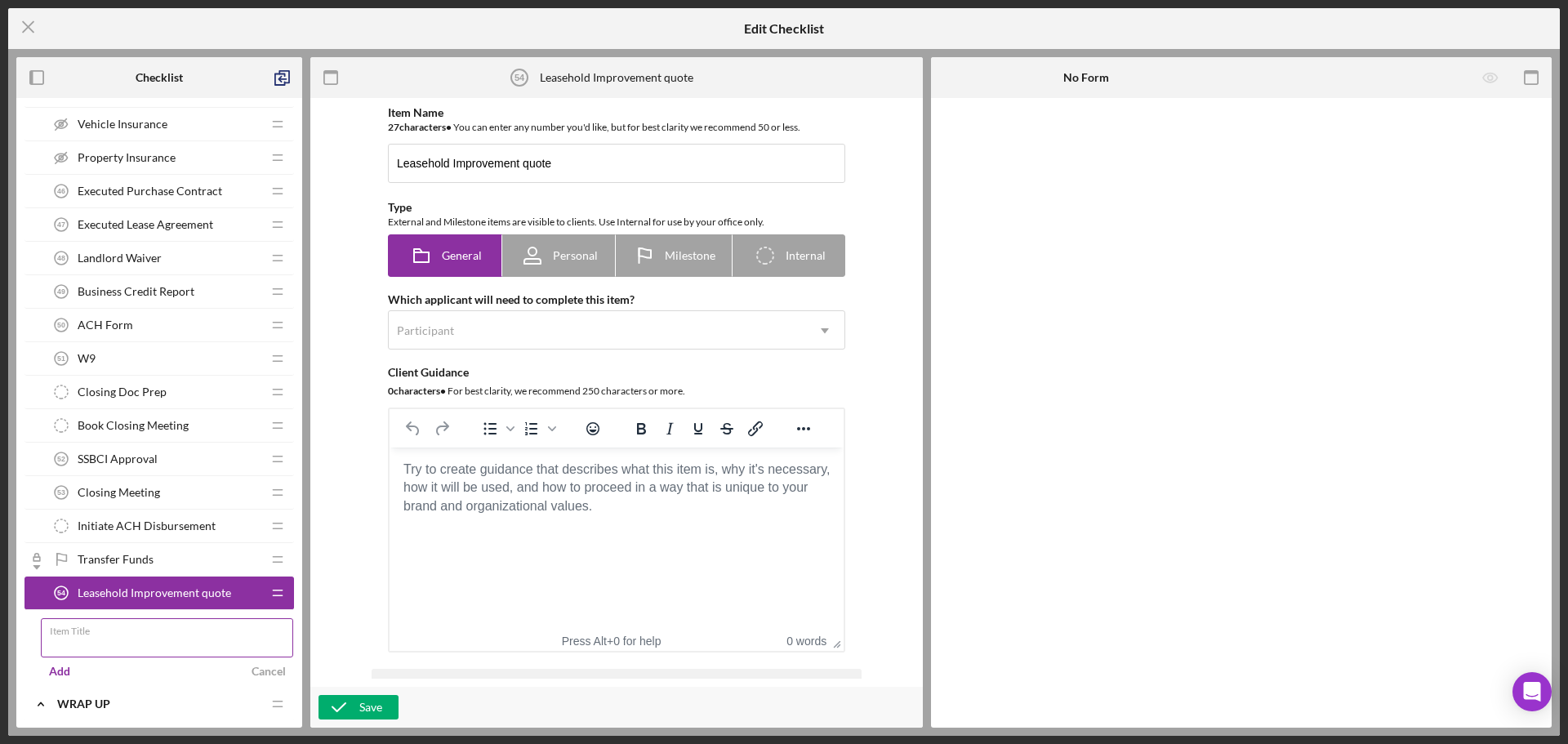
click at [103, 654] on input "Item Title" at bounding box center [167, 637] width 252 height 39
click at [80, 649] on input "Item Title" at bounding box center [167, 637] width 252 height 39
type input "Equipment Purchase Quote"
click at [55, 666] on div "Add" at bounding box center [59, 672] width 21 height 25
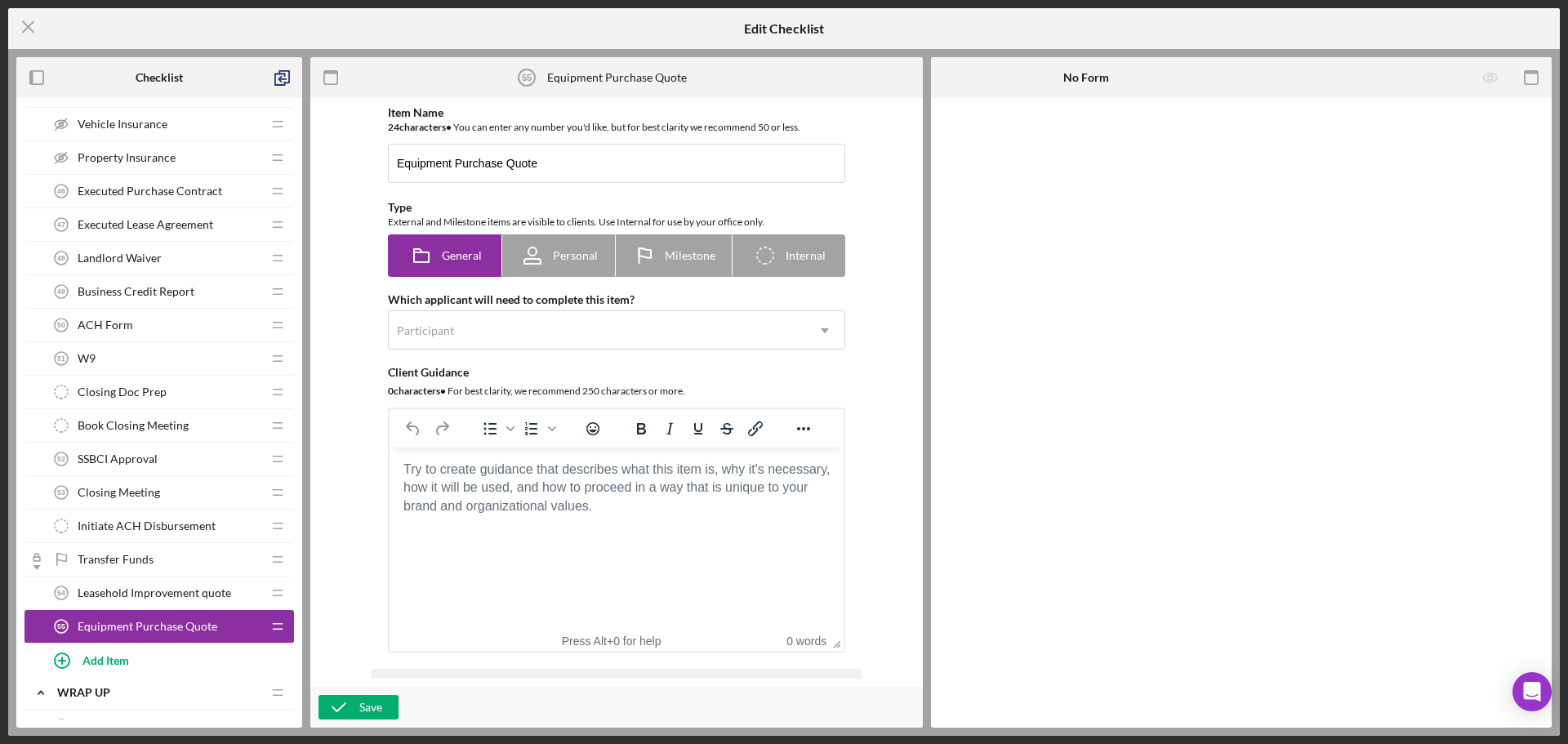
drag, startPoint x: 153, startPoint y: 593, endPoint x: 153, endPoint y: 334, distance: 259.0
click at [153, 334] on div "SSBCI Application Submission SSBCI Application Submission Icon/Drag Debt Payoff…" at bounding box center [159, 308] width 269 height 735
drag, startPoint x: 137, startPoint y: 587, endPoint x: 142, endPoint y: 560, distance: 27.5
click at [142, 560] on div "SSBCI Application Submission SSBCI Application Submission Icon/Drag Debt Payoff…" at bounding box center [159, 308] width 269 height 735
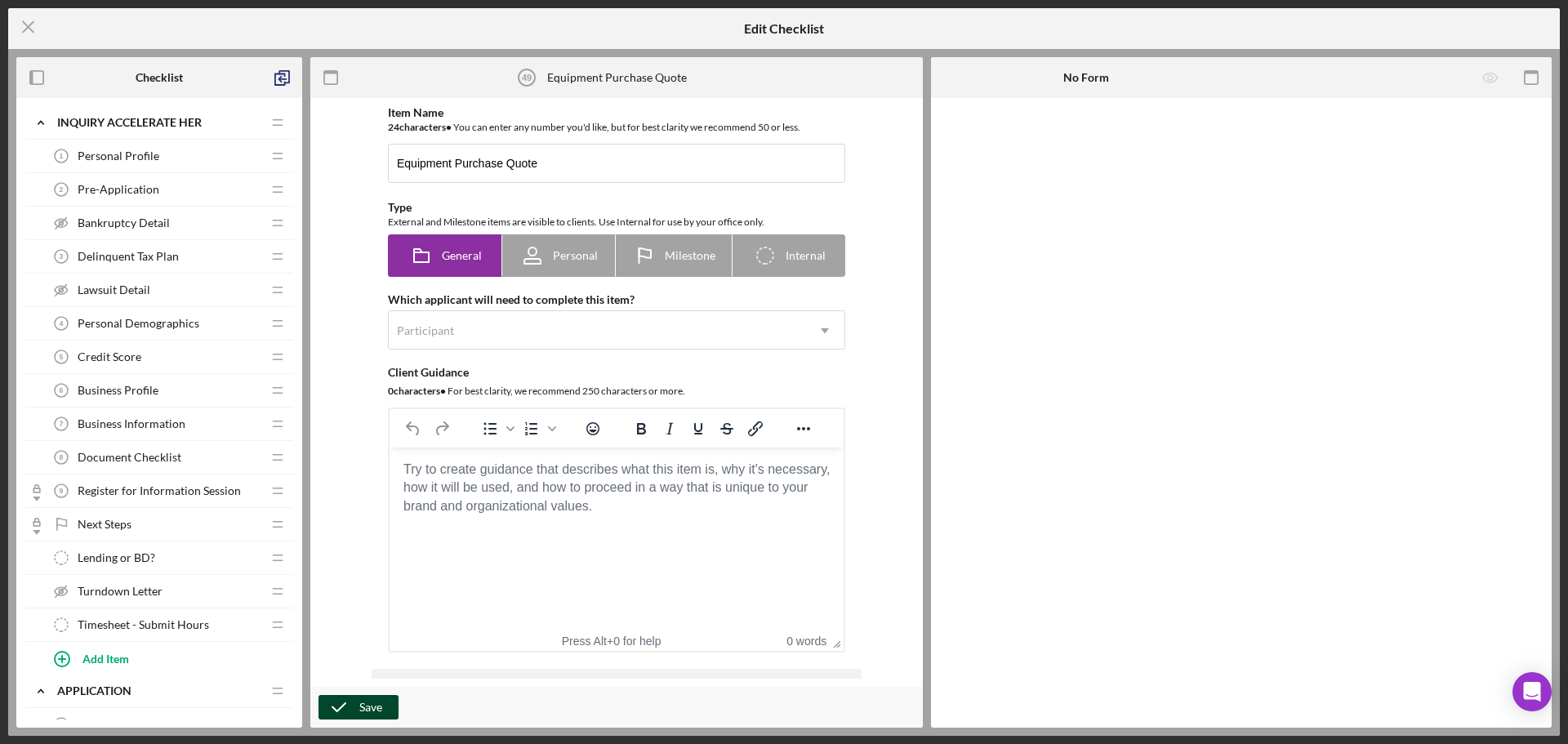
click at [355, 705] on icon "button" at bounding box center [339, 707] width 41 height 41
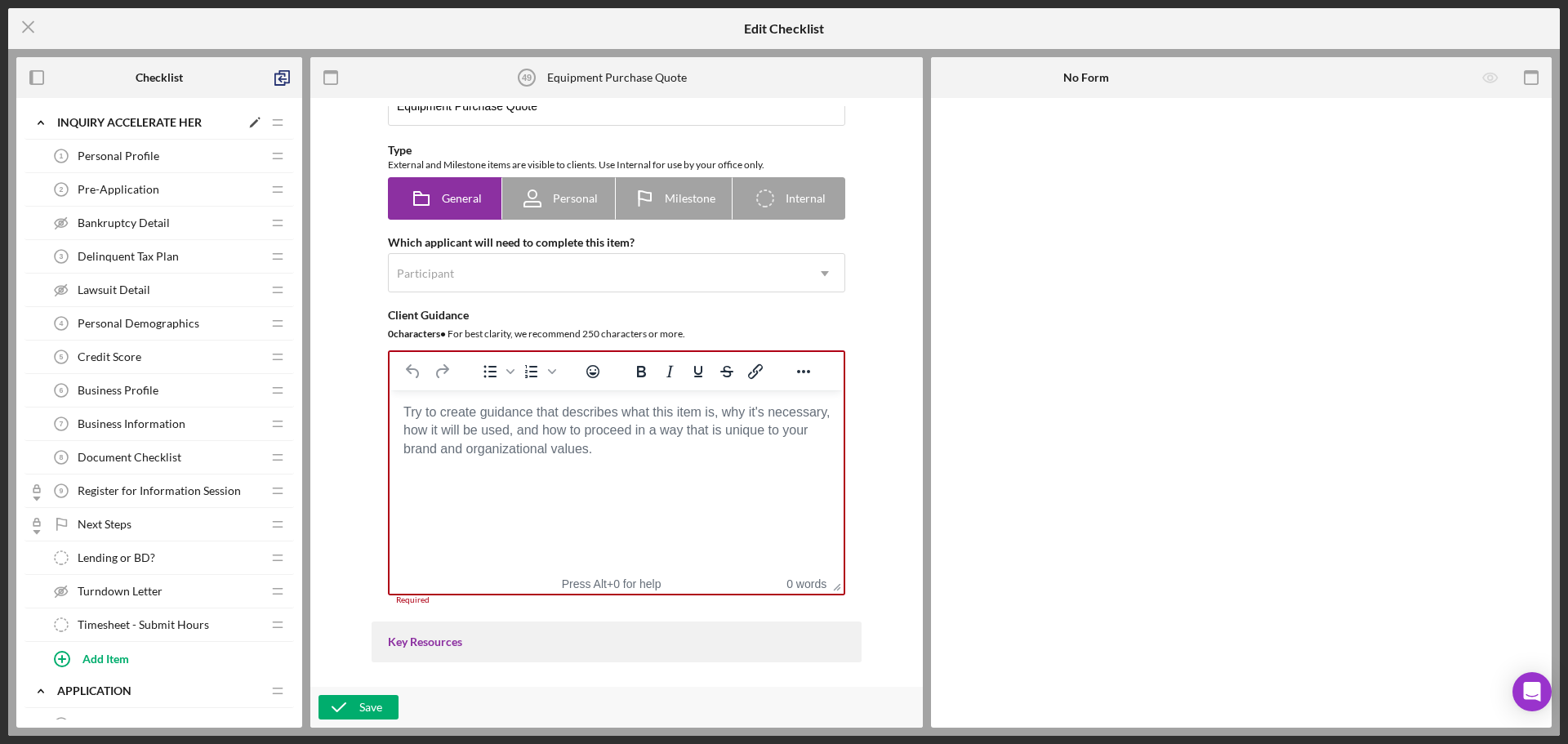
scroll to position [56, 0]
click at [12, 18] on icon "Icon/Menu Close" at bounding box center [29, 27] width 41 height 41
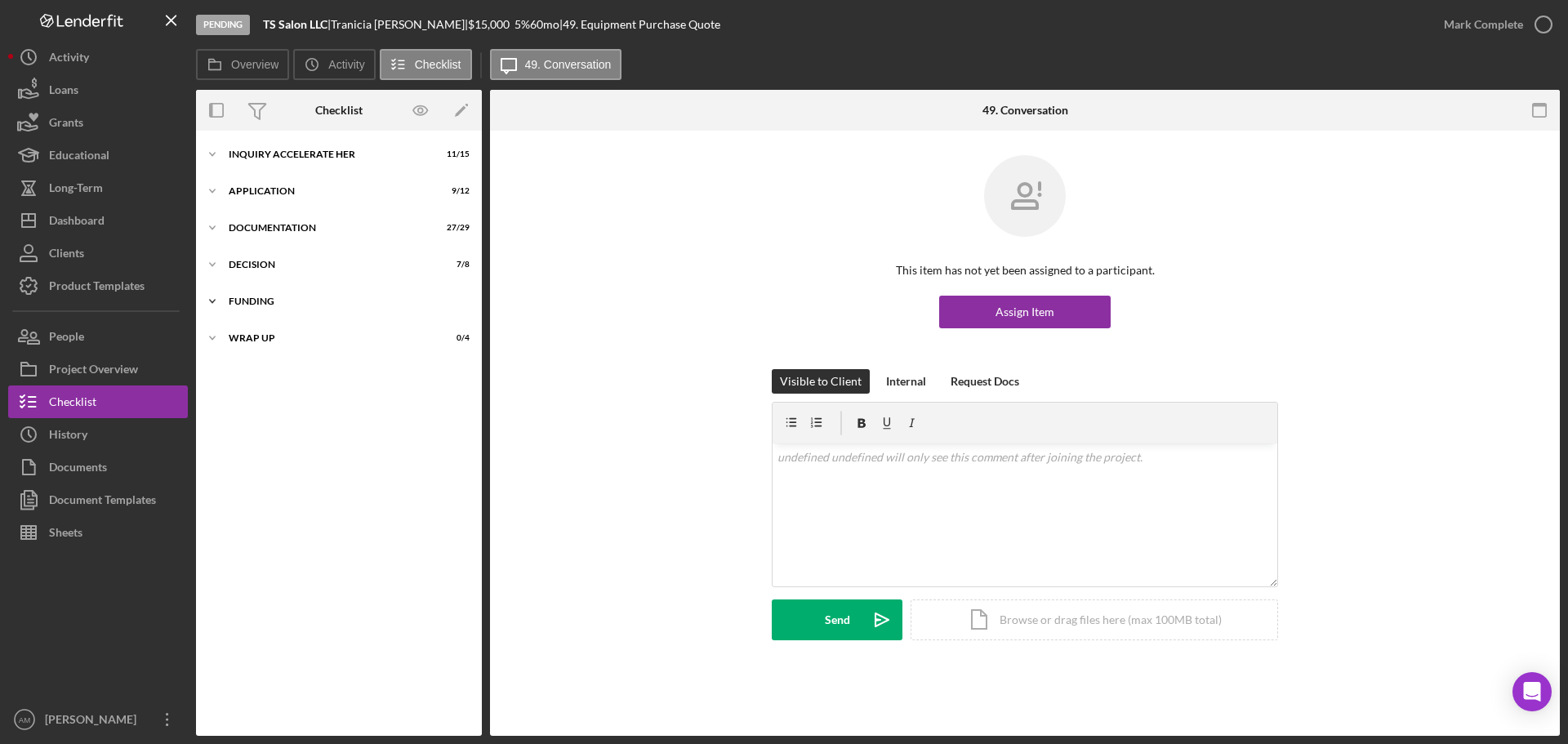
click at [257, 297] on div "Funding" at bounding box center [345, 301] width 233 height 10
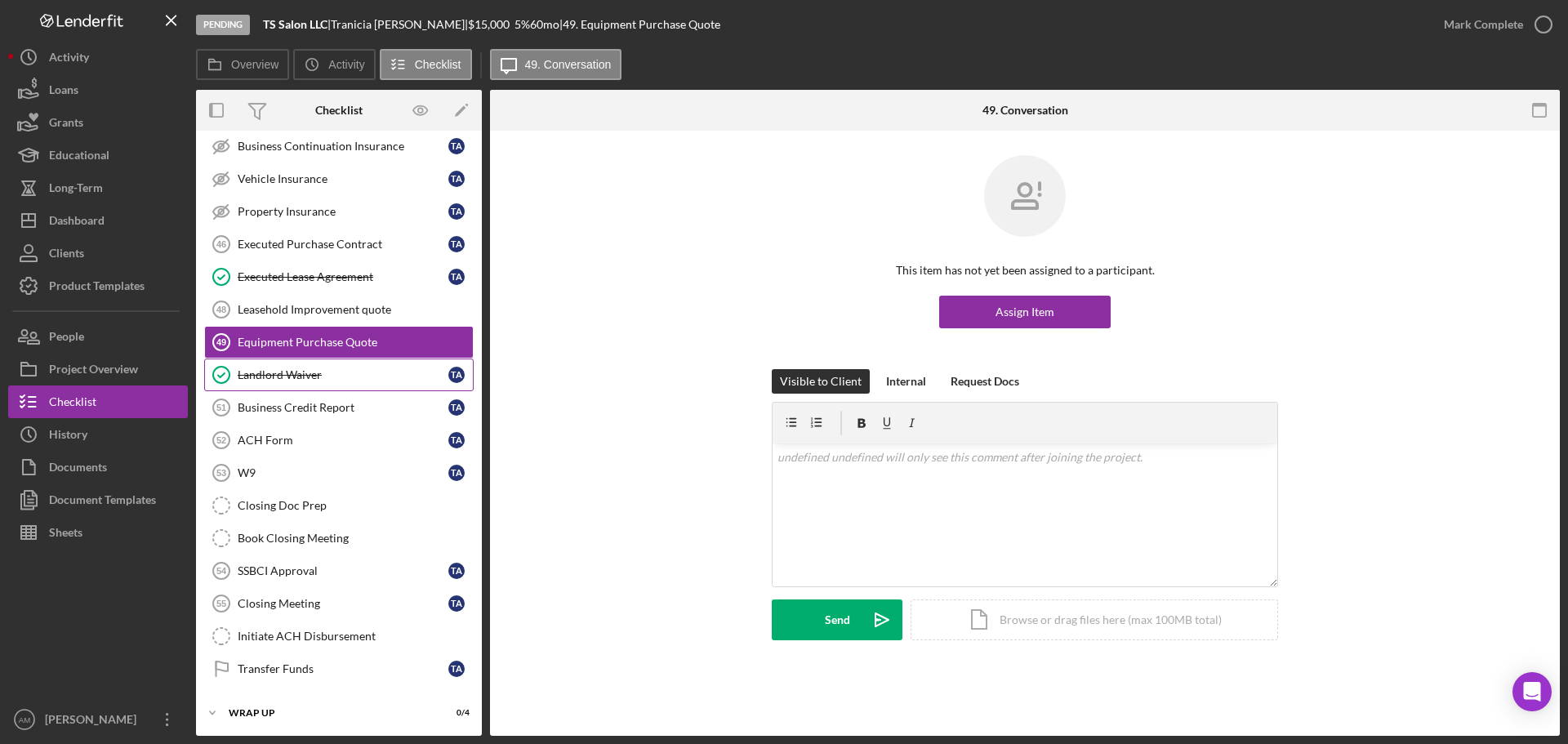
scroll to position [322, 0]
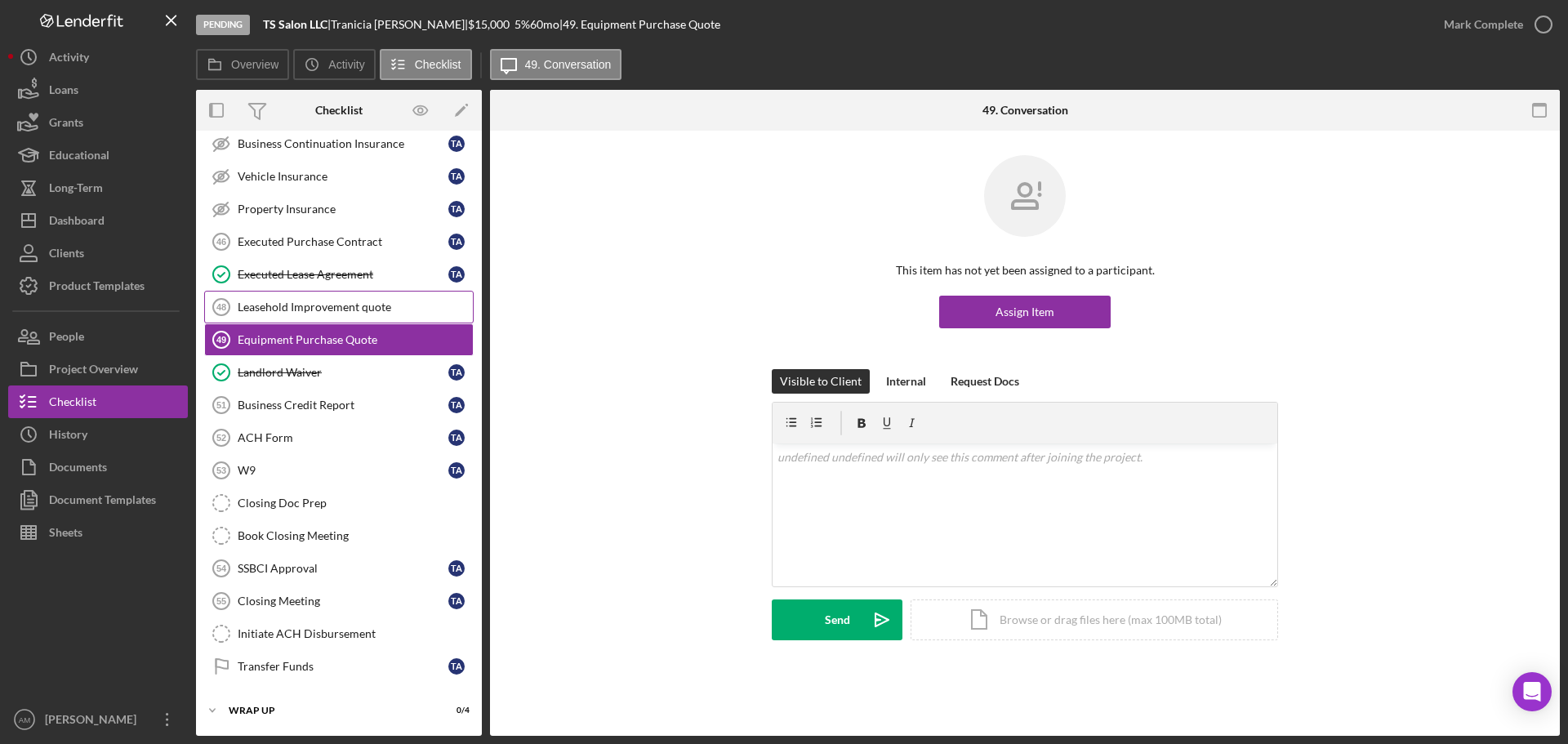
click at [320, 301] on div "Leasehold Improvement quote" at bounding box center [355, 307] width 236 height 13
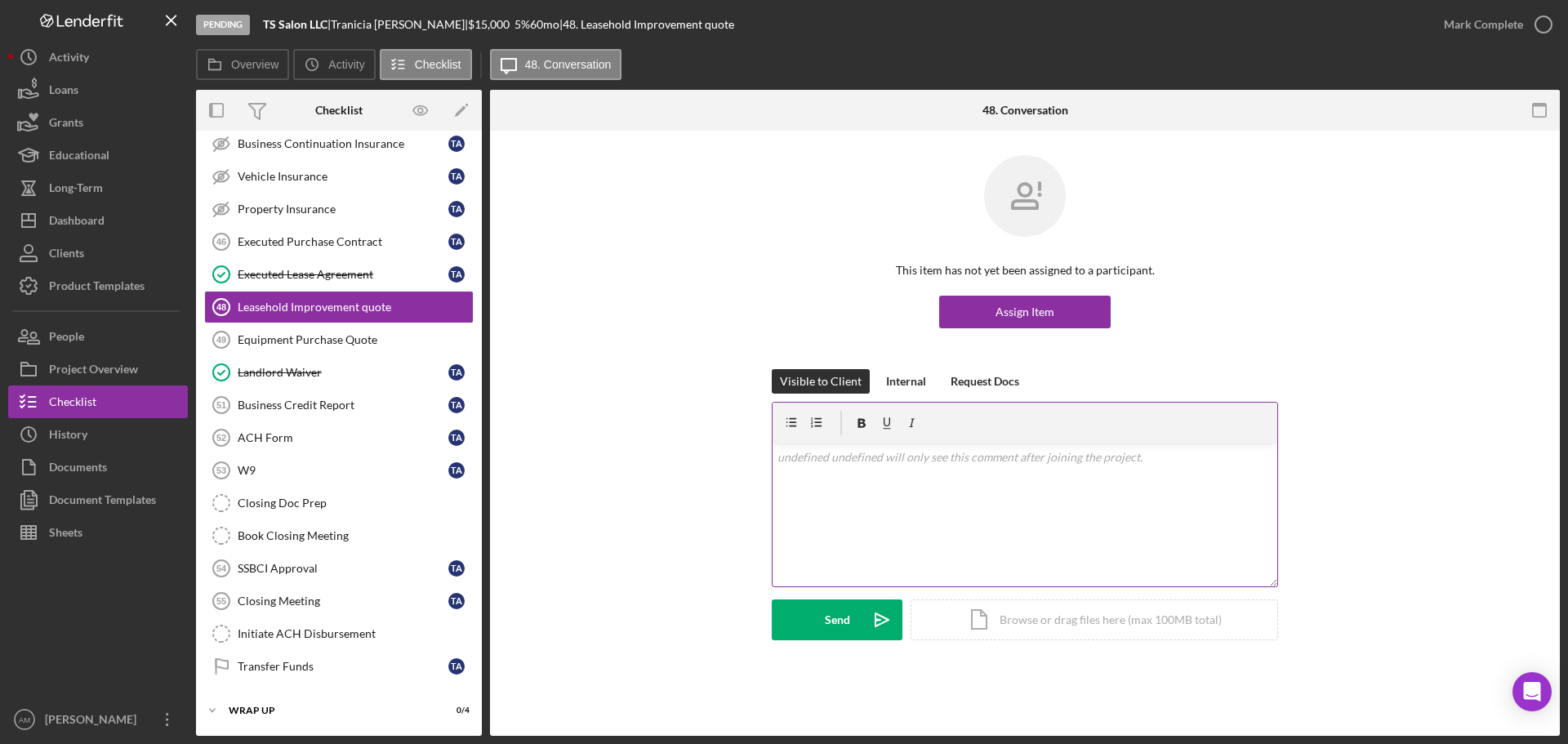
click at [829, 471] on div "v Color teal Color pink Remove color Add row above Add row below Add column bef…" at bounding box center [1025, 515] width 505 height 143
click at [1001, 309] on div "Assign Item" at bounding box center [1025, 312] width 59 height 32
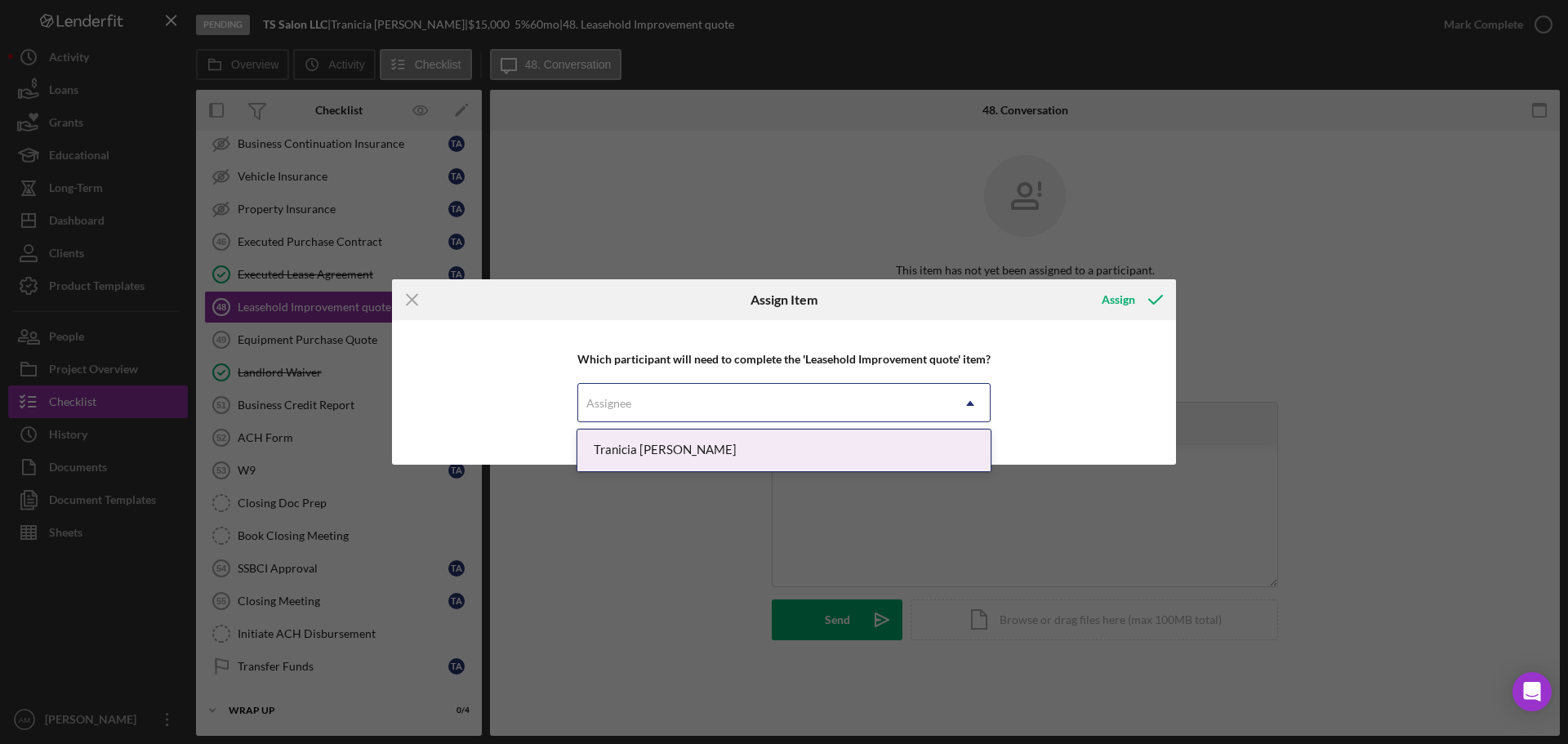
click at [806, 400] on div "Assignee" at bounding box center [764, 403] width 372 height 37
click at [663, 449] on div "Tranicia [PERSON_NAME]" at bounding box center [784, 450] width 414 height 42
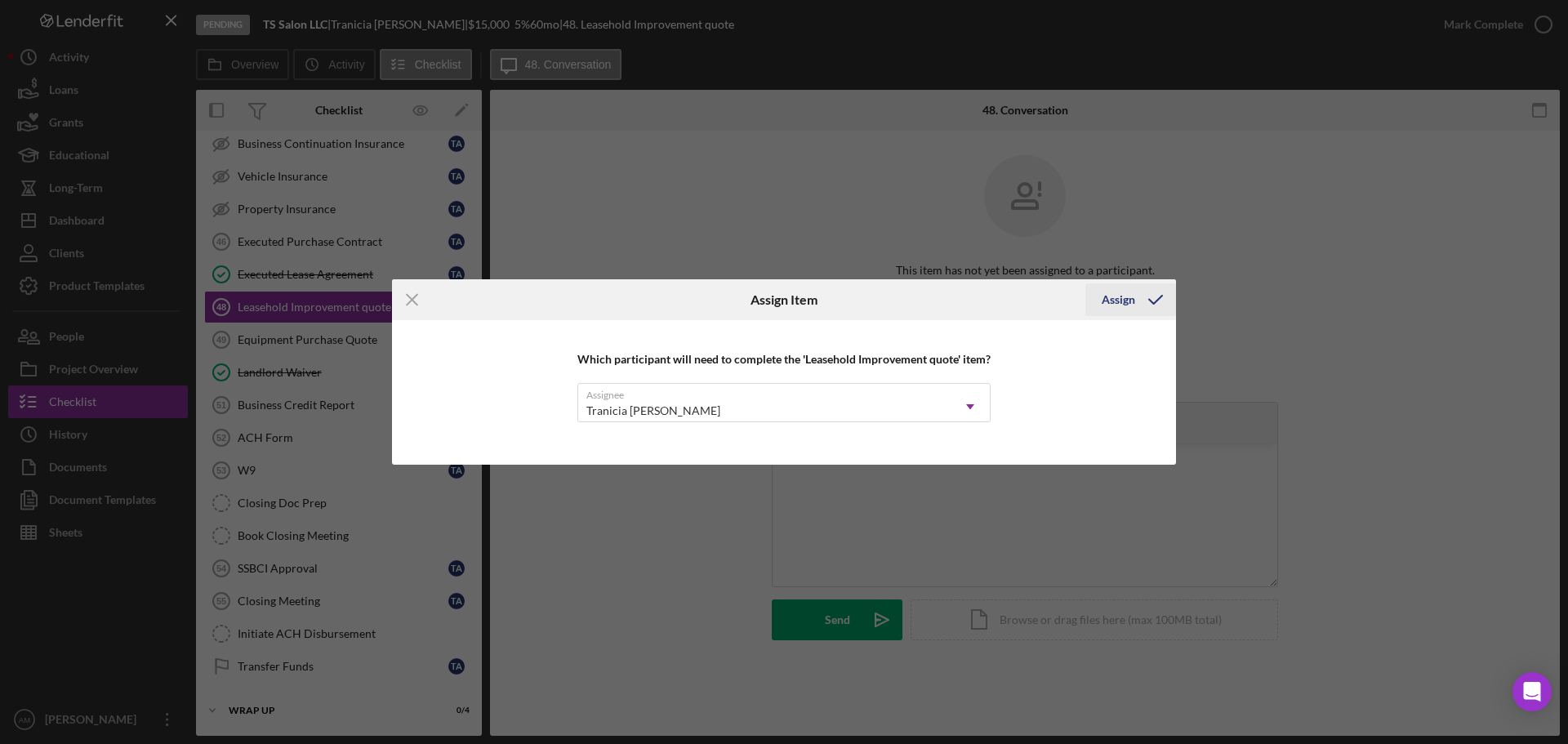
click at [1116, 292] on div "Assign" at bounding box center [1119, 300] width 33 height 32
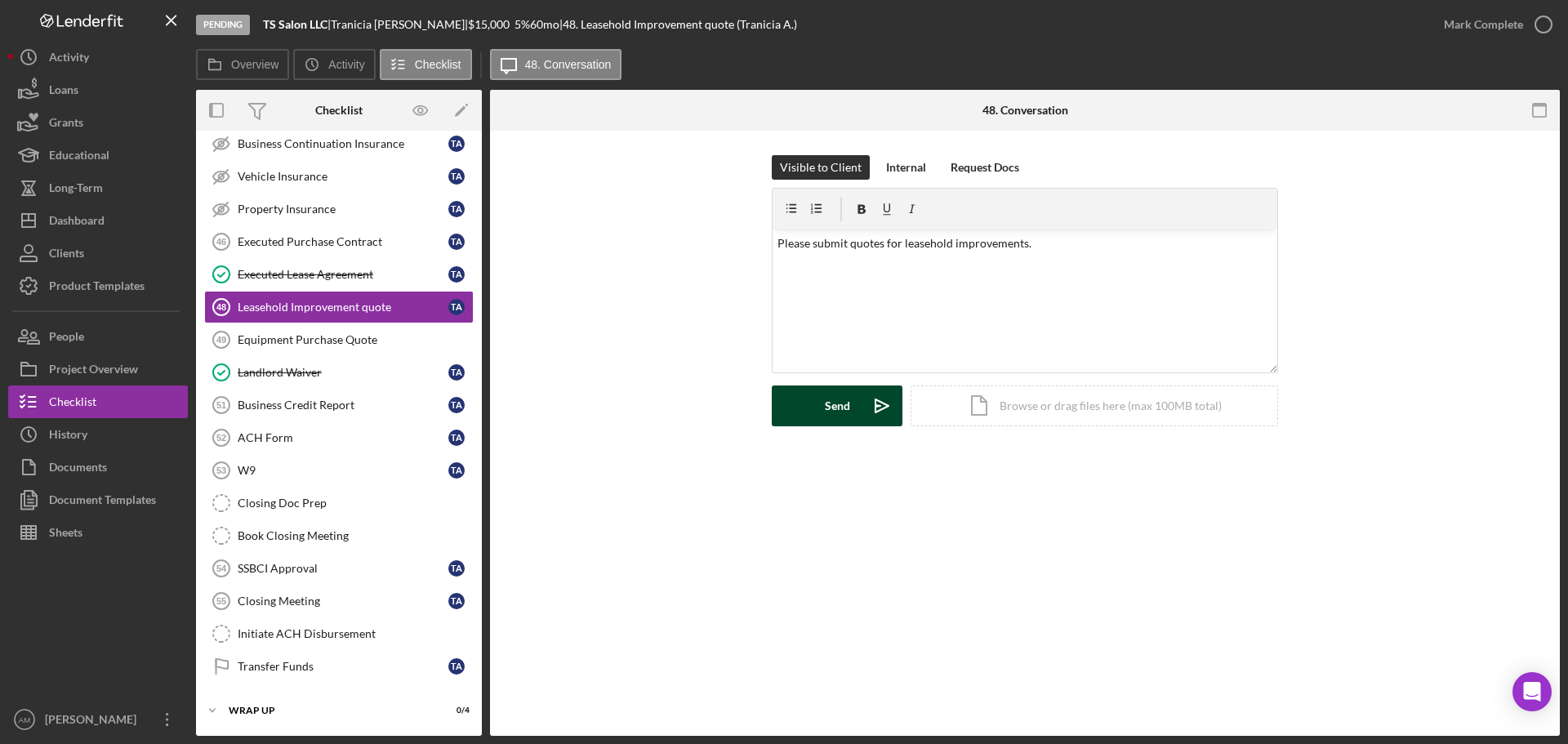
click at [834, 405] on div "Send" at bounding box center [837, 405] width 26 height 41
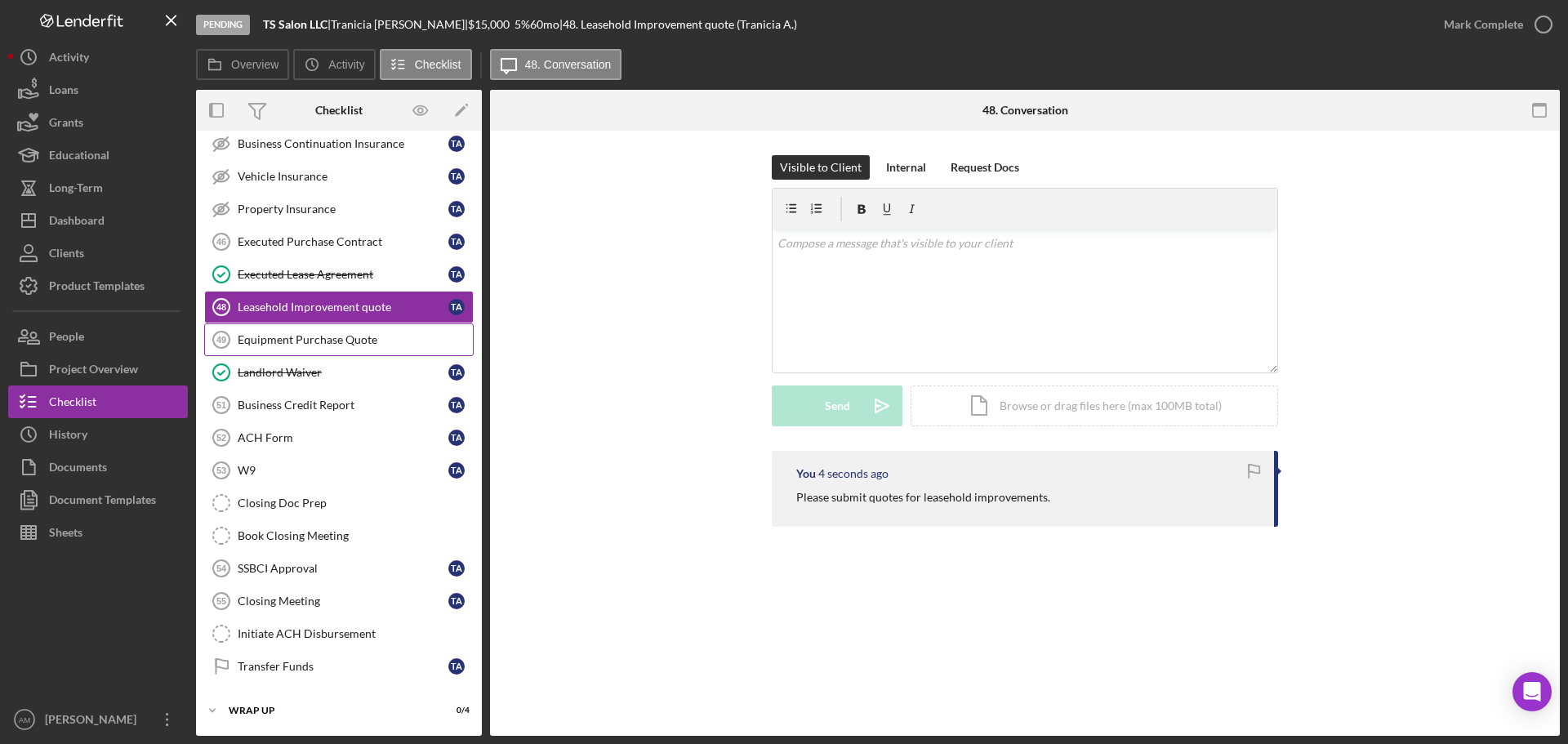
click at [331, 337] on div "Equipment Purchase Quote" at bounding box center [355, 340] width 236 height 13
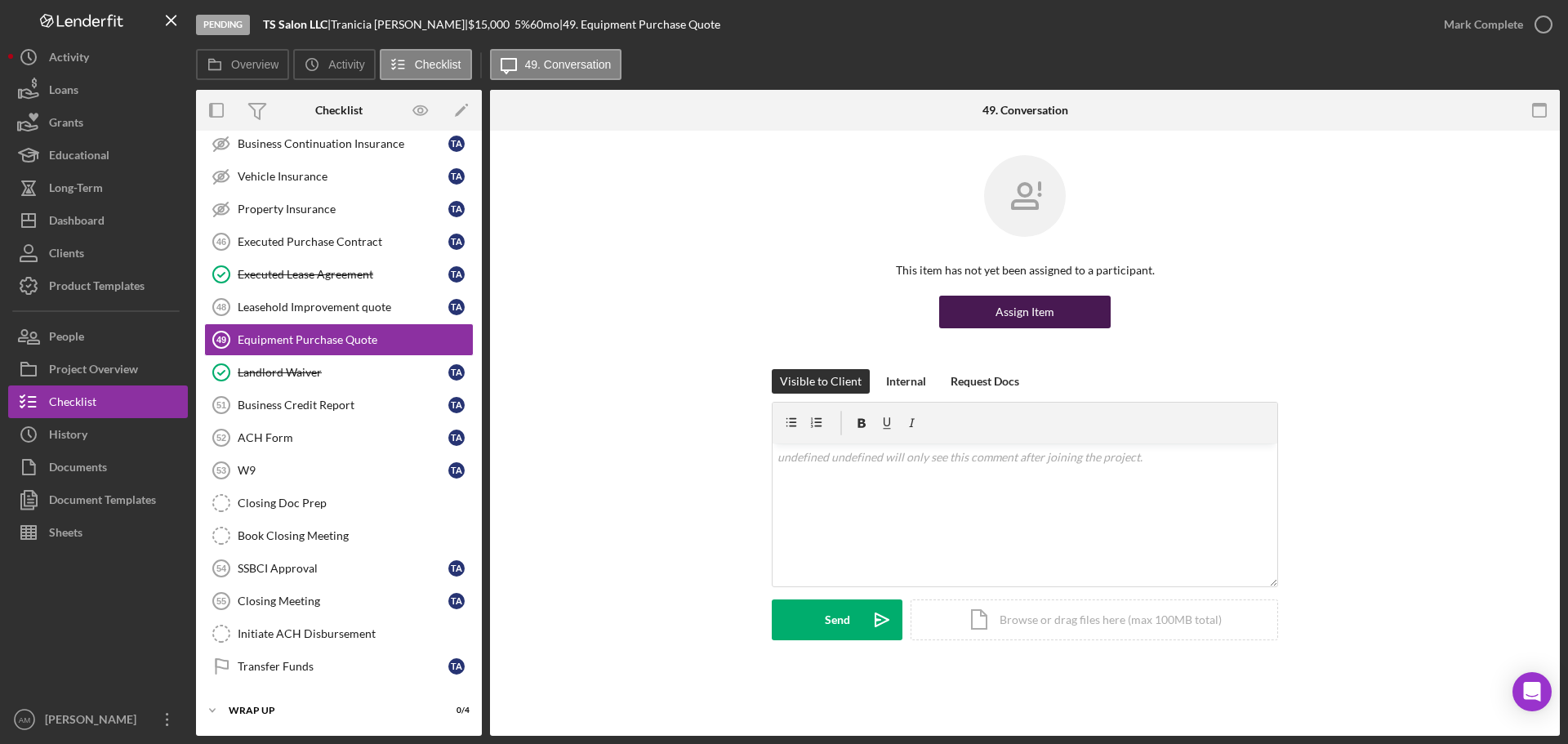
click at [1023, 309] on div "Assign Item" at bounding box center [1025, 312] width 59 height 32
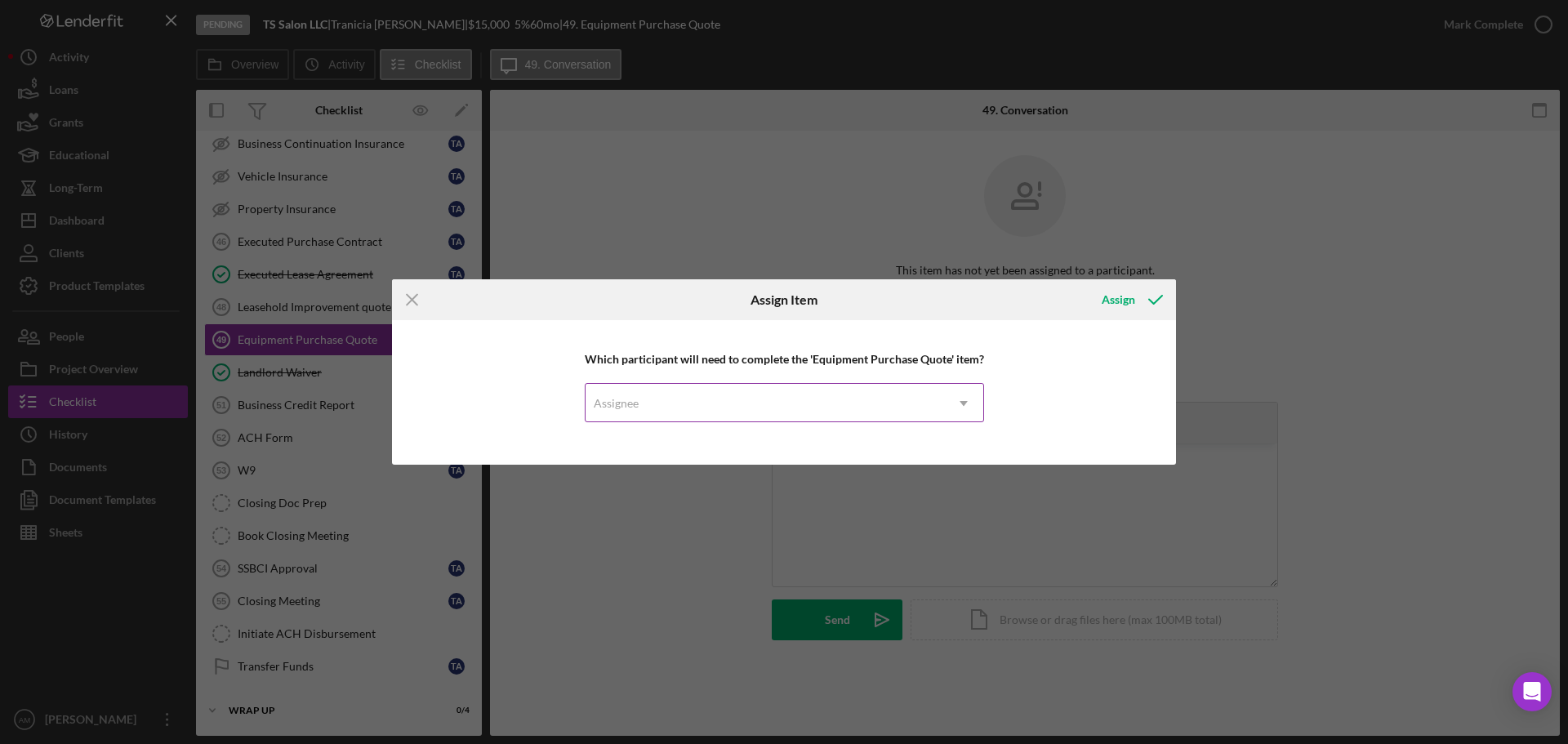
click at [830, 405] on div "Assignee" at bounding box center [765, 403] width 359 height 37
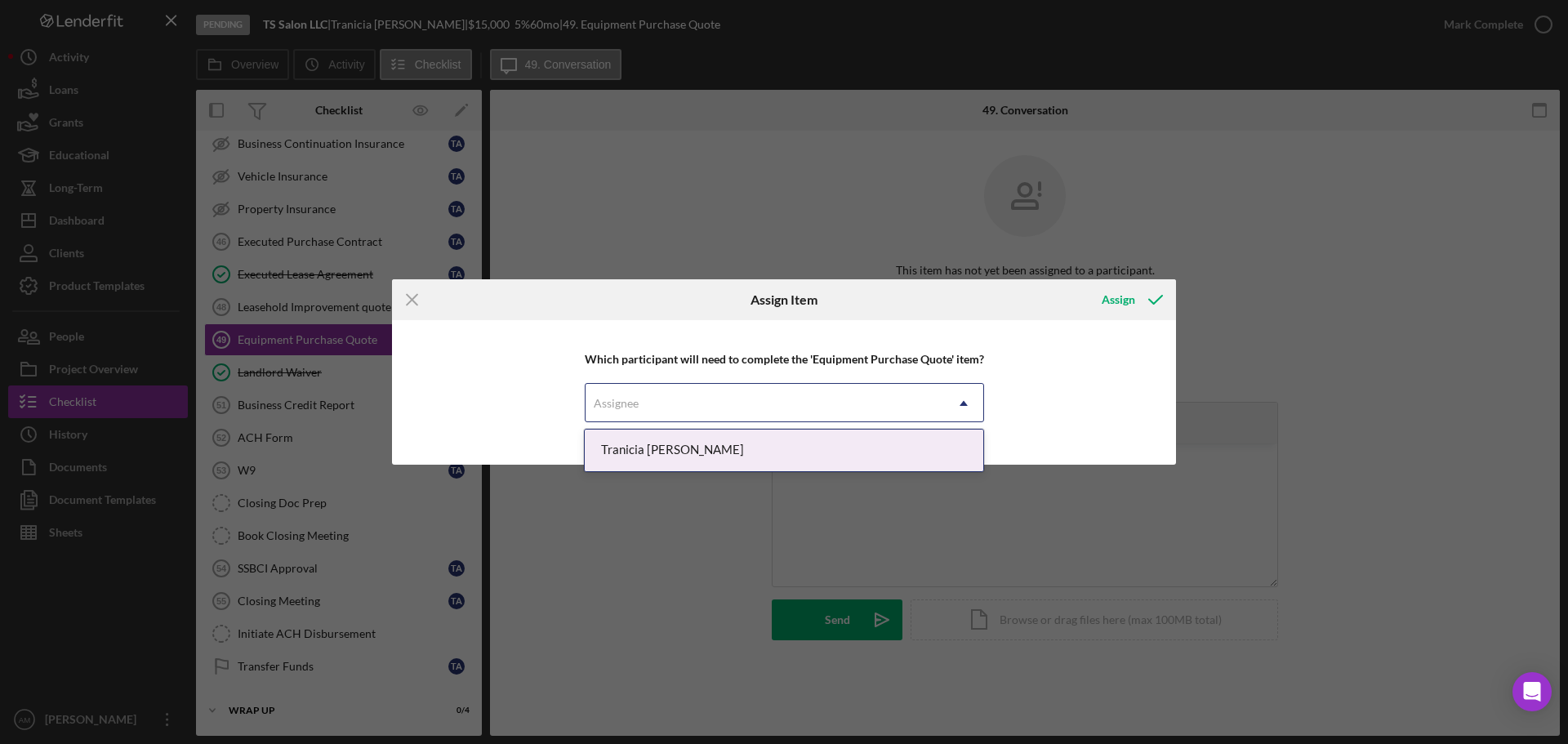
click at [664, 449] on div "Tranicia [PERSON_NAME]" at bounding box center [784, 450] width 399 height 42
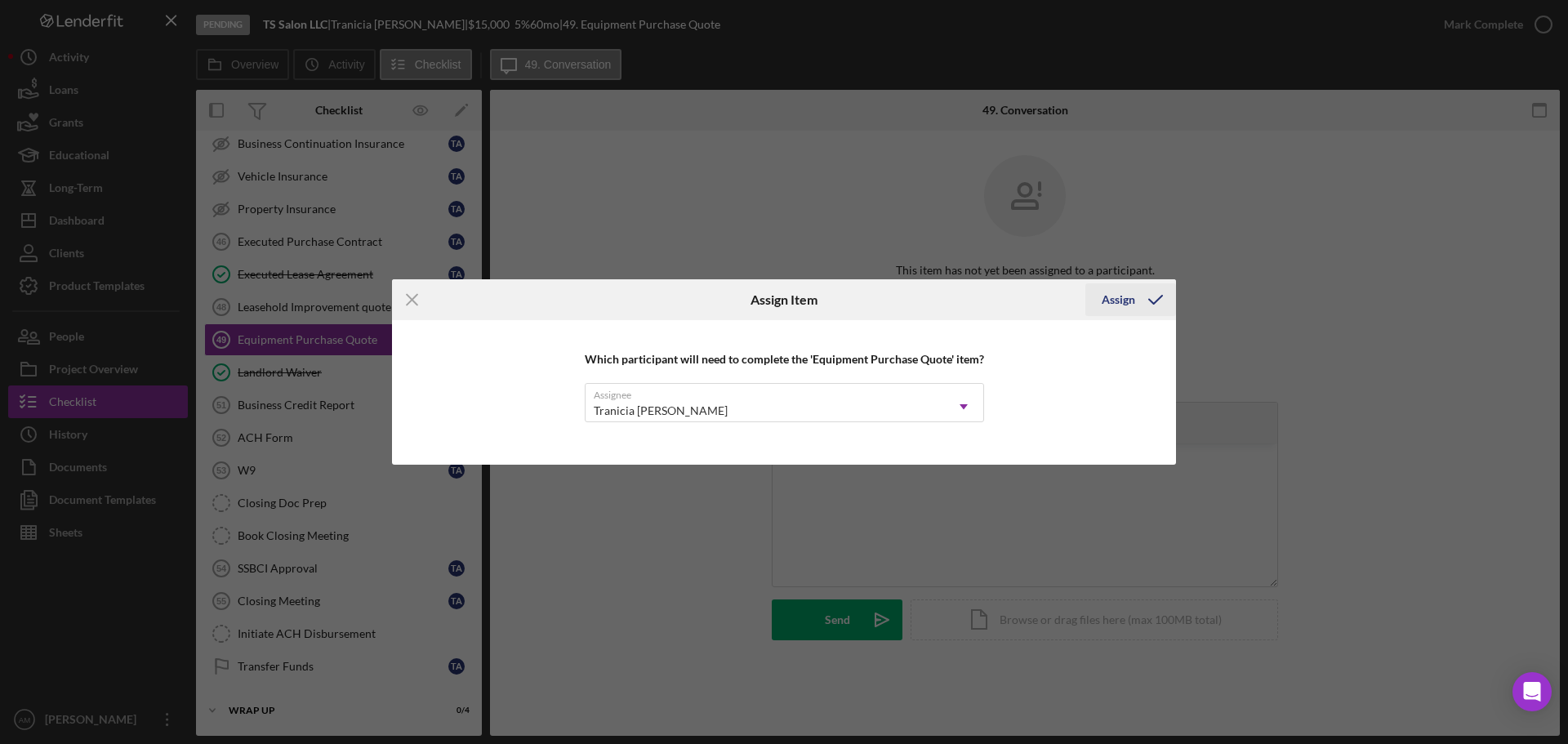
click at [1124, 299] on div "Assign" at bounding box center [1119, 300] width 33 height 32
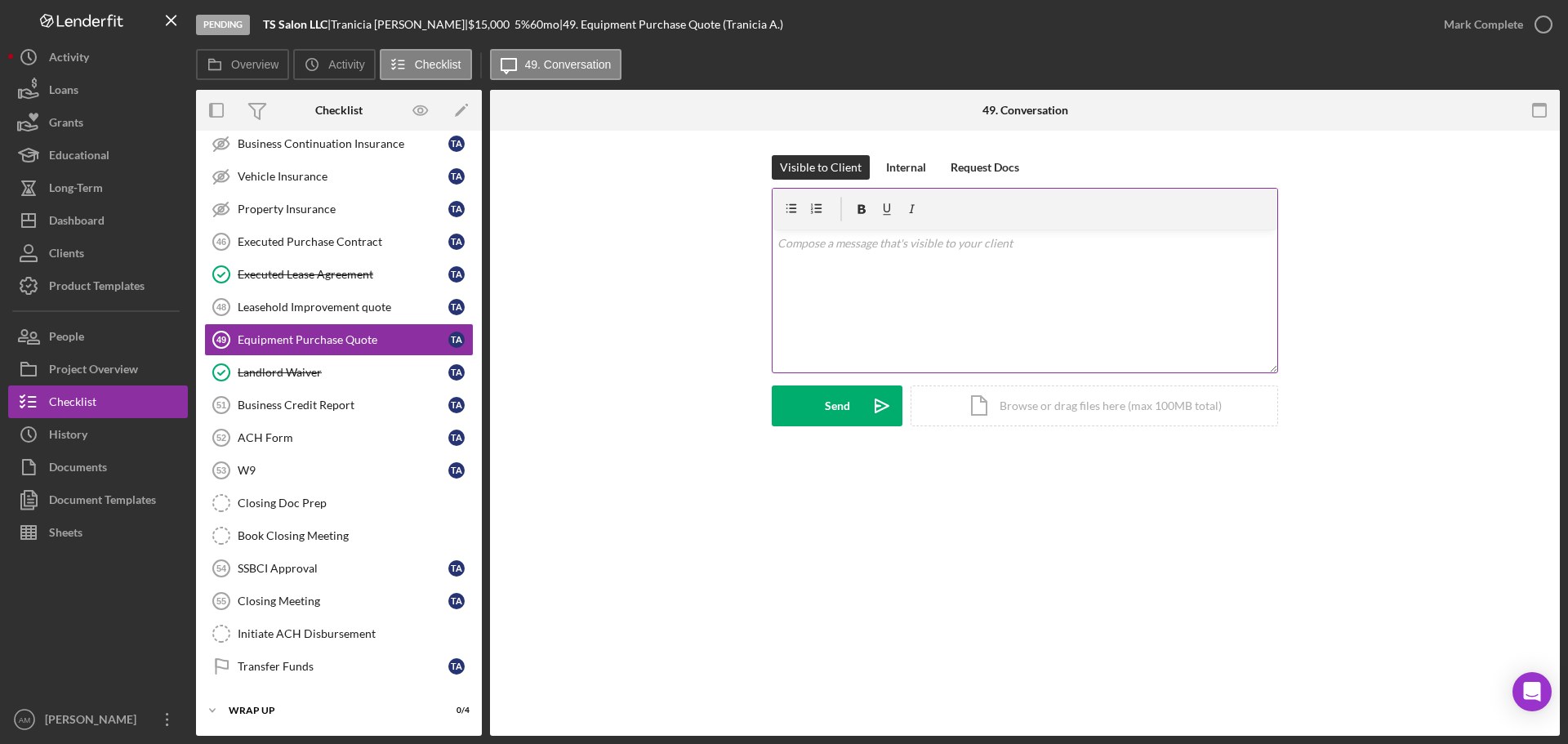
click at [850, 284] on div "v Color teal Color pink Remove color Add row above Add row below Add column bef…" at bounding box center [1025, 301] width 505 height 143
click at [831, 400] on div "Send" at bounding box center [837, 405] width 26 height 41
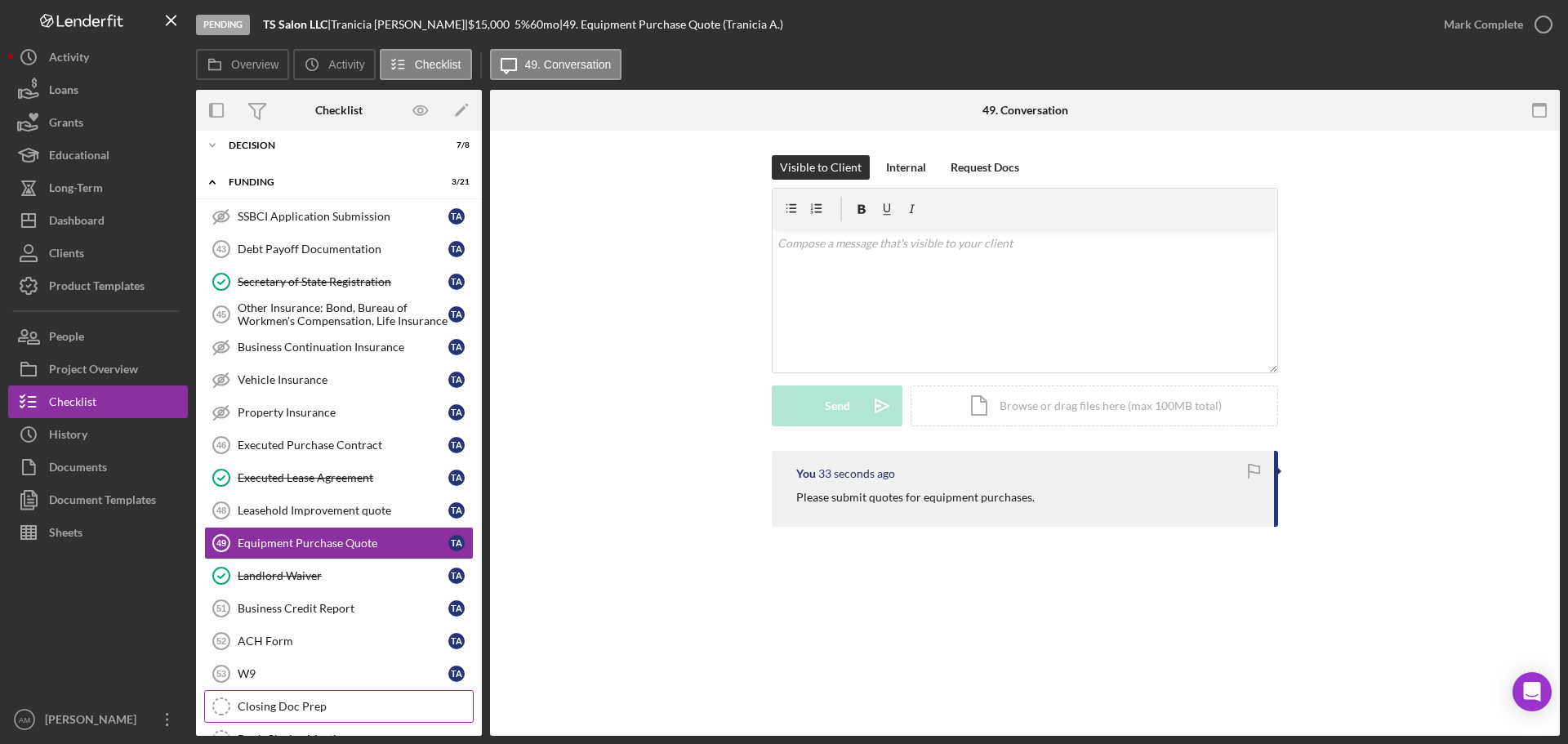
scroll to position [77, 0]
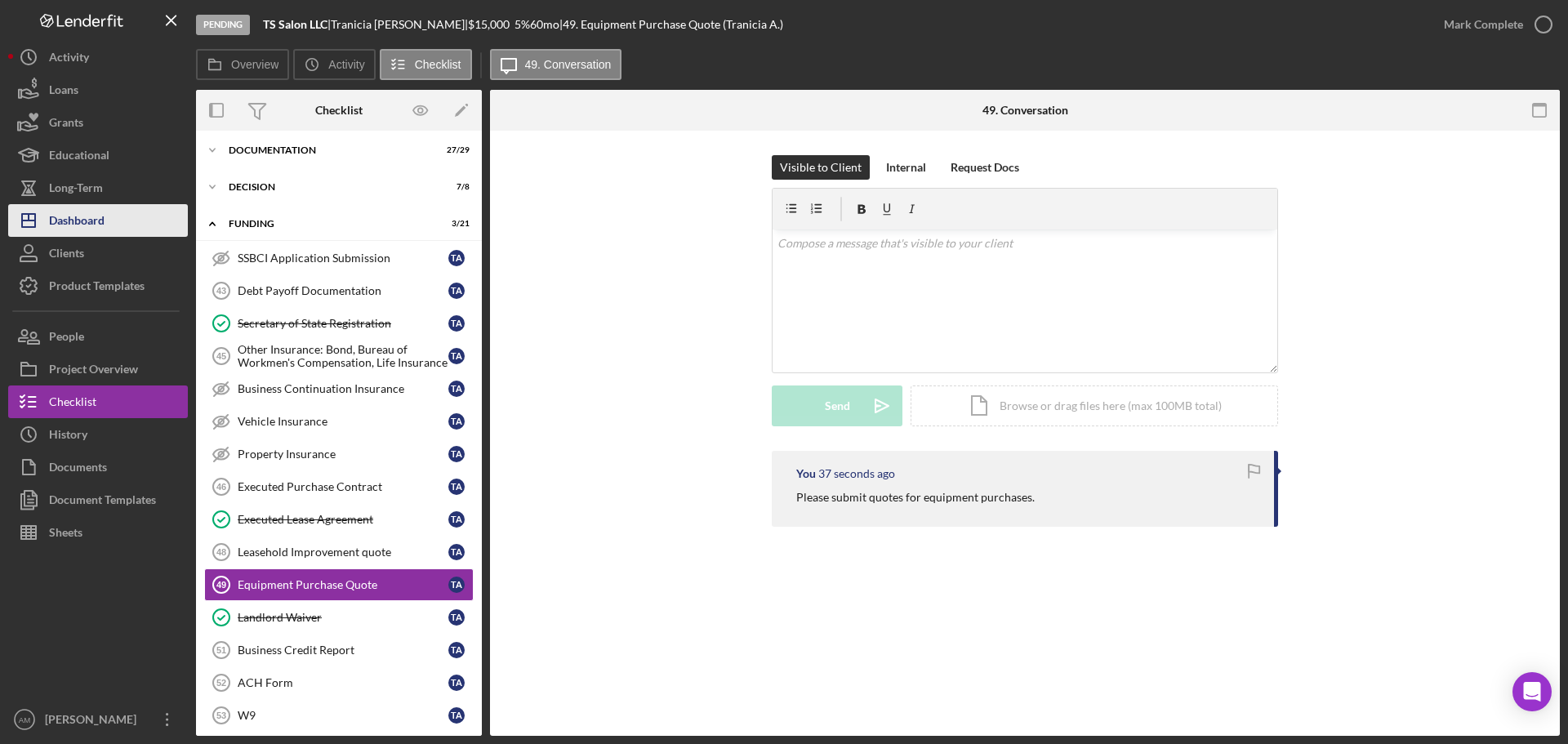
click at [74, 219] on div "Dashboard" at bounding box center [76, 222] width 55 height 37
